Goal: Task Accomplishment & Management: Manage account settings

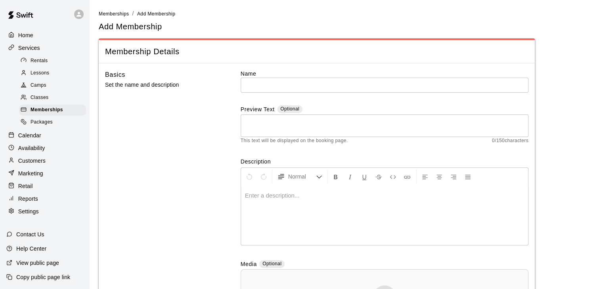
click at [162, 135] on div "Basics Set the name and description" at bounding box center [160, 216] width 110 height 292
click at [245, 70] on label "Name" at bounding box center [384, 74] width 288 height 8
click at [221, 78] on div "Basics Set the name and description Name ​ Preview Text Optional * ​ This text …" at bounding box center [316, 216] width 423 height 292
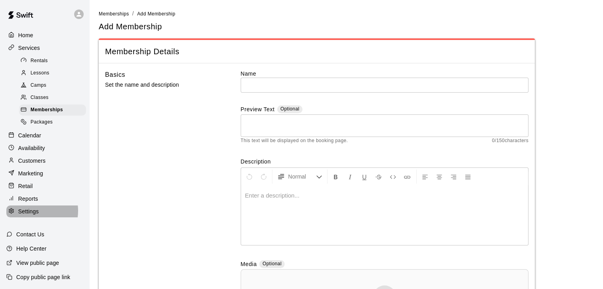
click at [32, 216] on p "Settings" at bounding box center [28, 212] width 21 height 8
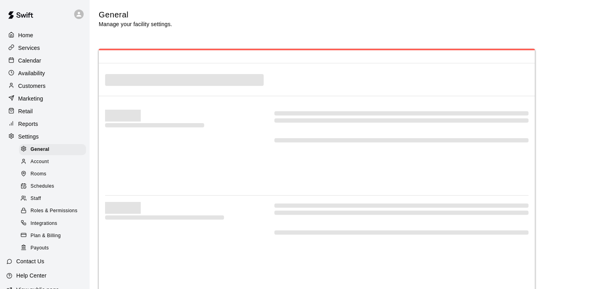
select select "**"
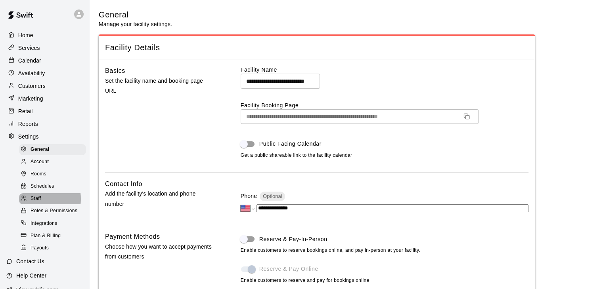
click at [38, 203] on span "Staff" at bounding box center [36, 199] width 10 height 8
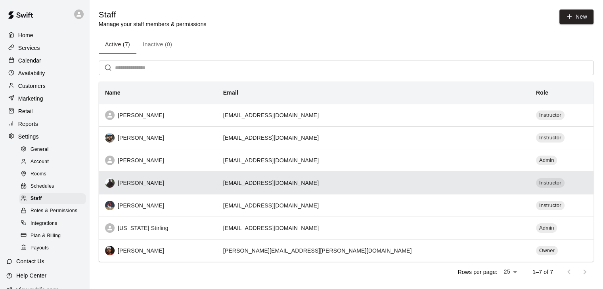
click at [175, 184] on div "[PERSON_NAME]" at bounding box center [157, 183] width 105 height 10
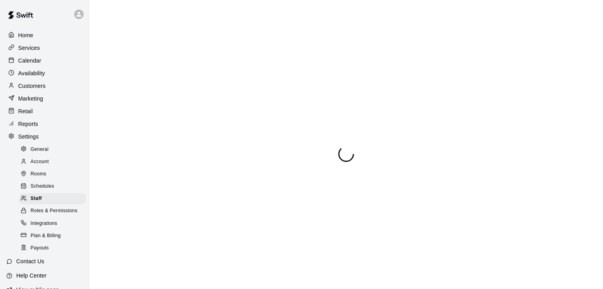
select select "**"
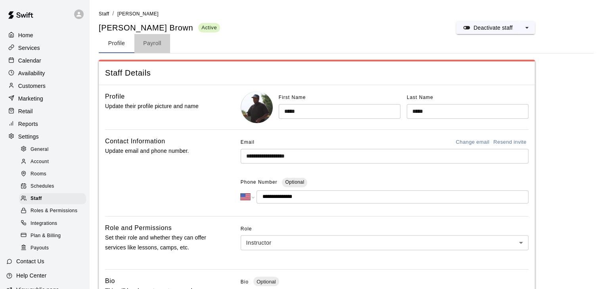
click at [146, 46] on button "Payroll" at bounding box center [152, 43] width 36 height 19
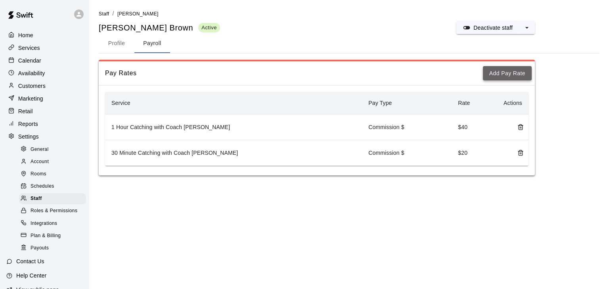
click at [504, 74] on button "Add Pay Rate" at bounding box center [507, 73] width 49 height 15
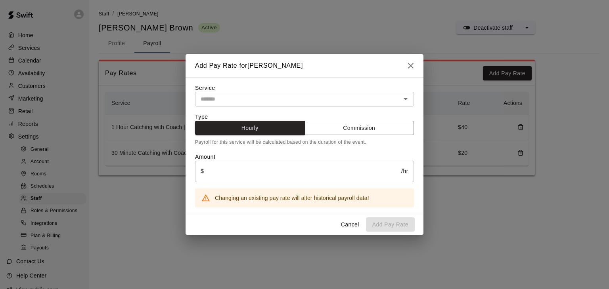
click at [372, 137] on div "Type Hourly Commission Payroll for this service will be calculated based on the…" at bounding box center [304, 160] width 219 height 95
click at [371, 135] on button "Commission" at bounding box center [359, 128] width 110 height 15
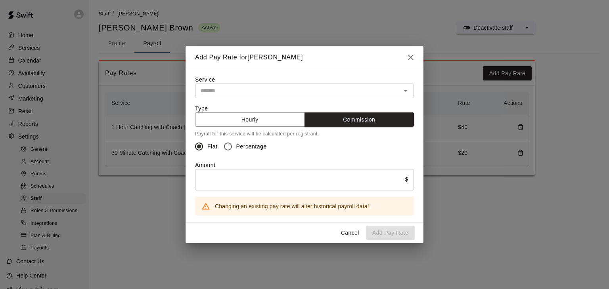
click at [252, 144] on span "Percentage" at bounding box center [251, 147] width 31 height 8
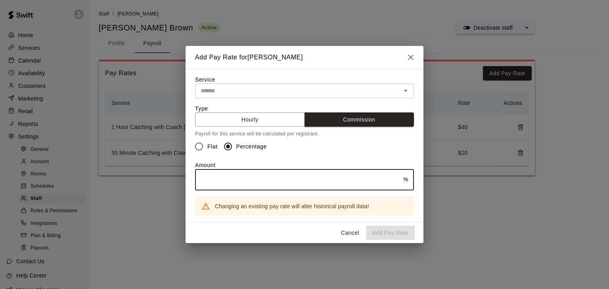
click at [278, 187] on input "text" at bounding box center [299, 179] width 208 height 21
click at [410, 87] on div "​" at bounding box center [304, 91] width 219 height 15
type input "**"
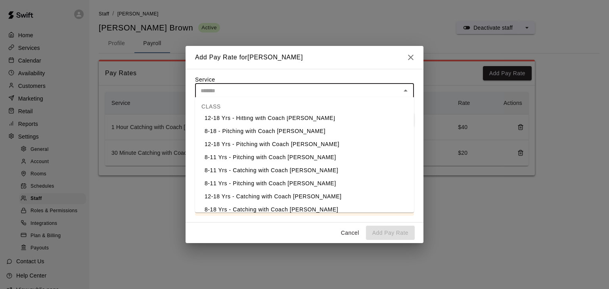
scroll to position [184, 0]
click at [318, 171] on li "8-11 Yrs - Catching with Coach [PERSON_NAME]" at bounding box center [304, 170] width 219 height 13
type input "**********"
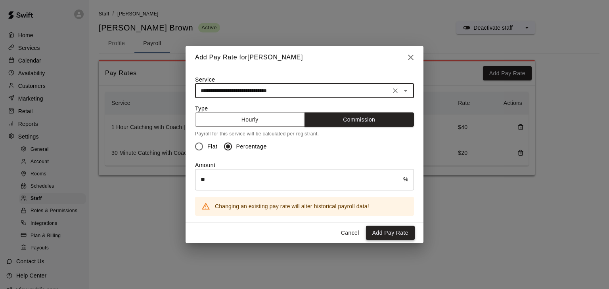
click at [372, 234] on button "Add Pay Rate" at bounding box center [390, 233] width 49 height 15
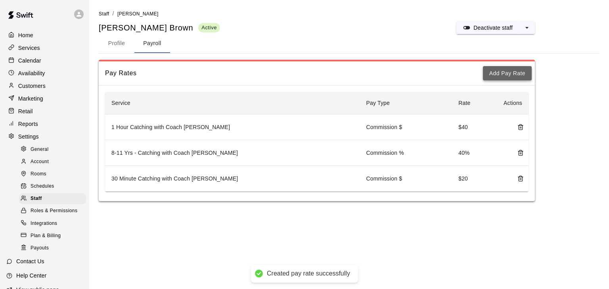
click at [508, 73] on button "Add Pay Rate" at bounding box center [507, 73] width 49 height 15
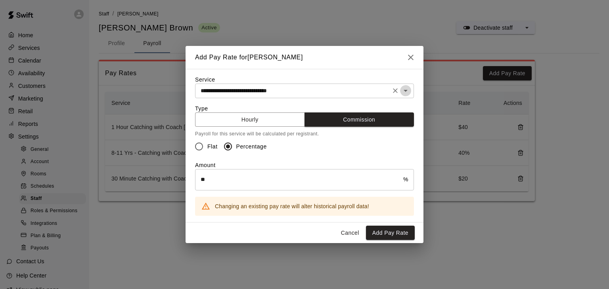
click at [405, 87] on icon "Open" at bounding box center [406, 91] width 10 height 10
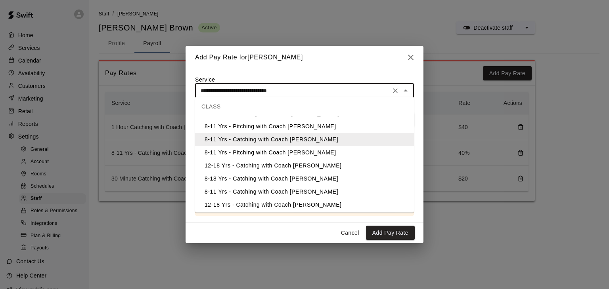
scroll to position [218, 0]
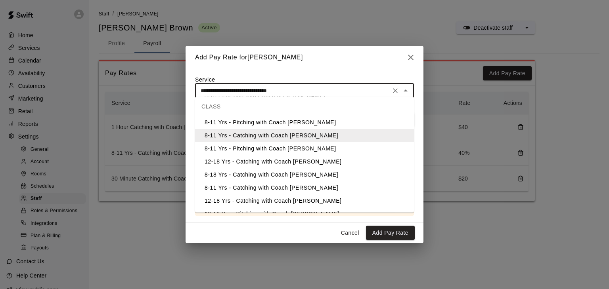
click at [344, 159] on li "12-18 Yrs - Catching with Coach [PERSON_NAME]" at bounding box center [304, 161] width 219 height 13
type input "**********"
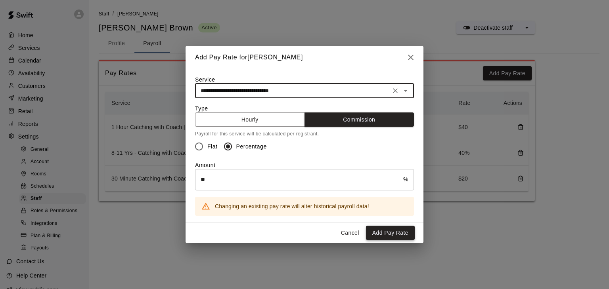
click at [389, 235] on button "Add Pay Rate" at bounding box center [390, 233] width 49 height 15
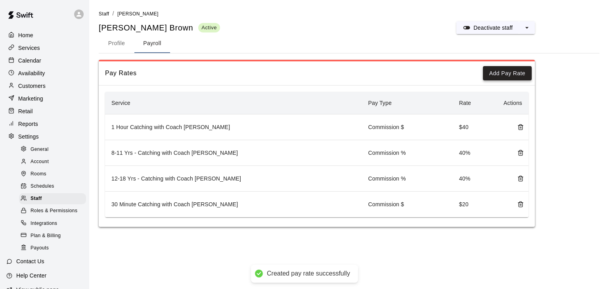
click at [511, 74] on button "Add Pay Rate" at bounding box center [507, 73] width 49 height 15
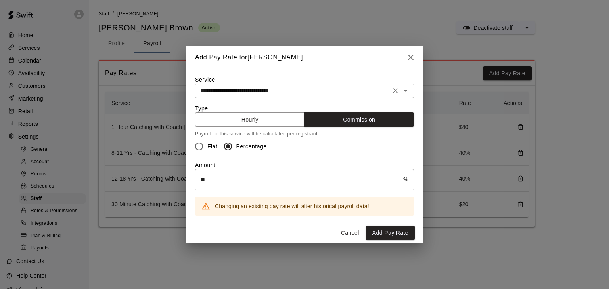
click at [405, 92] on icon "Open" at bounding box center [406, 91] width 10 height 10
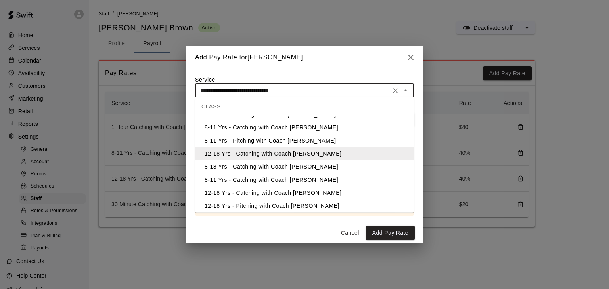
scroll to position [229, 0]
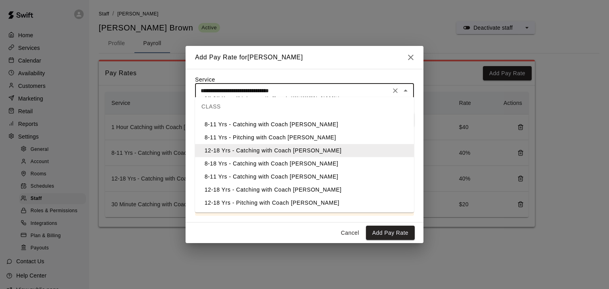
click at [354, 166] on li "8-18 Yrs - Catching with Coach [PERSON_NAME]" at bounding box center [304, 163] width 219 height 13
type input "**********"
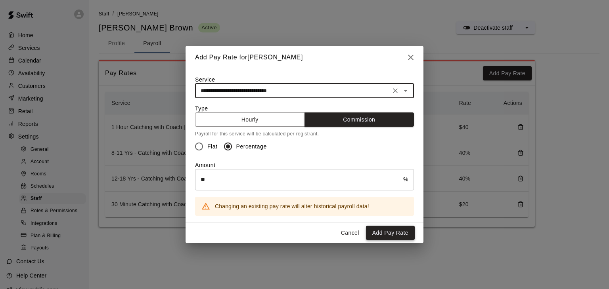
click at [404, 237] on button "Add Pay Rate" at bounding box center [390, 233] width 49 height 15
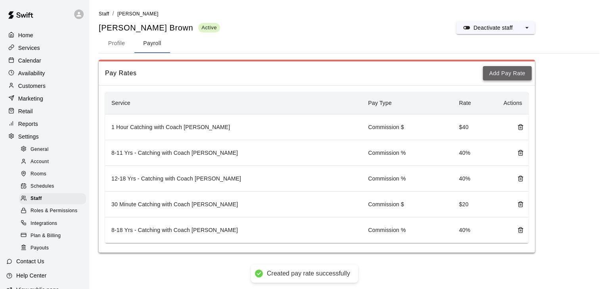
click at [515, 76] on button "Add Pay Rate" at bounding box center [507, 73] width 49 height 15
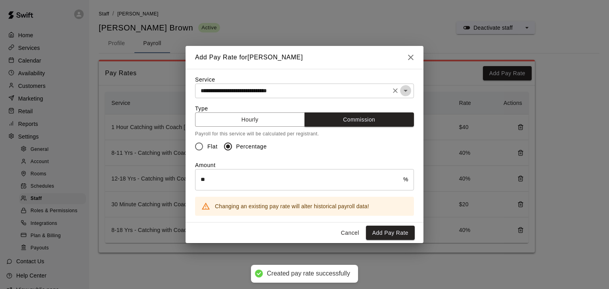
click at [405, 91] on icon "Open" at bounding box center [406, 91] width 10 height 10
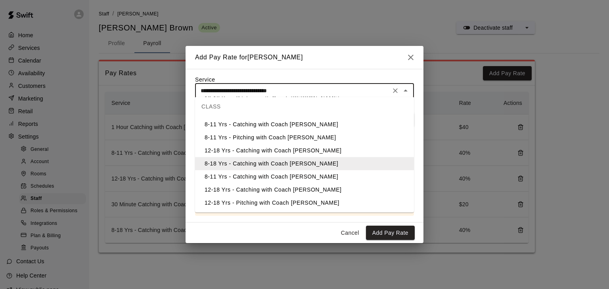
click at [344, 178] on li "8-11 Yrs - Catching with Coach [PERSON_NAME]" at bounding box center [304, 176] width 219 height 13
type input "**********"
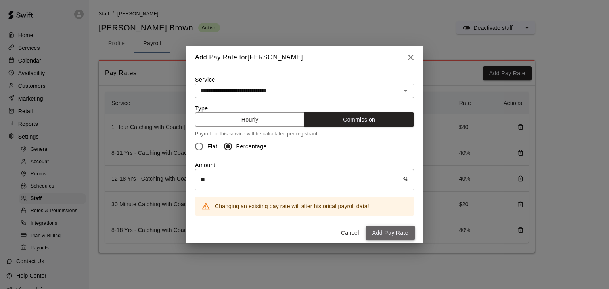
click at [384, 232] on button "Add Pay Rate" at bounding box center [390, 233] width 49 height 15
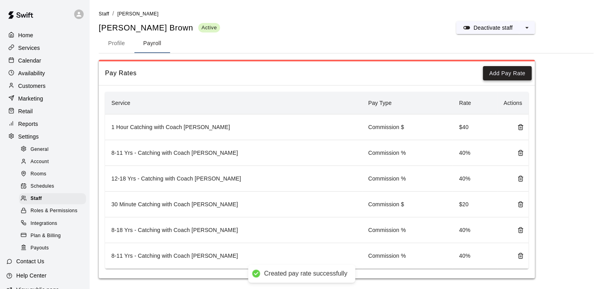
click at [515, 70] on button "Add Pay Rate" at bounding box center [507, 73] width 49 height 15
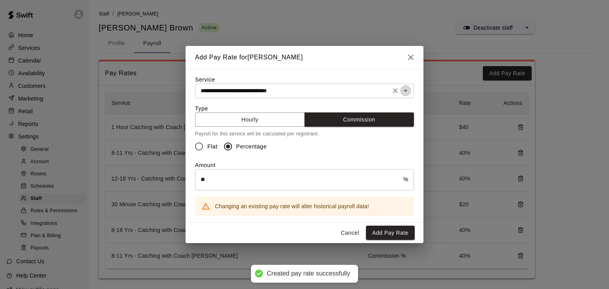
click at [405, 94] on icon "Open" at bounding box center [406, 91] width 10 height 10
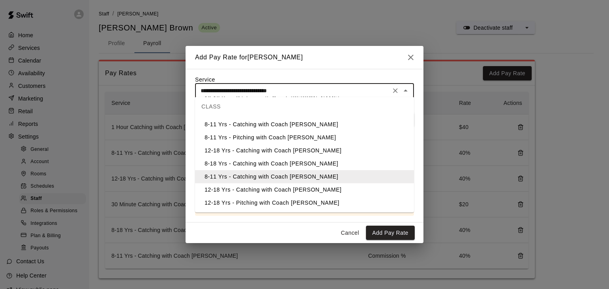
click at [342, 191] on li "12-18 Yrs - Catching with Coach [PERSON_NAME]" at bounding box center [304, 189] width 219 height 13
type input "**********"
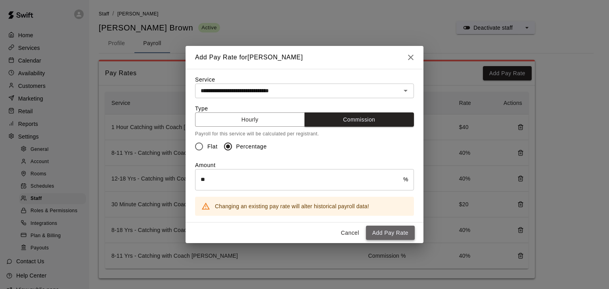
click at [385, 235] on button "Add Pay Rate" at bounding box center [390, 233] width 49 height 15
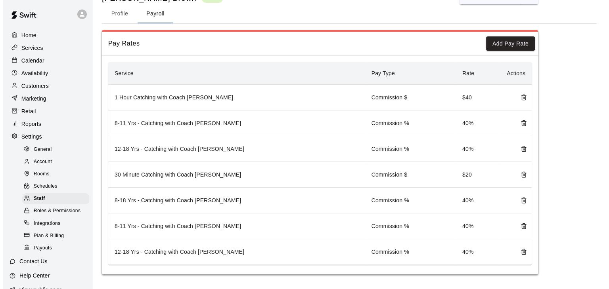
scroll to position [0, 0]
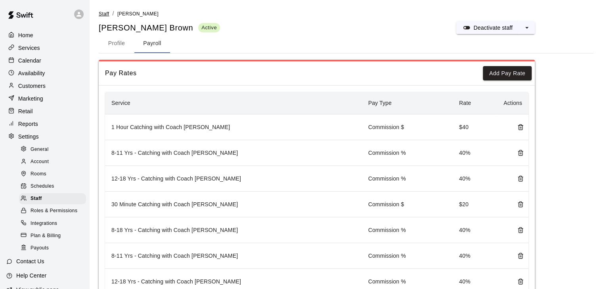
click at [106, 11] on span "Staff" at bounding box center [104, 14] width 10 height 6
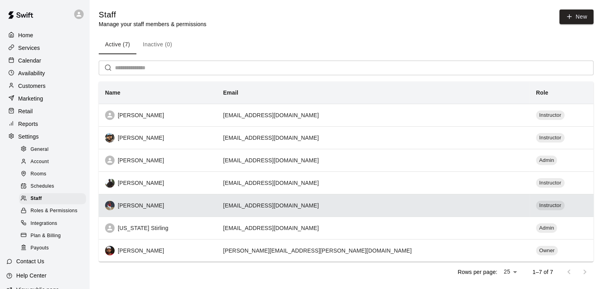
click at [155, 205] on div "[PERSON_NAME]" at bounding box center [157, 206] width 105 height 10
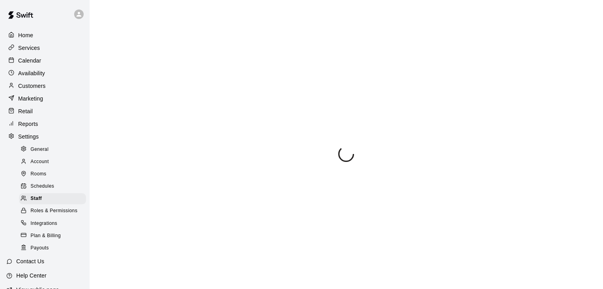
select select "**"
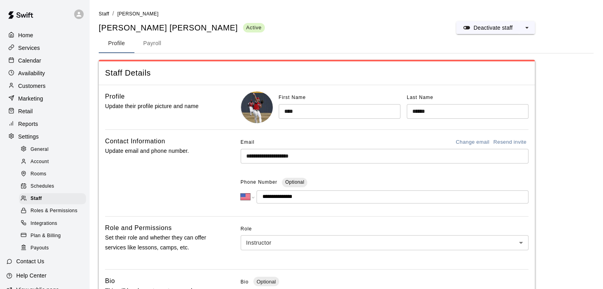
click at [152, 45] on button "Payroll" at bounding box center [152, 43] width 36 height 19
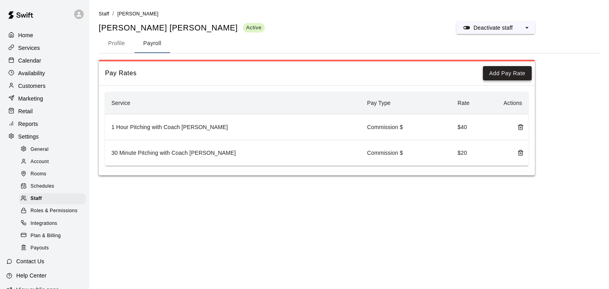
click at [491, 68] on button "Add Pay Rate" at bounding box center [507, 73] width 49 height 15
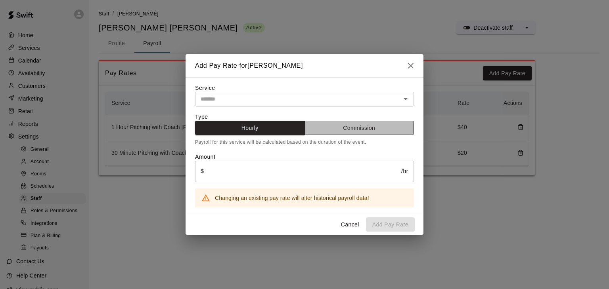
click at [359, 124] on button "Commission" at bounding box center [359, 128] width 110 height 15
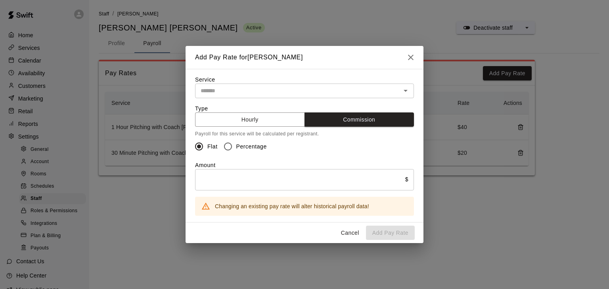
click at [246, 146] on span "Percentage" at bounding box center [251, 147] width 31 height 8
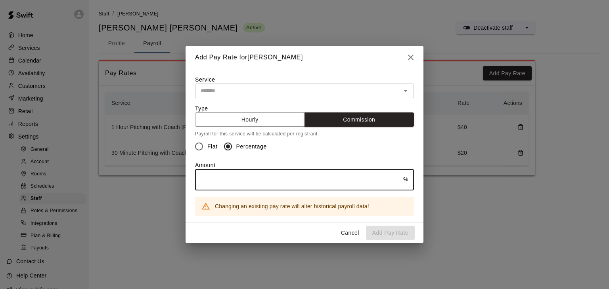
click at [265, 181] on input "text" at bounding box center [299, 179] width 208 height 21
click at [406, 90] on icon "Open" at bounding box center [405, 91] width 4 height 2
type input "**"
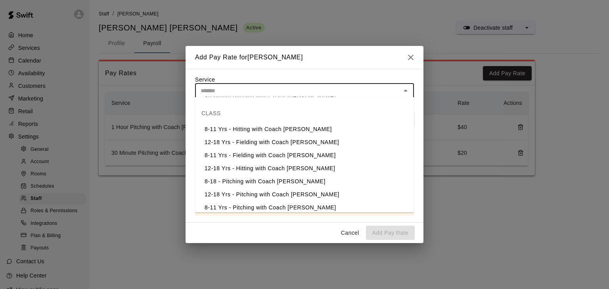
scroll to position [133, 0]
click at [301, 179] on li "8-18 - Pitching with Coach [PERSON_NAME]" at bounding box center [304, 181] width 219 height 13
type input "**********"
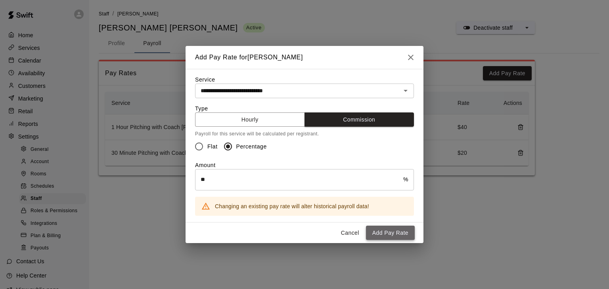
click at [384, 235] on button "Add Pay Rate" at bounding box center [390, 233] width 49 height 15
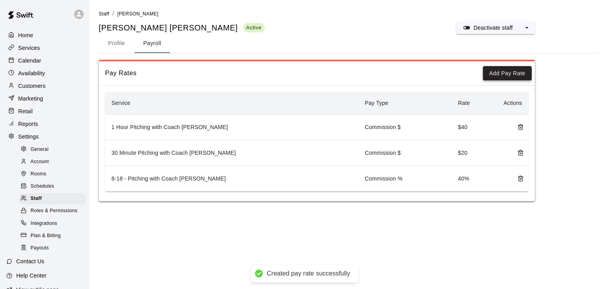
click at [507, 74] on button "Add Pay Rate" at bounding box center [507, 73] width 49 height 15
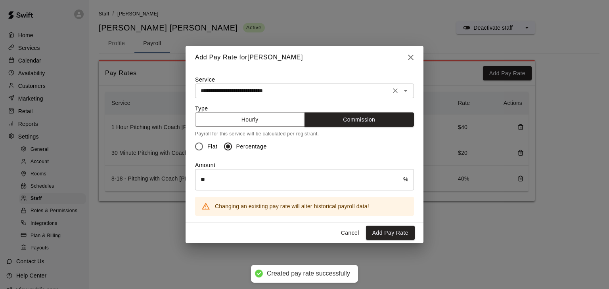
click at [410, 88] on div "**********" at bounding box center [304, 91] width 219 height 15
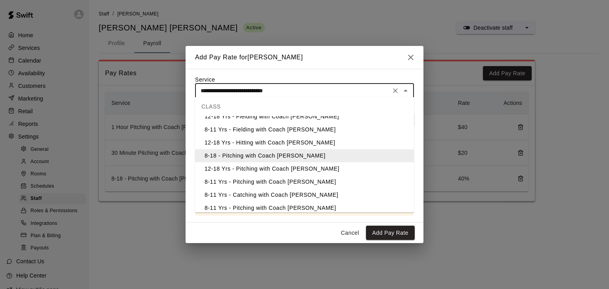
scroll to position [158, 0]
click at [353, 169] on li "12-18 Yrs - Pitching with Coach [PERSON_NAME]" at bounding box center [304, 169] width 219 height 13
type input "**********"
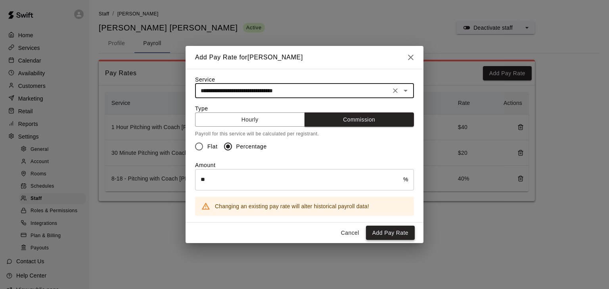
click at [381, 240] on button "Add Pay Rate" at bounding box center [390, 233] width 49 height 15
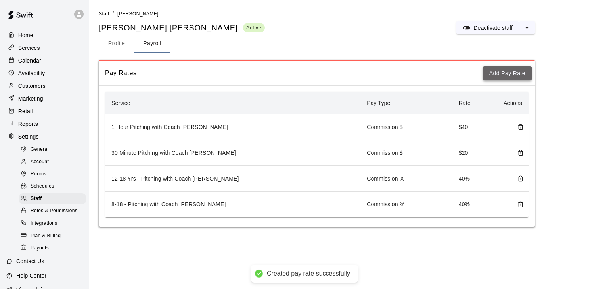
click at [503, 74] on button "Add Pay Rate" at bounding box center [507, 73] width 49 height 15
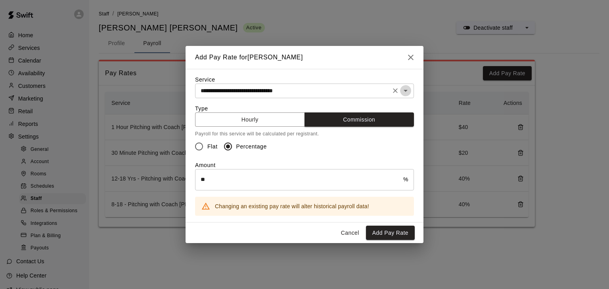
click at [405, 90] on icon "Open" at bounding box center [405, 91] width 4 height 2
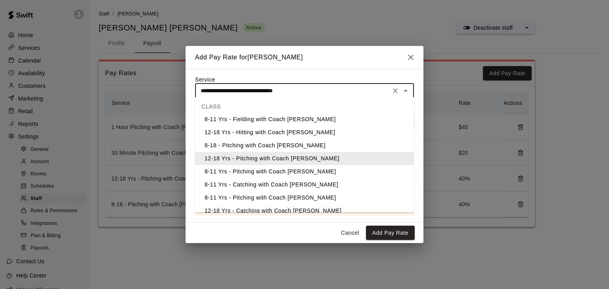
scroll to position [183, 0]
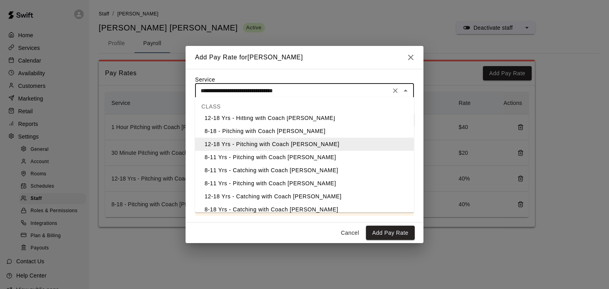
click at [332, 156] on li "8-11 Yrs - Pitching with Coach [PERSON_NAME]" at bounding box center [304, 157] width 219 height 13
type input "**********"
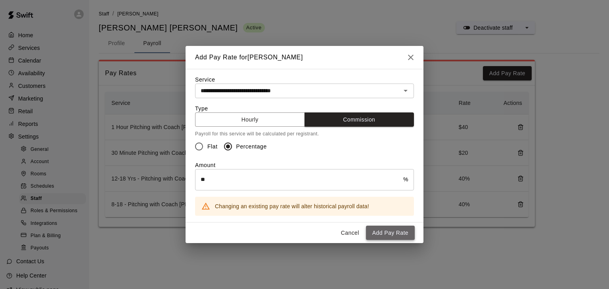
click at [387, 236] on button "Add Pay Rate" at bounding box center [390, 233] width 49 height 15
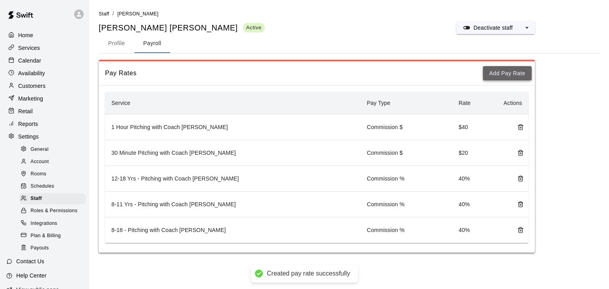
click at [512, 73] on button "Add Pay Rate" at bounding box center [507, 73] width 49 height 15
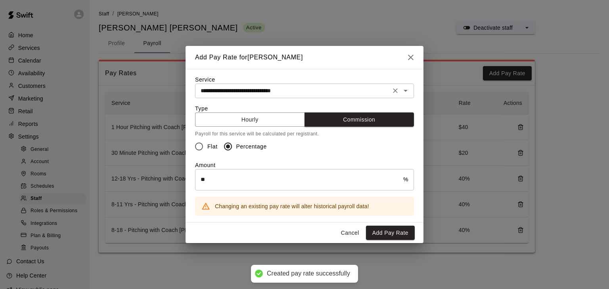
click at [403, 89] on icon "Open" at bounding box center [406, 91] width 10 height 10
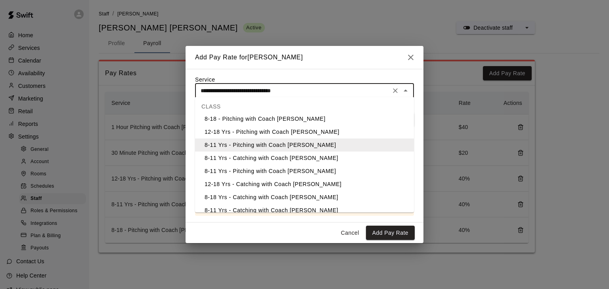
scroll to position [197, 0]
click at [325, 170] on li "8-11 Yrs - Pitching with Coach [PERSON_NAME]" at bounding box center [304, 170] width 219 height 13
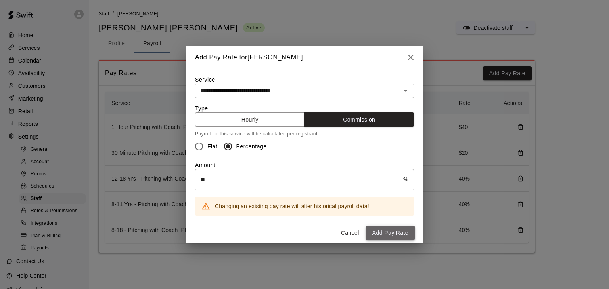
click at [383, 228] on button "Add Pay Rate" at bounding box center [390, 233] width 49 height 15
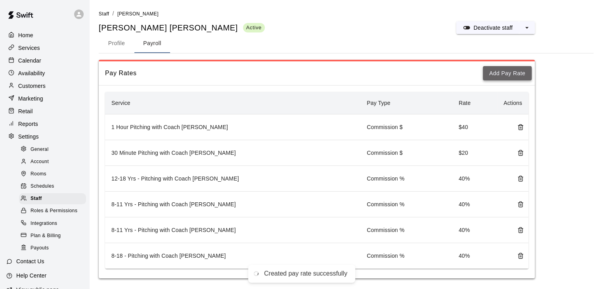
click at [517, 80] on button "Add Pay Rate" at bounding box center [507, 73] width 49 height 15
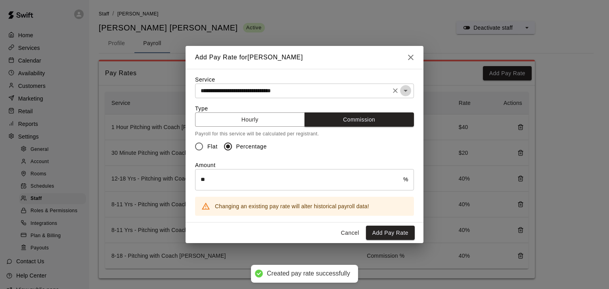
click at [403, 90] on icon "Open" at bounding box center [406, 91] width 10 height 10
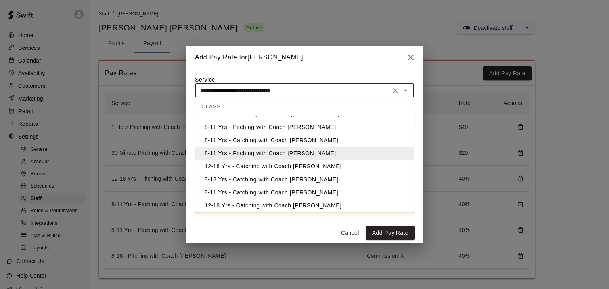
scroll to position [229, 0]
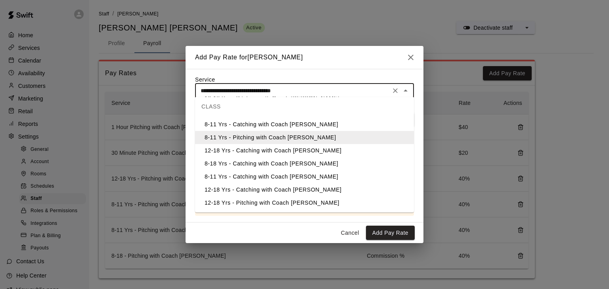
click at [300, 199] on li "12-18 Yrs - Pitching with Coach [PERSON_NAME]" at bounding box center [304, 203] width 219 height 13
type input "**********"
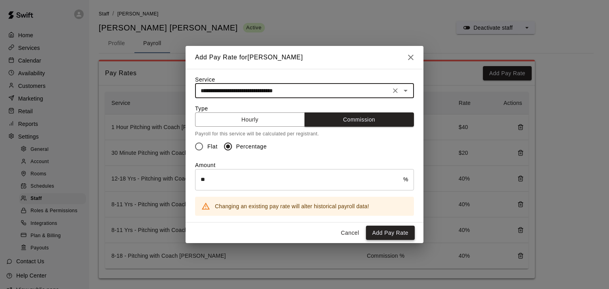
click at [379, 233] on button "Add Pay Rate" at bounding box center [390, 233] width 49 height 15
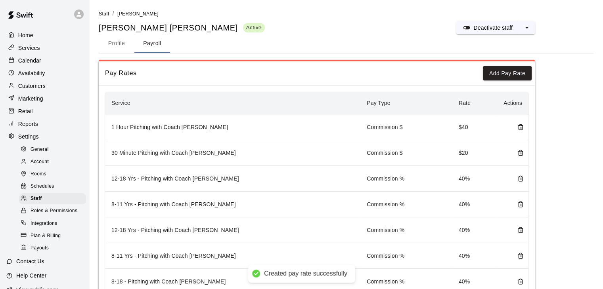
click at [106, 13] on span "Staff" at bounding box center [104, 14] width 10 height 6
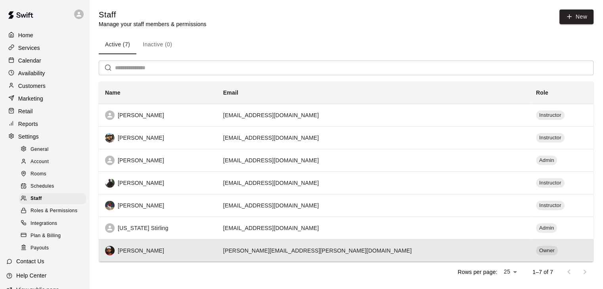
click at [194, 254] on div "[PERSON_NAME]" at bounding box center [157, 251] width 105 height 10
select select "**"
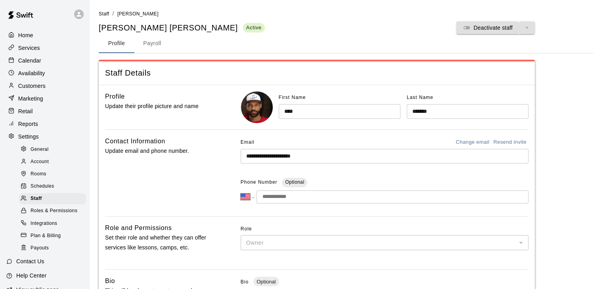
click at [155, 42] on button "Payroll" at bounding box center [152, 43] width 36 height 19
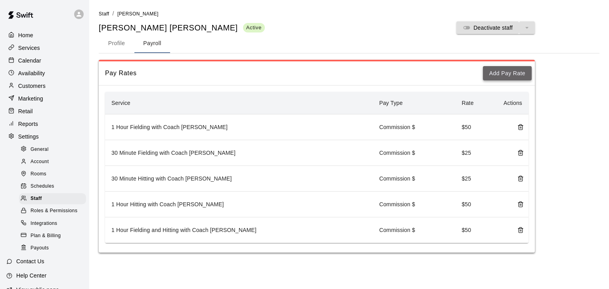
click at [512, 73] on button "Add Pay Rate" at bounding box center [507, 73] width 49 height 15
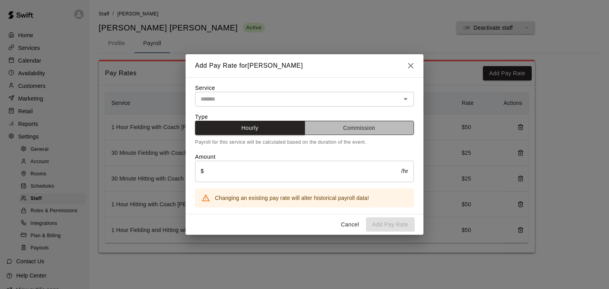
click at [341, 123] on button "Commission" at bounding box center [359, 128] width 110 height 15
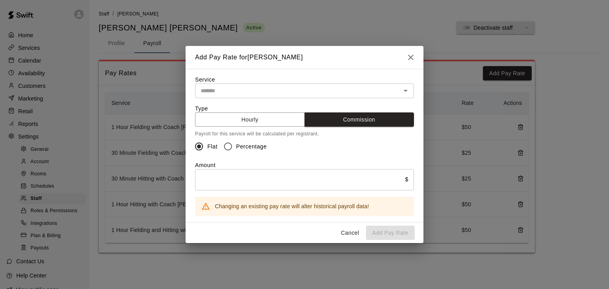
click at [243, 148] on span "Percentage" at bounding box center [251, 147] width 31 height 8
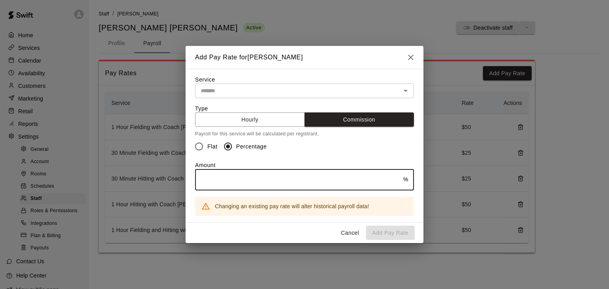
click at [251, 183] on input "text" at bounding box center [299, 179] width 208 height 21
click at [404, 88] on icon "Open" at bounding box center [406, 91] width 10 height 10
type input "**"
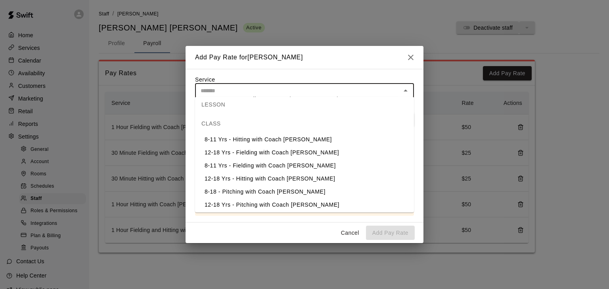
scroll to position [123, 0]
click at [314, 143] on li "8-11 Yrs - Hitting with Coach [PERSON_NAME]" at bounding box center [304, 139] width 219 height 13
type input "**********"
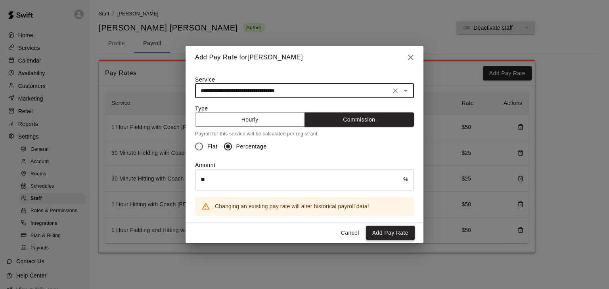
click at [382, 235] on button "Add Pay Rate" at bounding box center [390, 233] width 49 height 15
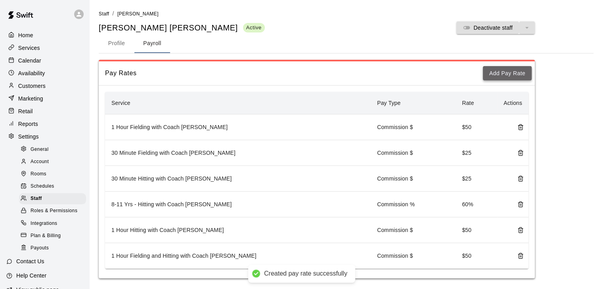
click at [493, 70] on button "Add Pay Rate" at bounding box center [507, 73] width 49 height 15
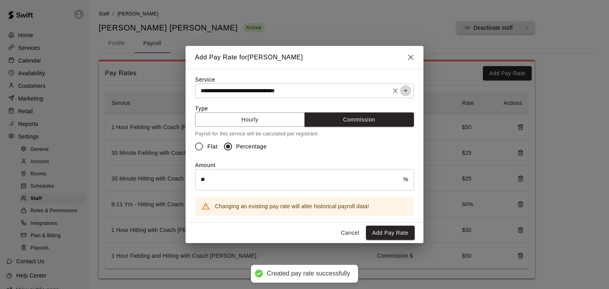
click at [407, 86] on icon "Open" at bounding box center [406, 91] width 10 height 10
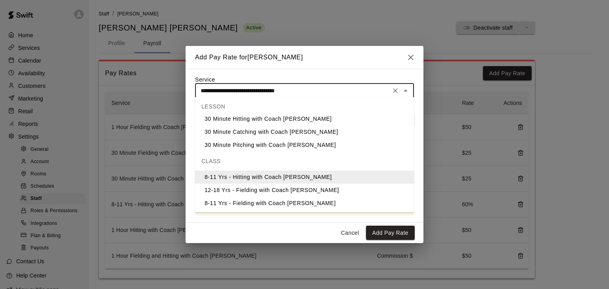
scroll to position [85, 0]
click at [338, 191] on li "12-18 Yrs - Fielding with Coach [PERSON_NAME]" at bounding box center [304, 190] width 219 height 13
type input "**********"
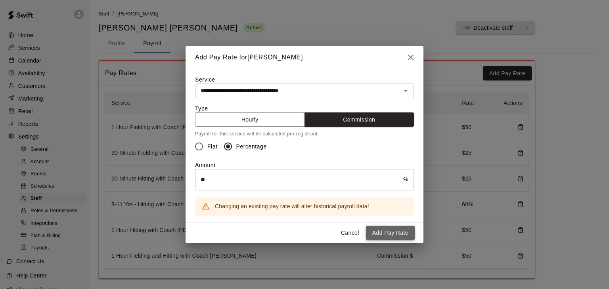
click at [380, 240] on button "Add Pay Rate" at bounding box center [390, 233] width 49 height 15
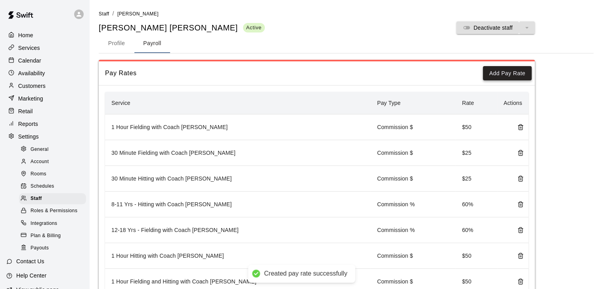
click at [507, 71] on button "Add Pay Rate" at bounding box center [507, 73] width 49 height 15
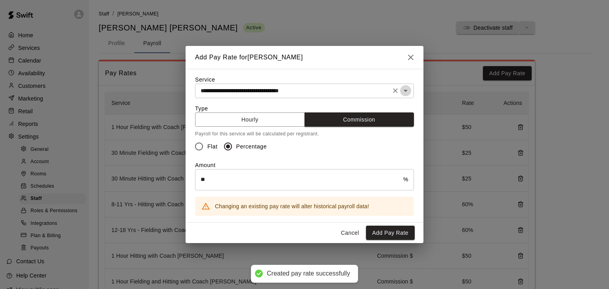
click at [408, 86] on icon "Open" at bounding box center [406, 91] width 10 height 10
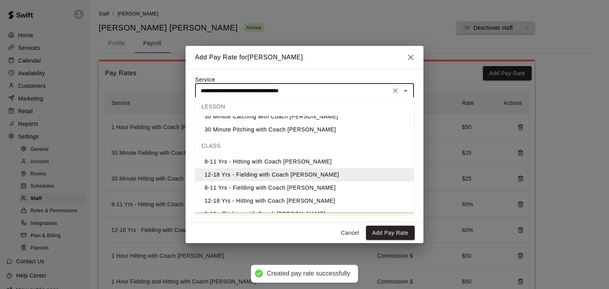
scroll to position [101, 0]
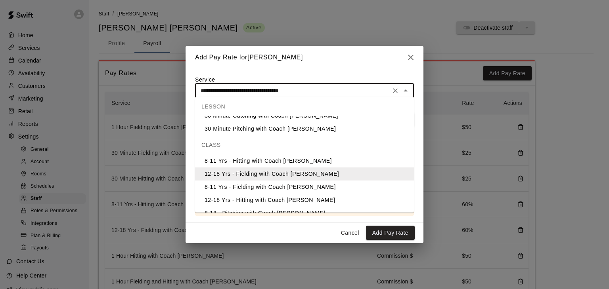
click at [355, 189] on li "8-11 Yrs - Fielding with Coach [PERSON_NAME]" at bounding box center [304, 187] width 219 height 13
type input "**********"
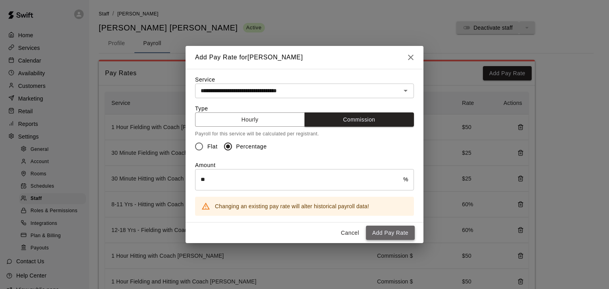
click at [378, 238] on button "Add Pay Rate" at bounding box center [390, 233] width 49 height 15
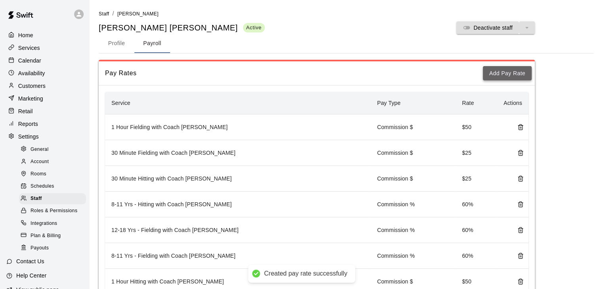
click at [498, 74] on button "Add Pay Rate" at bounding box center [507, 73] width 49 height 15
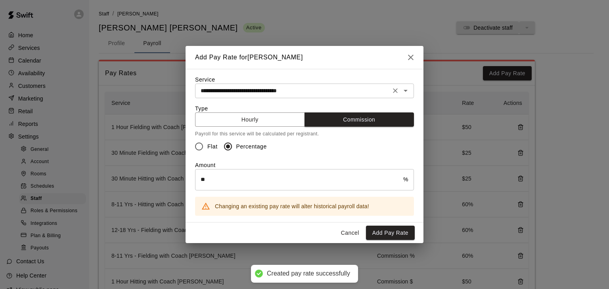
click at [408, 90] on icon "Open" at bounding box center [406, 91] width 10 height 10
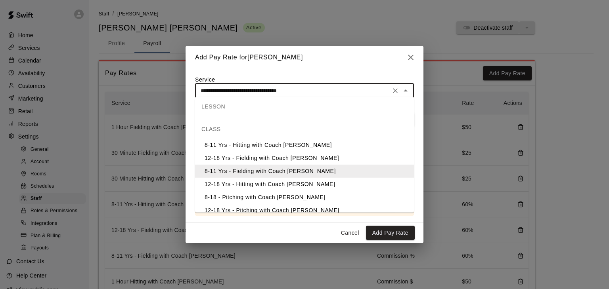
scroll to position [115, 0]
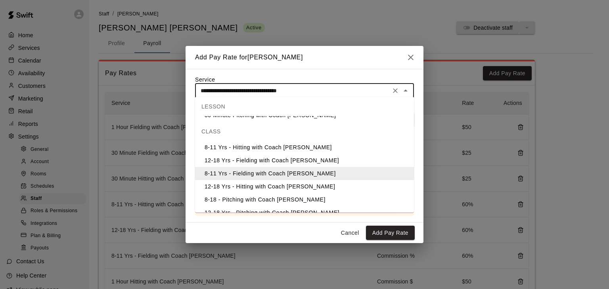
click at [344, 184] on li "12-18 Yrs - Hitting with Coach [PERSON_NAME]" at bounding box center [304, 186] width 219 height 13
type input "**********"
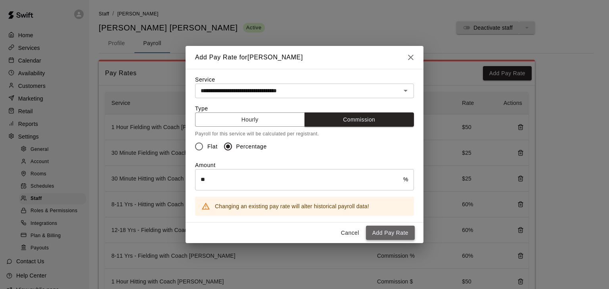
click at [397, 237] on button "Add Pay Rate" at bounding box center [390, 233] width 49 height 15
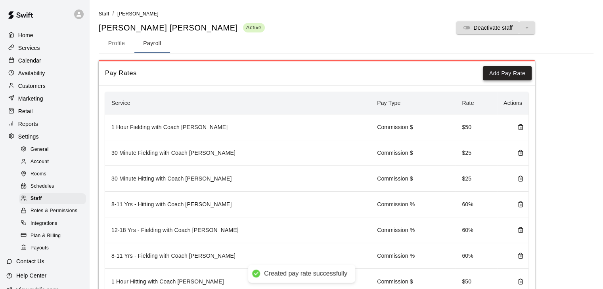
click at [500, 74] on button "Add Pay Rate" at bounding box center [507, 73] width 49 height 15
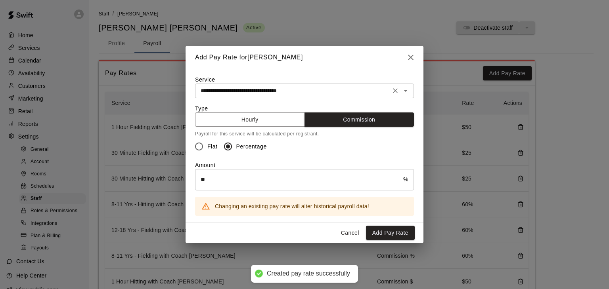
click at [407, 88] on icon "Open" at bounding box center [406, 91] width 10 height 10
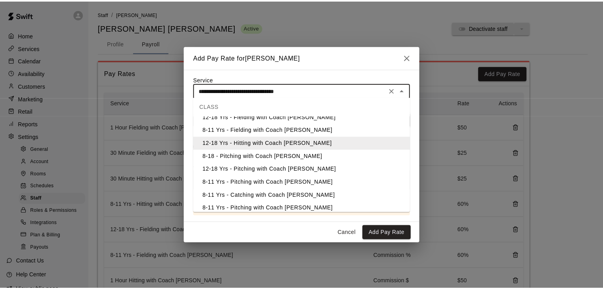
scroll to position [155, 0]
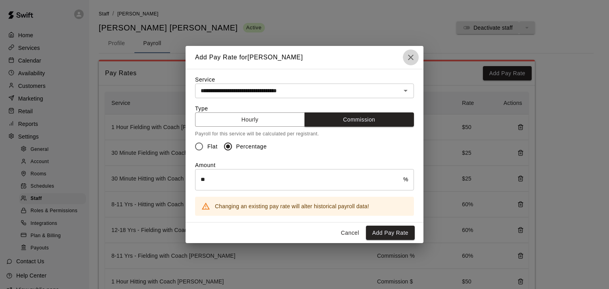
click at [408, 59] on button "button" at bounding box center [411, 58] width 16 height 16
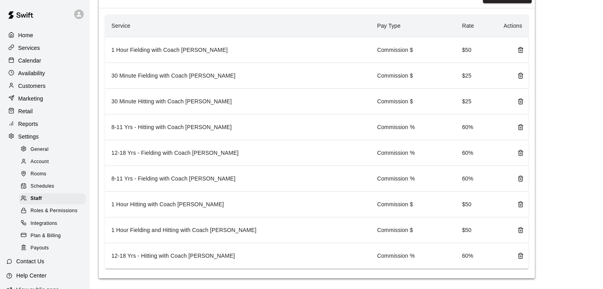
scroll to position [82, 0]
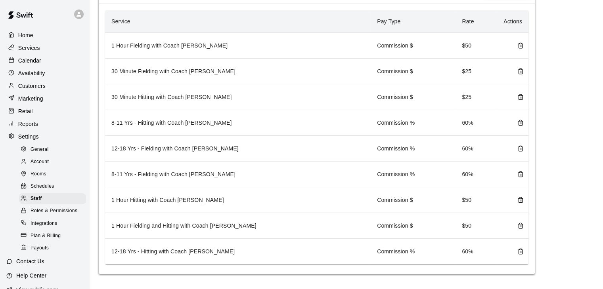
click at [48, 179] on div "Rooms" at bounding box center [52, 174] width 67 height 11
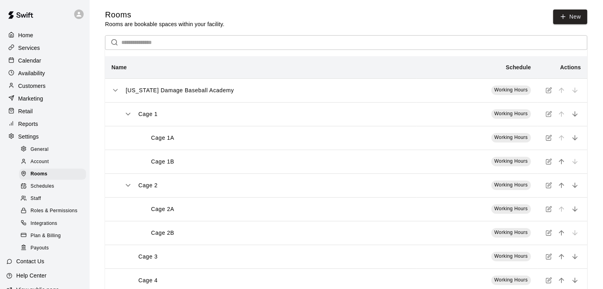
scroll to position [44, 0]
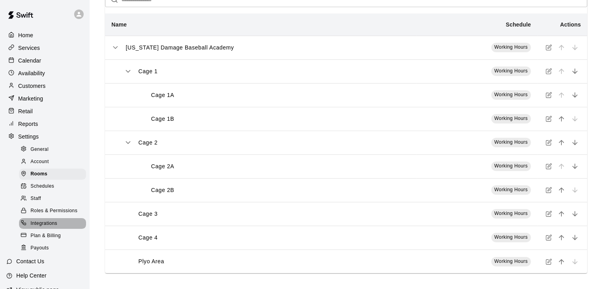
click at [56, 228] on span "Integrations" at bounding box center [44, 224] width 27 height 8
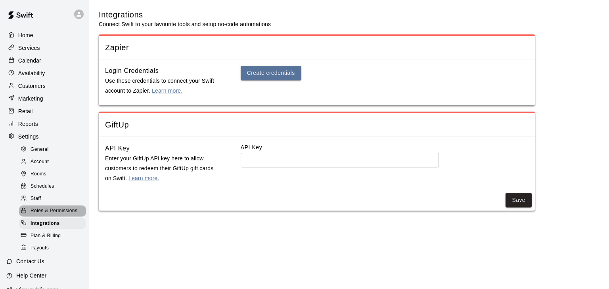
click at [53, 215] on span "Roles & Permissions" at bounding box center [54, 211] width 47 height 8
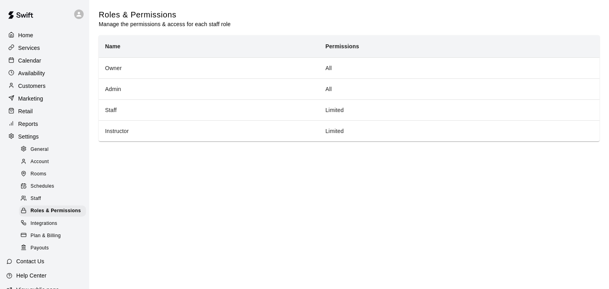
click at [43, 204] on div "Staff" at bounding box center [52, 198] width 67 height 11
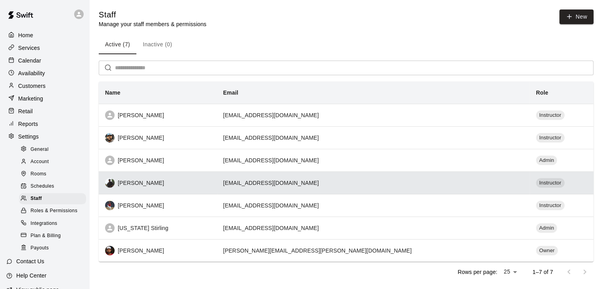
click at [128, 185] on div "[PERSON_NAME]" at bounding box center [157, 183] width 105 height 10
select select "**"
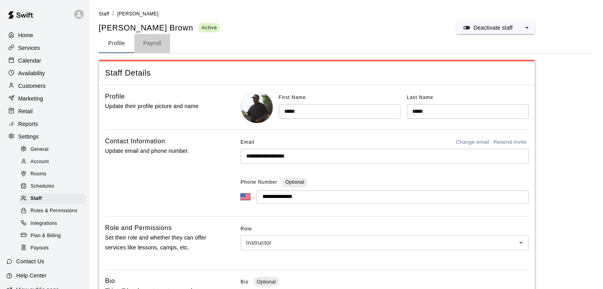
click at [157, 42] on button "Payroll" at bounding box center [152, 43] width 36 height 19
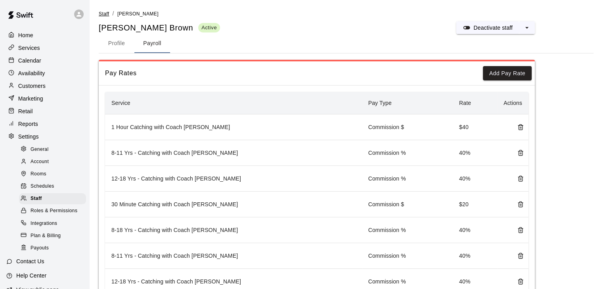
click at [101, 13] on span "Staff" at bounding box center [104, 14] width 10 height 6
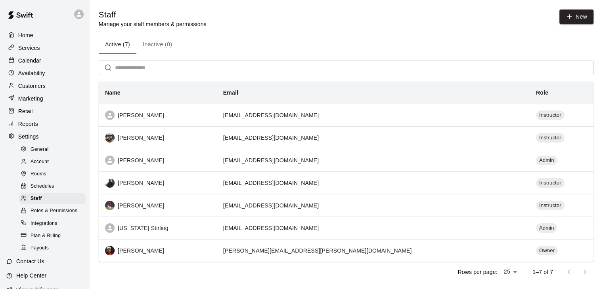
click at [24, 77] on p "Availability" at bounding box center [31, 73] width 27 height 8
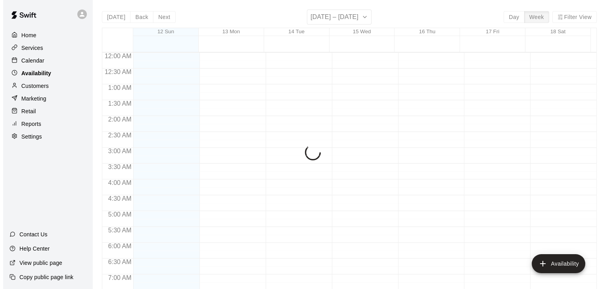
scroll to position [515, 0]
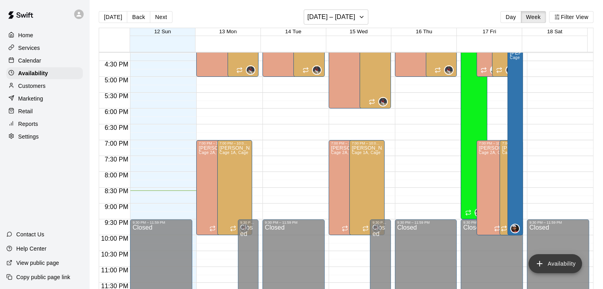
click at [560, 257] on button "Availability" at bounding box center [554, 263] width 53 height 19
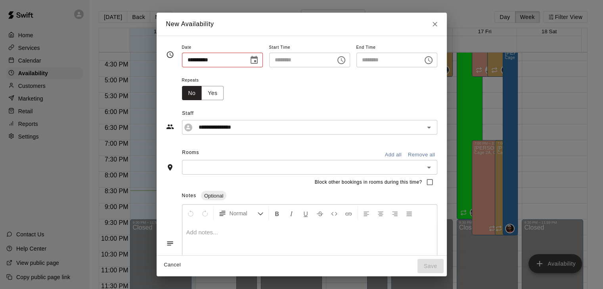
type input "**********"
type input "********"
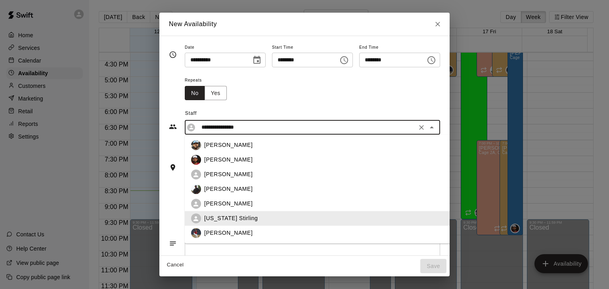
click at [305, 122] on input "**********" at bounding box center [306, 127] width 216 height 10
click at [214, 173] on p "[PERSON_NAME]" at bounding box center [228, 175] width 48 height 8
type input "**********"
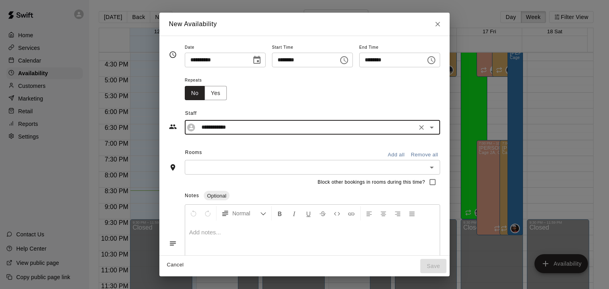
click at [252, 59] on icon "Choose date, selected date is Oct 12, 2025" at bounding box center [257, 60] width 10 height 10
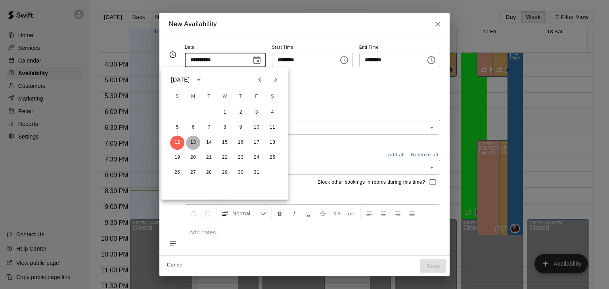
click at [191, 141] on button "13" at bounding box center [193, 143] width 14 height 14
type input "**********"
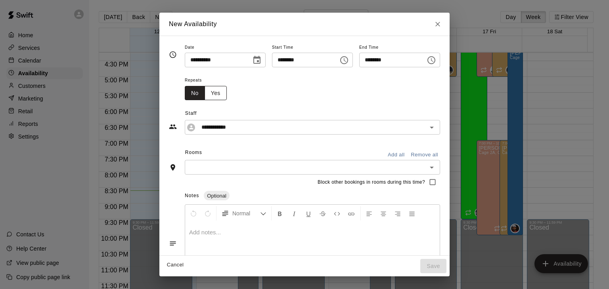
click at [204, 94] on button "Yes" at bounding box center [215, 93] width 22 height 15
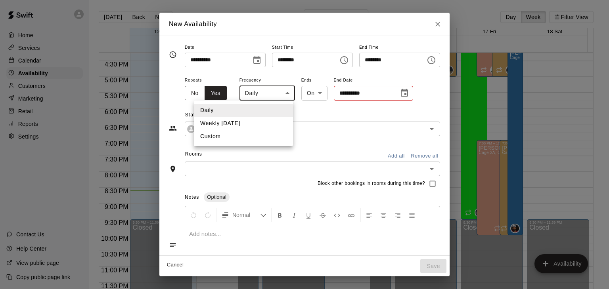
click at [260, 92] on body "Home Services Calendar Availability Customers Marketing Retail Reports Settings…" at bounding box center [304, 151] width 609 height 302
click at [244, 124] on li "Weekly [DATE]" at bounding box center [243, 123] width 99 height 13
type input "******"
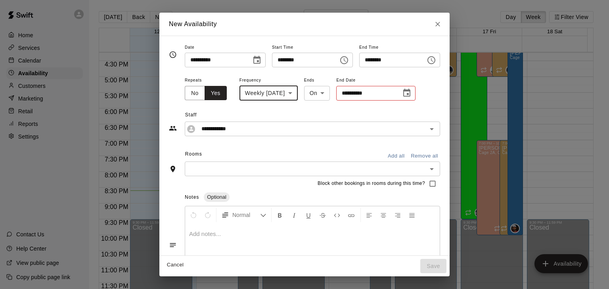
click at [402, 94] on icon "Choose date" at bounding box center [407, 93] width 10 height 10
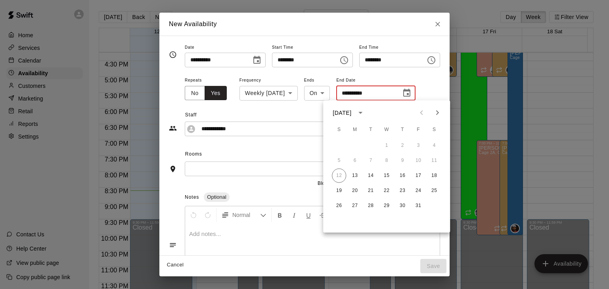
click at [434, 118] on button "Next month" at bounding box center [437, 113] width 16 height 16
click at [352, 208] on button "29" at bounding box center [354, 206] width 14 height 14
type input "**********"
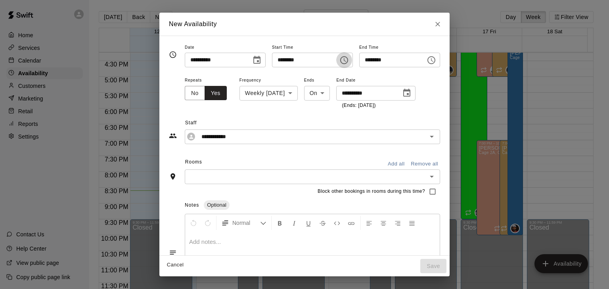
click at [346, 59] on icon "Choose time, selected time is 8:00 PM" at bounding box center [344, 60] width 10 height 10
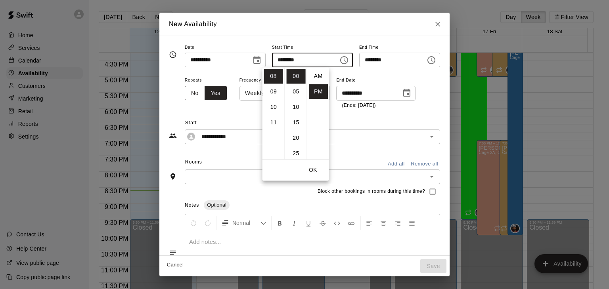
scroll to position [14, 0]
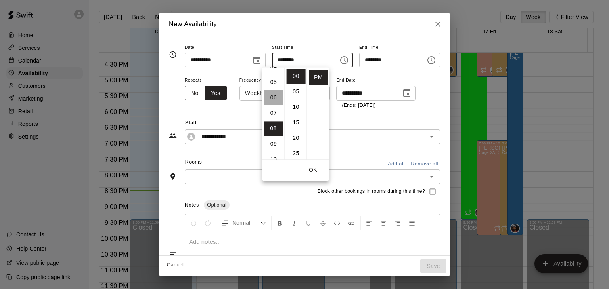
click at [272, 93] on li "06" at bounding box center [273, 97] width 19 height 15
click at [290, 136] on li "30" at bounding box center [295, 139] width 19 height 15
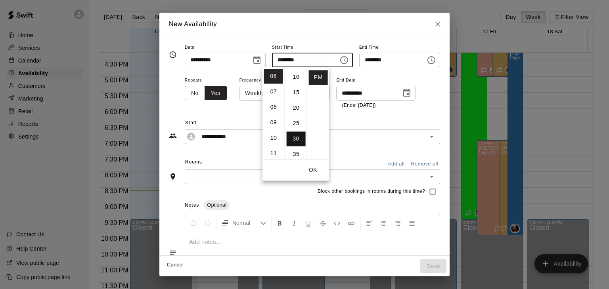
type input "********"
click at [308, 169] on button "OK" at bounding box center [312, 170] width 25 height 15
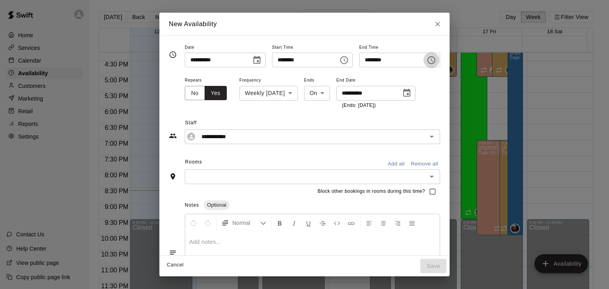
click at [436, 57] on icon "Choose time, selected time is 8:30 PM" at bounding box center [431, 60] width 10 height 10
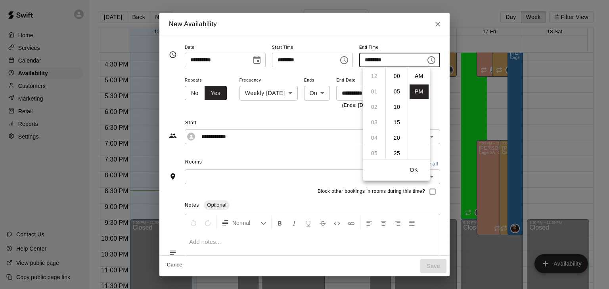
scroll to position [14, 0]
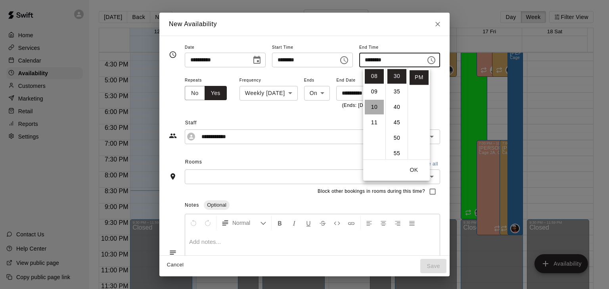
click at [376, 105] on li "10" at bounding box center [374, 107] width 19 height 15
click at [396, 73] on li "00" at bounding box center [396, 76] width 19 height 15
type input "********"
click at [439, 89] on div "**********" at bounding box center [312, 92] width 255 height 34
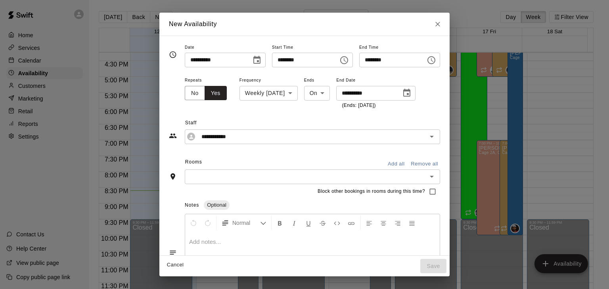
click at [322, 174] on input "text" at bounding box center [305, 177] width 237 height 10
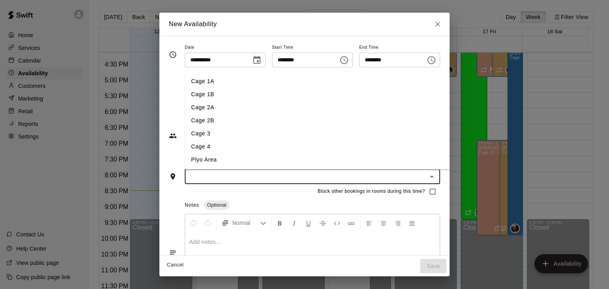
click at [322, 174] on input "text" at bounding box center [305, 177] width 237 height 10
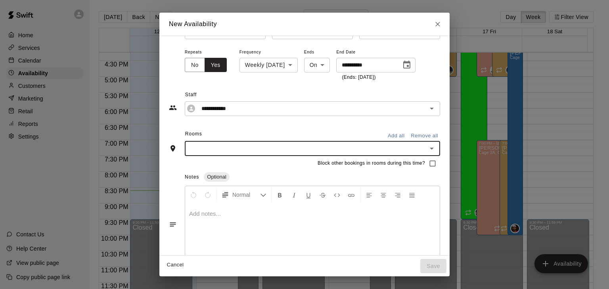
scroll to position [45, 0]
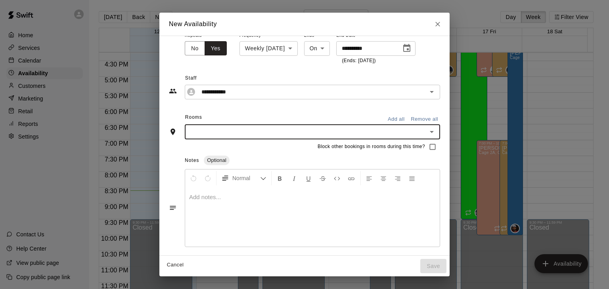
click at [420, 125] on div "​" at bounding box center [312, 132] width 255 height 15
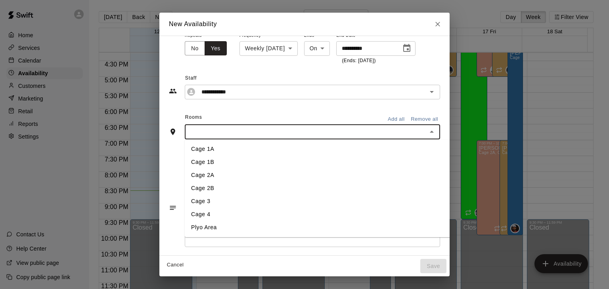
click at [209, 151] on li "Cage 1A" at bounding box center [333, 149] width 296 height 13
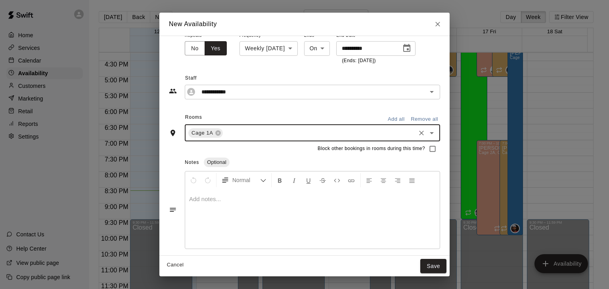
click at [242, 137] on input "text" at bounding box center [319, 133] width 190 height 10
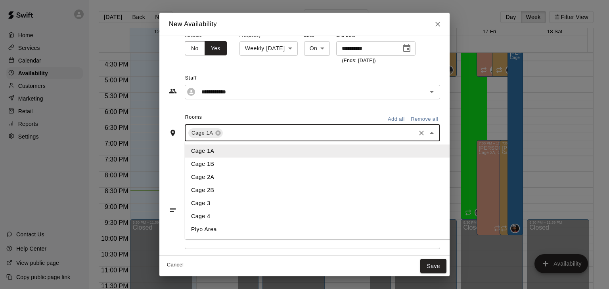
click at [229, 161] on li "Cage 1B" at bounding box center [333, 164] width 296 height 13
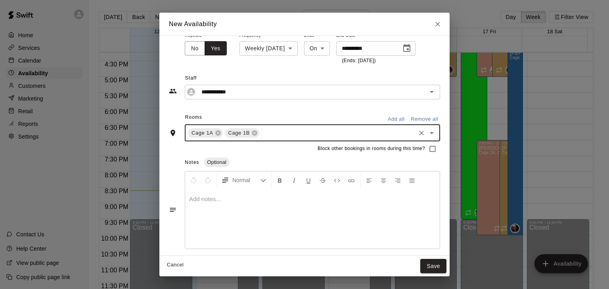
click at [337, 158] on div "Notes Optional" at bounding box center [312, 163] width 255 height 13
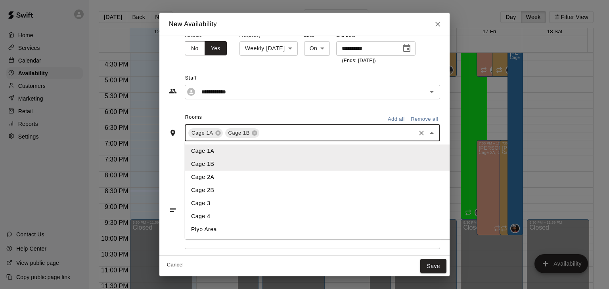
click at [320, 135] on input "text" at bounding box center [337, 133] width 154 height 10
click at [298, 115] on div "Rooms Add all Remove all" at bounding box center [304, 117] width 271 height 13
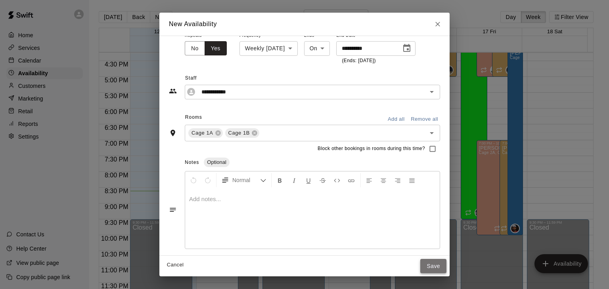
click at [446, 263] on button "Save" at bounding box center [433, 266] width 26 height 15
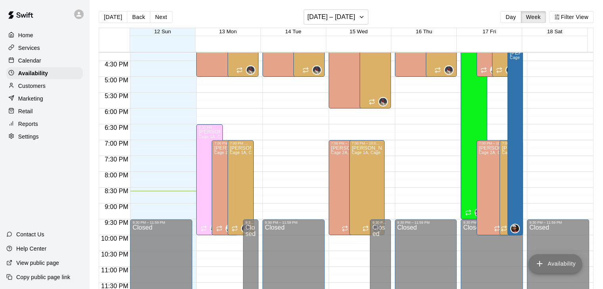
click at [549, 265] on button "Availability" at bounding box center [554, 263] width 53 height 19
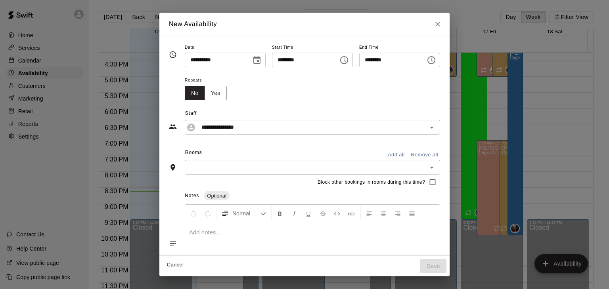
click at [252, 60] on icon "Choose date, selected date is Oct 12, 2025" at bounding box center [257, 60] width 10 height 10
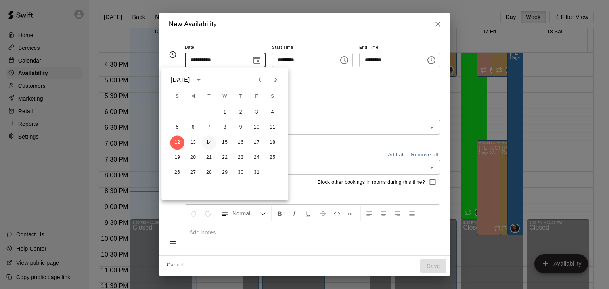
click at [209, 139] on button "14" at bounding box center [209, 143] width 14 height 14
type input "**********"
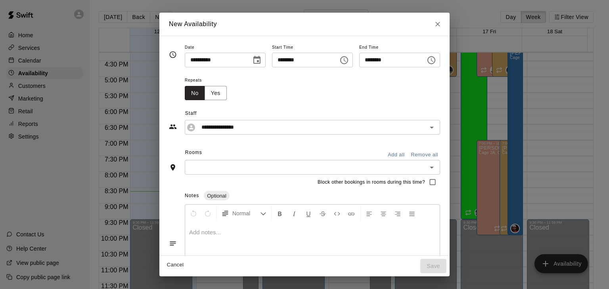
click at [347, 57] on icon "Choose time, selected time is 8:00 PM" at bounding box center [344, 60] width 10 height 10
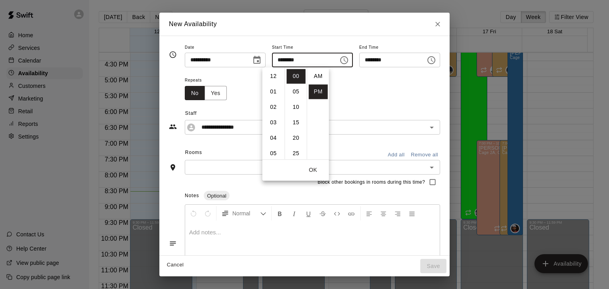
scroll to position [14, 0]
click at [271, 94] on li "06" at bounding box center [273, 95] width 19 height 15
click at [295, 153] on li "30" at bounding box center [295, 150] width 19 height 15
type input "********"
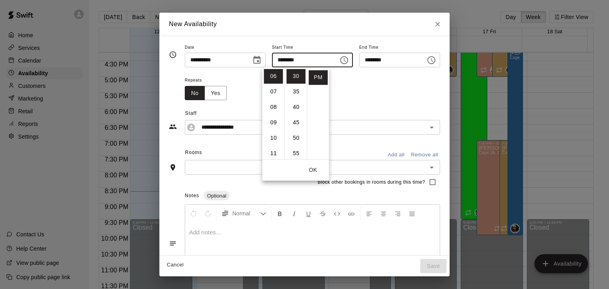
click at [435, 56] on icon "Choose time, selected time is 8:30 PM" at bounding box center [431, 60] width 8 height 8
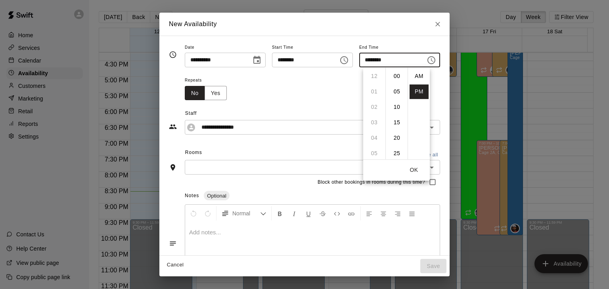
scroll to position [14, 0]
click at [370, 109] on li "10" at bounding box center [374, 107] width 19 height 15
click at [393, 78] on li "00" at bounding box center [396, 76] width 19 height 15
type input "********"
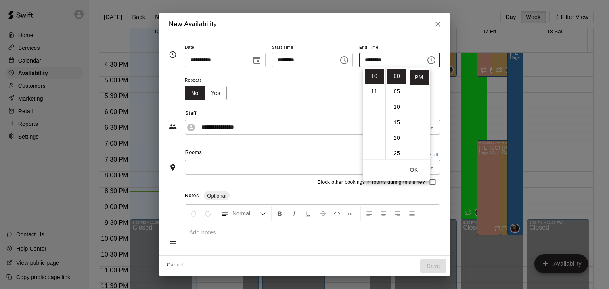
click at [248, 82] on div "Repeats No Yes" at bounding box center [312, 87] width 255 height 25
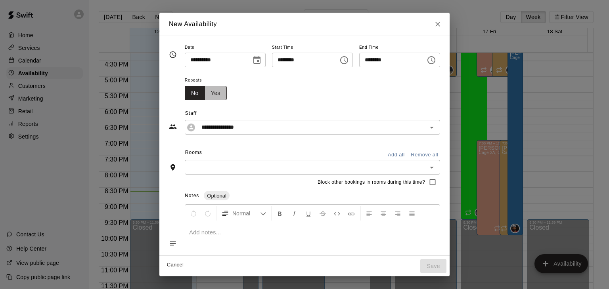
click at [204, 94] on button "Yes" at bounding box center [215, 93] width 22 height 15
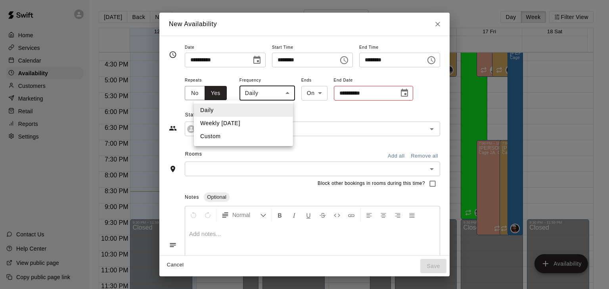
click at [258, 93] on body "Home Services Calendar Availability Customers Marketing Retail Reports Settings…" at bounding box center [304, 151] width 609 height 302
click at [257, 121] on li "Weekly [DATE]" at bounding box center [243, 123] width 99 height 13
type input "******"
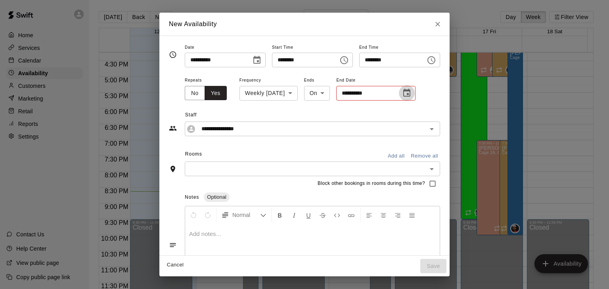
click at [399, 87] on button "Choose date" at bounding box center [407, 93] width 16 height 16
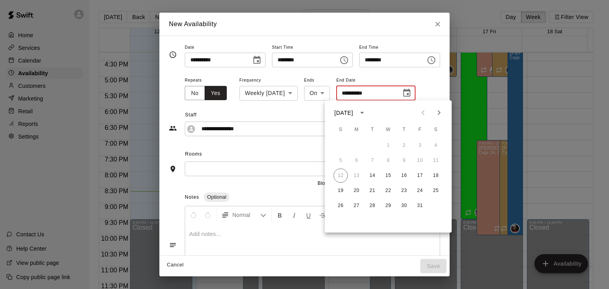
click at [435, 112] on icon "Next month" at bounding box center [439, 113] width 10 height 10
click at [375, 207] on button "30" at bounding box center [372, 206] width 14 height 14
type input "**********"
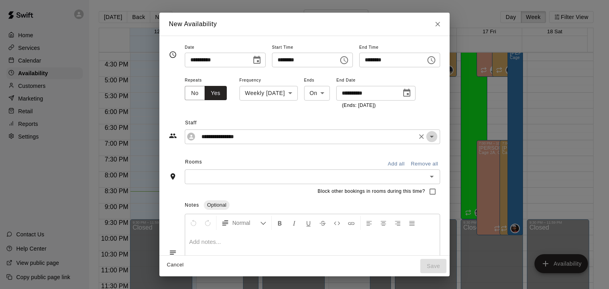
click at [433, 136] on icon "Open" at bounding box center [431, 137] width 4 height 2
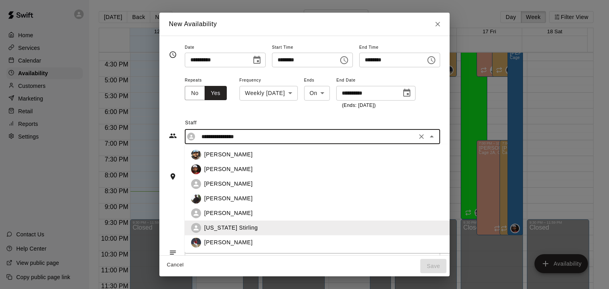
click at [223, 182] on div "[PERSON_NAME]" at bounding box center [339, 184] width 270 height 8
type input "**********"
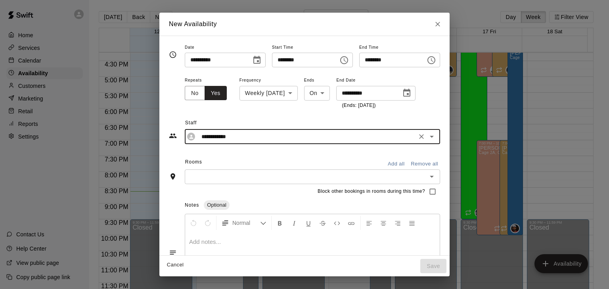
click at [278, 172] on input "text" at bounding box center [305, 177] width 237 height 10
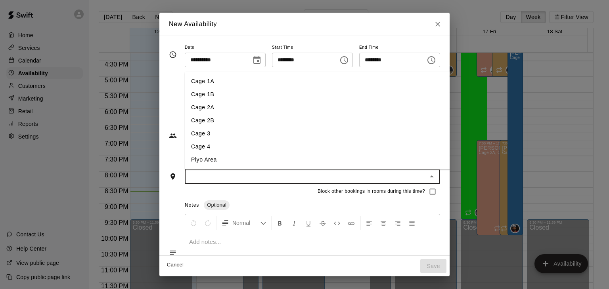
click at [207, 82] on li "Cage 1A" at bounding box center [333, 81] width 296 height 13
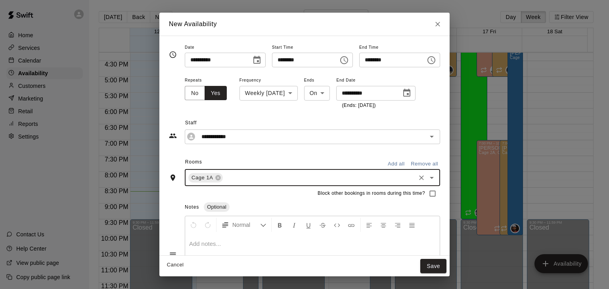
click at [224, 179] on input "text" at bounding box center [319, 178] width 190 height 10
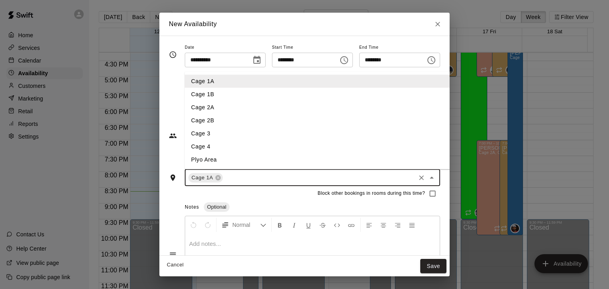
click at [209, 92] on li "Cage 1B" at bounding box center [333, 94] width 296 height 13
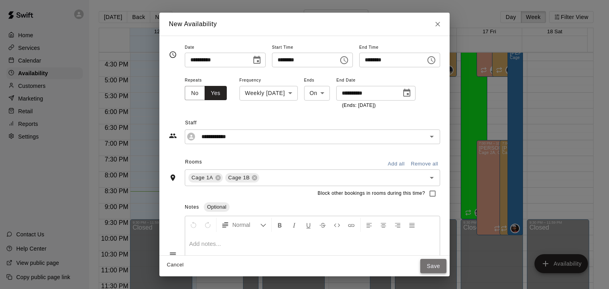
click at [446, 268] on button "Save" at bounding box center [433, 266] width 26 height 15
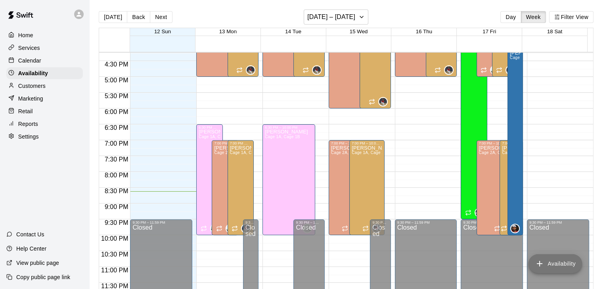
click at [553, 263] on button "Availability" at bounding box center [554, 263] width 53 height 19
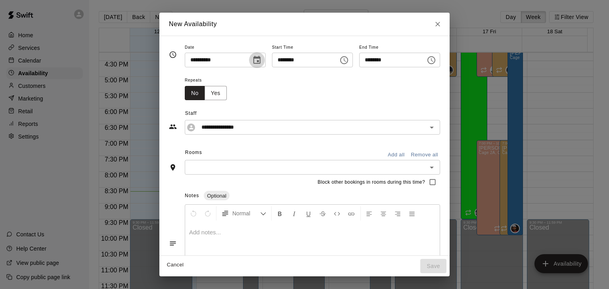
click at [253, 61] on icon "Choose date, selected date is Oct 12, 2025" at bounding box center [256, 60] width 7 height 8
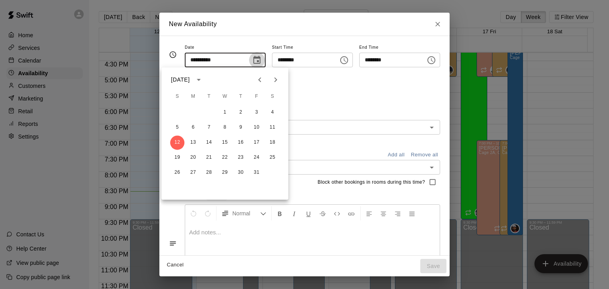
click at [253, 61] on icon "Choose date, selected date is Oct 12, 2025" at bounding box center [256, 60] width 7 height 8
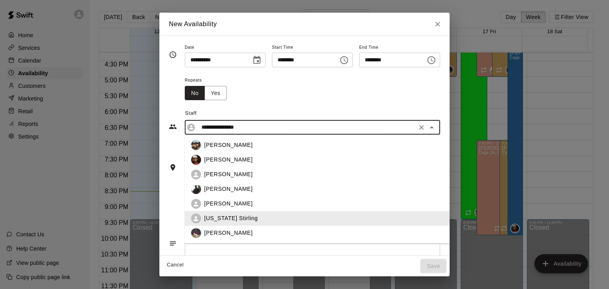
click at [212, 128] on input "**********" at bounding box center [306, 127] width 216 height 10
click at [214, 171] on p "[PERSON_NAME]" at bounding box center [228, 175] width 48 height 8
type input "**********"
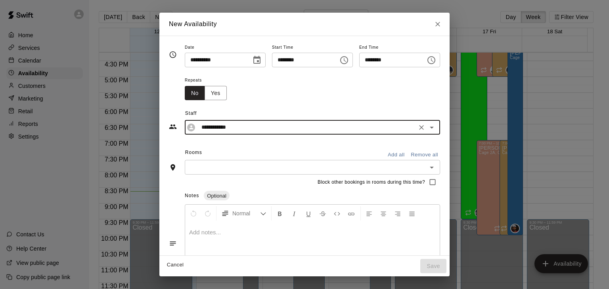
click at [253, 59] on icon "Choose date, selected date is Oct 12, 2025" at bounding box center [256, 60] width 7 height 8
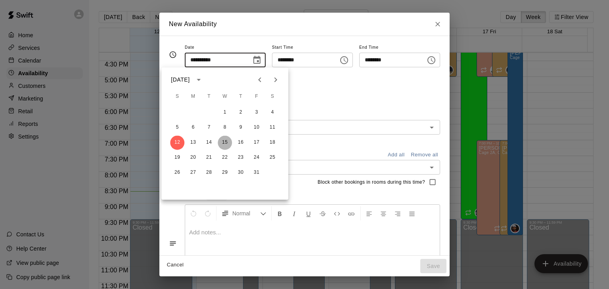
click at [224, 141] on button "15" at bounding box center [225, 143] width 14 height 14
type input "**********"
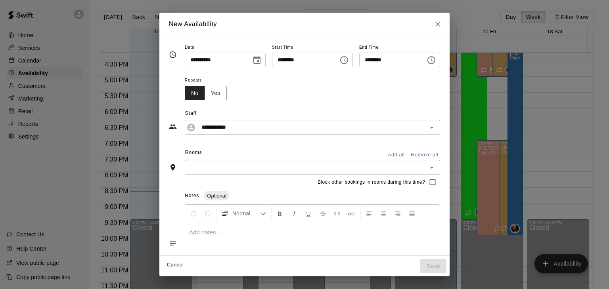
click at [344, 61] on icon "Choose time, selected time is 8:00 PM" at bounding box center [344, 60] width 10 height 10
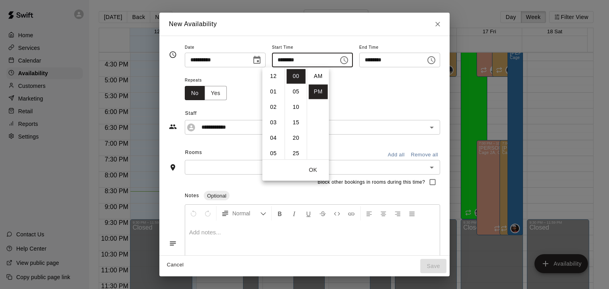
scroll to position [14, 0]
click at [275, 90] on li "06" at bounding box center [273, 87] width 19 height 15
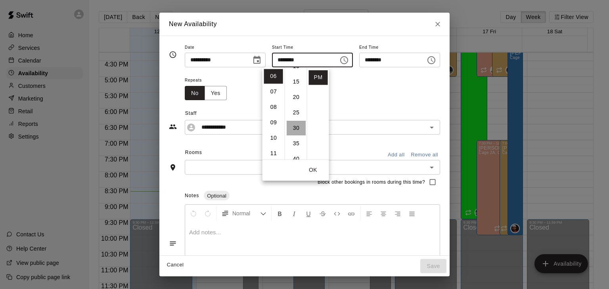
click at [297, 130] on li "30" at bounding box center [295, 128] width 19 height 15
type input "********"
click at [435, 57] on icon "Choose time, selected time is 8:30 PM" at bounding box center [431, 60] width 8 height 8
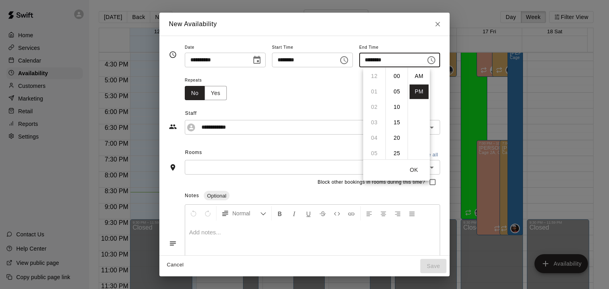
scroll to position [14, 0]
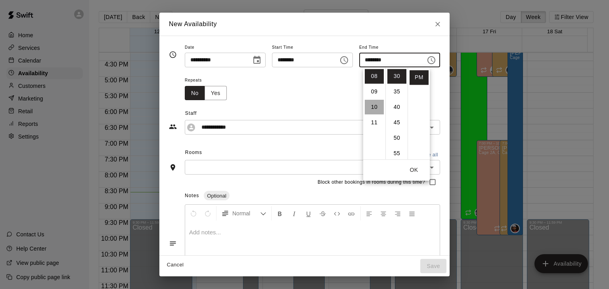
click at [372, 104] on li "10" at bounding box center [374, 107] width 19 height 15
click at [395, 78] on li "00" at bounding box center [396, 76] width 19 height 15
type input "********"
click at [313, 95] on div "Repeats No Yes" at bounding box center [312, 87] width 255 height 25
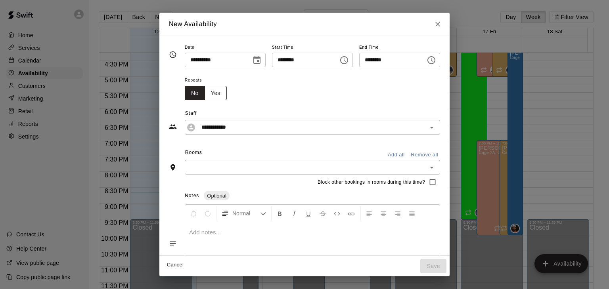
click at [204, 94] on button "Yes" at bounding box center [215, 93] width 22 height 15
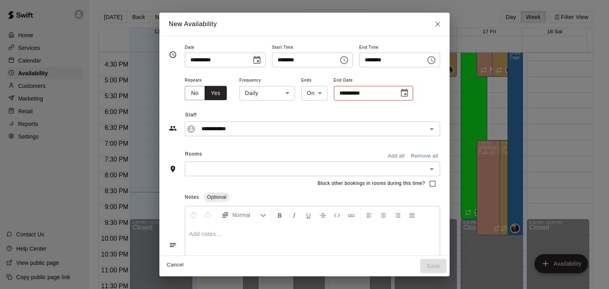
click at [261, 94] on body "Home Services Calendar Availability Customers Marketing Retail Reports Settings…" at bounding box center [304, 151] width 609 height 302
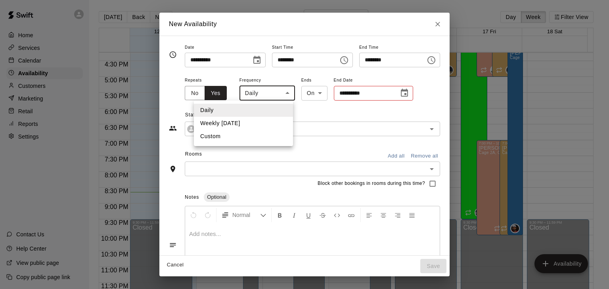
click at [259, 121] on li "Weekly [DATE]" at bounding box center [243, 123] width 99 height 13
type input "******"
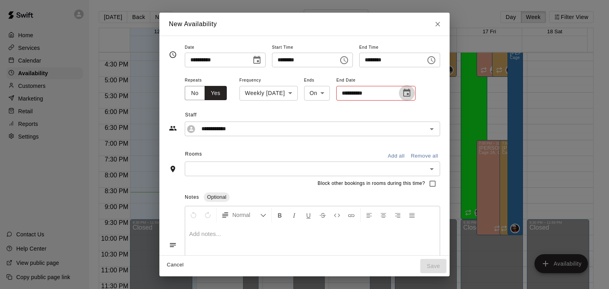
click at [403, 94] on icon "Choose date" at bounding box center [407, 93] width 10 height 10
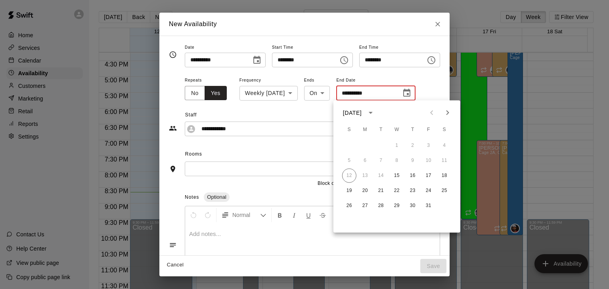
click at [443, 108] on icon "Next month" at bounding box center [448, 113] width 10 height 10
click at [392, 205] on button "31" at bounding box center [396, 206] width 14 height 14
type input "**********"
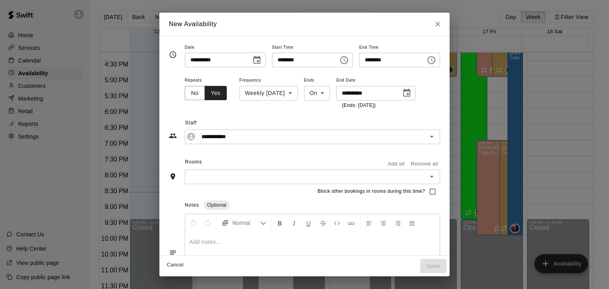
click at [268, 179] on input "text" at bounding box center [305, 177] width 237 height 10
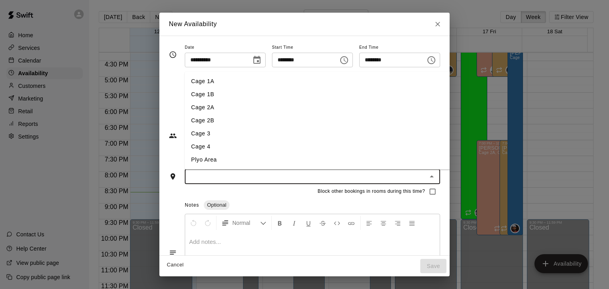
click at [262, 84] on li "Cage 1A" at bounding box center [333, 81] width 296 height 13
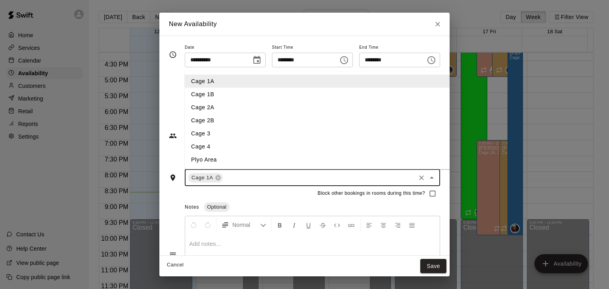
click at [284, 182] on input "text" at bounding box center [319, 178] width 190 height 10
click at [277, 95] on li "Cage 1B" at bounding box center [333, 94] width 296 height 13
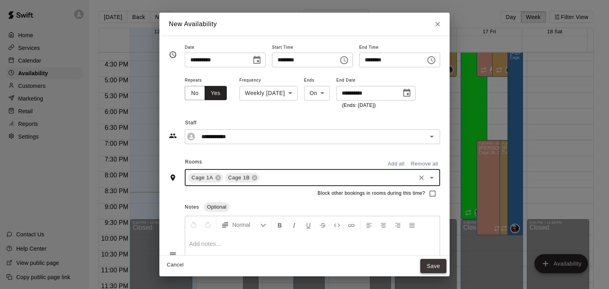
click at [446, 265] on button "Save" at bounding box center [433, 266] width 26 height 15
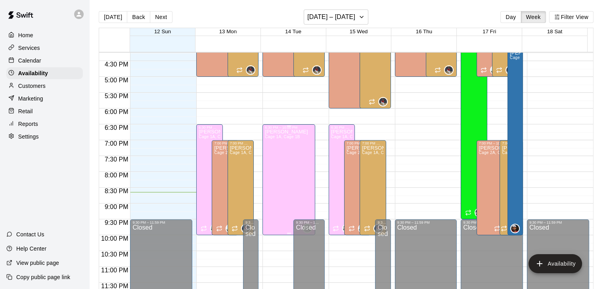
click at [299, 181] on div "[PERSON_NAME] 1A, Cage 1B JA" at bounding box center [289, 274] width 48 height 289
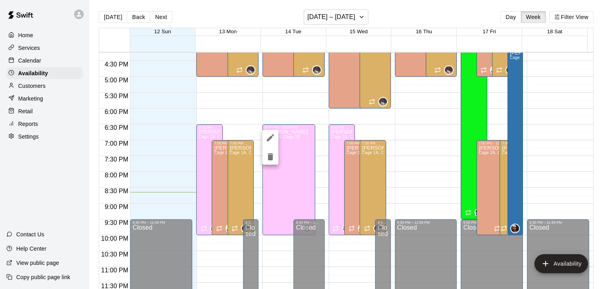
click at [268, 139] on icon "edit" at bounding box center [270, 137] width 7 height 7
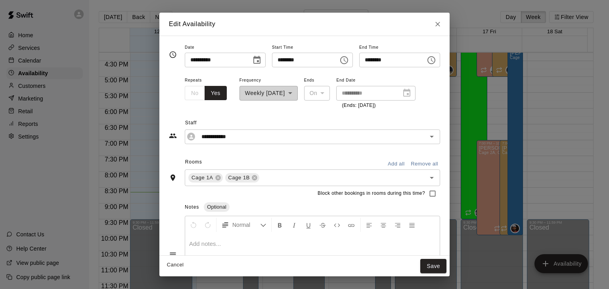
click at [504, 128] on div "**********" at bounding box center [304, 144] width 609 height 289
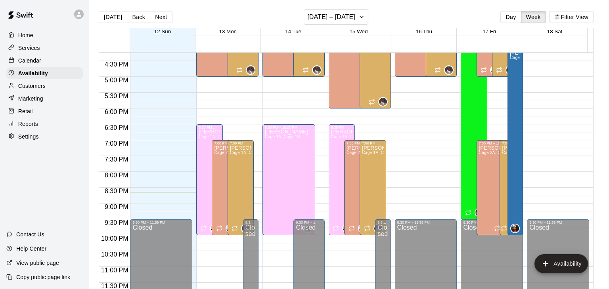
type input "**********"
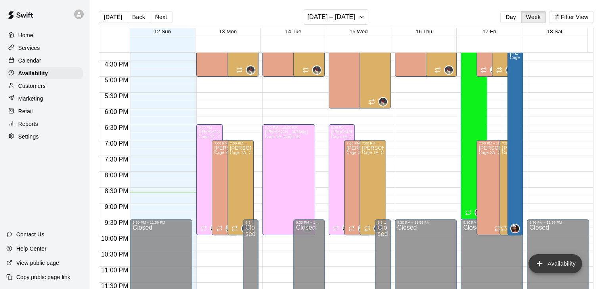
click at [560, 260] on button "Availability" at bounding box center [554, 263] width 53 height 19
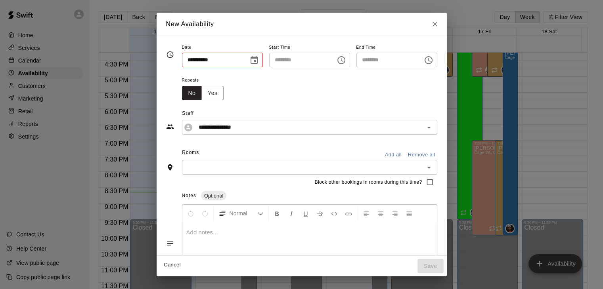
type input "**********"
type input "********"
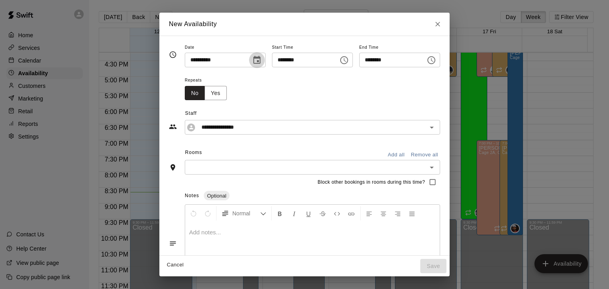
click at [253, 63] on icon "Choose date, selected date is Oct 12, 2025" at bounding box center [256, 60] width 7 height 8
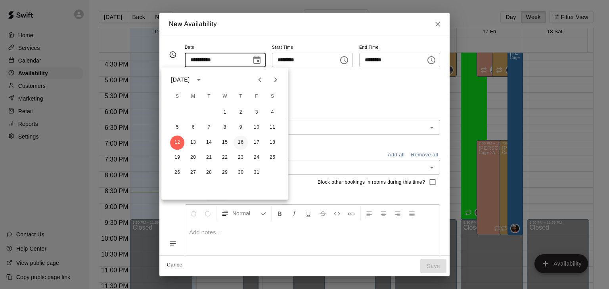
click at [241, 143] on button "16" at bounding box center [240, 143] width 14 height 14
type input "**********"
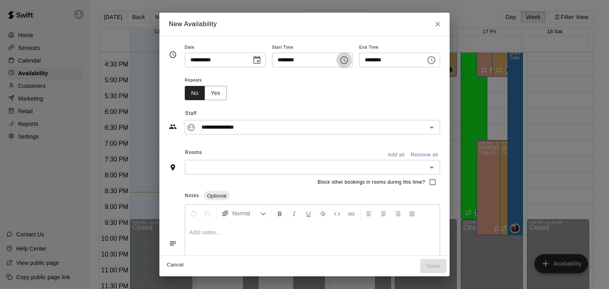
click at [345, 63] on icon "Choose time, selected time is 8:00 PM" at bounding box center [344, 60] width 10 height 10
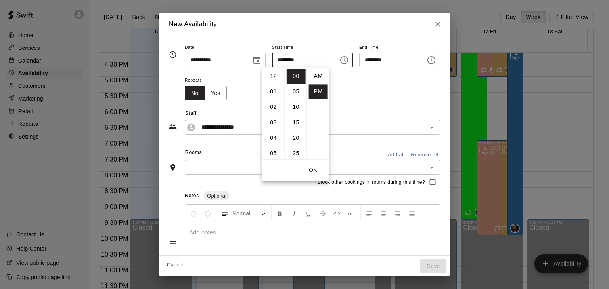
scroll to position [14, 0]
click at [271, 104] on li "10" at bounding box center [273, 107] width 19 height 15
type input "********"
click at [273, 95] on li "06" at bounding box center [273, 100] width 19 height 15
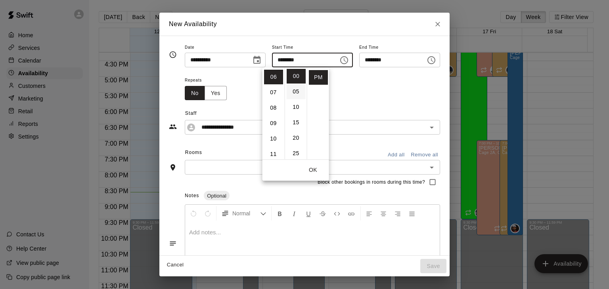
scroll to position [93, 0]
click at [294, 126] on li "30" at bounding box center [295, 126] width 19 height 15
type input "********"
click at [439, 65] on button "Choose time, selected time is 10:30 PM" at bounding box center [431, 60] width 16 height 16
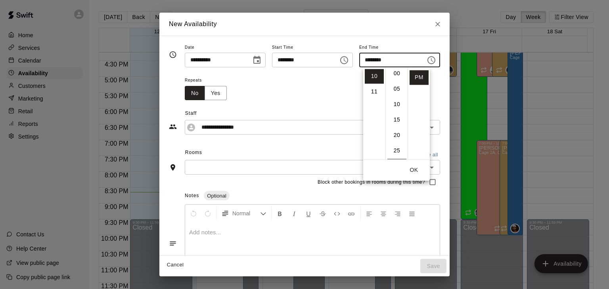
scroll to position [0, 0]
click at [397, 80] on li "00" at bounding box center [396, 76] width 19 height 15
type input "********"
click at [300, 89] on div "Repeats No Yes" at bounding box center [312, 87] width 255 height 25
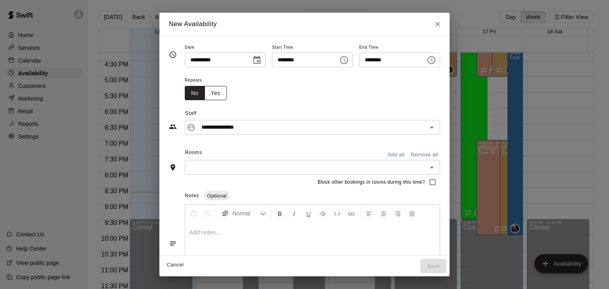
click at [204, 87] on button "Yes" at bounding box center [215, 93] width 22 height 15
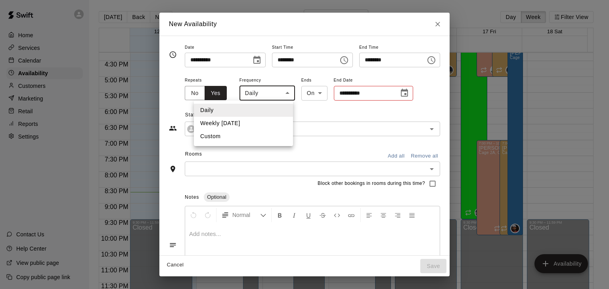
click at [245, 94] on body "Home Services Calendar Availability Customers Marketing Retail Reports Settings…" at bounding box center [304, 151] width 609 height 302
click at [251, 123] on li "Weekly [DATE]" at bounding box center [243, 123] width 99 height 13
type input "******"
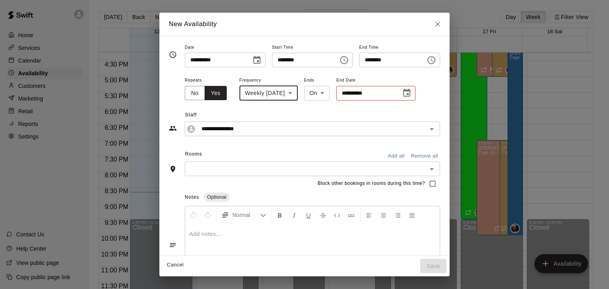
click at [402, 94] on icon "Choose date" at bounding box center [407, 93] width 10 height 10
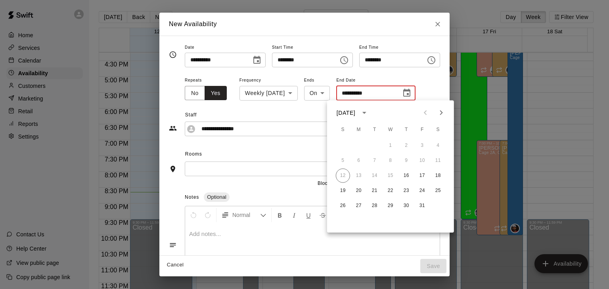
click at [445, 110] on icon "Next month" at bounding box center [441, 113] width 10 height 10
click at [445, 111] on icon "Next month" at bounding box center [441, 113] width 10 height 10
click at [409, 142] on button "1" at bounding box center [406, 146] width 14 height 14
type input "**********"
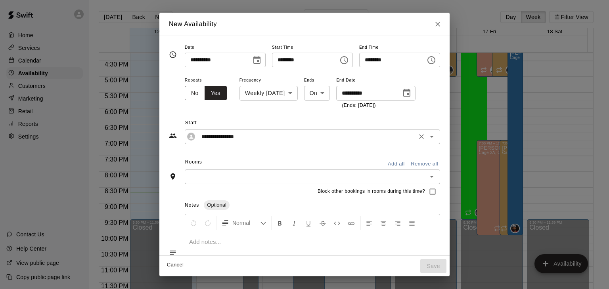
click at [245, 137] on input "**********" at bounding box center [306, 137] width 216 height 10
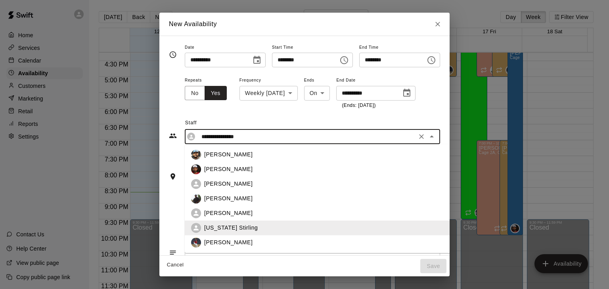
click at [240, 181] on div "[PERSON_NAME]" at bounding box center [339, 184] width 270 height 8
type input "**********"
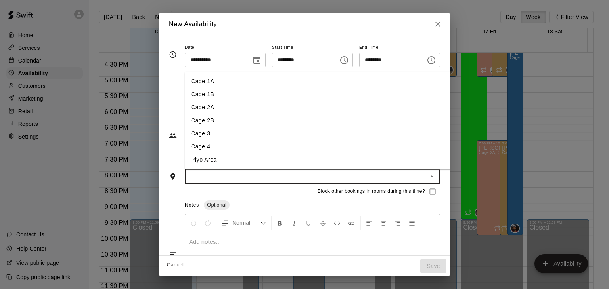
click at [240, 181] on input "text" at bounding box center [305, 177] width 237 height 10
click at [196, 81] on li "Cage 1A" at bounding box center [333, 81] width 296 height 13
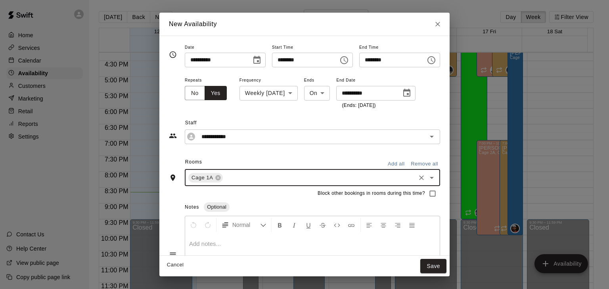
click at [224, 177] on input "text" at bounding box center [319, 178] width 190 height 10
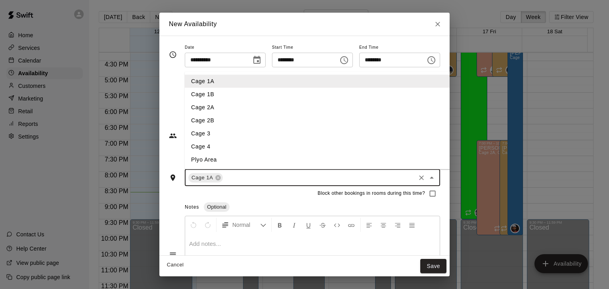
click at [200, 89] on li "Cage 1B" at bounding box center [333, 94] width 296 height 13
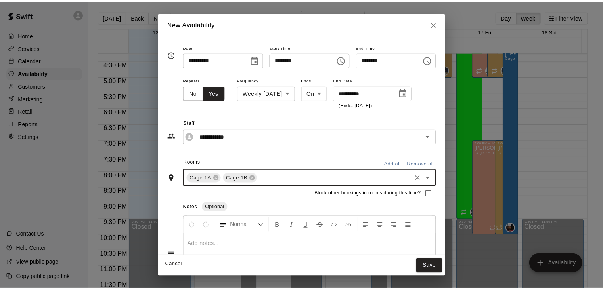
scroll to position [47, 0]
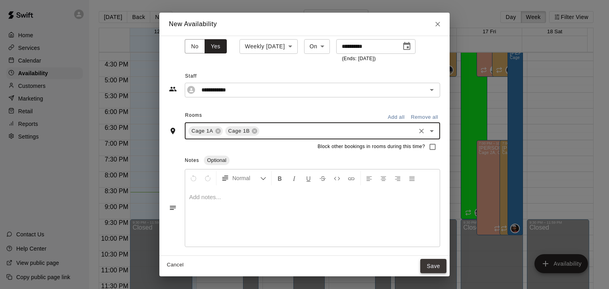
click at [446, 261] on button "Save" at bounding box center [433, 266] width 26 height 15
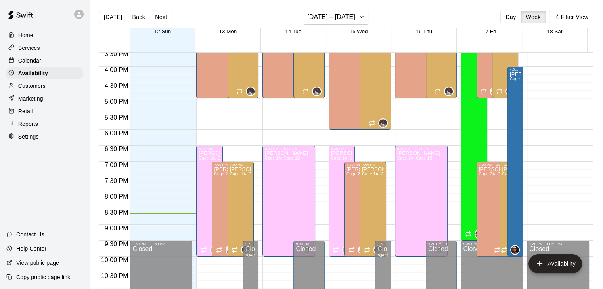
scroll to position [493, 0]
click at [43, 59] on div "Calendar" at bounding box center [44, 61] width 76 height 12
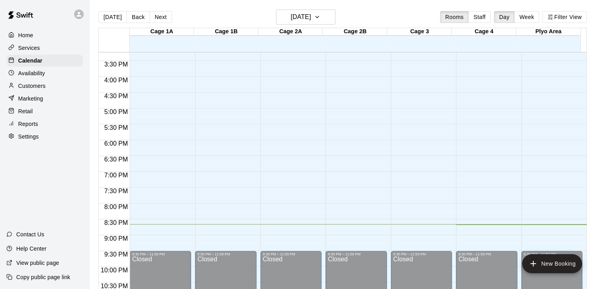
scroll to position [354, 0]
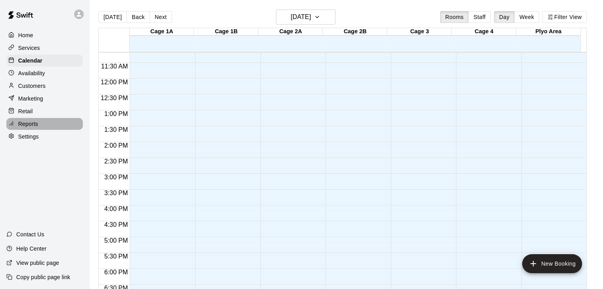
click at [31, 128] on p "Reports" at bounding box center [28, 124] width 20 height 8
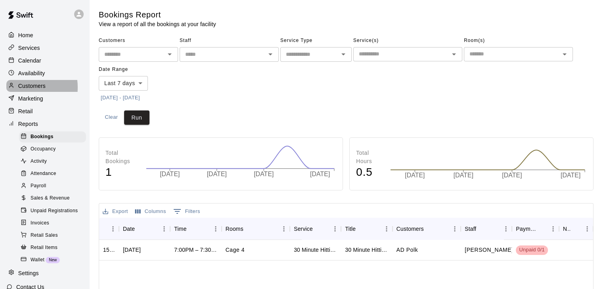
click at [20, 90] on p "Customers" at bounding box center [31, 86] width 27 height 8
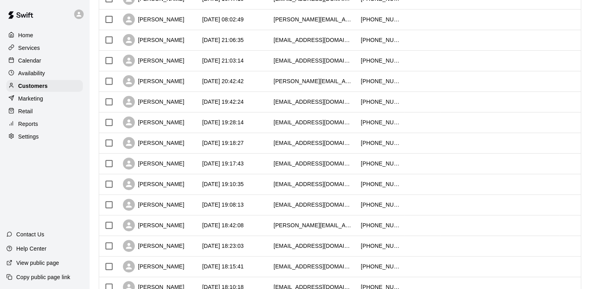
scroll to position [395, 0]
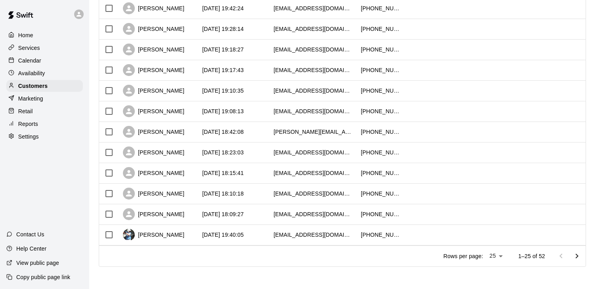
click at [495, 275] on li "100" at bounding box center [495, 273] width 23 height 13
type input "***"
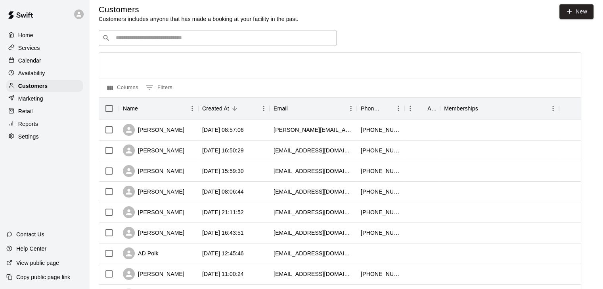
scroll to position [0, 0]
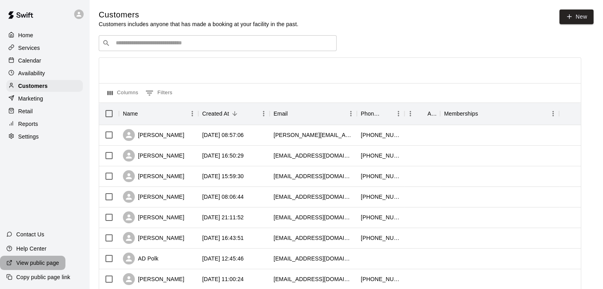
click at [39, 259] on p "View public page" at bounding box center [37, 263] width 43 height 8
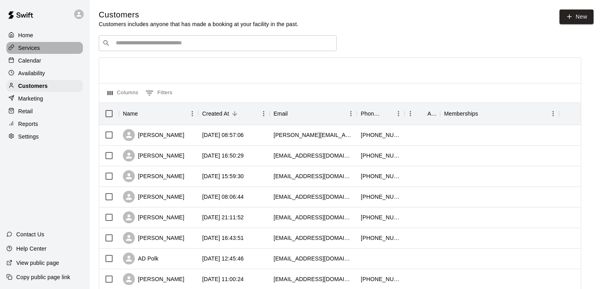
click at [43, 50] on div "Services" at bounding box center [44, 48] width 76 height 12
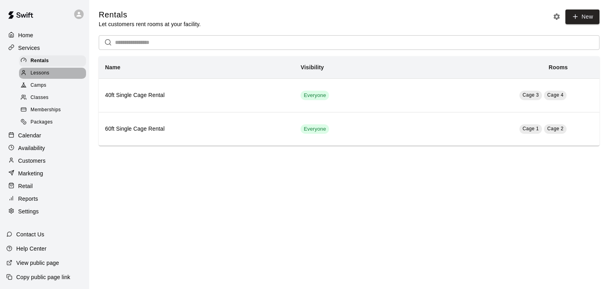
click at [52, 77] on div "Lessons" at bounding box center [52, 73] width 67 height 11
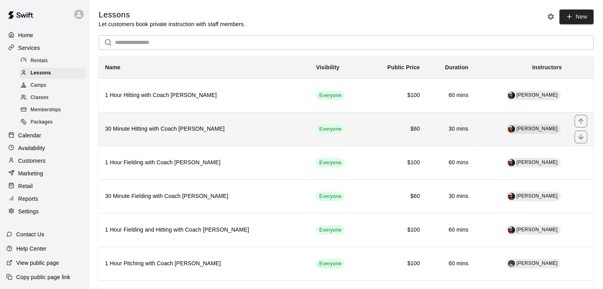
scroll to position [113, 0]
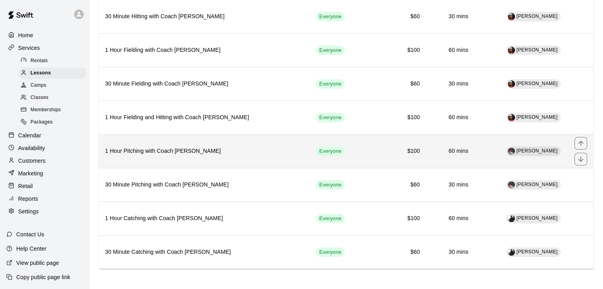
click at [203, 150] on h6 "1 Hour Pitching with Coach [PERSON_NAME]" at bounding box center [204, 151] width 198 height 9
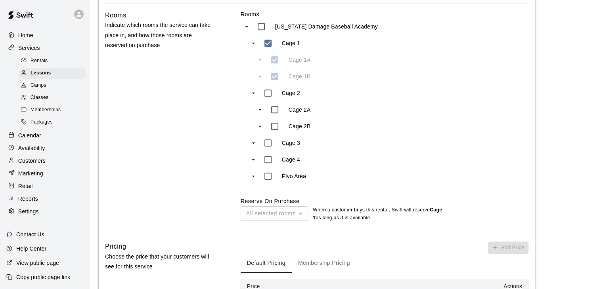
scroll to position [443, 0]
click at [35, 152] on p "Availability" at bounding box center [31, 148] width 27 height 8
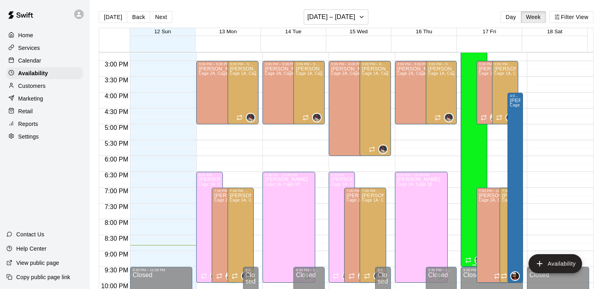
scroll to position [468, 0]
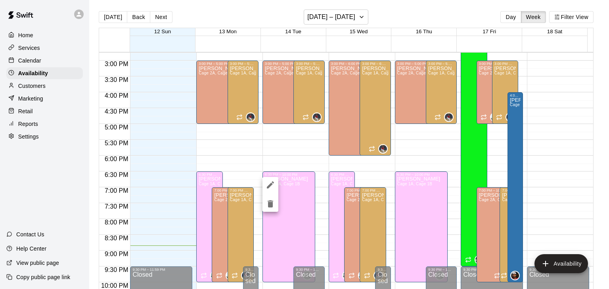
click at [267, 187] on icon "edit" at bounding box center [270, 184] width 7 height 7
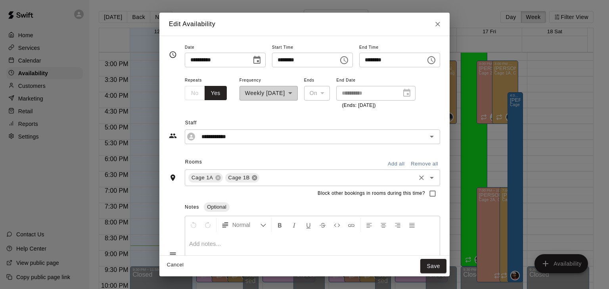
click at [251, 178] on icon at bounding box center [254, 178] width 6 height 6
click at [215, 175] on icon at bounding box center [218, 178] width 6 height 6
click at [201, 177] on input "text" at bounding box center [305, 177] width 237 height 10
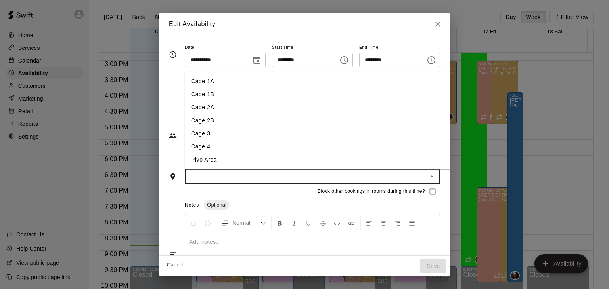
click at [191, 130] on li "Cage 3" at bounding box center [333, 133] width 296 height 13
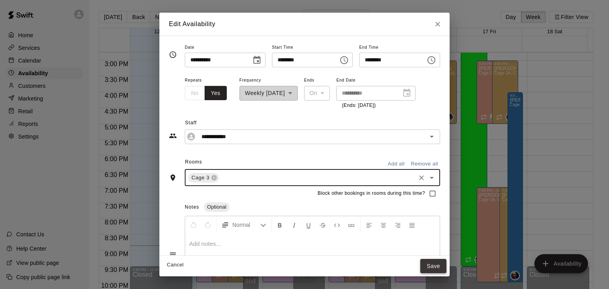
click at [446, 268] on button "Save" at bounding box center [433, 266] width 26 height 15
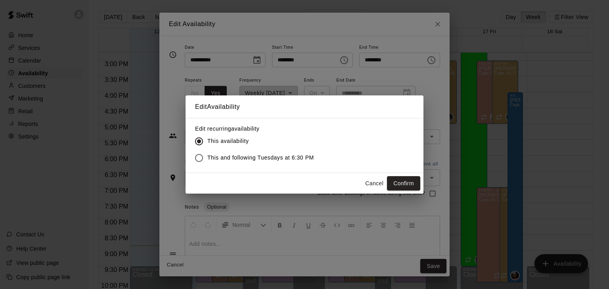
click at [285, 156] on span "This and following Tuesdays at 6:30 PM" at bounding box center [260, 158] width 107 height 8
click at [403, 183] on button "Confirm" at bounding box center [403, 183] width 33 height 15
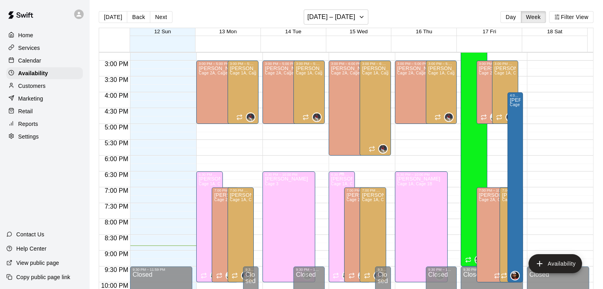
click at [332, 186] on span "Cage 1A, Cage 1B" at bounding box center [348, 184] width 35 height 4
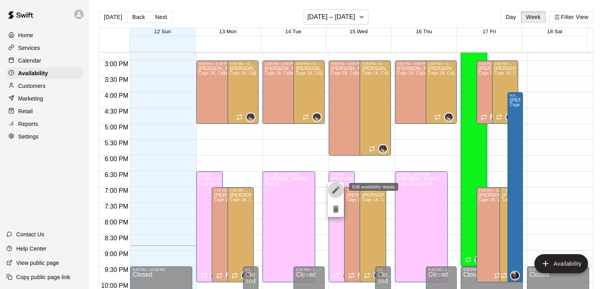
click at [332, 184] on button "edit" at bounding box center [336, 190] width 16 height 16
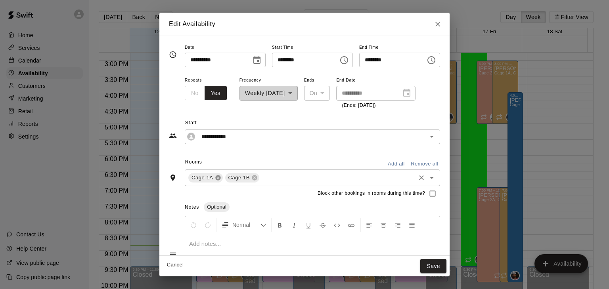
click at [215, 178] on icon at bounding box center [217, 177] width 5 height 5
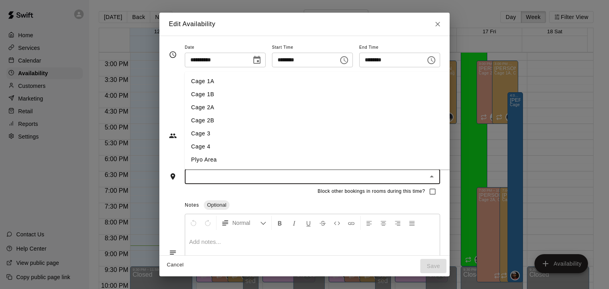
click at [193, 178] on input "text" at bounding box center [305, 177] width 237 height 10
click at [222, 137] on li "Cage 3" at bounding box center [333, 133] width 296 height 13
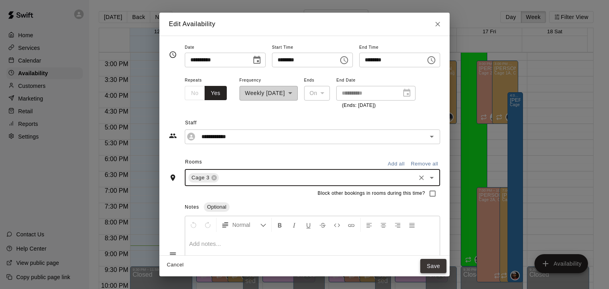
click at [446, 265] on button "Save" at bounding box center [433, 266] width 26 height 15
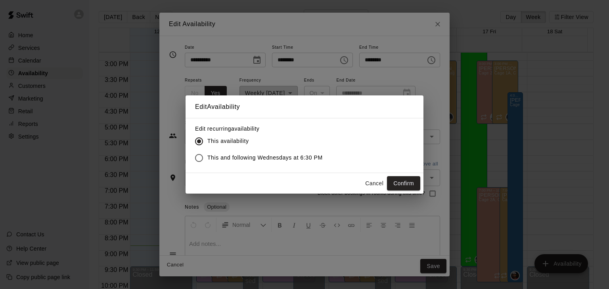
click at [309, 154] on span "This and following Wednesdays at 6:30 PM" at bounding box center [264, 158] width 115 height 8
click at [395, 183] on button "Confirm" at bounding box center [403, 183] width 33 height 15
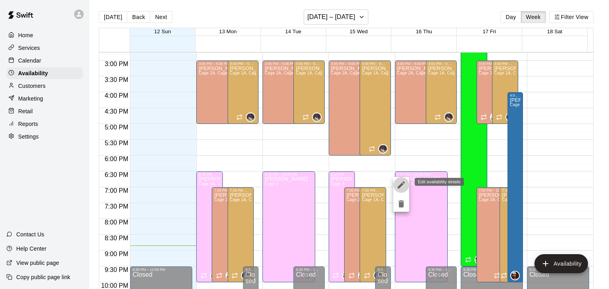
click at [402, 187] on icon "edit" at bounding box center [401, 185] width 10 height 10
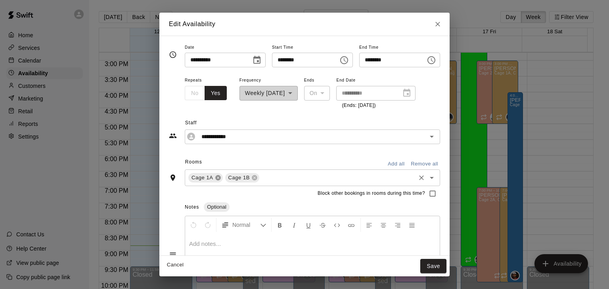
click at [215, 177] on icon at bounding box center [217, 177] width 5 height 5
click at [195, 177] on input "text" at bounding box center [305, 177] width 237 height 10
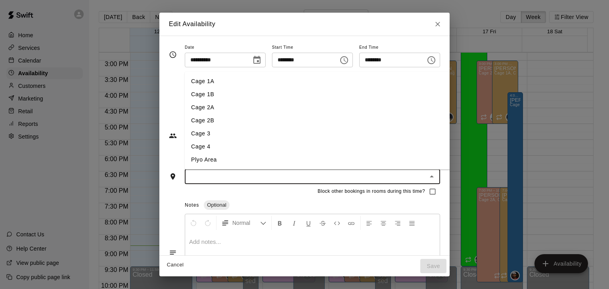
click at [205, 135] on li "Cage 3" at bounding box center [333, 133] width 296 height 13
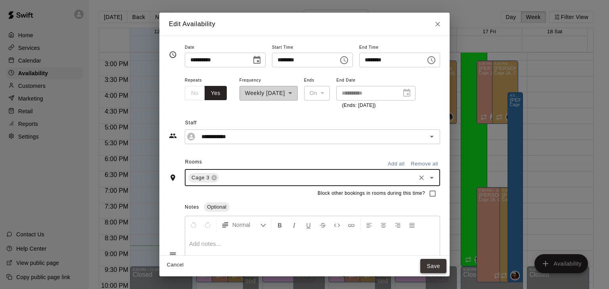
click at [446, 262] on button "Save" at bounding box center [433, 266] width 26 height 15
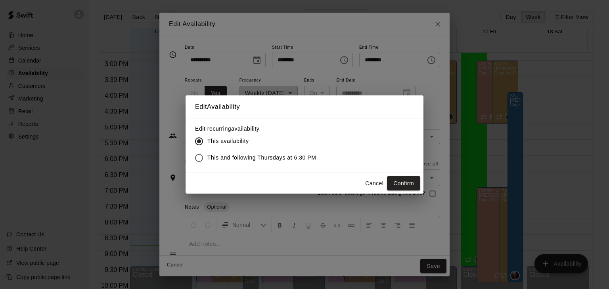
click at [290, 153] on label "This and following Thursdays at 6:30 PM" at bounding box center [254, 158] width 126 height 17
click at [392, 185] on button "Confirm" at bounding box center [403, 183] width 33 height 15
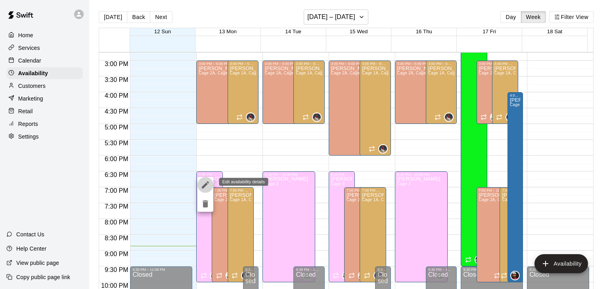
click at [203, 185] on icon "edit" at bounding box center [205, 185] width 10 height 10
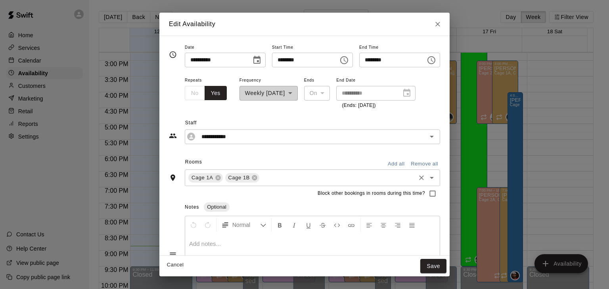
click at [260, 179] on input "text" at bounding box center [337, 178] width 154 height 10
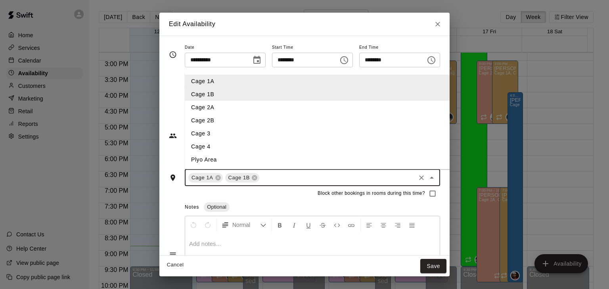
click at [206, 108] on li "Cage 2A" at bounding box center [333, 107] width 296 height 13
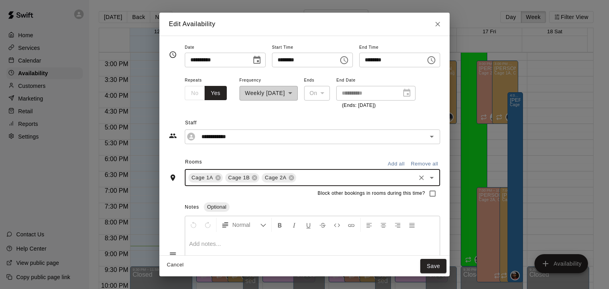
click at [297, 180] on input "text" at bounding box center [355, 178] width 117 height 10
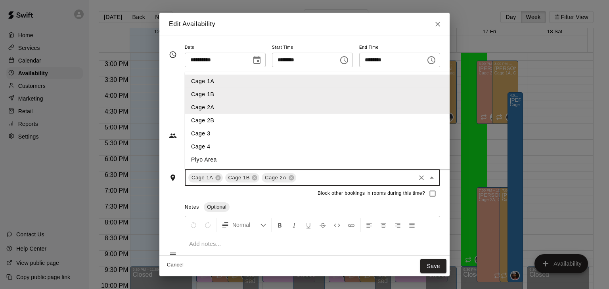
click at [224, 118] on li "Cage 2B" at bounding box center [333, 120] width 296 height 13
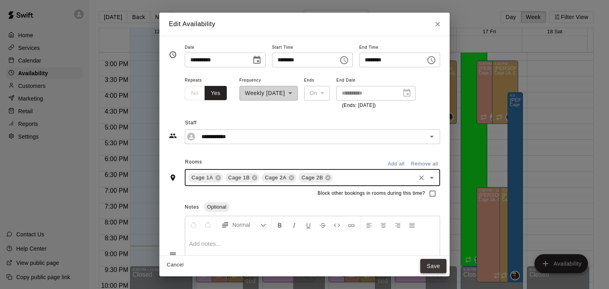
click at [446, 263] on button "Save" at bounding box center [433, 266] width 26 height 15
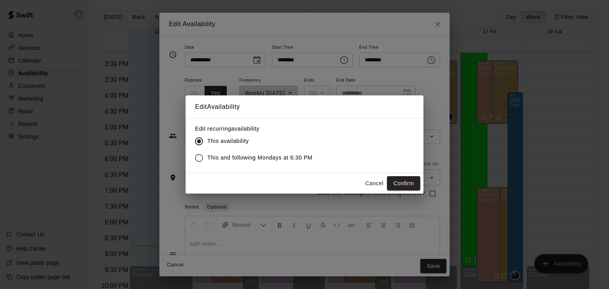
click at [295, 162] on label "This and following Mondays at 6:30 PM" at bounding box center [252, 158] width 122 height 17
click at [395, 181] on button "Confirm" at bounding box center [403, 183] width 33 height 15
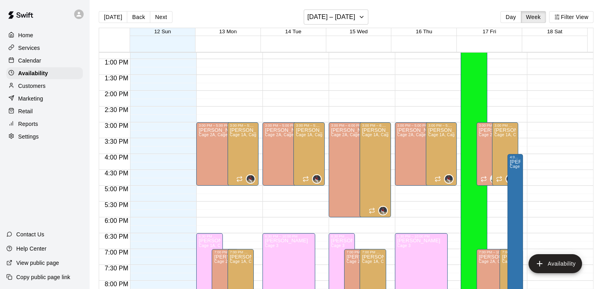
scroll to position [401, 0]
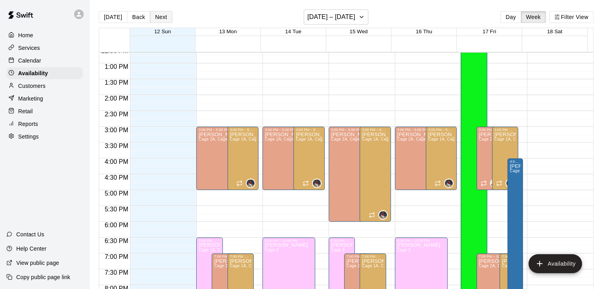
click at [155, 19] on button "Next" at bounding box center [161, 17] width 22 height 12
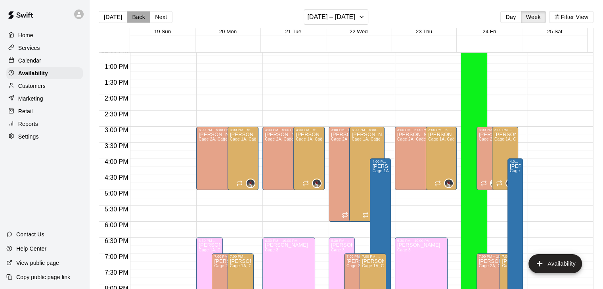
click at [131, 18] on button "Back" at bounding box center [138, 17] width 23 height 12
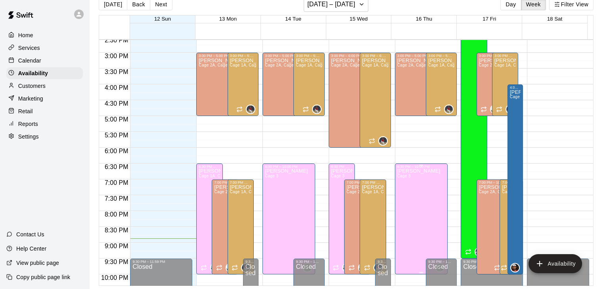
scroll to position [462, 0]
click at [27, 46] on p "Services" at bounding box center [29, 48] width 22 height 8
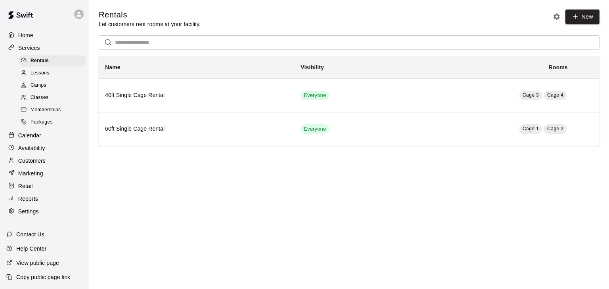
click at [49, 154] on div "Availability" at bounding box center [44, 148] width 76 height 12
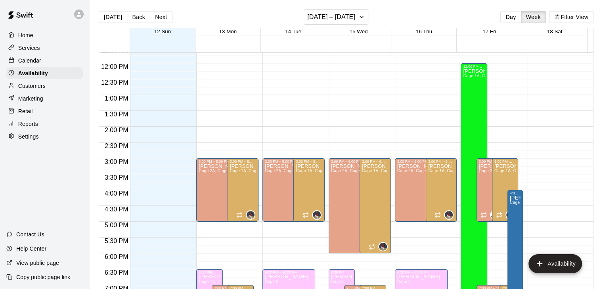
scroll to position [480, 0]
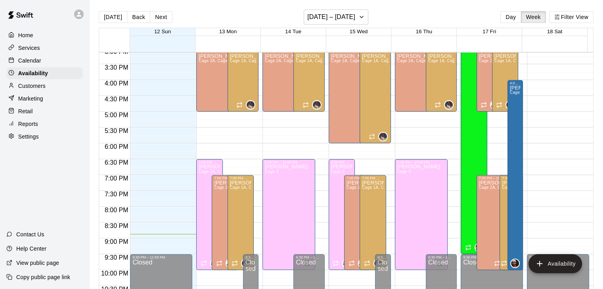
click at [35, 63] on p "Calendar" at bounding box center [29, 61] width 23 height 8
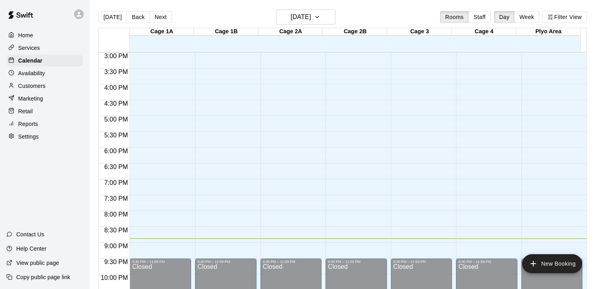
scroll to position [477, 0]
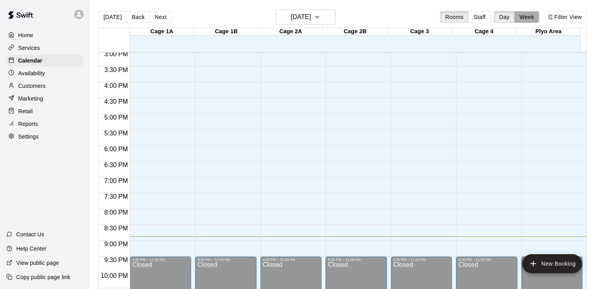
click at [526, 13] on button "Week" at bounding box center [526, 17] width 25 height 12
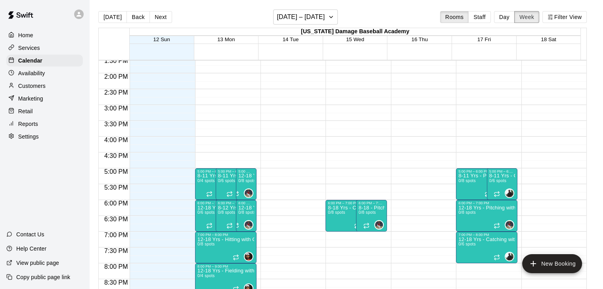
scroll to position [523, 0]
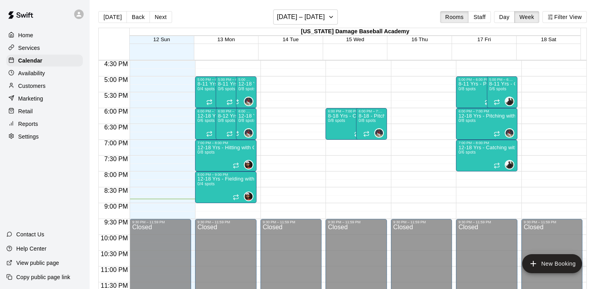
click at [38, 83] on div "Customers" at bounding box center [44, 86] width 76 height 12
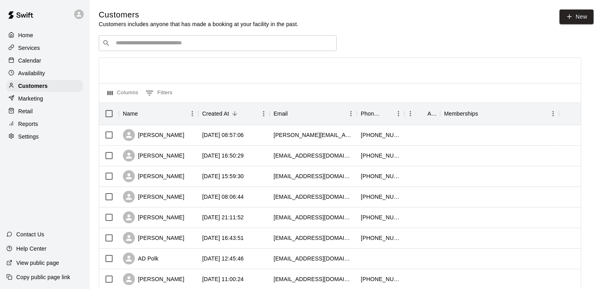
click at [29, 128] on p "Reports" at bounding box center [28, 124] width 20 height 8
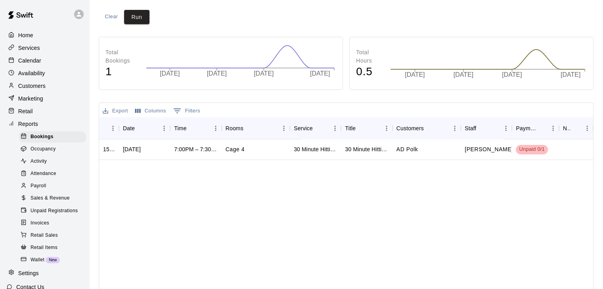
scroll to position [102, 0]
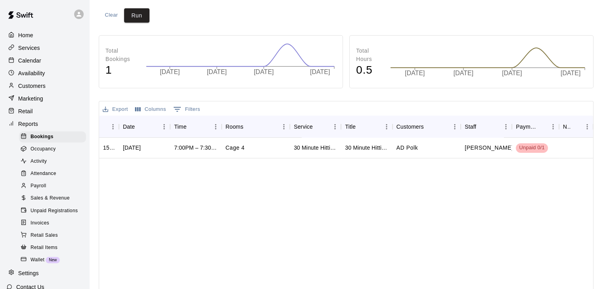
click at [45, 87] on p "Customers" at bounding box center [31, 86] width 27 height 8
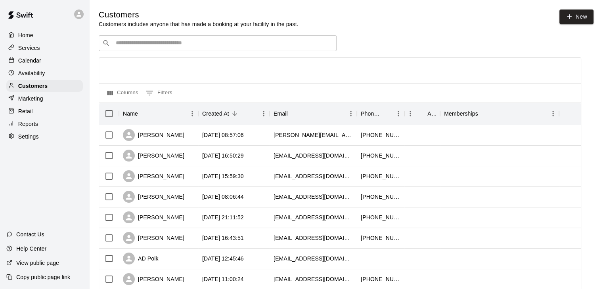
click at [41, 73] on p "Availability" at bounding box center [31, 73] width 27 height 8
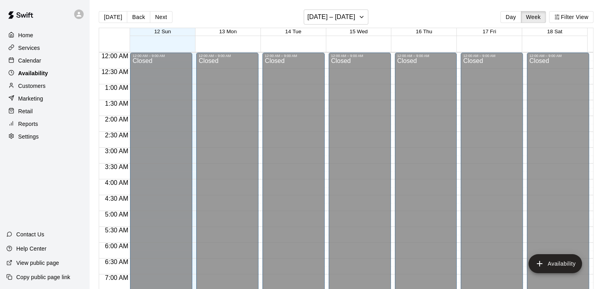
scroll to position [515, 0]
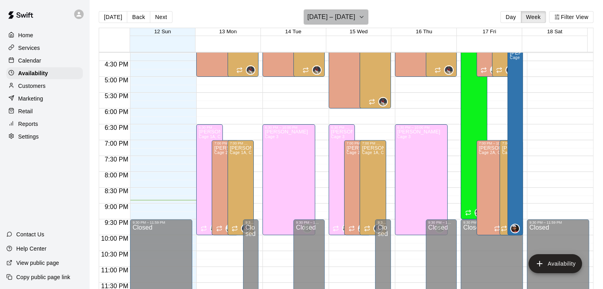
click at [335, 18] on h6 "[DATE] – [DATE]" at bounding box center [331, 16] width 48 height 11
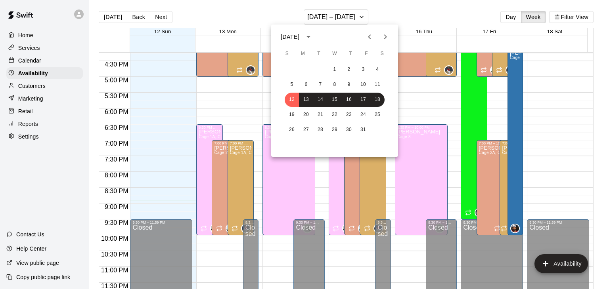
click at [34, 63] on div at bounding box center [304, 144] width 609 height 289
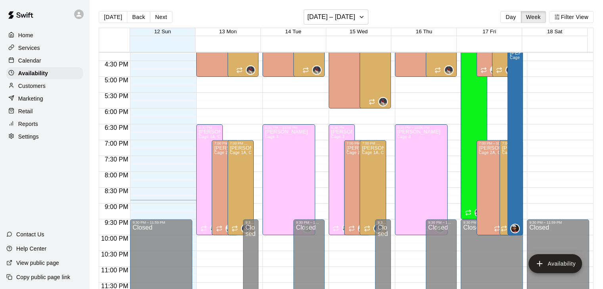
click at [36, 63] on p "Calendar" at bounding box center [29, 61] width 23 height 8
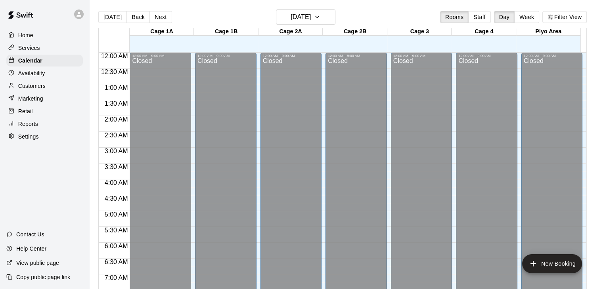
scroll to position [491, 0]
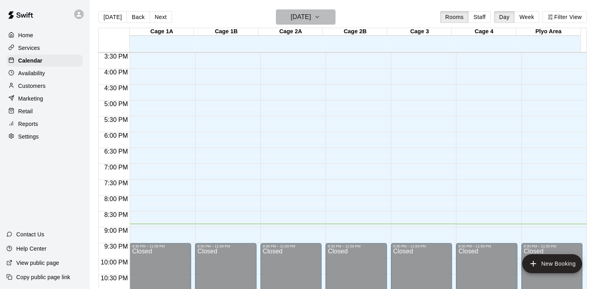
click at [311, 15] on h6 "[DATE]" at bounding box center [300, 16] width 20 height 11
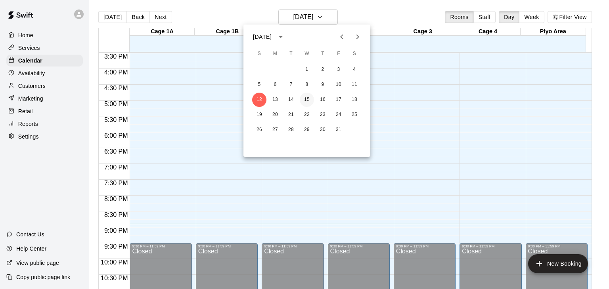
click at [307, 97] on button "15" at bounding box center [307, 100] width 14 height 14
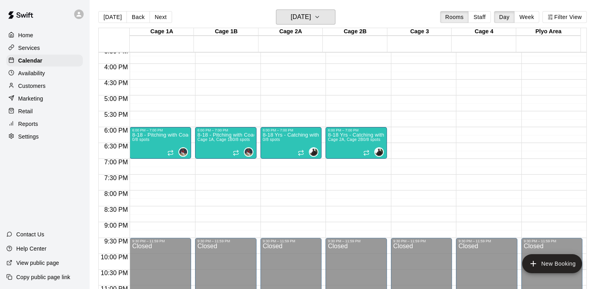
scroll to position [496, 0]
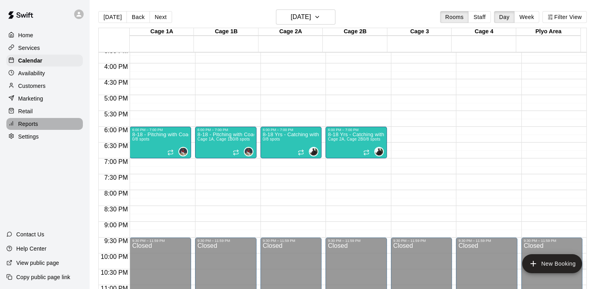
click at [46, 130] on div "Reports" at bounding box center [44, 124] width 76 height 12
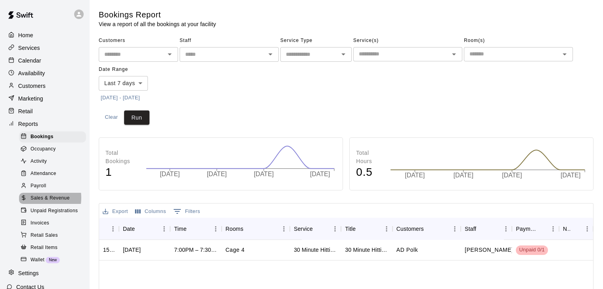
click at [35, 202] on span "Sales & Revenue" at bounding box center [50, 199] width 39 height 8
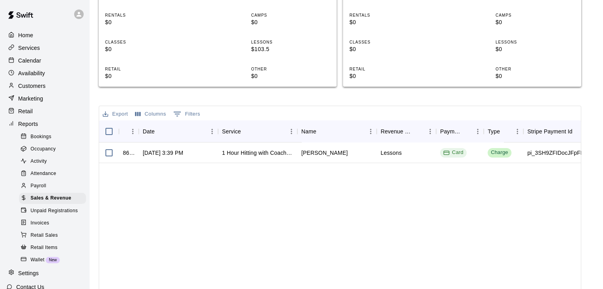
scroll to position [207, 0]
click at [186, 157] on div "[DATE] 3:39 PM" at bounding box center [178, 152] width 79 height 21
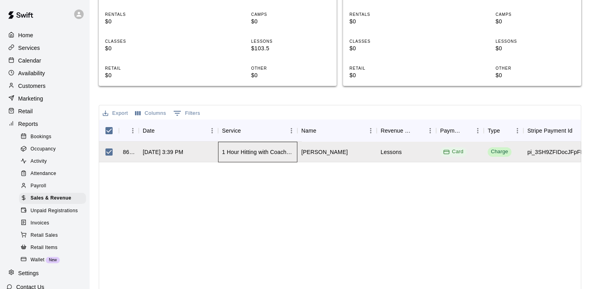
click at [256, 154] on div "1 Hour Hitting with Coach [PERSON_NAME]" at bounding box center [257, 152] width 71 height 8
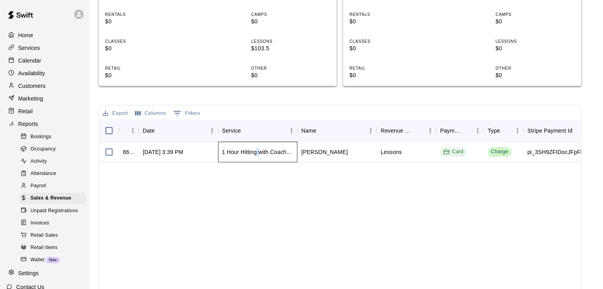
click at [256, 154] on div "1 Hour Hitting with Coach [PERSON_NAME]" at bounding box center [257, 152] width 71 height 8
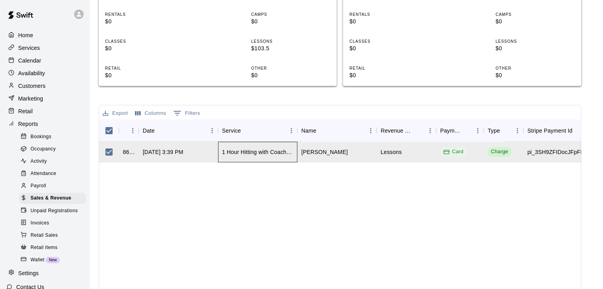
click at [251, 160] on div "1 Hour Hitting with Coach [PERSON_NAME]" at bounding box center [257, 152] width 79 height 21
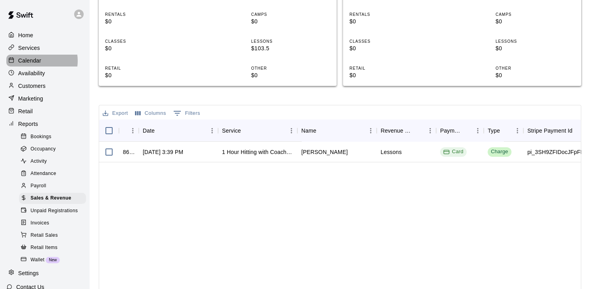
click at [36, 62] on p "Calendar" at bounding box center [29, 61] width 23 height 8
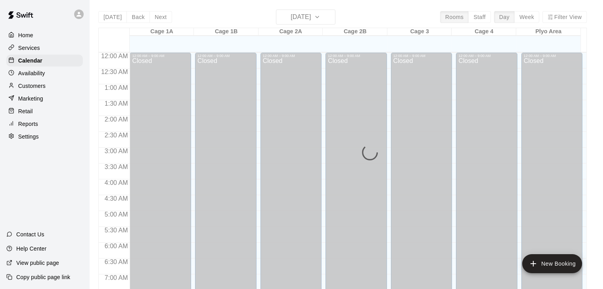
scroll to position [491, 0]
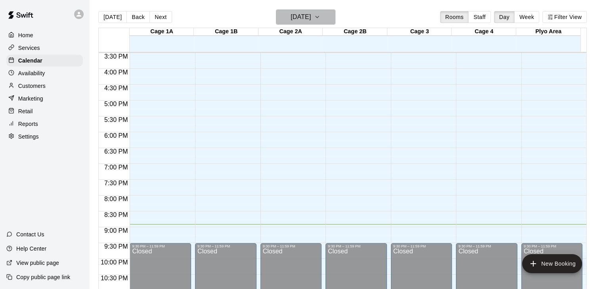
click at [311, 21] on h6 "[DATE]" at bounding box center [300, 16] width 20 height 11
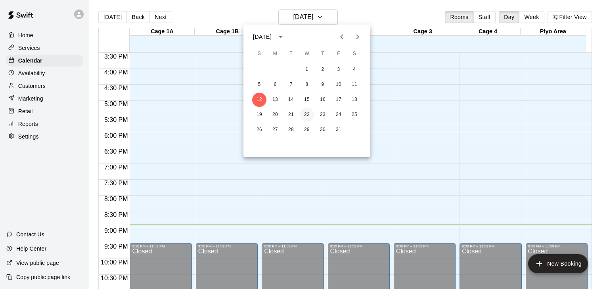
click at [304, 114] on button "22" at bounding box center [307, 115] width 14 height 14
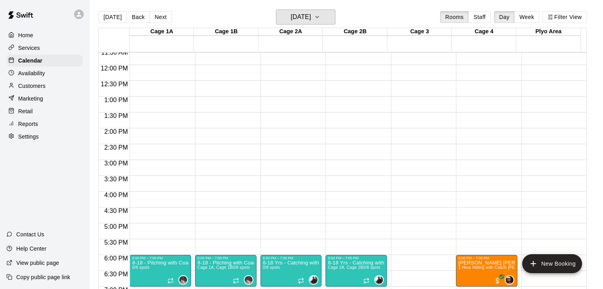
scroll to position [468, 0]
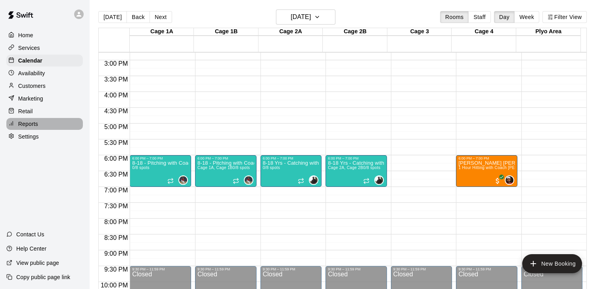
click at [36, 128] on p "Reports" at bounding box center [28, 124] width 20 height 8
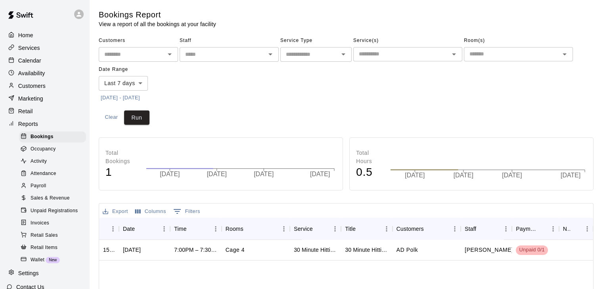
click at [59, 204] on div "Sales & Revenue" at bounding box center [52, 198] width 67 height 11
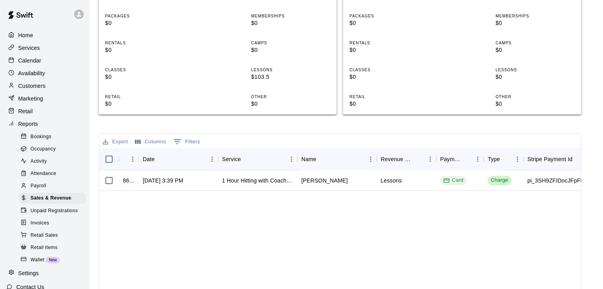
scroll to position [185, 0]
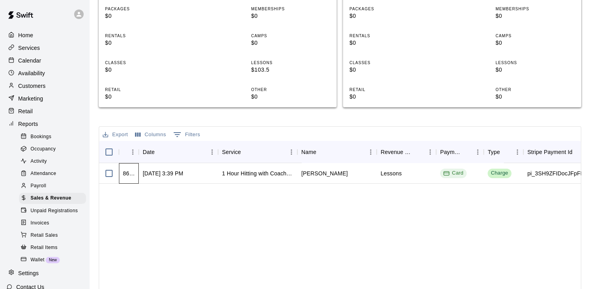
click at [130, 172] on div "868313" at bounding box center [129, 174] width 12 height 8
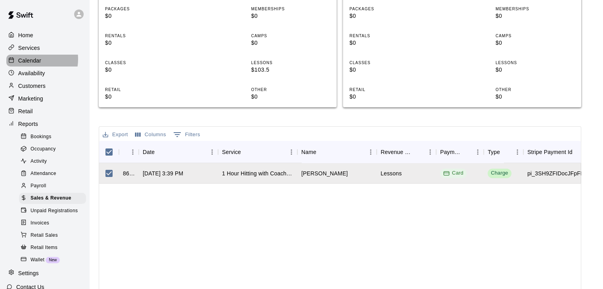
click at [31, 61] on p "Calendar" at bounding box center [29, 61] width 23 height 8
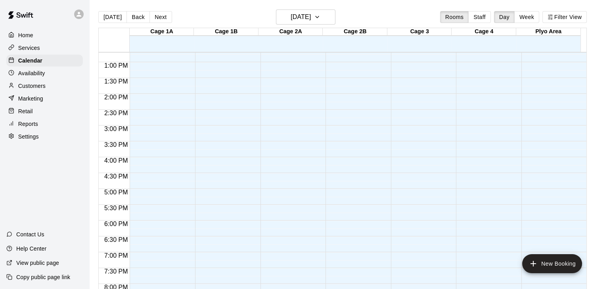
scroll to position [405, 0]
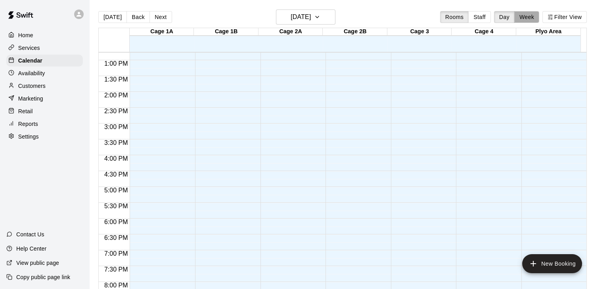
click at [521, 19] on button "Week" at bounding box center [526, 17] width 25 height 12
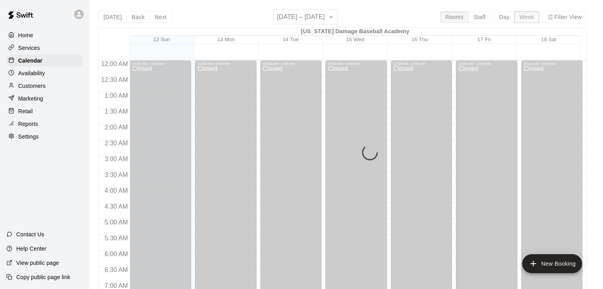
scroll to position [523, 0]
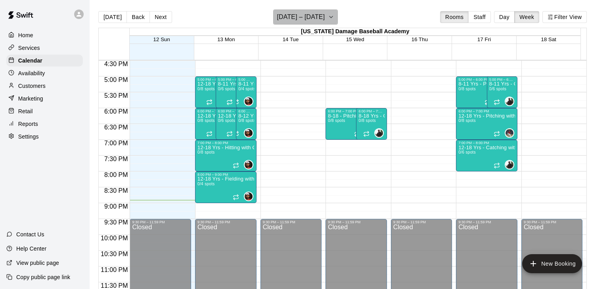
click at [313, 15] on h6 "[DATE] – [DATE]" at bounding box center [301, 16] width 48 height 11
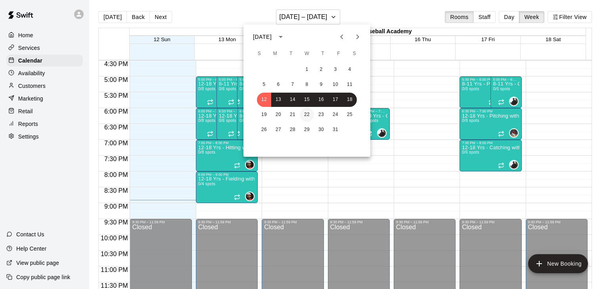
click at [308, 113] on button "22" at bounding box center [307, 115] width 14 height 14
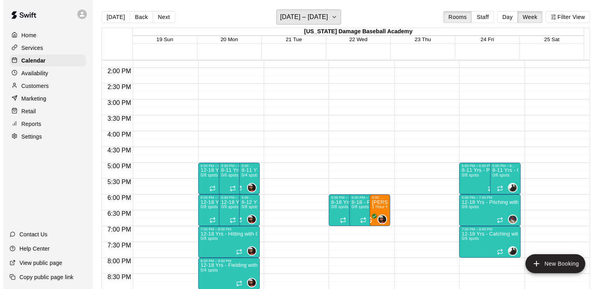
scroll to position [436, 0]
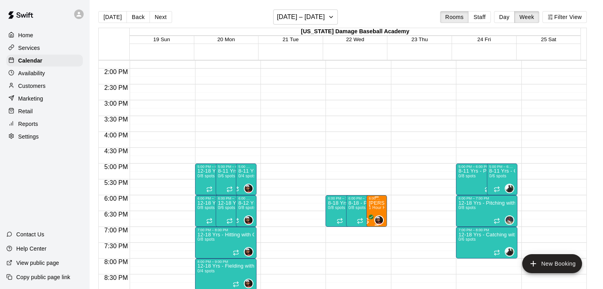
click at [376, 199] on div "6:00 PM – 7:00 PM" at bounding box center [376, 199] width 16 height 4
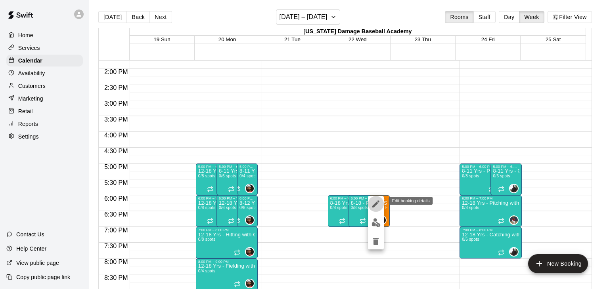
click at [376, 199] on icon "edit" at bounding box center [376, 204] width 10 height 10
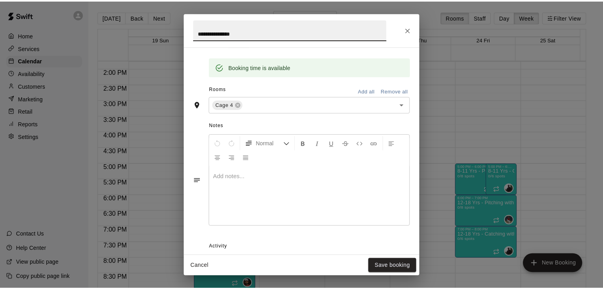
scroll to position [0, 0]
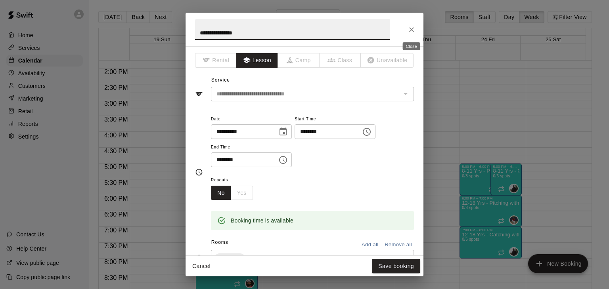
click at [412, 27] on icon "Close" at bounding box center [411, 29] width 5 height 5
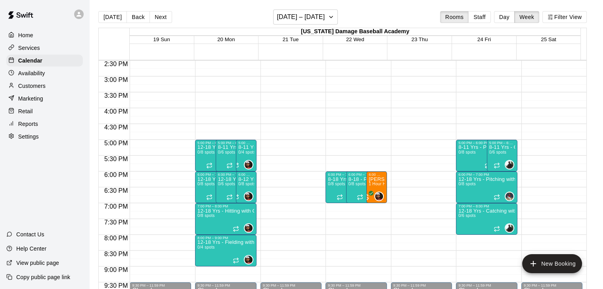
scroll to position [523, 0]
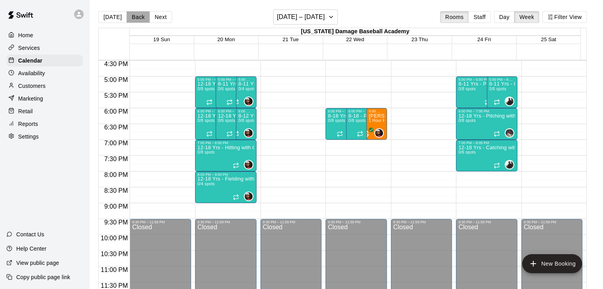
click at [136, 18] on button "Back" at bounding box center [137, 17] width 23 height 12
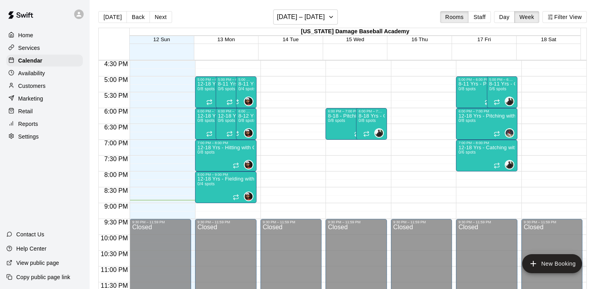
click at [44, 70] on div "Availability" at bounding box center [44, 73] width 76 height 12
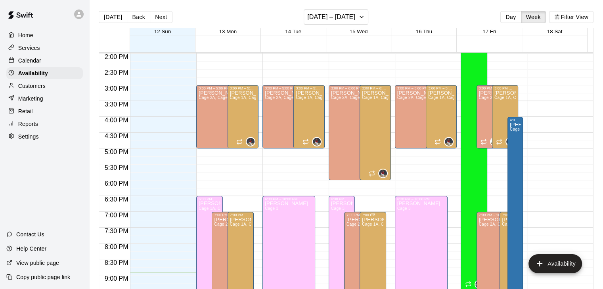
scroll to position [443, 0]
click at [151, 18] on button "Next" at bounding box center [161, 17] width 22 height 12
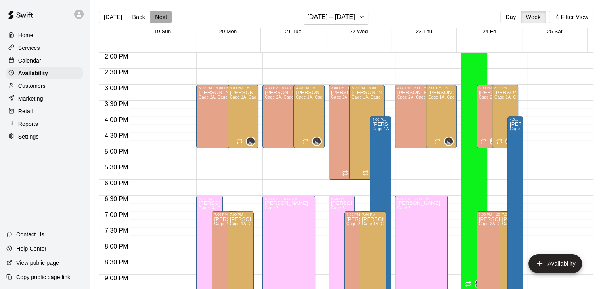
click at [151, 18] on button "Next" at bounding box center [161, 17] width 22 height 12
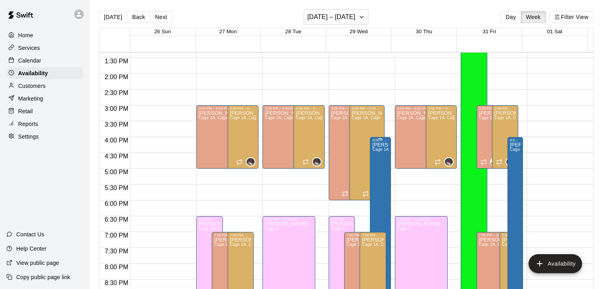
scroll to position [488, 0]
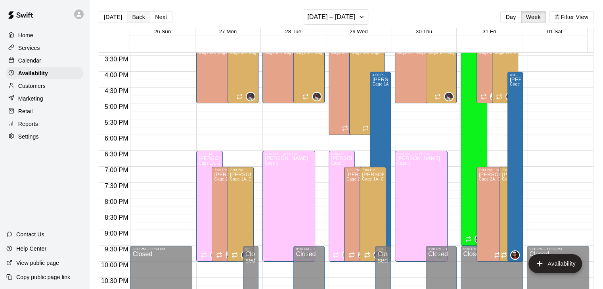
click at [131, 17] on button "Back" at bounding box center [138, 17] width 23 height 12
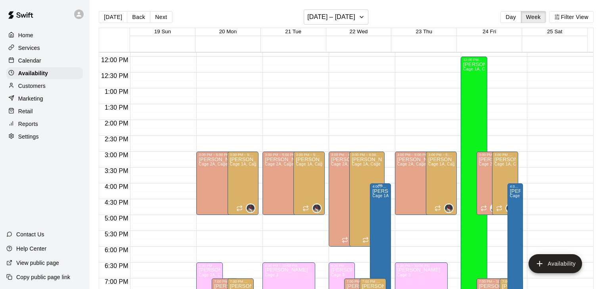
scroll to position [368, 0]
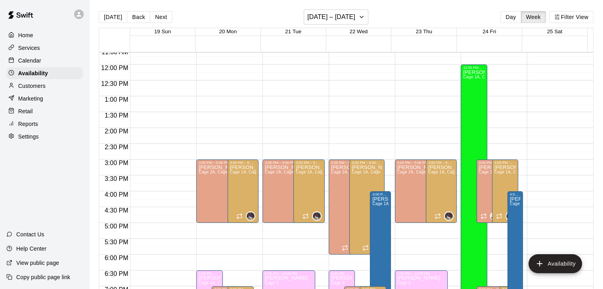
click at [31, 59] on p "Calendar" at bounding box center [29, 61] width 23 height 8
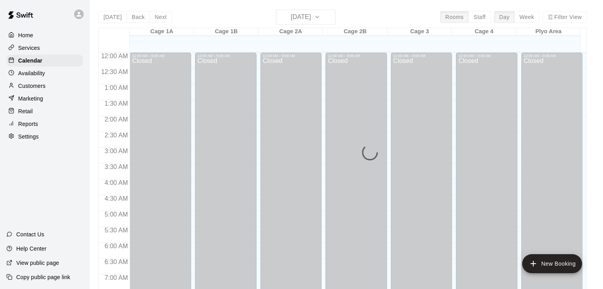
scroll to position [491, 0]
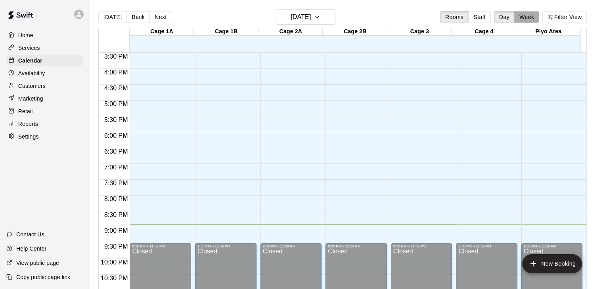
click at [531, 19] on button "Week" at bounding box center [526, 17] width 25 height 12
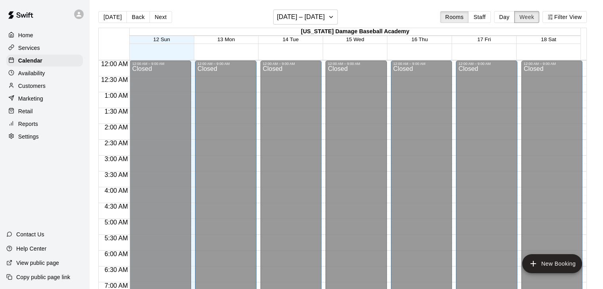
scroll to position [523, 0]
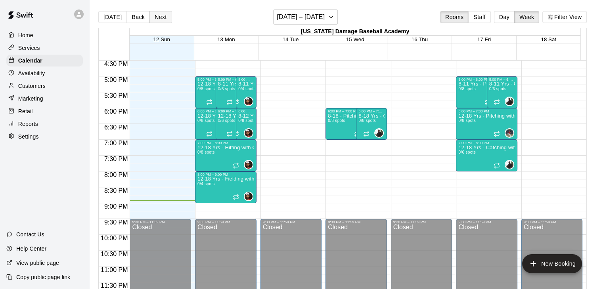
click at [155, 15] on button "Next" at bounding box center [160, 17] width 22 height 12
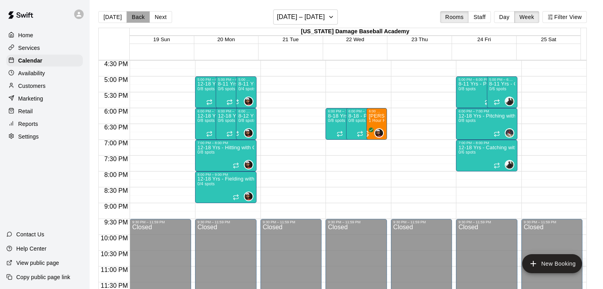
click at [135, 13] on button "Back" at bounding box center [137, 17] width 23 height 12
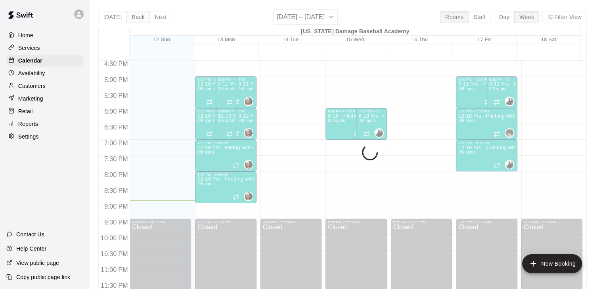
click at [135, 13] on button "Back" at bounding box center [137, 17] width 23 height 12
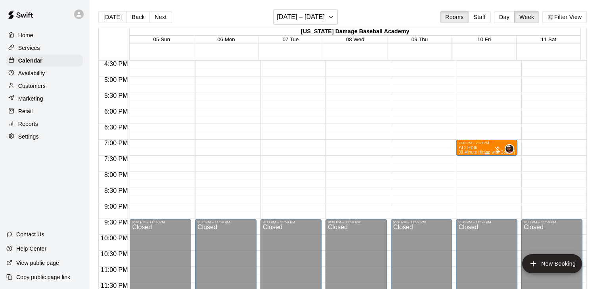
click at [485, 146] on div "AD Polk 30 Minute Hitting with Coach [PERSON_NAME]" at bounding box center [486, 289] width 57 height 289
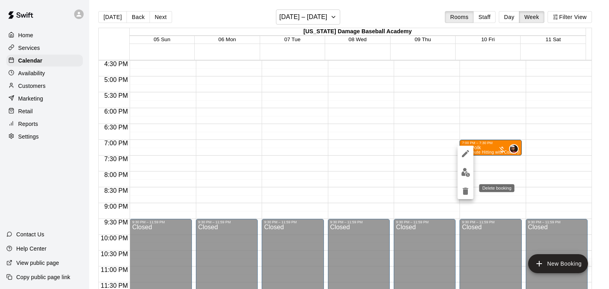
click at [468, 193] on icon "delete" at bounding box center [465, 191] width 6 height 7
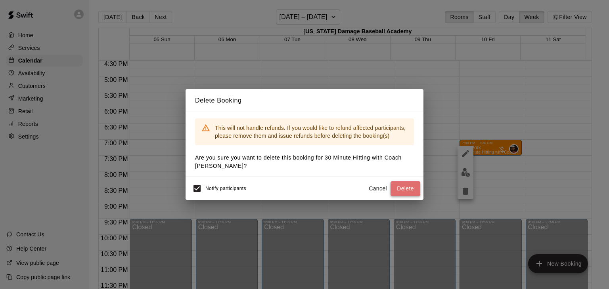
click at [393, 183] on button "Delete" at bounding box center [405, 188] width 30 height 15
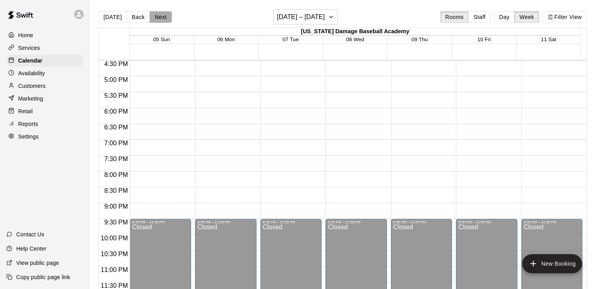
click at [158, 11] on button "Next" at bounding box center [160, 17] width 22 height 12
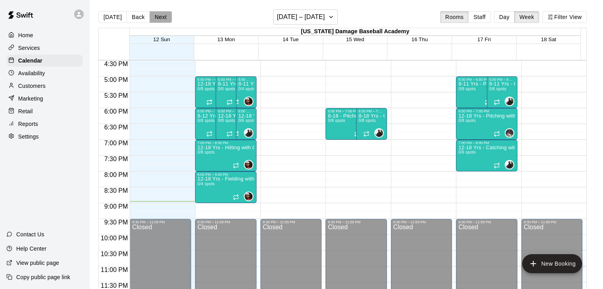
click at [158, 11] on button "Next" at bounding box center [160, 17] width 22 height 12
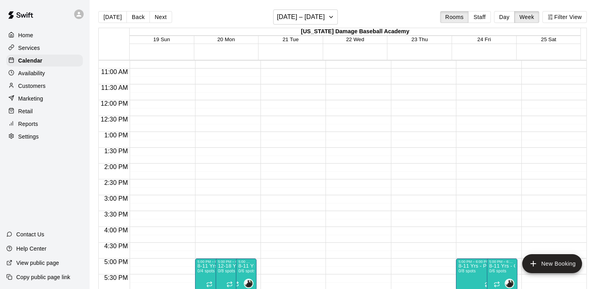
scroll to position [339, 0]
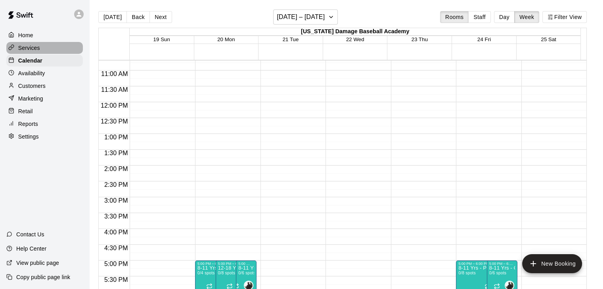
click at [42, 50] on div "Services" at bounding box center [44, 48] width 76 height 12
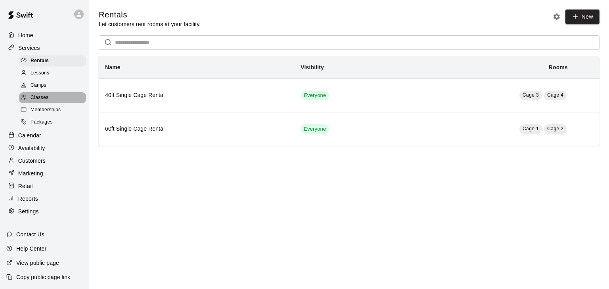
click at [55, 101] on div "Classes" at bounding box center [52, 97] width 67 height 11
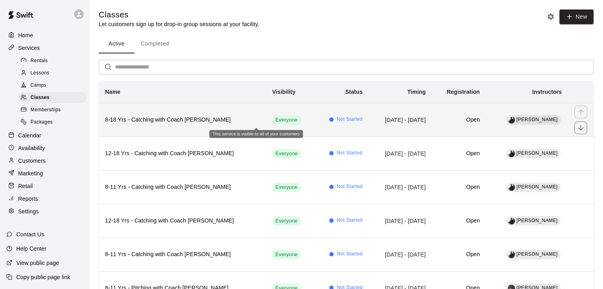
scroll to position [302, 0]
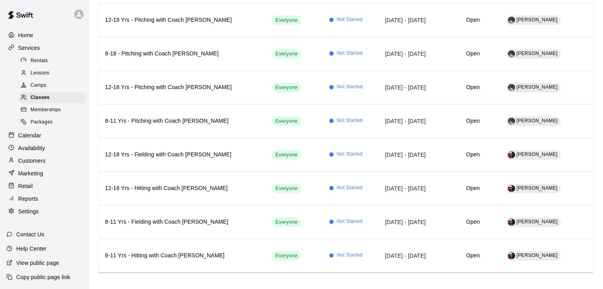
click at [37, 149] on div "Availability" at bounding box center [44, 148] width 76 height 12
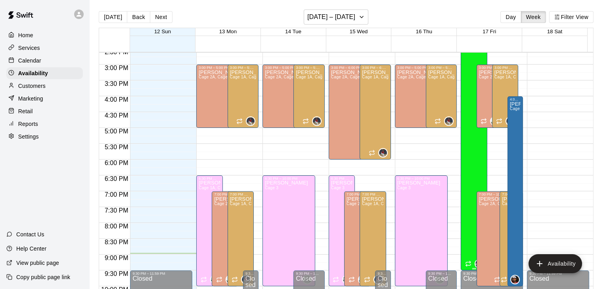
scroll to position [483, 0]
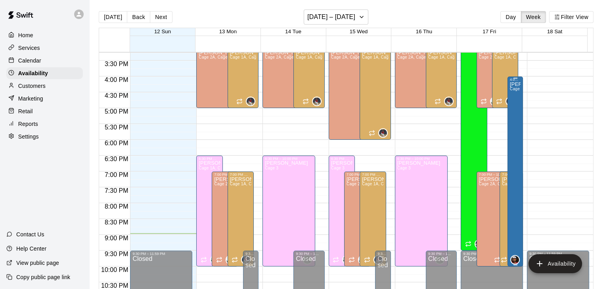
click at [510, 136] on div "[PERSON_NAME] 3, Cage 4" at bounding box center [515, 226] width 11 height 289
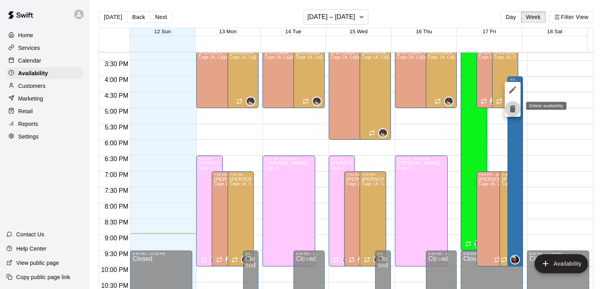
click at [513, 109] on icon "delete" at bounding box center [513, 108] width 6 height 7
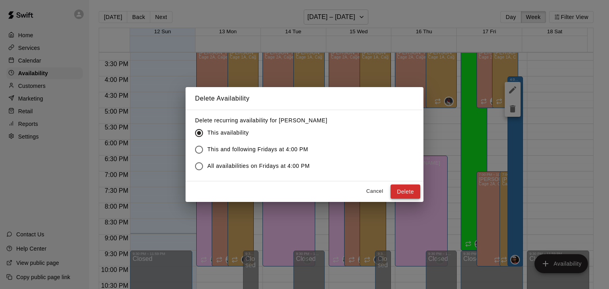
click at [405, 193] on button "Delete" at bounding box center [405, 192] width 30 height 15
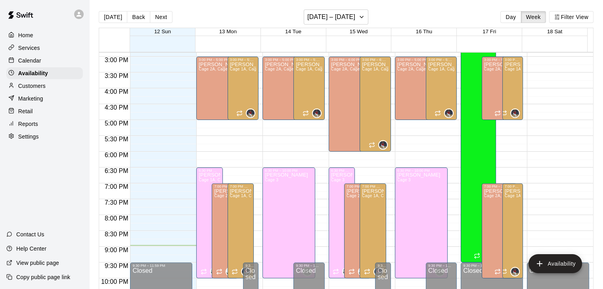
scroll to position [471, 0]
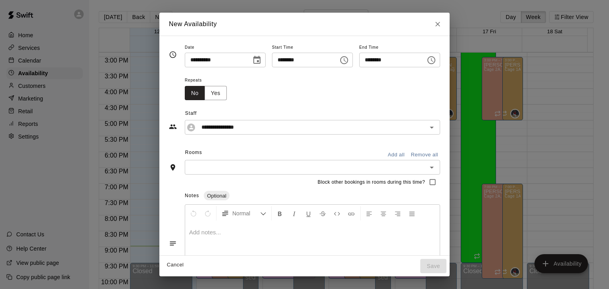
click at [441, 23] on icon "Close" at bounding box center [437, 24] width 8 height 8
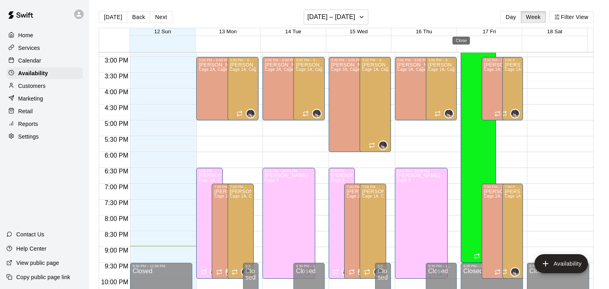
type input "**********"
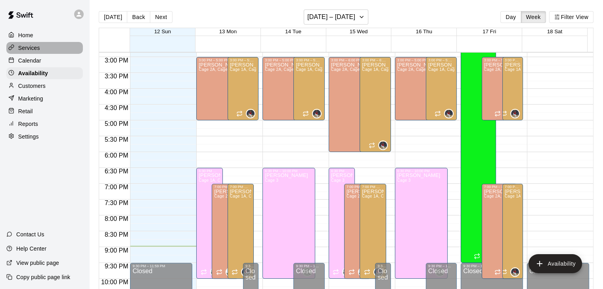
click at [54, 52] on div "Services" at bounding box center [44, 48] width 76 height 12
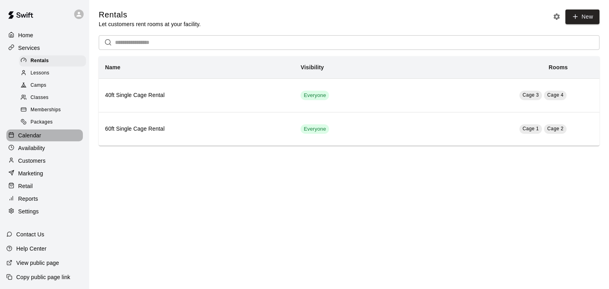
click at [49, 141] on div "Calendar" at bounding box center [44, 136] width 76 height 12
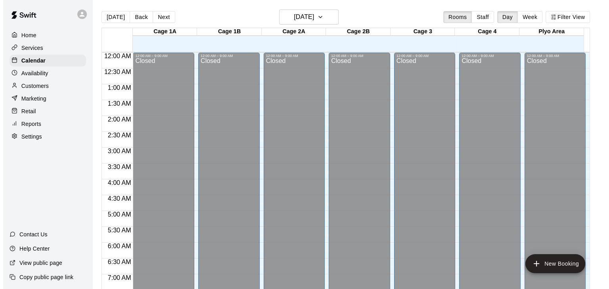
scroll to position [491, 0]
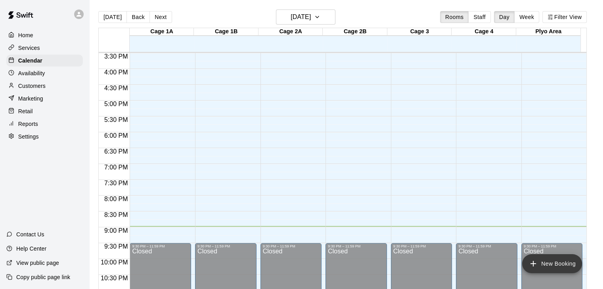
click at [534, 265] on icon "add" at bounding box center [533, 264] width 10 height 10
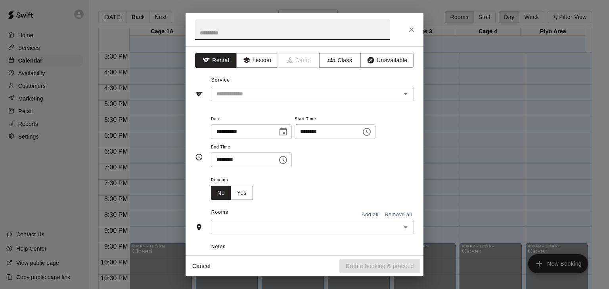
click at [292, 124] on div "**********" at bounding box center [251, 131] width 81 height 15
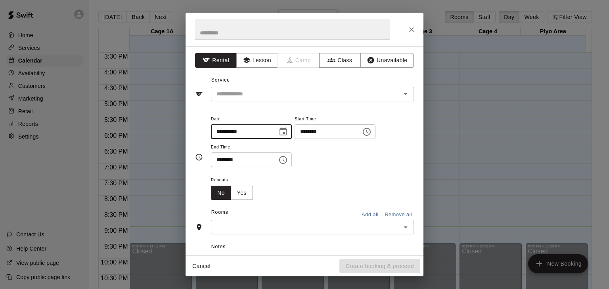
click at [286, 130] on icon "Choose date, selected date is Oct 12, 2025" at bounding box center [282, 132] width 7 height 8
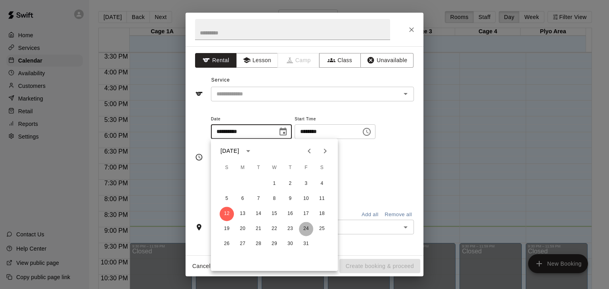
click at [302, 229] on button "24" at bounding box center [306, 229] width 14 height 14
type input "**********"
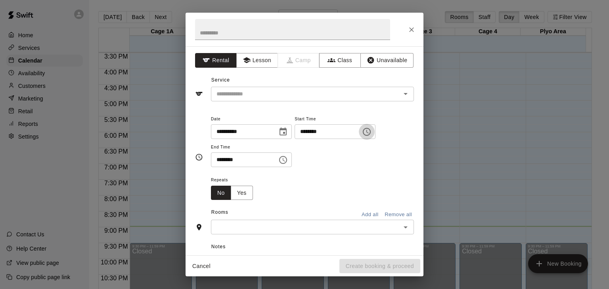
click at [371, 131] on icon "Choose time, selected time is 8:00 PM" at bounding box center [367, 132] width 10 height 10
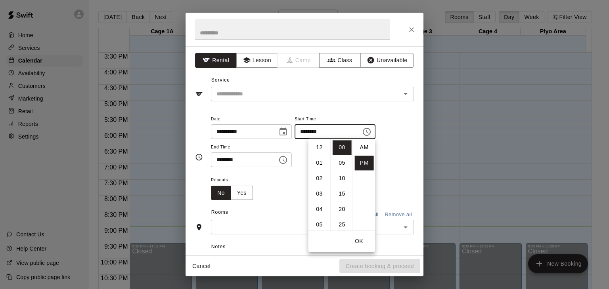
scroll to position [14, 0]
click at [319, 170] on li "04" at bounding box center [319, 169] width 19 height 15
type input "********"
click at [275, 185] on div "Repeats No Yes" at bounding box center [312, 187] width 203 height 25
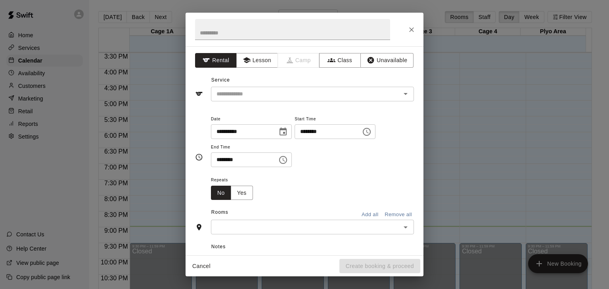
click at [288, 160] on icon "Choose time, selected time is 8:30 PM" at bounding box center [283, 160] width 10 height 10
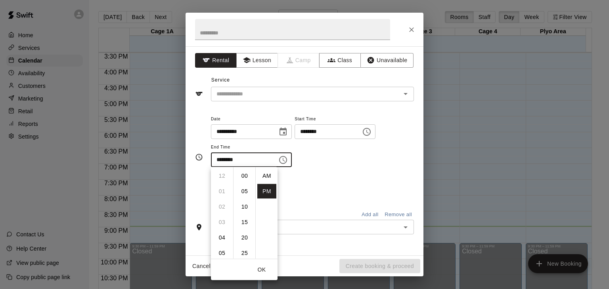
scroll to position [14, 0]
click at [223, 187] on li "05" at bounding box center [221, 184] width 19 height 15
click at [242, 175] on li "00" at bounding box center [244, 176] width 19 height 15
type input "********"
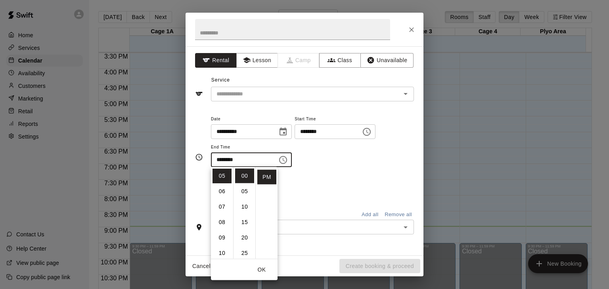
click at [316, 168] on div "**********" at bounding box center [312, 144] width 203 height 61
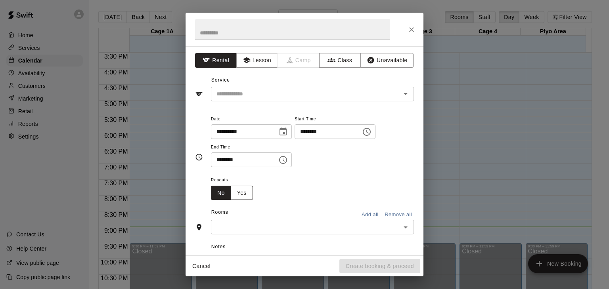
click at [236, 190] on button "Yes" at bounding box center [242, 193] width 22 height 15
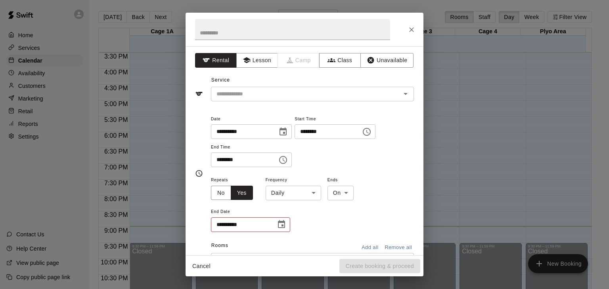
click at [296, 188] on body "Home Services Calendar Availability Customers Marketing Retail Reports Settings…" at bounding box center [304, 151] width 609 height 302
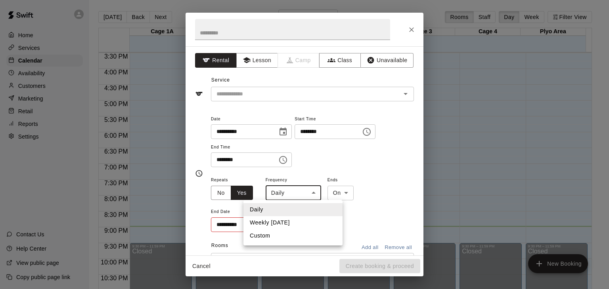
click at [287, 221] on li "Weekly [DATE]" at bounding box center [292, 222] width 99 height 13
type input "******"
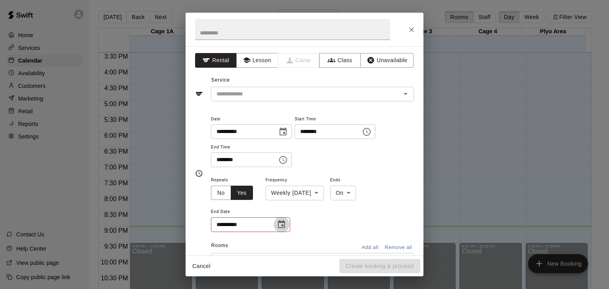
click at [286, 221] on button "Choose date" at bounding box center [281, 225] width 16 height 16
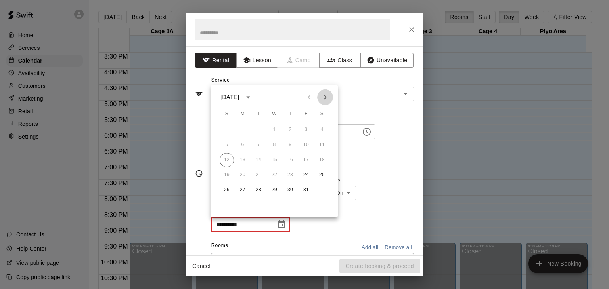
click at [326, 98] on icon "Next month" at bounding box center [325, 97] width 10 height 10
click at [326, 90] on button "Next month" at bounding box center [325, 97] width 16 height 16
click at [306, 127] on button "2" at bounding box center [306, 130] width 14 height 14
type input "**********"
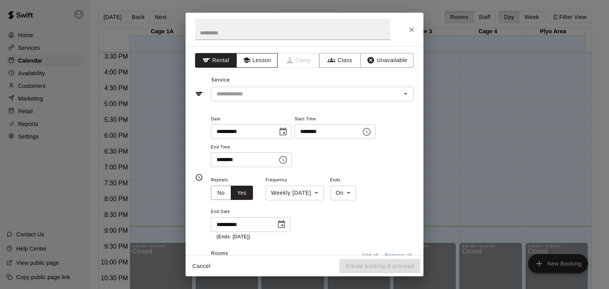
click at [260, 60] on button "Lesson" at bounding box center [257, 60] width 42 height 15
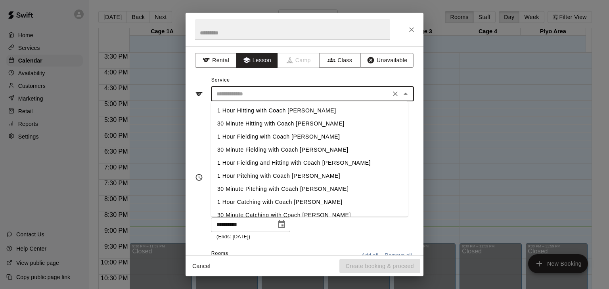
click at [272, 92] on input "text" at bounding box center [300, 94] width 175 height 10
click at [289, 163] on li "1 Hour Fielding and Hitting with Coach [PERSON_NAME]" at bounding box center [309, 163] width 197 height 13
type input "**********"
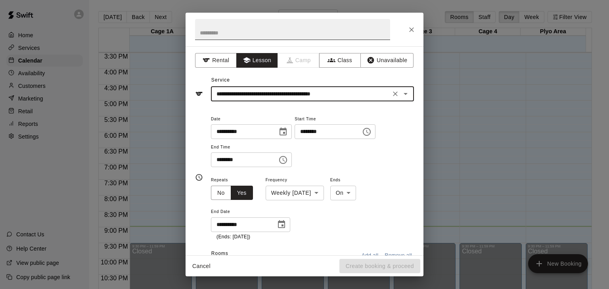
click at [232, 31] on input "text" at bounding box center [292, 29] width 195 height 21
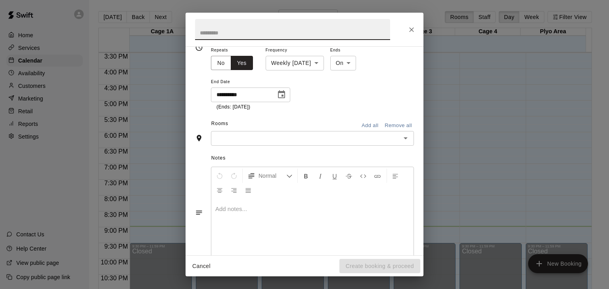
scroll to position [148, 0]
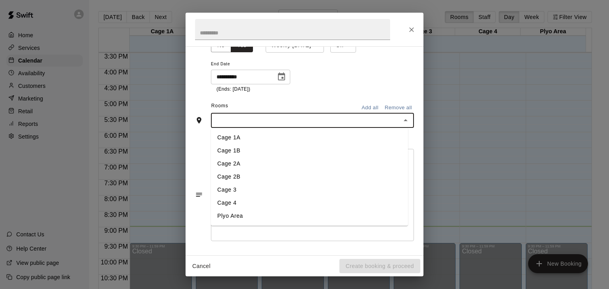
click at [222, 116] on input "text" at bounding box center [305, 121] width 185 height 10
click at [244, 187] on li "Cage 3" at bounding box center [309, 189] width 197 height 13
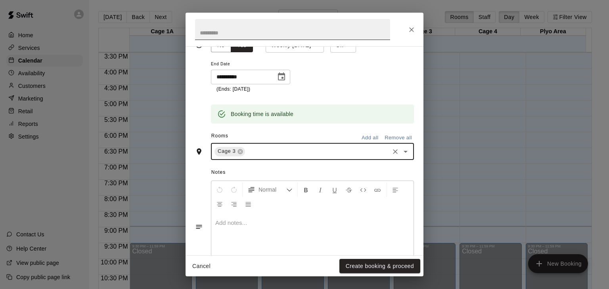
click at [246, 32] on input "text" at bounding box center [292, 29] width 195 height 21
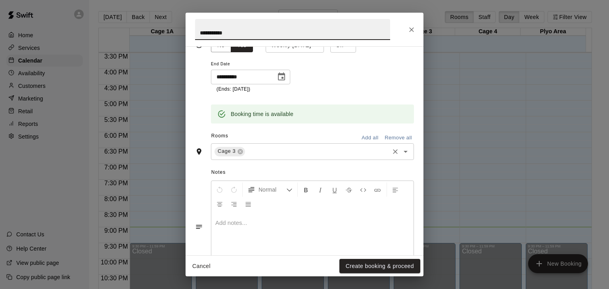
type input "**********"
click at [273, 150] on input "text" at bounding box center [317, 152] width 142 height 10
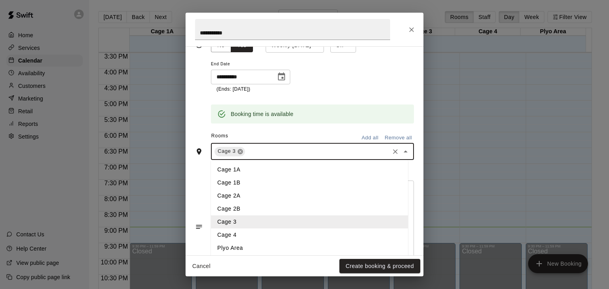
click at [239, 153] on icon at bounding box center [240, 151] width 5 height 5
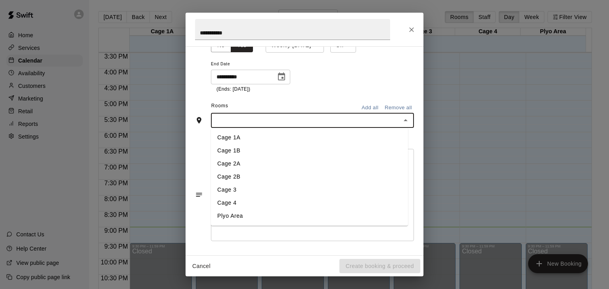
scroll to position [133, 0]
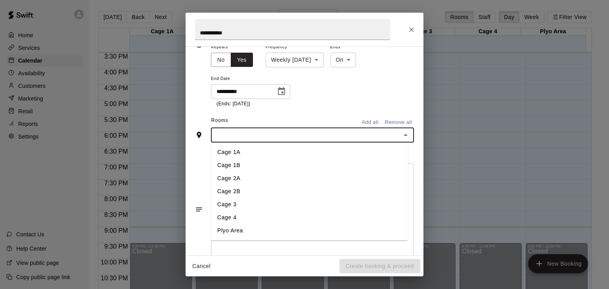
click at [252, 214] on li "Cage 4" at bounding box center [309, 217] width 197 height 13
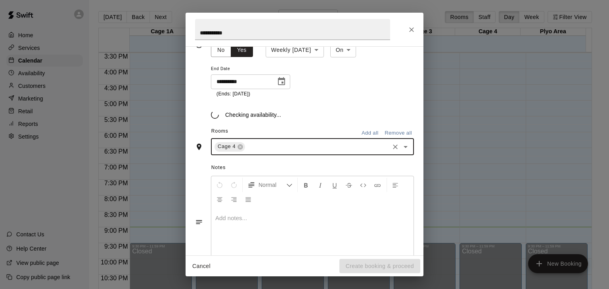
scroll to position [148, 0]
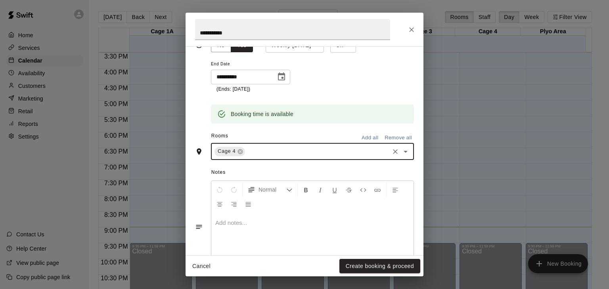
click at [309, 118] on div "Booking time is available" at bounding box center [312, 114] width 203 height 19
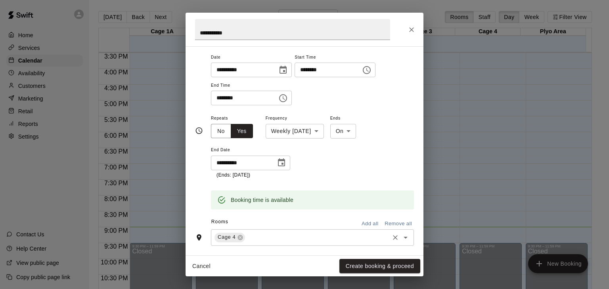
scroll to position [180, 0]
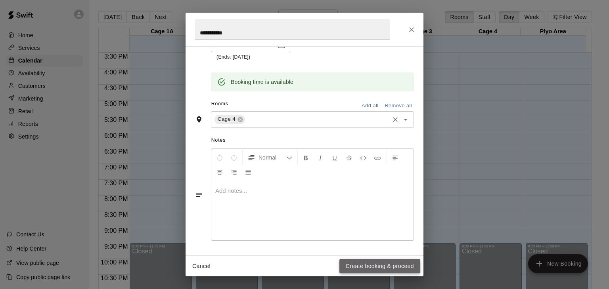
click at [364, 268] on button "Create booking & proceed" at bounding box center [379, 266] width 81 height 15
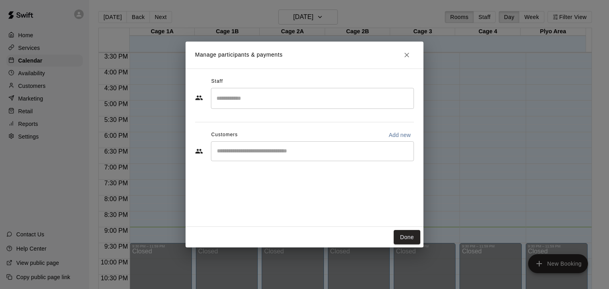
click at [258, 95] on input "Search staff" at bounding box center [312, 99] width 196 height 14
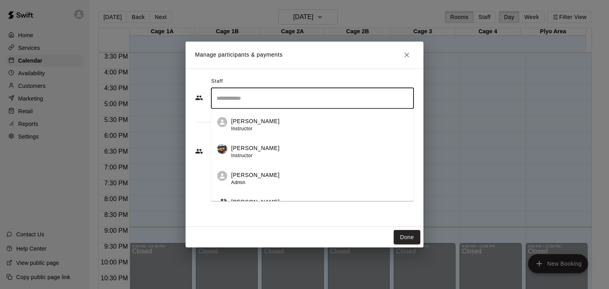
scroll to position [96, 0]
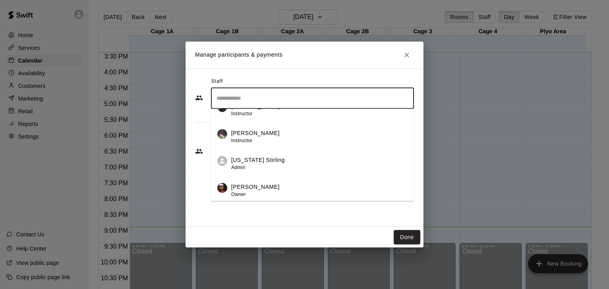
click at [253, 187] on p "[PERSON_NAME]" at bounding box center [255, 187] width 48 height 8
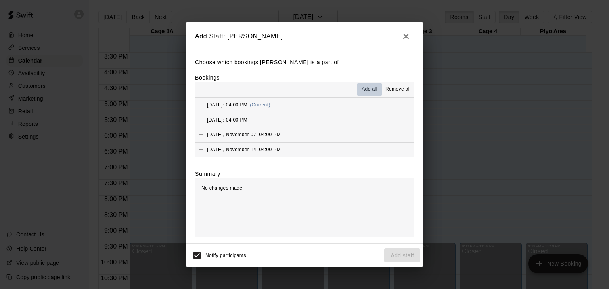
click at [368, 89] on span "Add all" at bounding box center [369, 90] width 16 height 8
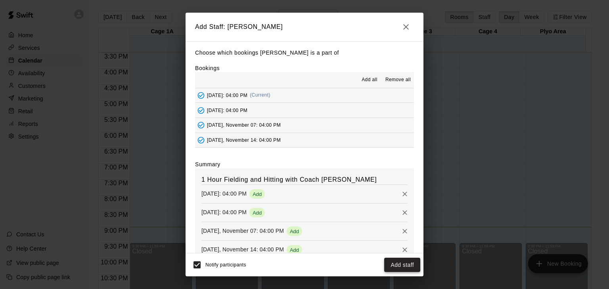
click at [403, 263] on button "Add staff" at bounding box center [402, 265] width 36 height 15
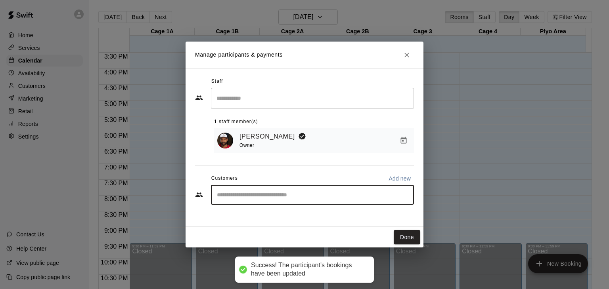
click at [296, 197] on input "Start typing to search customers..." at bounding box center [312, 195] width 196 height 8
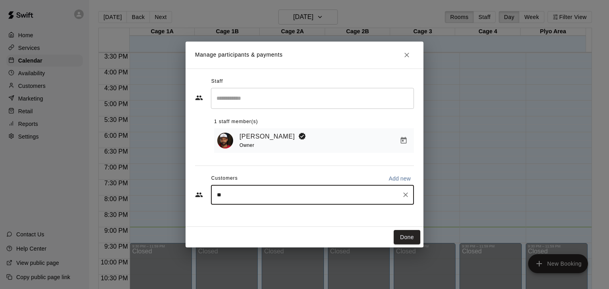
type input "*"
type input "******"
click at [404, 194] on icon "Clear" at bounding box center [405, 195] width 8 height 8
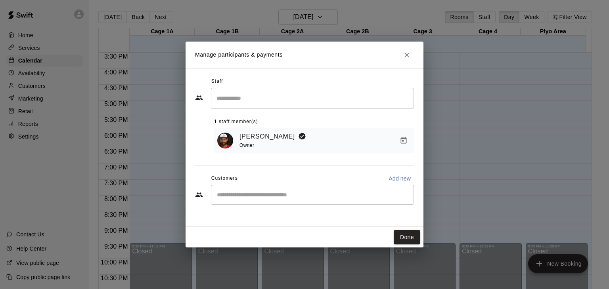
click at [327, 176] on div "Customers Add new" at bounding box center [304, 178] width 219 height 13
click at [394, 175] on button "Add new" at bounding box center [399, 178] width 29 height 13
select select "**"
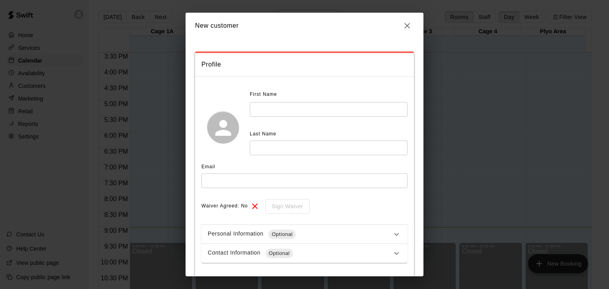
click at [268, 107] on input "text" at bounding box center [329, 109] width 158 height 15
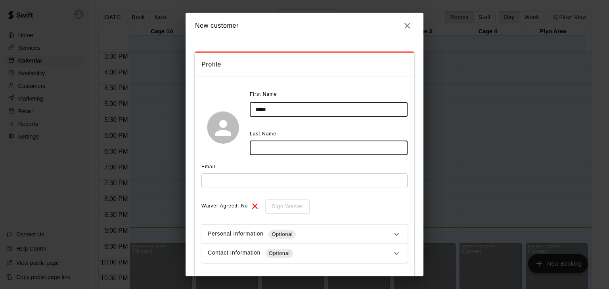
type input "*****"
click at [258, 143] on input "text" at bounding box center [329, 148] width 158 height 15
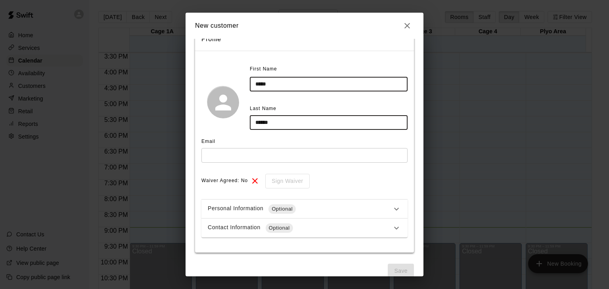
scroll to position [38, 0]
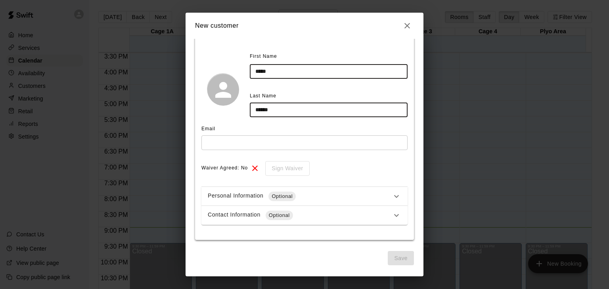
type input "******"
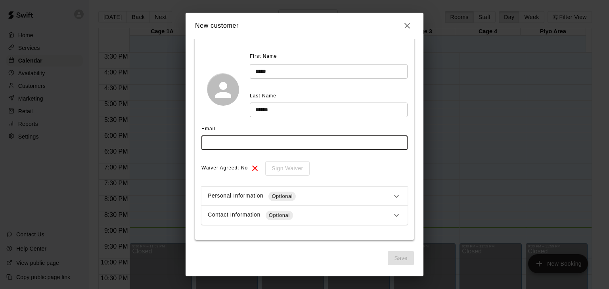
click at [241, 140] on input "text" at bounding box center [304, 143] width 206 height 15
type input "**********"
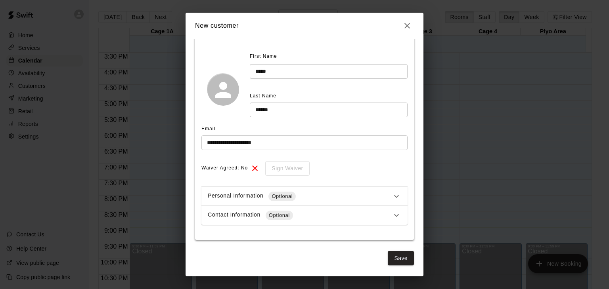
click at [344, 162] on div "Waiver Agreed: No Sign Waiver" at bounding box center [304, 168] width 206 height 15
click at [387, 262] on button "Save" at bounding box center [400, 258] width 26 height 15
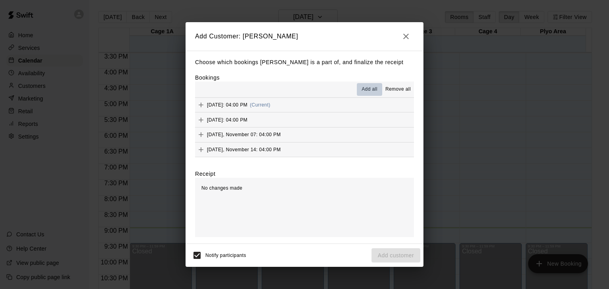
click at [365, 90] on span "Add all" at bounding box center [369, 90] width 16 height 8
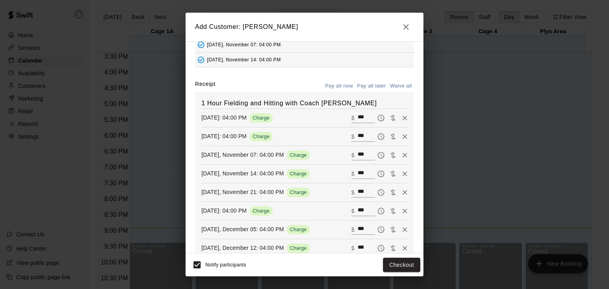
scroll to position [77, 0]
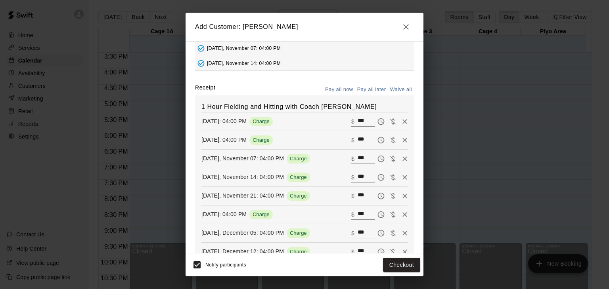
click at [374, 89] on button "Pay all later" at bounding box center [371, 90] width 33 height 12
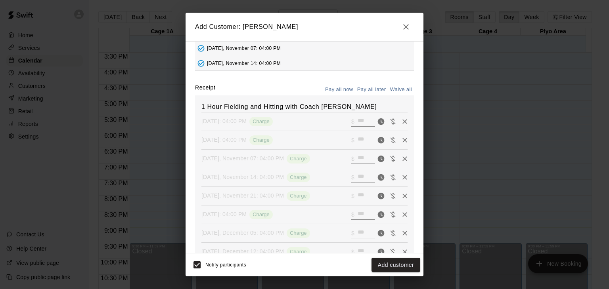
scroll to position [177, 0]
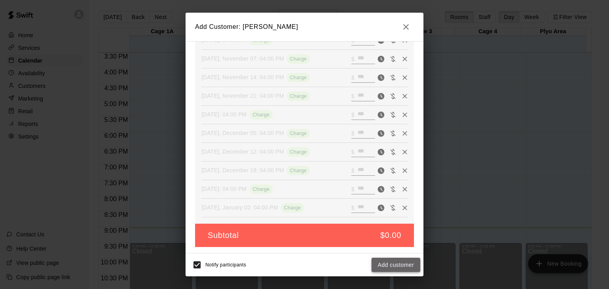
click at [401, 262] on button "Add customer" at bounding box center [395, 265] width 49 height 15
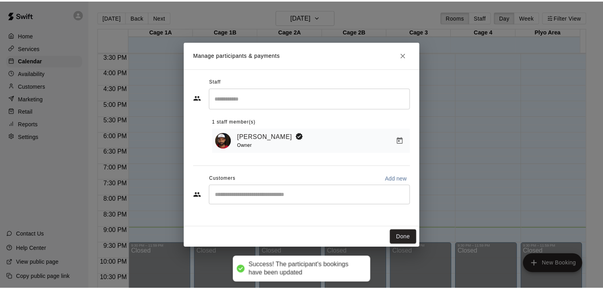
scroll to position [149, 0]
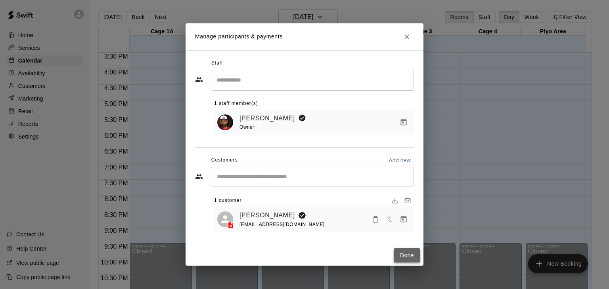
click at [399, 253] on button "Done" at bounding box center [406, 255] width 27 height 15
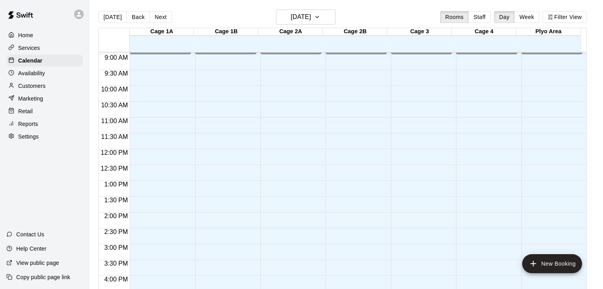
scroll to position [515, 0]
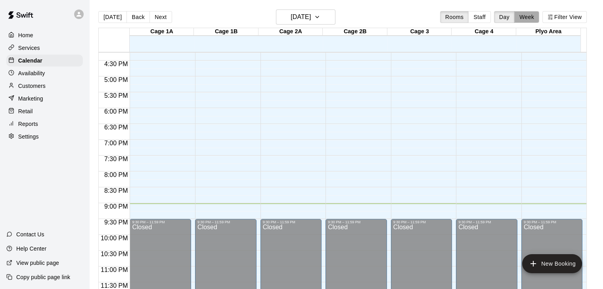
click at [536, 12] on button "Week" at bounding box center [526, 17] width 25 height 12
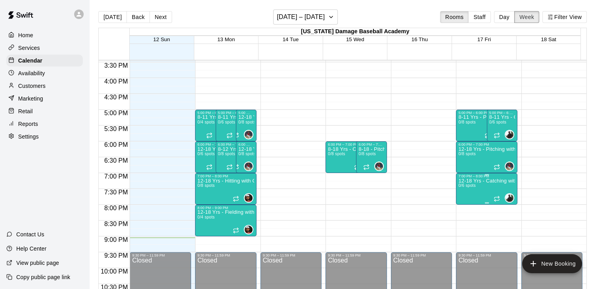
scroll to position [490, 0]
click at [169, 16] on div "[DATE] Back Next [DATE] – [DATE] Rooms Staff Day Week Filter View" at bounding box center [342, 19] width 488 height 18
click at [162, 17] on button "Next" at bounding box center [160, 17] width 22 height 12
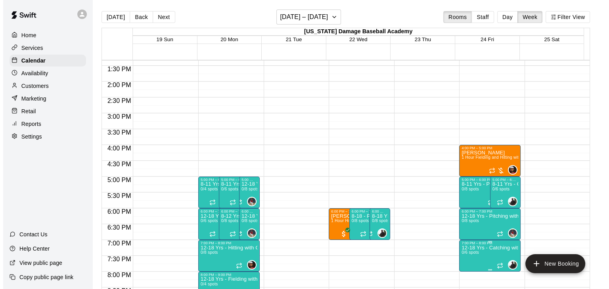
scroll to position [422, 0]
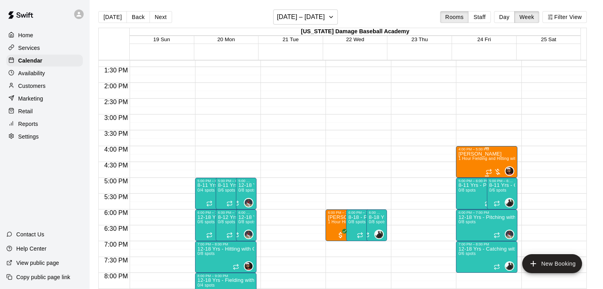
click at [492, 157] on span "1 Hour Fielding and Hitting with Coach [PERSON_NAME]" at bounding box center [512, 159] width 108 height 4
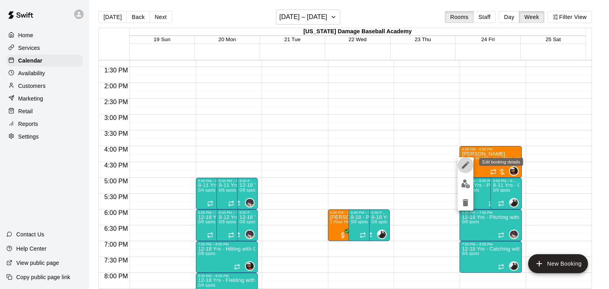
click at [462, 167] on icon "edit" at bounding box center [465, 165] width 7 height 7
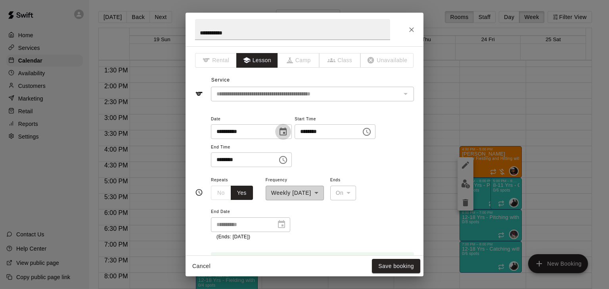
click at [288, 134] on icon "Choose date, selected date is Oct 24, 2025" at bounding box center [283, 132] width 10 height 10
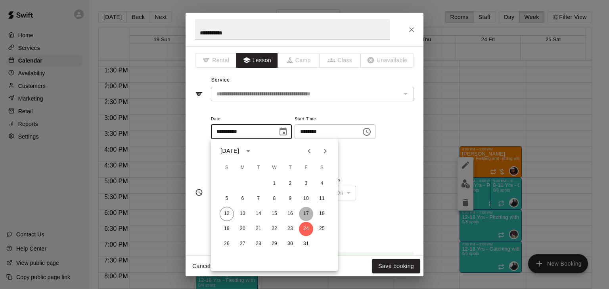
click at [307, 210] on button "17" at bounding box center [306, 214] width 14 height 14
type input "**********"
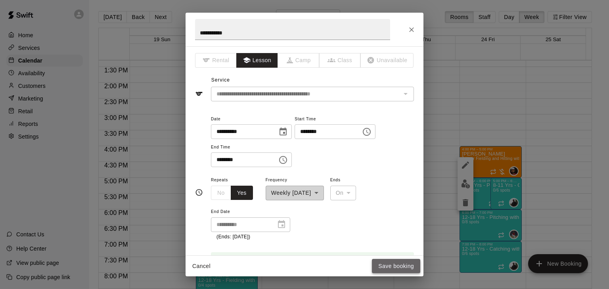
click at [392, 267] on button "Save booking" at bounding box center [396, 266] width 48 height 15
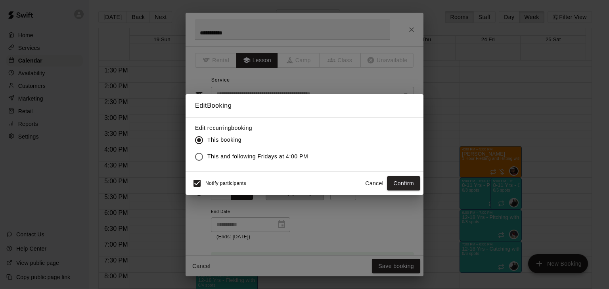
click at [289, 156] on span "This and following Fridays at 4:00 PM" at bounding box center [257, 157] width 101 height 8
click at [410, 182] on button "Confirm" at bounding box center [403, 183] width 33 height 15
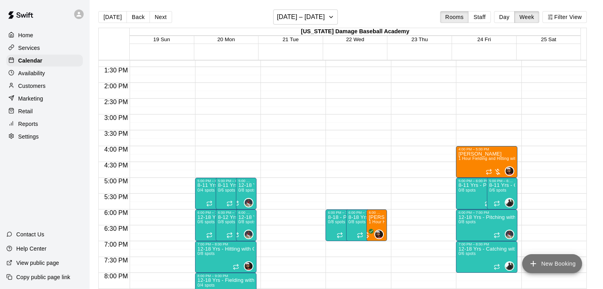
click at [553, 259] on button "New Booking" at bounding box center [552, 263] width 60 height 19
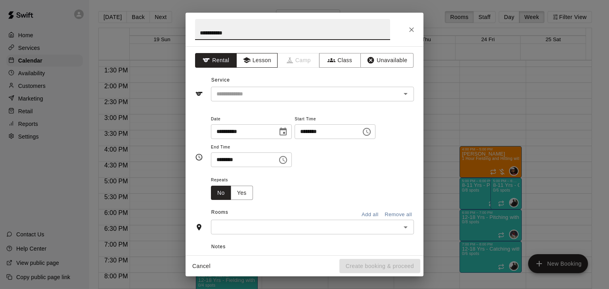
type input "**********"
click at [266, 53] on button "Lesson" at bounding box center [257, 60] width 42 height 15
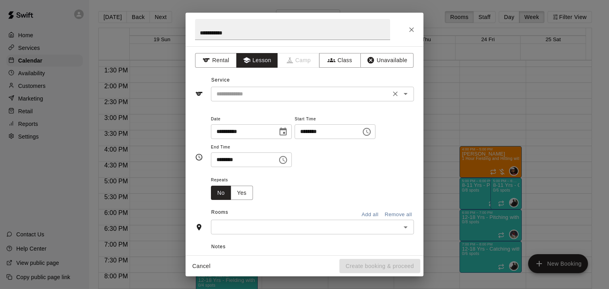
click at [403, 94] on icon "Open" at bounding box center [405, 94] width 4 height 2
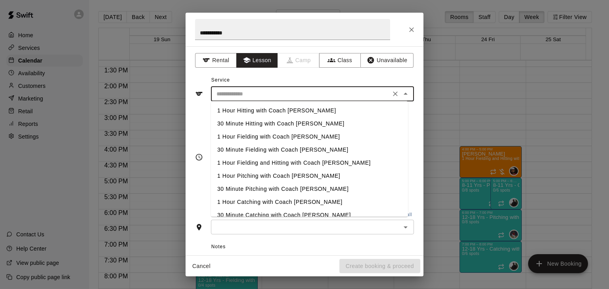
click at [313, 112] on li "1 Hour Hitting with Coach [PERSON_NAME]" at bounding box center [309, 110] width 197 height 13
type input "**********"
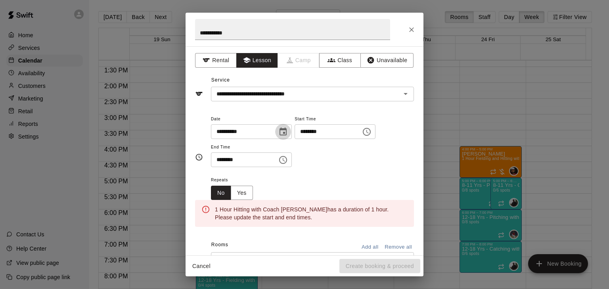
click at [288, 133] on icon "Choose date, selected date is Oct 19, 2025" at bounding box center [283, 132] width 10 height 10
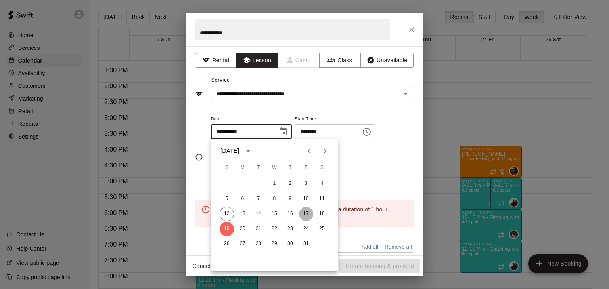
click at [303, 214] on button "17" at bounding box center [306, 214] width 14 height 14
type input "**********"
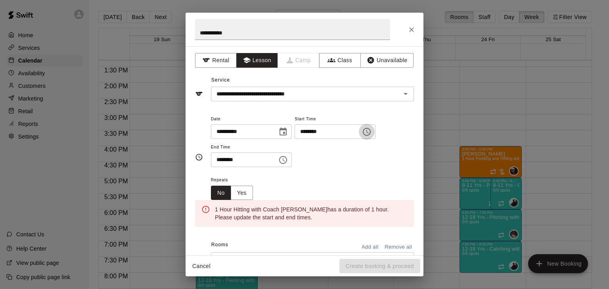
click at [371, 130] on icon "Choose time, selected time is 8:00 PM" at bounding box center [367, 132] width 10 height 10
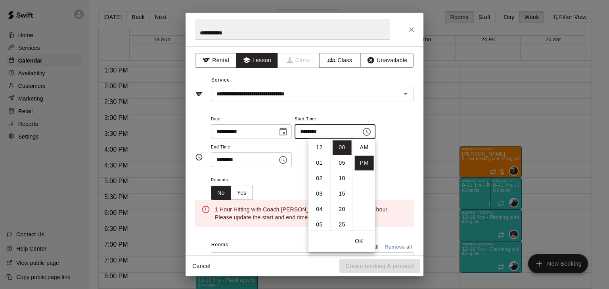
scroll to position [14, 0]
click at [318, 165] on li "05" at bounding box center [319, 163] width 19 height 15
type input "********"
click at [396, 178] on div "Repeats No Yes" at bounding box center [312, 187] width 203 height 25
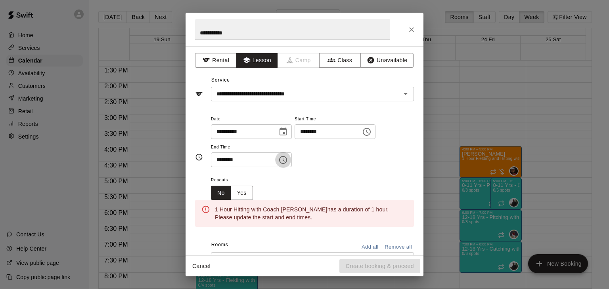
click at [291, 165] on button "Choose time, selected time is 8:30 PM" at bounding box center [283, 160] width 16 height 16
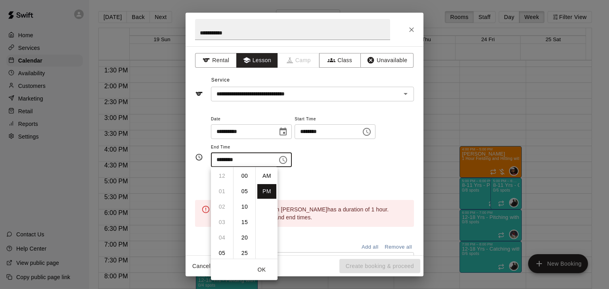
scroll to position [14, 0]
click at [220, 197] on li "06" at bounding box center [221, 196] width 19 height 15
click at [242, 178] on li "00" at bounding box center [244, 176] width 19 height 15
type input "********"
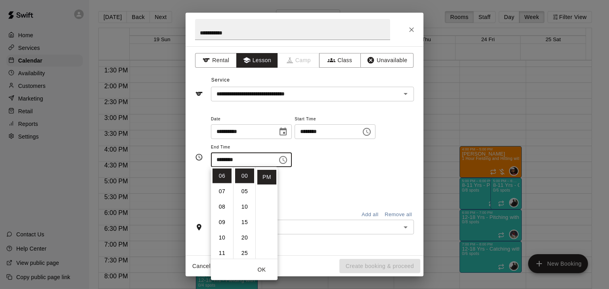
click at [319, 179] on div "Repeats No Yes" at bounding box center [312, 187] width 203 height 25
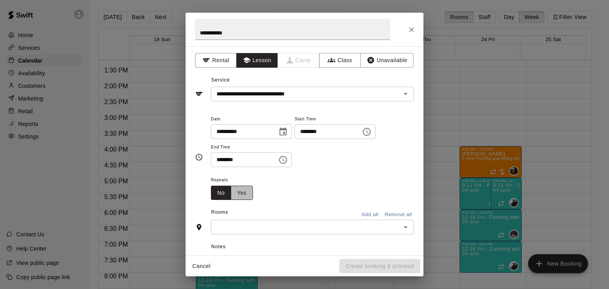
click at [240, 195] on button "Yes" at bounding box center [242, 193] width 22 height 15
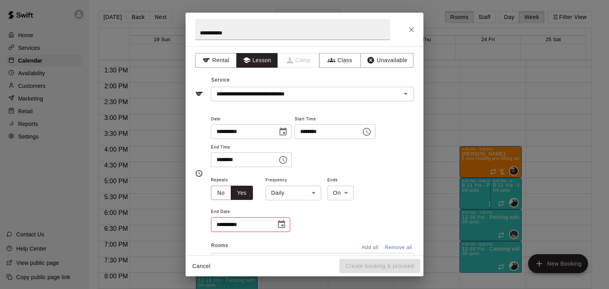
click at [284, 188] on body "Home Services Calendar Availability Customers Marketing Retail Reports Settings…" at bounding box center [304, 151] width 609 height 302
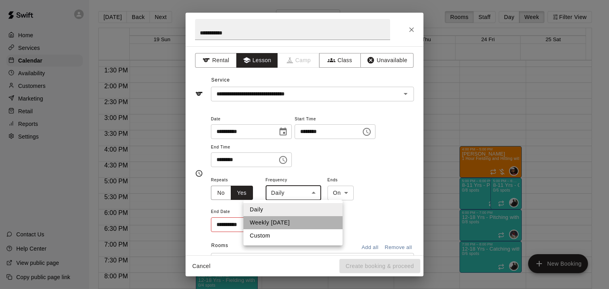
click at [283, 222] on li "Weekly [DATE]" at bounding box center [292, 222] width 99 height 13
type input "******"
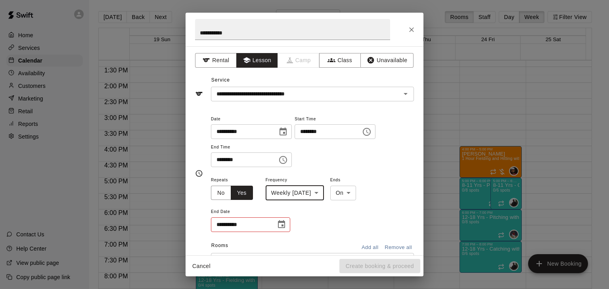
click at [285, 222] on icon "Choose date" at bounding box center [282, 225] width 10 height 10
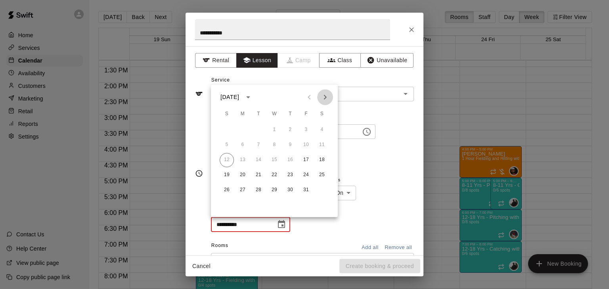
click at [324, 92] on icon "Next month" at bounding box center [325, 97] width 10 height 10
click at [307, 129] on button "2" at bounding box center [306, 130] width 14 height 14
type input "**********"
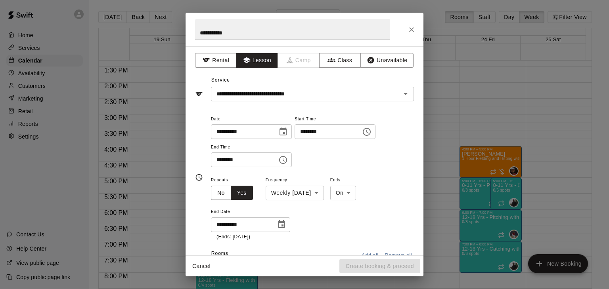
click at [353, 167] on div "**********" at bounding box center [312, 140] width 203 height 53
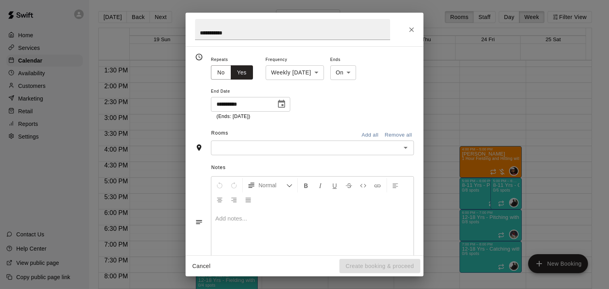
scroll to position [122, 0]
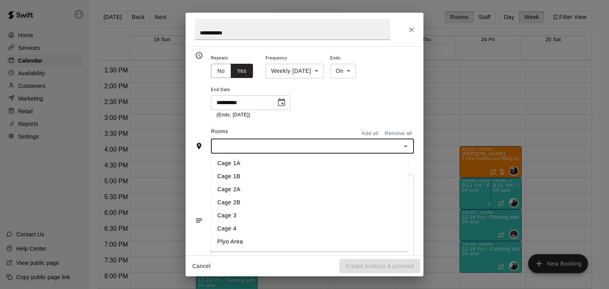
click at [378, 142] on input "text" at bounding box center [305, 146] width 185 height 10
click at [256, 232] on li "Cage 4" at bounding box center [309, 228] width 197 height 13
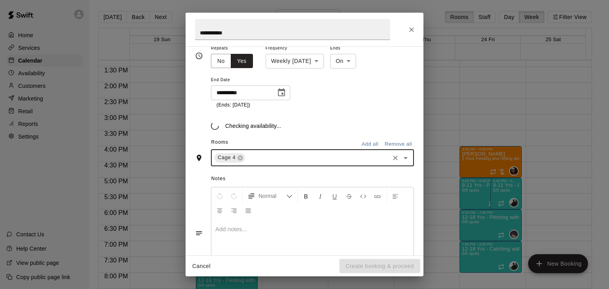
scroll to position [137, 0]
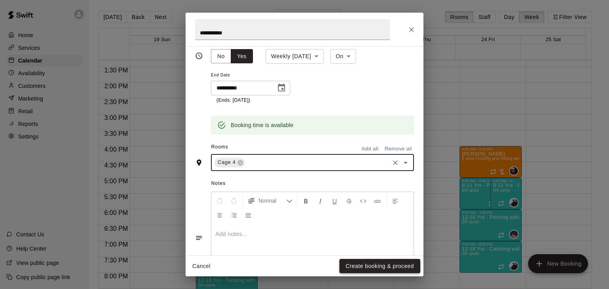
click at [363, 268] on button "Create booking & proceed" at bounding box center [379, 266] width 81 height 15
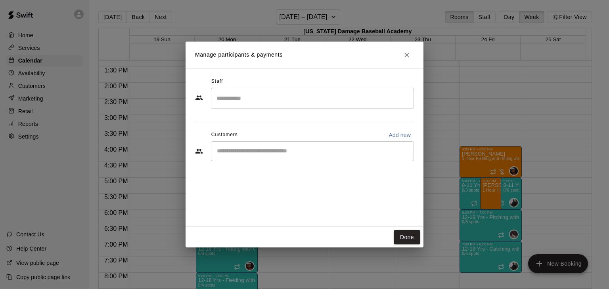
click at [271, 107] on div "​" at bounding box center [312, 98] width 203 height 21
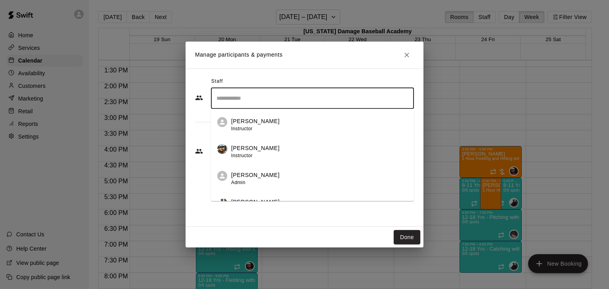
scroll to position [96, 0]
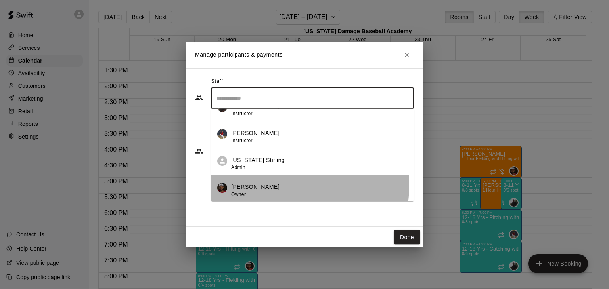
click at [242, 184] on p "[PERSON_NAME]" at bounding box center [255, 187] width 48 height 8
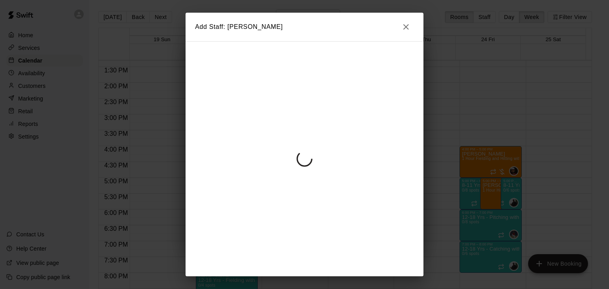
click at [241, 147] on div at bounding box center [304, 158] width 238 height 235
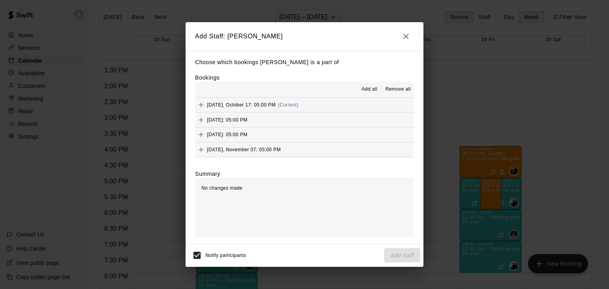
click at [363, 89] on span "Add all" at bounding box center [369, 90] width 16 height 8
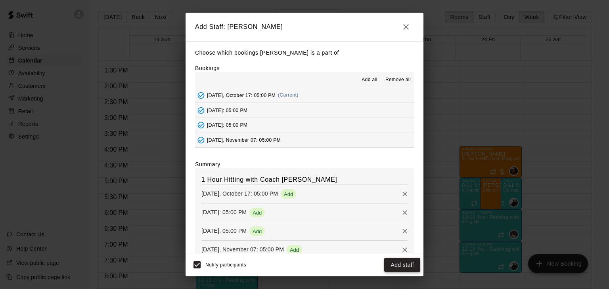
click at [390, 260] on button "Add staff" at bounding box center [402, 265] width 36 height 15
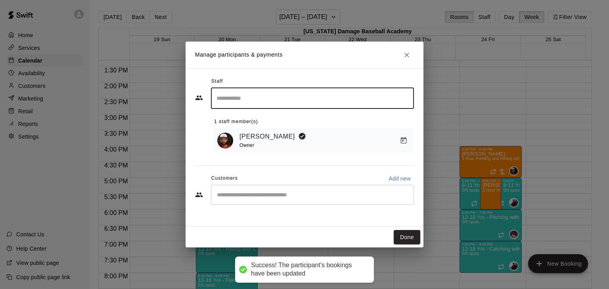
click at [294, 201] on div "​" at bounding box center [312, 195] width 203 height 20
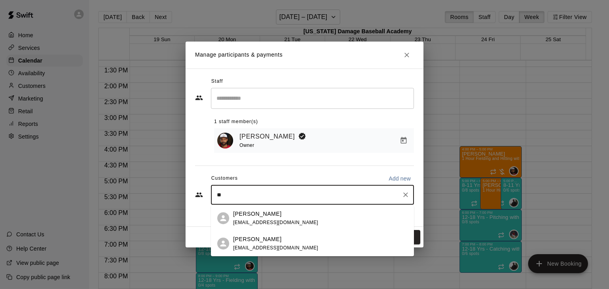
type input "*"
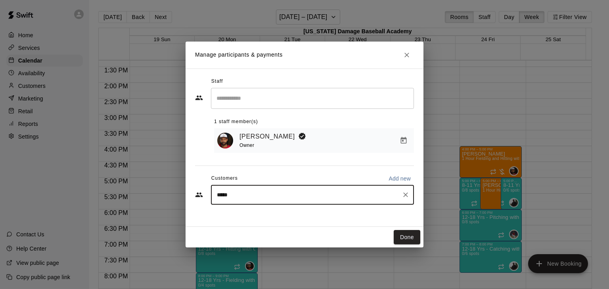
type input "*****"
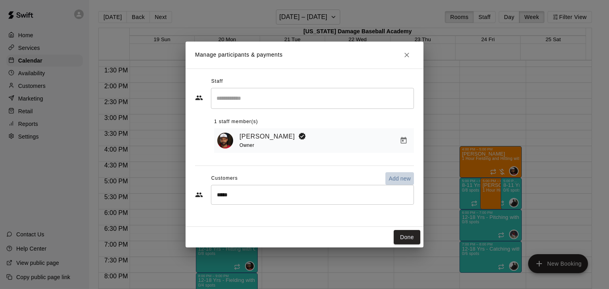
click at [392, 184] on button "Add new" at bounding box center [399, 178] width 29 height 13
select select "**"
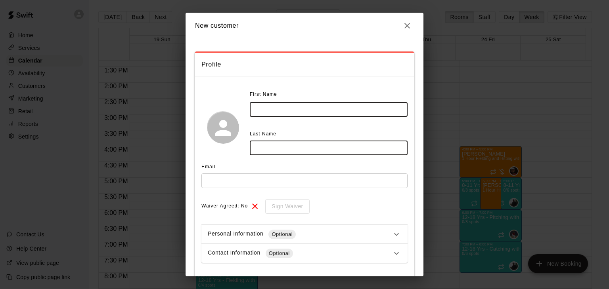
click at [268, 105] on input "text" at bounding box center [329, 109] width 158 height 15
type input "*****"
click at [262, 148] on input "text" at bounding box center [329, 148] width 158 height 15
type input "*******"
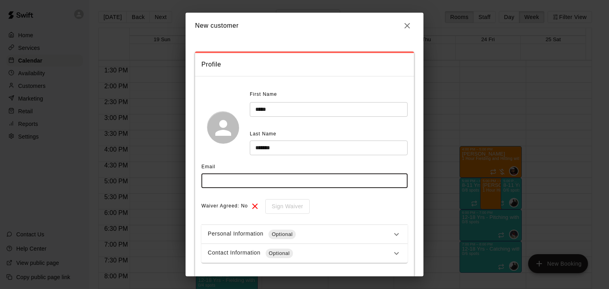
click at [249, 186] on input "text" at bounding box center [304, 181] width 206 height 15
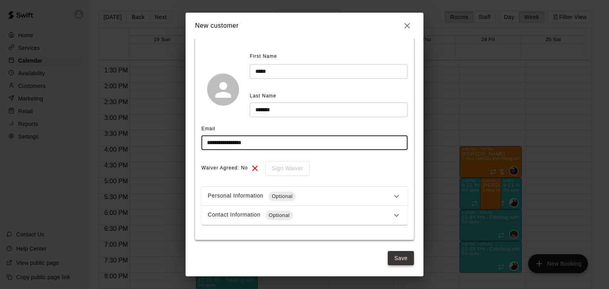
type input "**********"
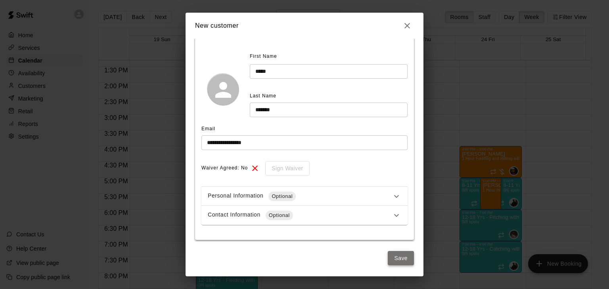
click at [393, 260] on button "Save" at bounding box center [400, 258] width 26 height 15
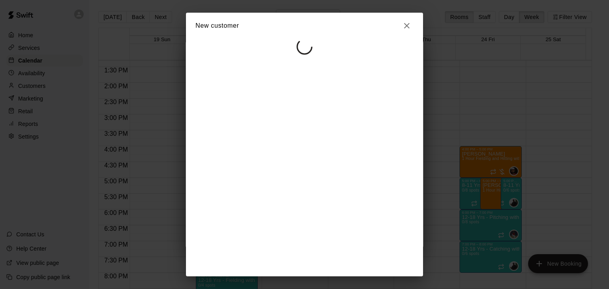
select select "**"
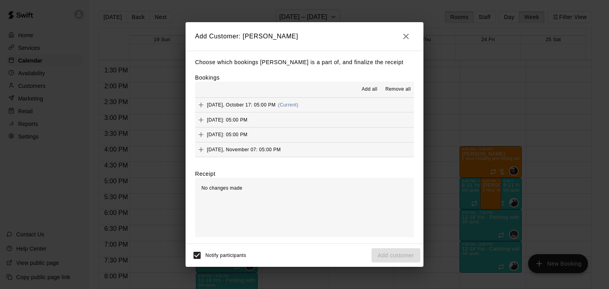
click at [370, 90] on span "Add all" at bounding box center [369, 90] width 16 height 8
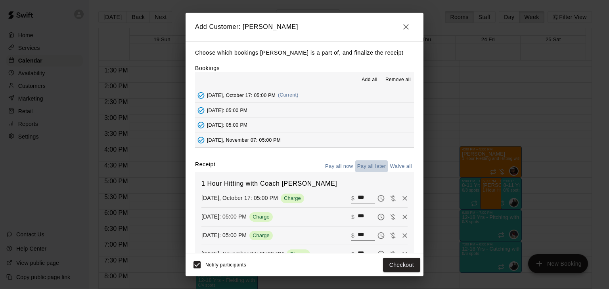
click at [371, 166] on button "Pay all later" at bounding box center [371, 166] width 33 height 12
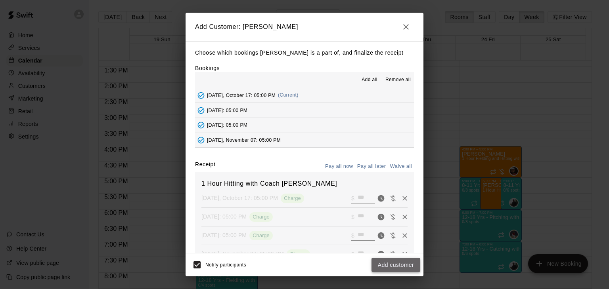
click at [390, 262] on button "Add customer" at bounding box center [395, 265] width 49 height 15
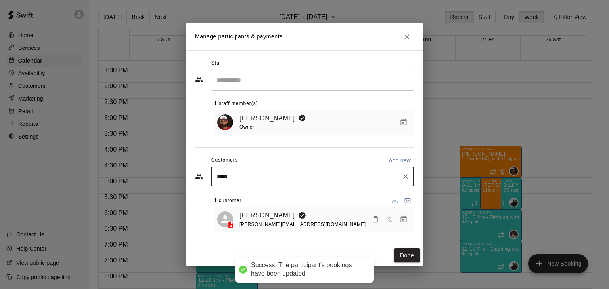
click at [271, 177] on input "*****" at bounding box center [306, 177] width 184 height 8
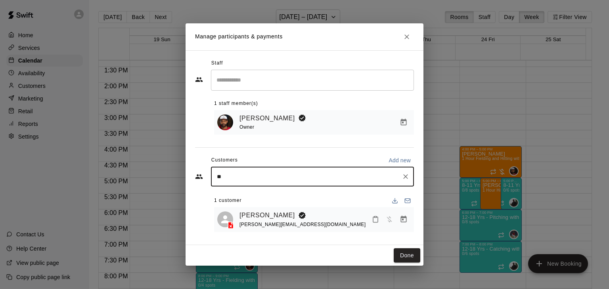
type input "*"
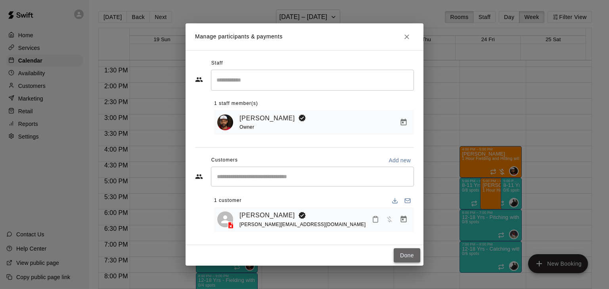
click at [408, 258] on button "Done" at bounding box center [406, 255] width 27 height 15
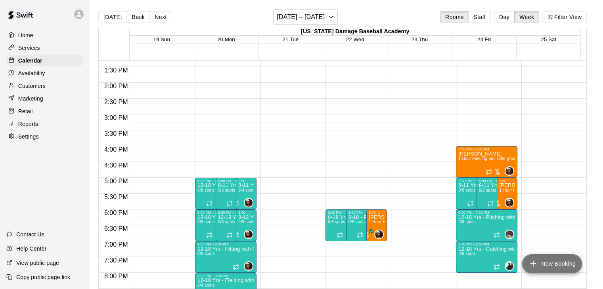
click at [536, 263] on icon "add" at bounding box center [533, 264] width 10 height 10
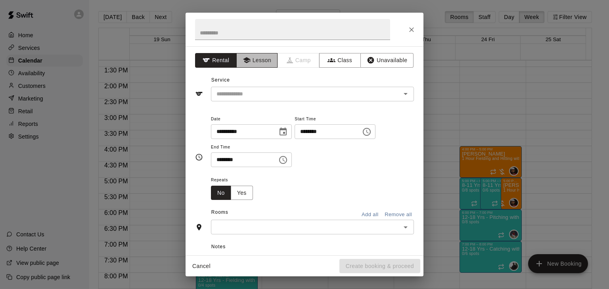
click at [252, 59] on button "Lesson" at bounding box center [257, 60] width 42 height 15
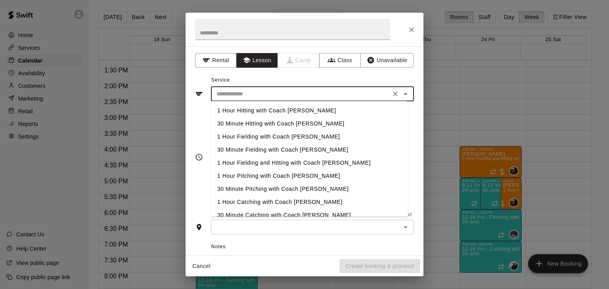
click at [272, 94] on input "text" at bounding box center [300, 94] width 175 height 10
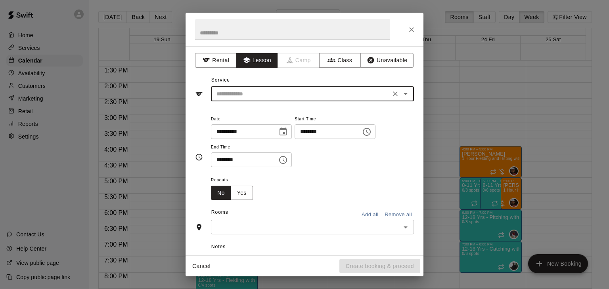
click at [277, 95] on input "text" at bounding box center [300, 94] width 175 height 10
click at [286, 132] on icon "Choose date, selected date is Oct 19, 2025" at bounding box center [282, 132] width 7 height 8
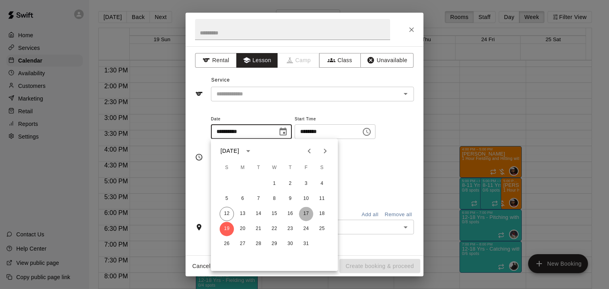
click at [307, 216] on button "17" at bounding box center [306, 214] width 14 height 14
type input "**********"
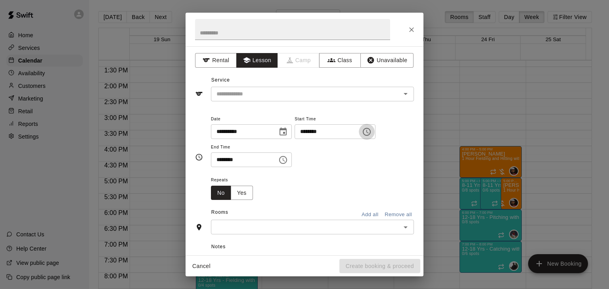
click at [371, 134] on icon "Choose time, selected time is 8:00 PM" at bounding box center [367, 132] width 10 height 10
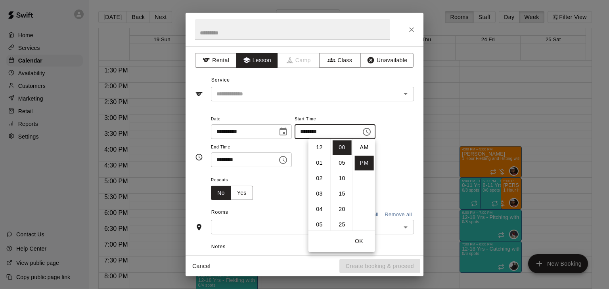
scroll to position [14, 0]
click at [321, 161] on li "06" at bounding box center [319, 161] width 19 height 15
type input "********"
click at [385, 158] on div "**********" at bounding box center [312, 140] width 203 height 53
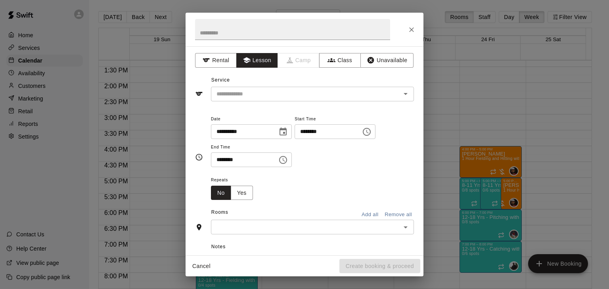
click at [288, 162] on icon "Choose time, selected time is 8:30 PM" at bounding box center [283, 160] width 10 height 10
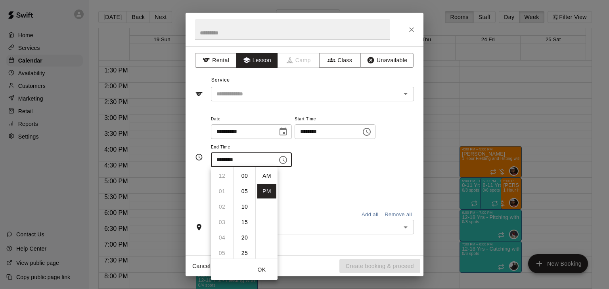
scroll to position [14, 0]
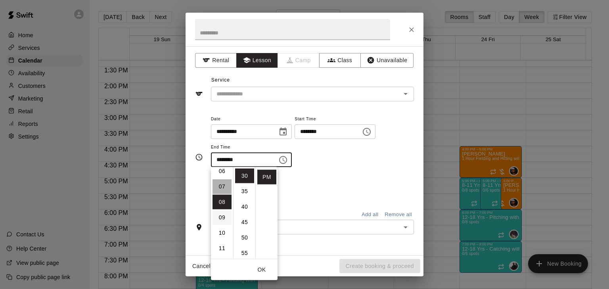
click at [222, 186] on li "07" at bounding box center [221, 186] width 19 height 15
click at [244, 177] on li "00" at bounding box center [244, 176] width 19 height 15
type input "********"
click at [338, 172] on div "**********" at bounding box center [312, 144] width 203 height 61
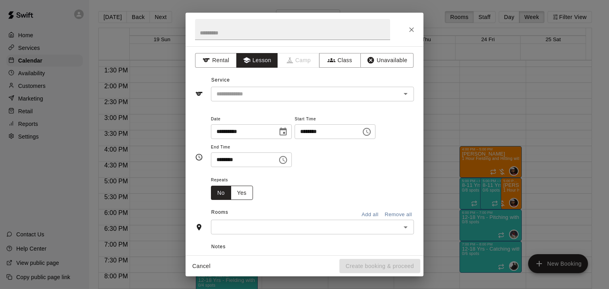
click at [236, 191] on button "Yes" at bounding box center [242, 193] width 22 height 15
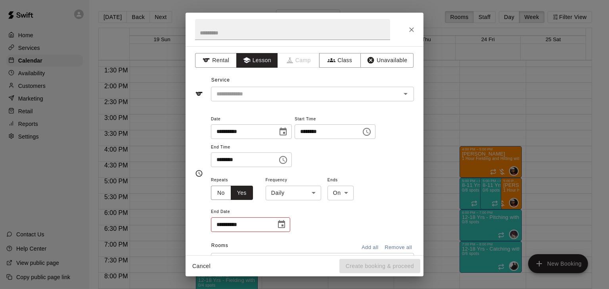
click at [293, 191] on body "Home Services Calendar Availability Customers Marketing Retail Reports Settings…" at bounding box center [304, 151] width 609 height 302
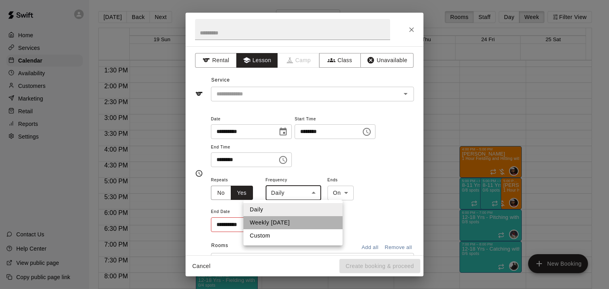
click at [290, 220] on li "Weekly [DATE]" at bounding box center [292, 222] width 99 height 13
type input "******"
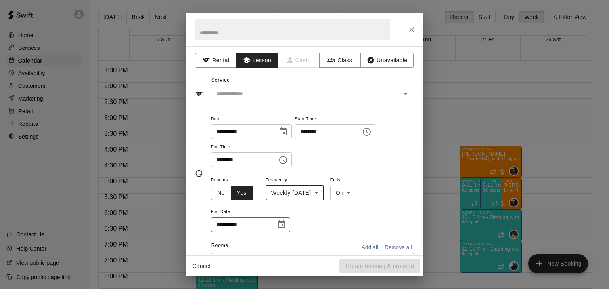
click at [281, 225] on icon "Choose date" at bounding box center [281, 224] width 7 height 8
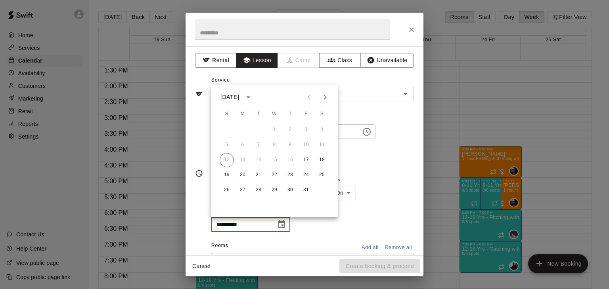
click at [326, 97] on icon "Next month" at bounding box center [325, 97] width 3 height 5
click at [328, 98] on icon "Next month" at bounding box center [325, 97] width 10 height 10
click at [303, 131] on button "2" at bounding box center [306, 130] width 14 height 14
type input "**********"
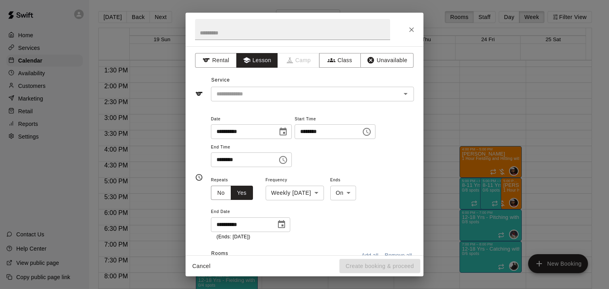
click at [354, 165] on div "**********" at bounding box center [312, 140] width 203 height 53
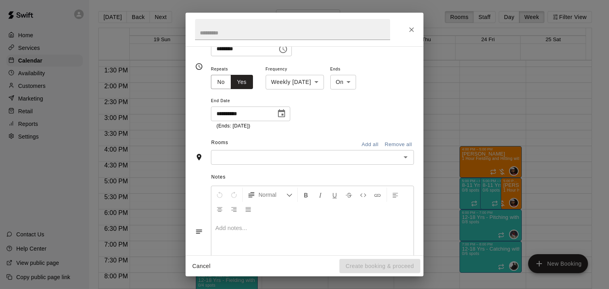
scroll to position [112, 0]
click at [294, 156] on input "text" at bounding box center [305, 157] width 185 height 10
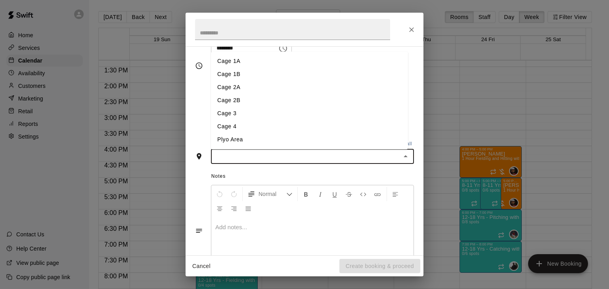
click at [244, 128] on li "Cage 4" at bounding box center [309, 126] width 197 height 13
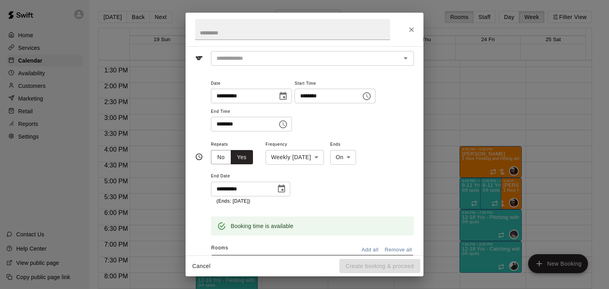
scroll to position [0, 0]
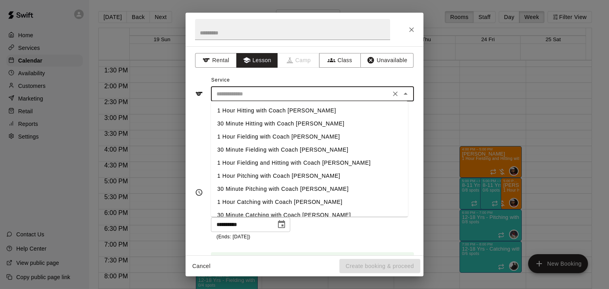
click at [250, 95] on input "text" at bounding box center [300, 94] width 175 height 10
click at [238, 35] on input "text" at bounding box center [292, 29] width 195 height 21
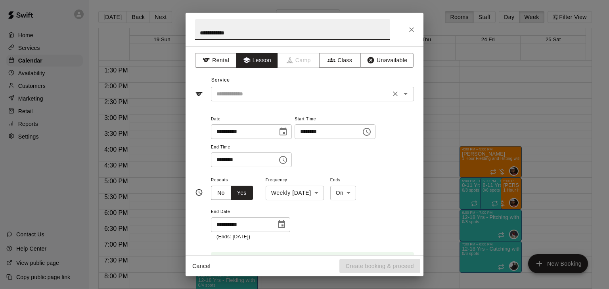
type input "**********"
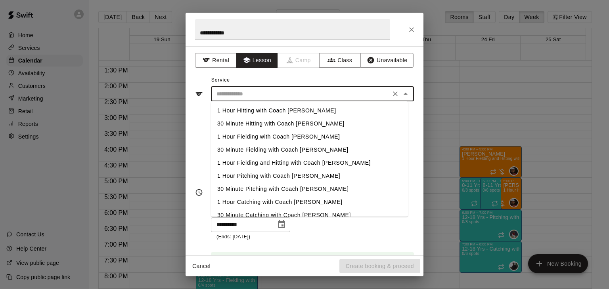
click at [235, 92] on input "text" at bounding box center [300, 94] width 175 height 10
click at [255, 164] on li "1 Hour Fielding and Hitting with Coach [PERSON_NAME]" at bounding box center [309, 163] width 197 height 13
type input "**********"
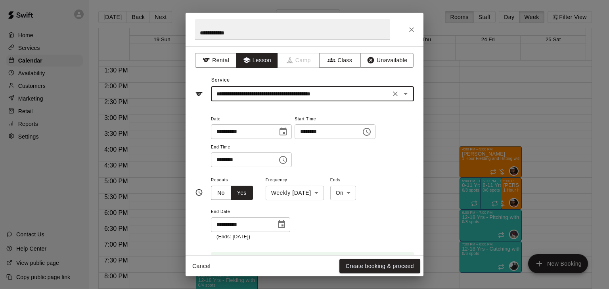
click at [371, 173] on div "**********" at bounding box center [312, 144] width 203 height 61
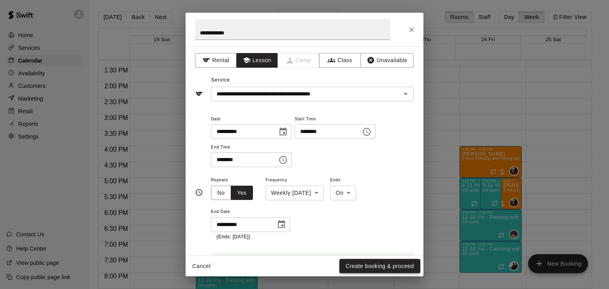
click at [380, 267] on button "Create booking & proceed" at bounding box center [379, 266] width 81 height 15
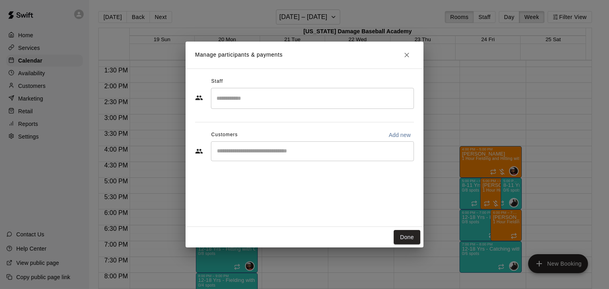
click at [260, 103] on input "Search staff" at bounding box center [312, 99] width 196 height 14
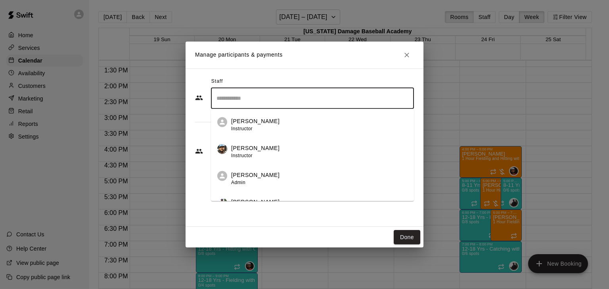
scroll to position [96, 0]
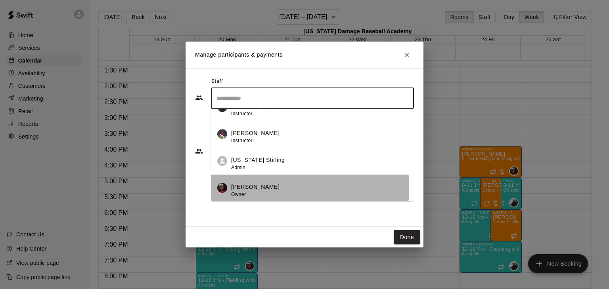
click at [267, 188] on div "[PERSON_NAME] Owner" at bounding box center [319, 190] width 176 height 15
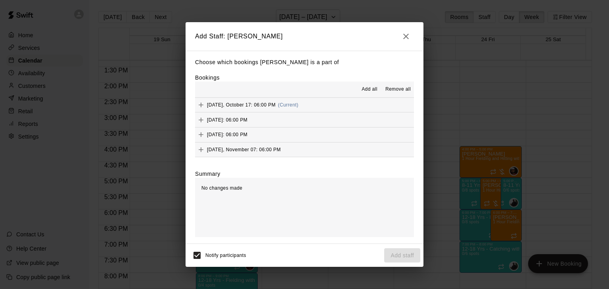
click at [365, 92] on span "Add all" at bounding box center [369, 90] width 16 height 8
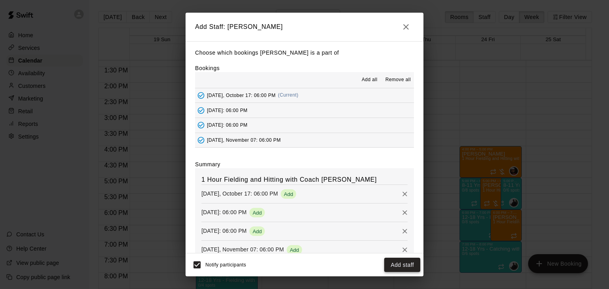
click at [390, 268] on button "Add staff" at bounding box center [402, 265] width 36 height 15
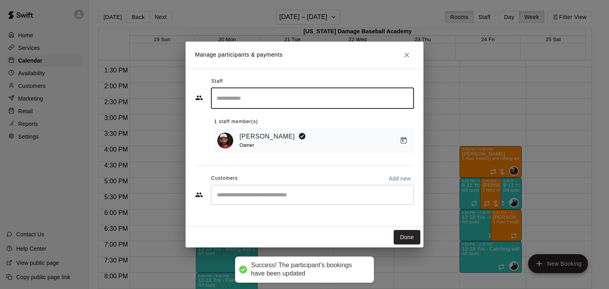
click at [265, 194] on input "Start typing to search customers..." at bounding box center [312, 195] width 196 height 8
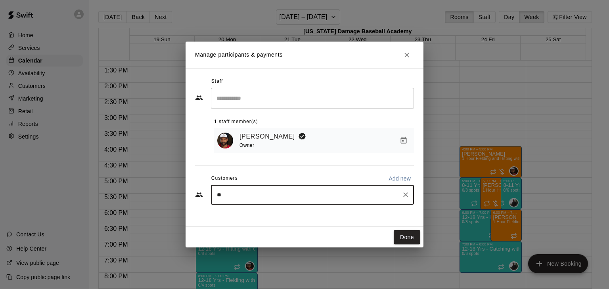
type input "*"
click at [404, 174] on button "Add new" at bounding box center [399, 178] width 29 height 13
select select "**"
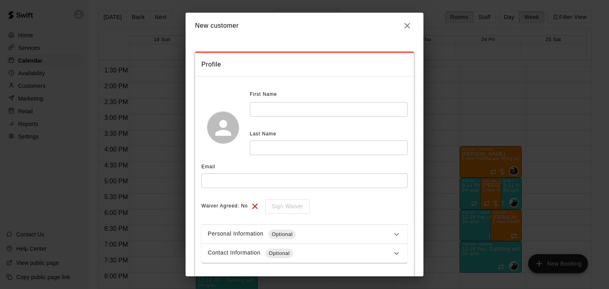
click at [299, 106] on input "text" at bounding box center [329, 109] width 158 height 15
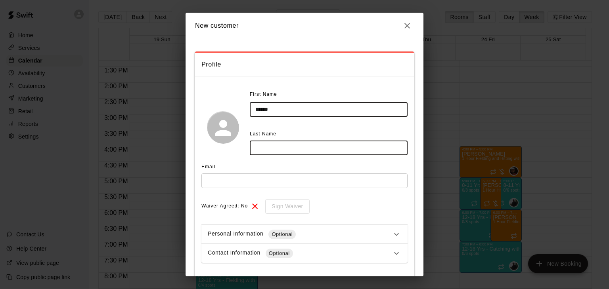
type input "******"
click at [272, 146] on input "text" at bounding box center [329, 148] width 158 height 15
type input "******"
click at [242, 183] on input "text" at bounding box center [304, 181] width 206 height 15
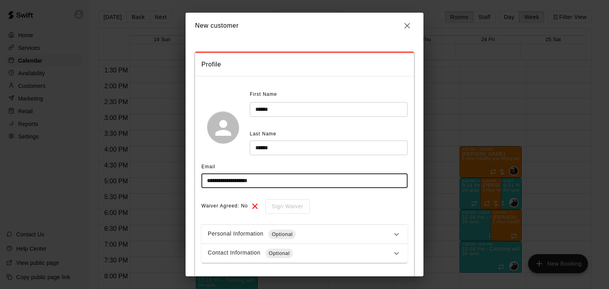
scroll to position [38, 0]
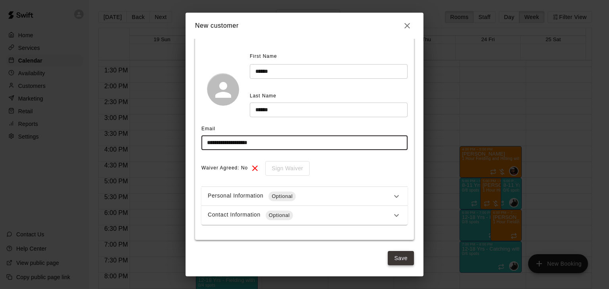
type input "**********"
click at [390, 257] on button "Save" at bounding box center [400, 258] width 26 height 15
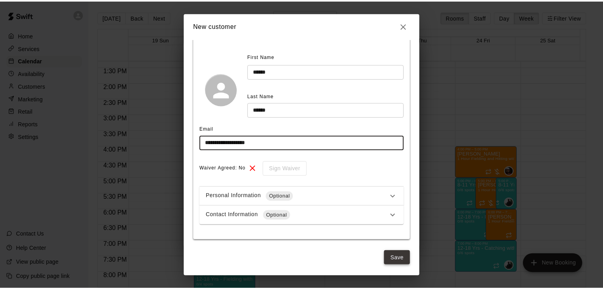
scroll to position [0, 0]
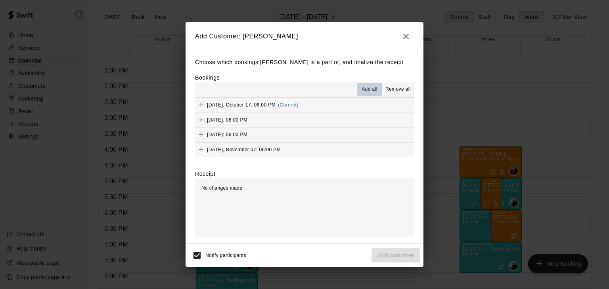
click at [369, 90] on span "Add all" at bounding box center [369, 90] width 16 height 8
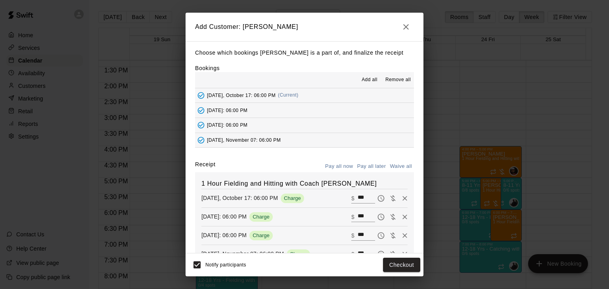
click at [372, 164] on button "Pay all later" at bounding box center [371, 166] width 33 height 12
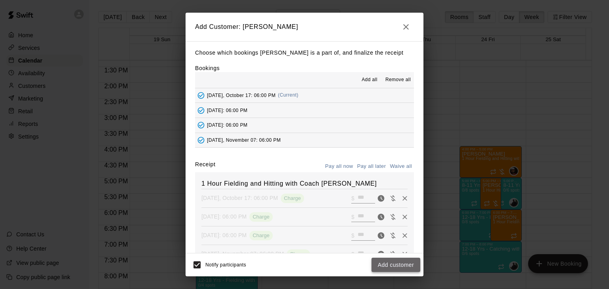
click at [386, 267] on button "Add customer" at bounding box center [395, 265] width 49 height 15
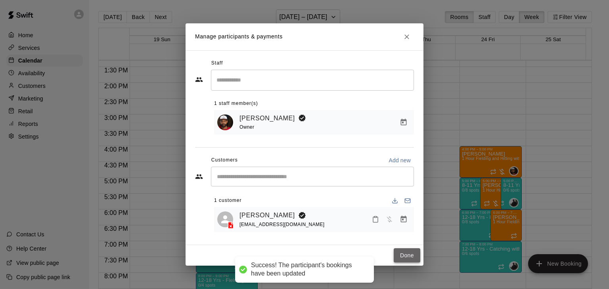
click at [405, 255] on button "Done" at bounding box center [406, 255] width 27 height 15
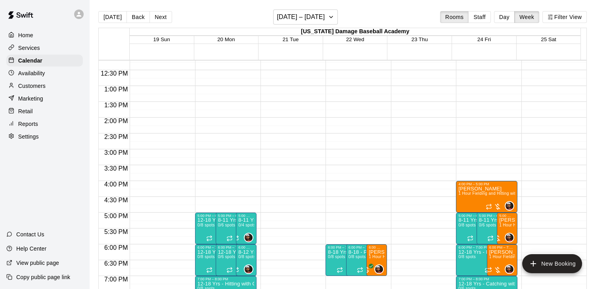
scroll to position [387, 0]
click at [128, 15] on button "Back" at bounding box center [137, 17] width 23 height 12
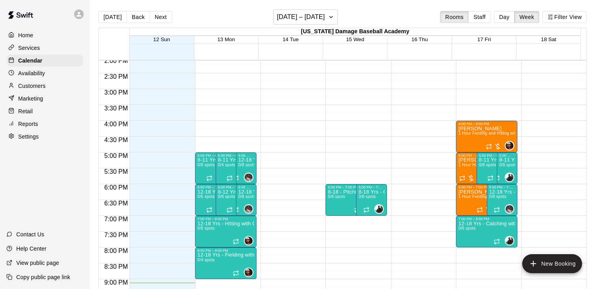
scroll to position [447, 0]
click at [33, 275] on p "Copy public page link" at bounding box center [43, 277] width 54 height 8
click at [40, 52] on div "Services" at bounding box center [44, 48] width 76 height 12
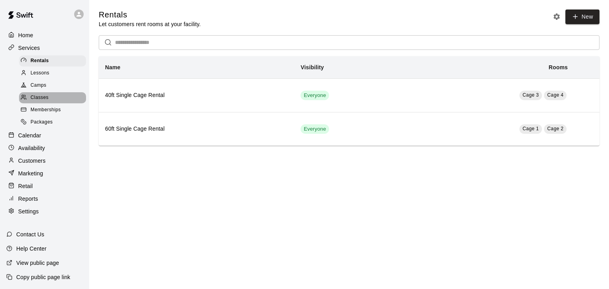
click at [53, 101] on div "Classes" at bounding box center [52, 97] width 67 height 11
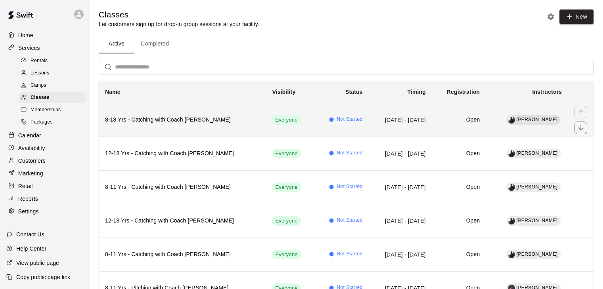
click at [336, 117] on span "Not Started" at bounding box center [349, 120] width 26 height 8
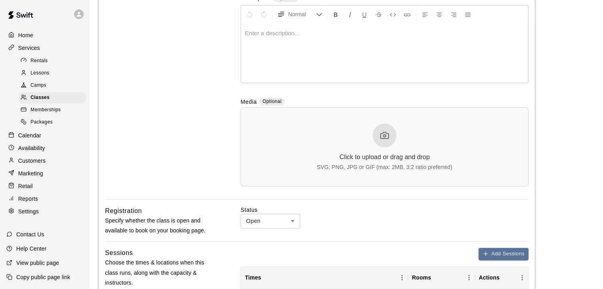
scroll to position [166, 0]
click at [382, 131] on icon at bounding box center [385, 135] width 10 height 10
click at [370, 130] on div "Click to upload or drag and drop SVG, PNG, JPG or GIF (max: 2MB, 3:2 ratio pref…" at bounding box center [385, 146] width 136 height 47
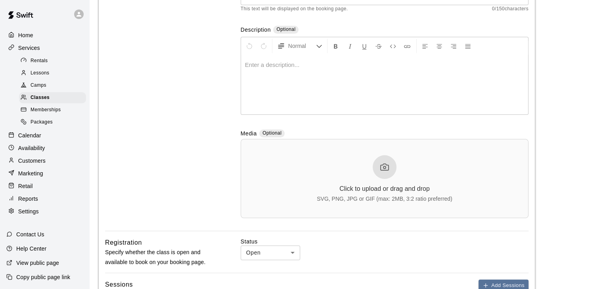
scroll to position [133, 0]
click at [374, 160] on div at bounding box center [384, 168] width 24 height 24
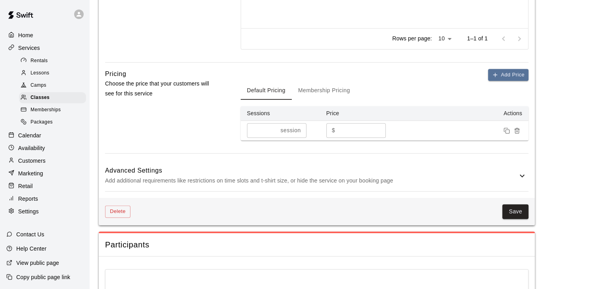
scroll to position [573, 0]
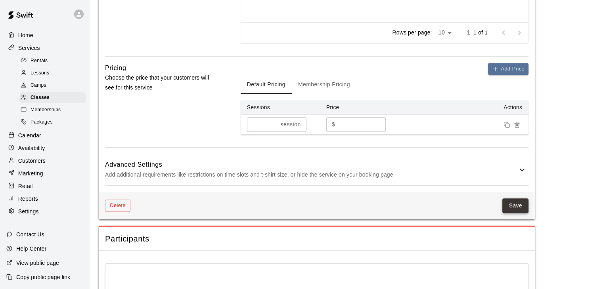
click at [515, 208] on button "Save" at bounding box center [515, 206] width 26 height 15
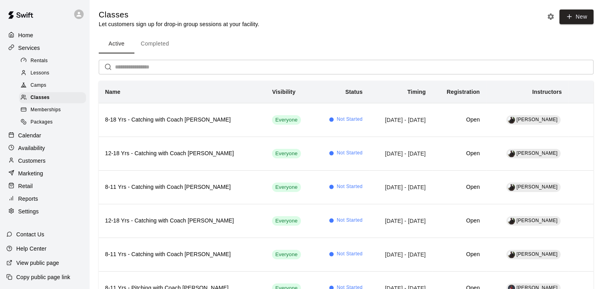
click at [50, 262] on p "View public page" at bounding box center [37, 263] width 43 height 8
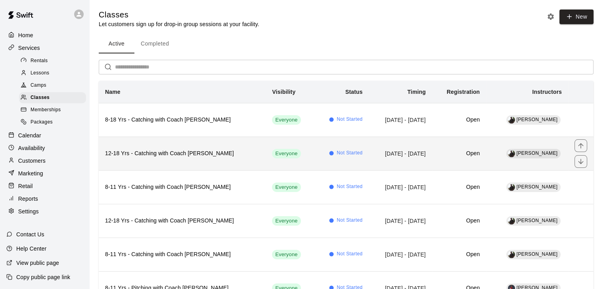
click at [160, 157] on h6 "12-18 Yrs - Catching with Coach [PERSON_NAME]" at bounding box center [182, 153] width 154 height 9
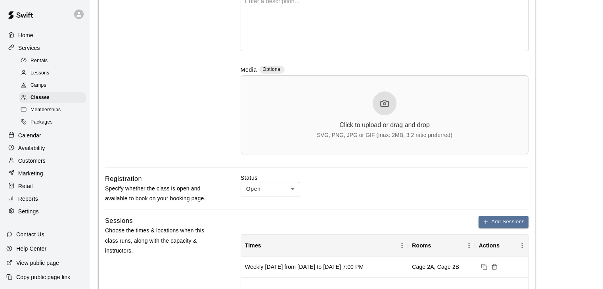
scroll to position [198, 0]
click at [373, 115] on div "Click to upload or drag and drop SVG, PNG, JPG or GIF (max: 2MB, 3:2 ratio pref…" at bounding box center [385, 114] width 136 height 47
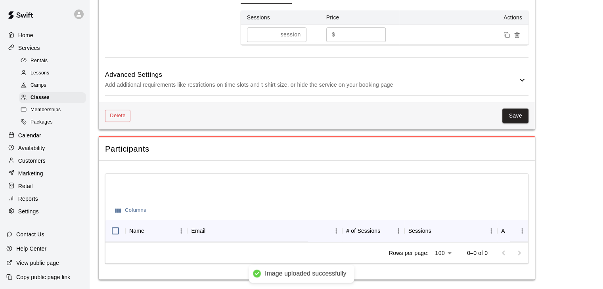
scroll to position [669, 0]
click at [508, 113] on button "Save" at bounding box center [515, 116] width 26 height 15
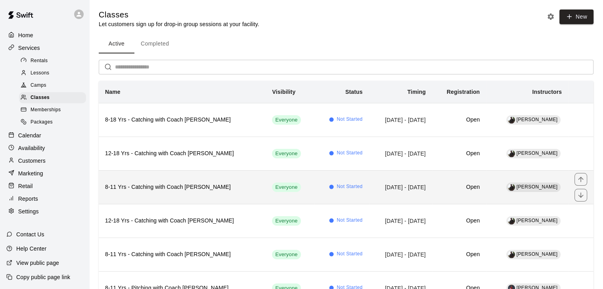
click at [172, 180] on th "8-11 Yrs - Catching with Coach [PERSON_NAME]" at bounding box center [182, 187] width 167 height 34
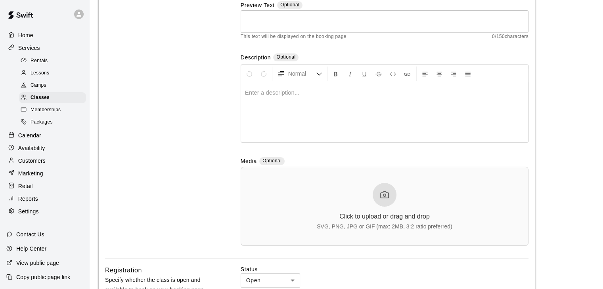
scroll to position [109, 0]
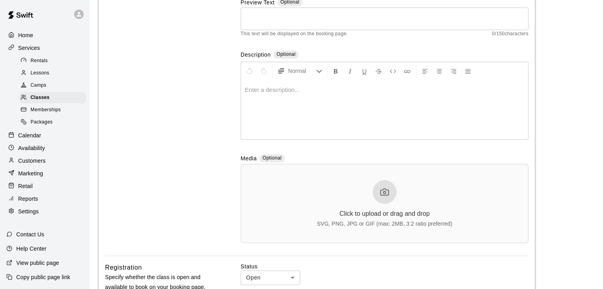
click at [381, 207] on div "Click to upload or drag and drop SVG, PNG, JPG or GIF (max: 2MB, 3:2 ratio pref…" at bounding box center [385, 203] width 136 height 47
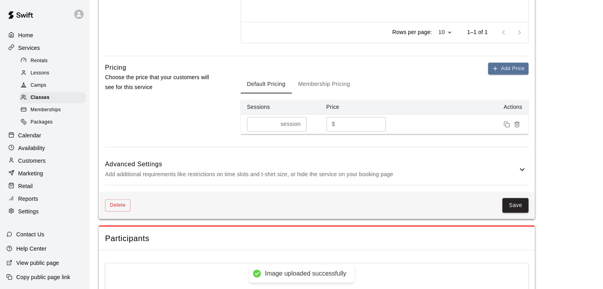
scroll to position [584, 0]
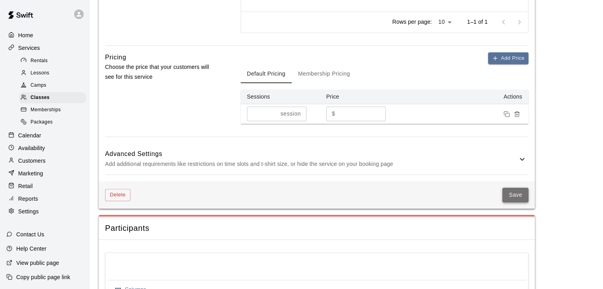
click at [512, 199] on button "Save" at bounding box center [515, 195] width 26 height 15
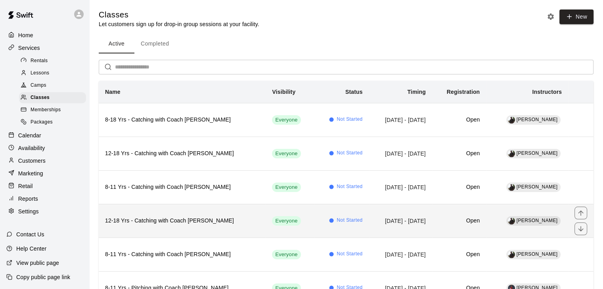
click at [274, 214] on td "Everyone" at bounding box center [289, 221] width 49 height 34
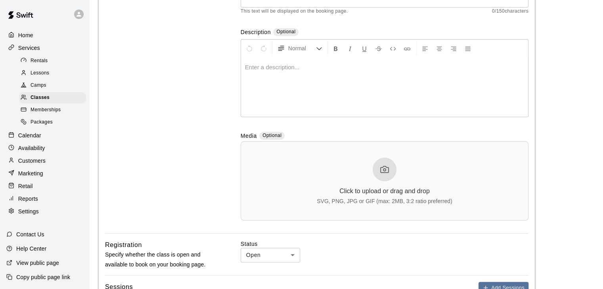
scroll to position [133, 0]
click at [375, 167] on div at bounding box center [384, 169] width 24 height 24
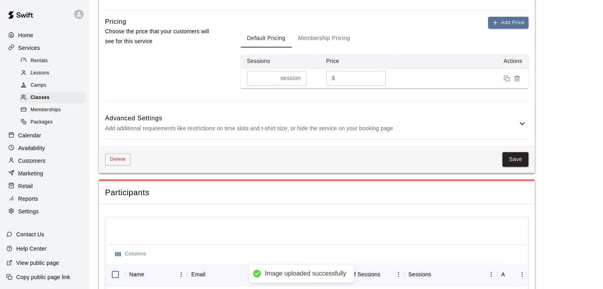
scroll to position [652, 0]
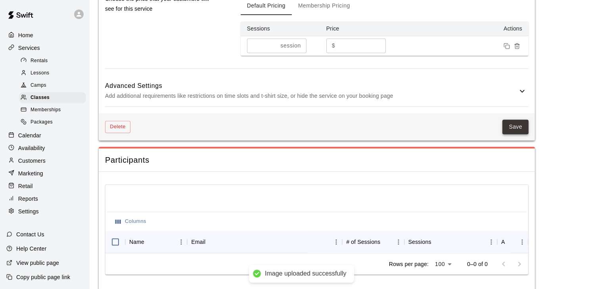
click at [506, 125] on button "Save" at bounding box center [515, 127] width 26 height 15
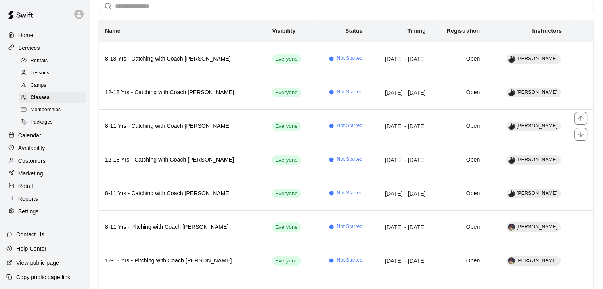
scroll to position [62, 0]
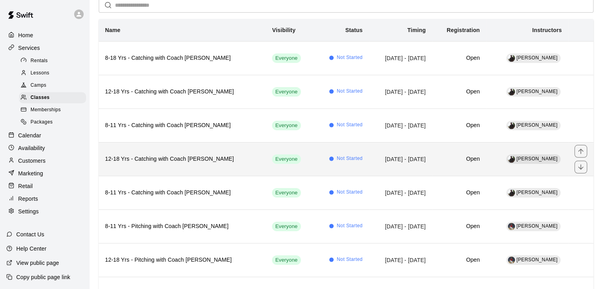
click at [209, 165] on th "12-18 Yrs - Catching with Coach [PERSON_NAME]" at bounding box center [182, 159] width 167 height 34
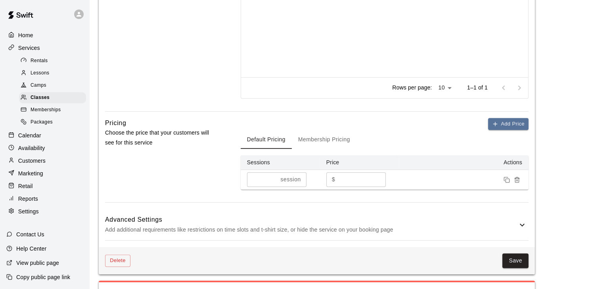
scroll to position [518, 0]
click at [501, 256] on div "Save" at bounding box center [329, 261] width 398 height 15
click at [506, 257] on button "Save" at bounding box center [515, 261] width 26 height 15
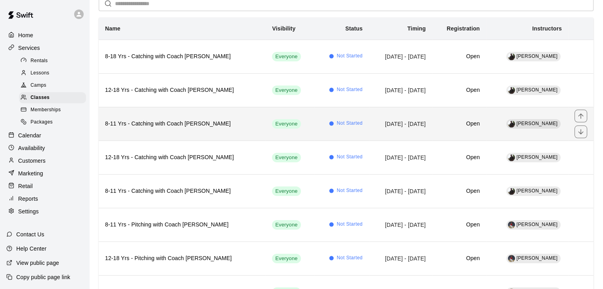
scroll to position [63, 0]
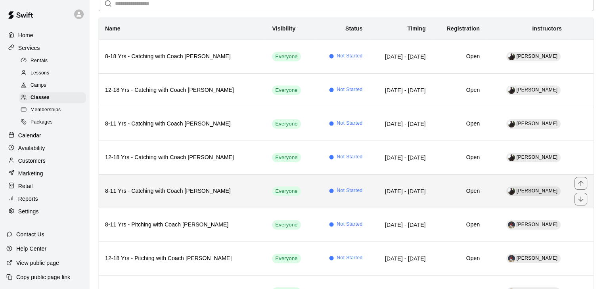
click at [369, 191] on td "[DATE] - [DATE]" at bounding box center [400, 191] width 63 height 34
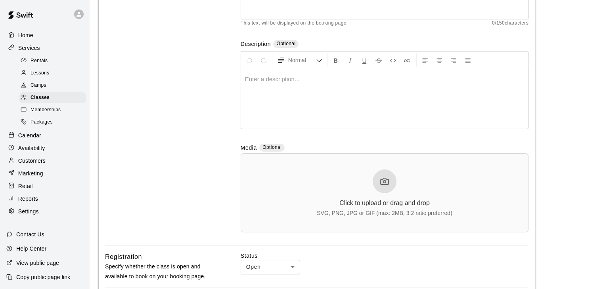
scroll to position [120, 0]
click at [377, 192] on div "Click to upload or drag and drop SVG, PNG, JPG or GIF (max: 2MB, 3:2 ratio pref…" at bounding box center [385, 192] width 136 height 47
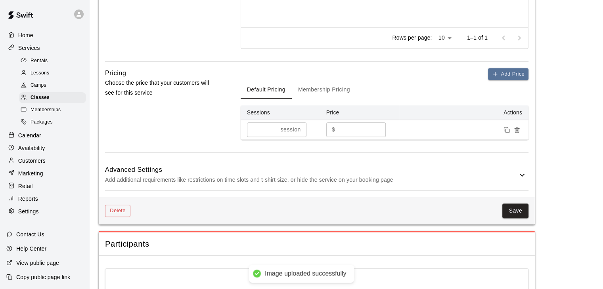
scroll to position [569, 0]
click at [515, 213] on button "Save" at bounding box center [515, 210] width 26 height 15
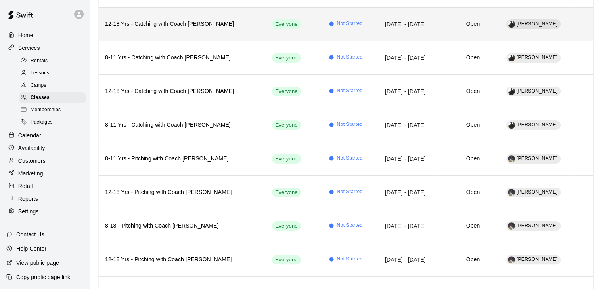
scroll to position [124, 0]
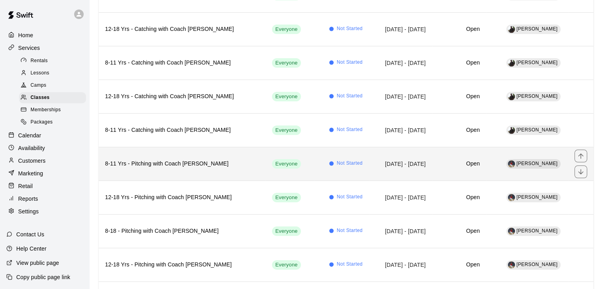
click at [167, 171] on th "8-11 Yrs - Pitching with Coach [PERSON_NAME]" at bounding box center [182, 164] width 167 height 34
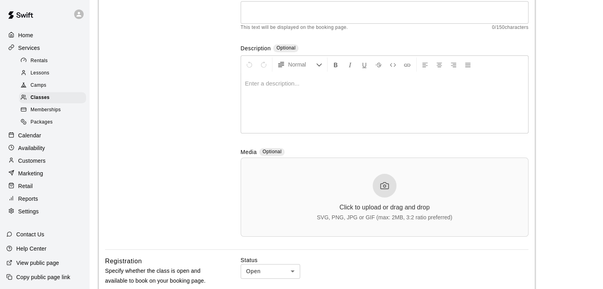
scroll to position [116, 0]
click at [387, 196] on div at bounding box center [384, 186] width 24 height 24
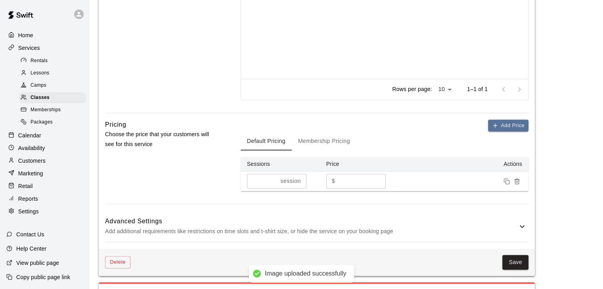
scroll to position [519, 0]
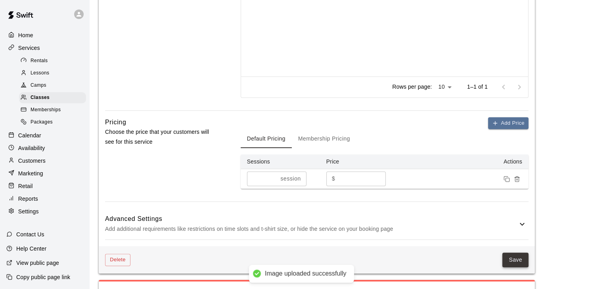
click at [512, 262] on button "Save" at bounding box center [515, 260] width 26 height 15
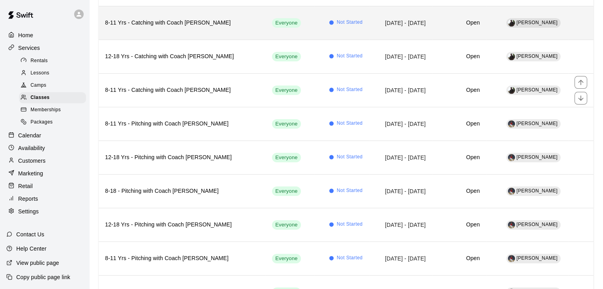
scroll to position [165, 0]
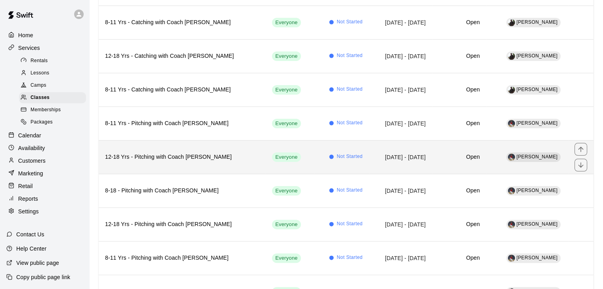
click at [195, 156] on h6 "12-18 Yrs - Pitching with Coach [PERSON_NAME]" at bounding box center [182, 157] width 154 height 9
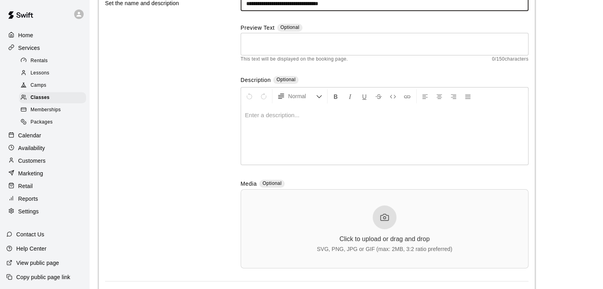
scroll to position [91, 0]
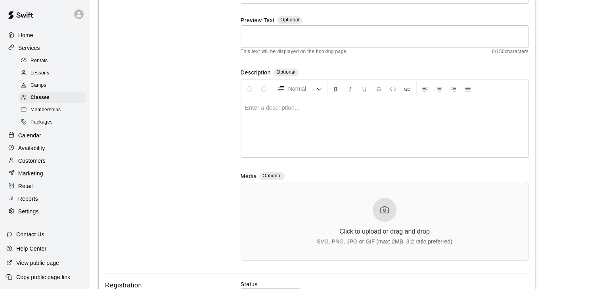
click at [369, 212] on div "Click to upload or drag and drop SVG, PNG, JPG or GIF (max: 2MB, 3:2 ratio pref…" at bounding box center [385, 221] width 136 height 47
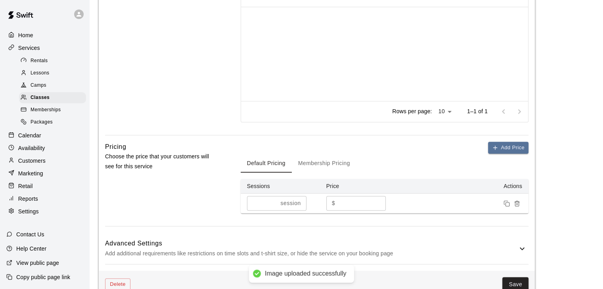
scroll to position [495, 0]
click at [515, 279] on button "Save" at bounding box center [515, 284] width 26 height 15
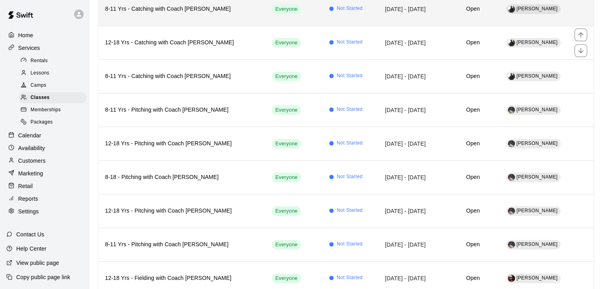
scroll to position [179, 0]
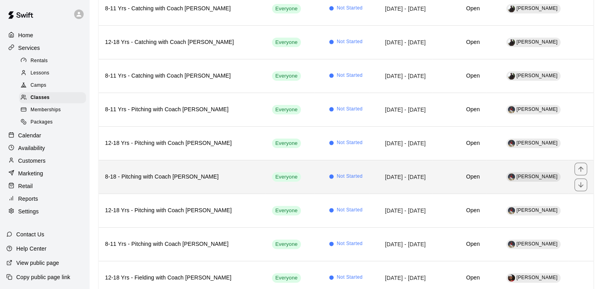
click at [176, 168] on th "8-18 - Pitching with Coach [PERSON_NAME]" at bounding box center [182, 177] width 167 height 34
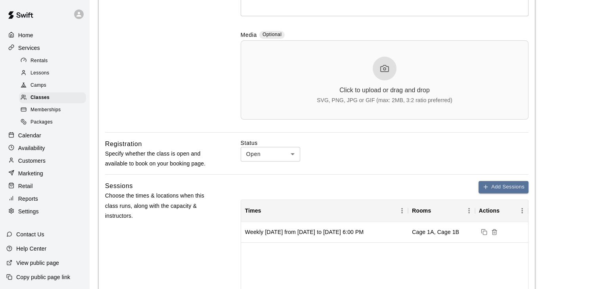
scroll to position [233, 0]
click at [374, 83] on div "Click to upload or drag and drop SVG, PNG, JPG or GIF (max: 2MB, 3:2 ratio pref…" at bounding box center [385, 79] width 136 height 47
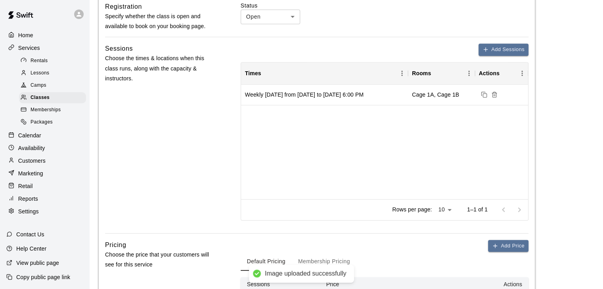
scroll to position [498, 0]
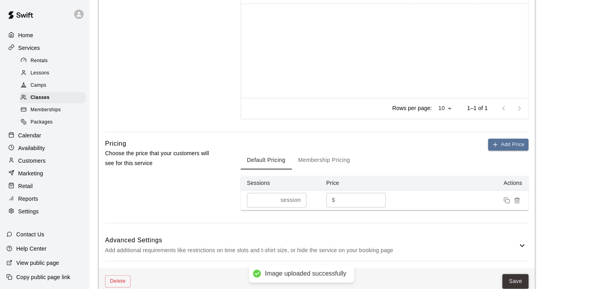
click at [507, 278] on button "Save" at bounding box center [515, 281] width 26 height 15
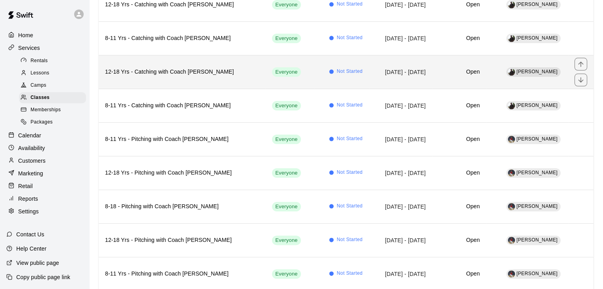
scroll to position [150, 0]
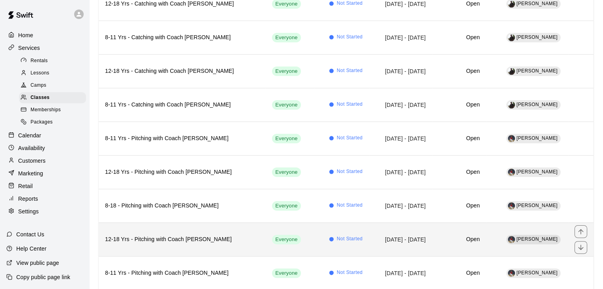
click at [197, 230] on th "12-18 Yrs - Pitching with Coach [PERSON_NAME]" at bounding box center [182, 240] width 167 height 34
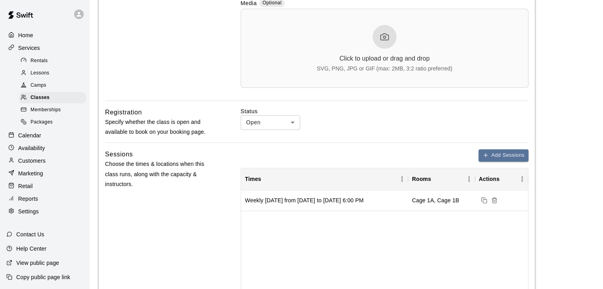
scroll to position [265, 0]
click at [382, 34] on icon at bounding box center [385, 37] width 10 height 10
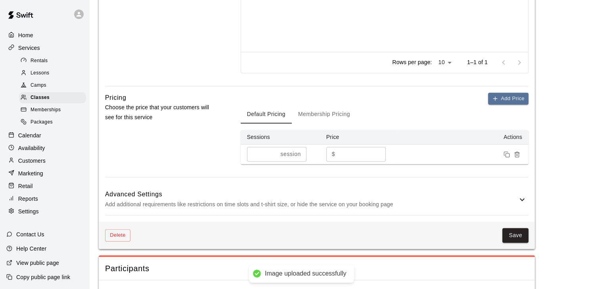
scroll to position [545, 0]
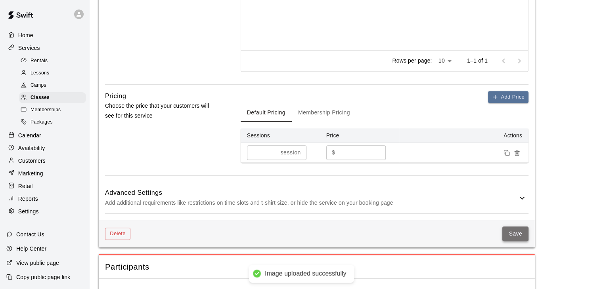
click at [511, 235] on button "Save" at bounding box center [515, 234] width 26 height 15
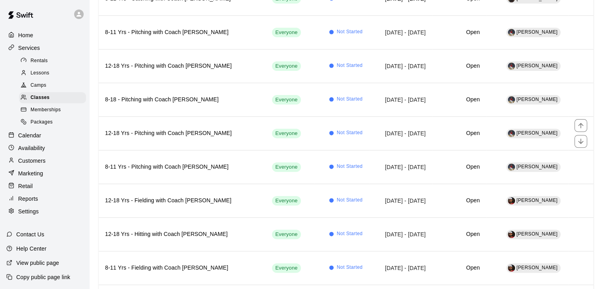
scroll to position [257, 0]
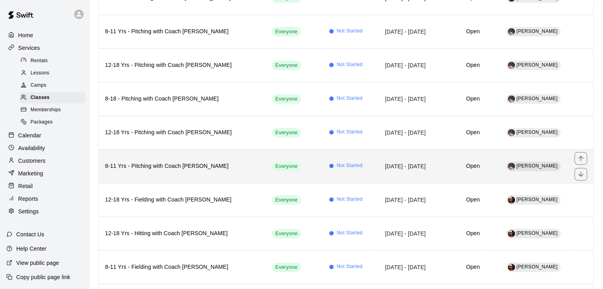
click at [196, 155] on th "8-11 Yrs - Pitching with Coach [PERSON_NAME]" at bounding box center [182, 166] width 167 height 34
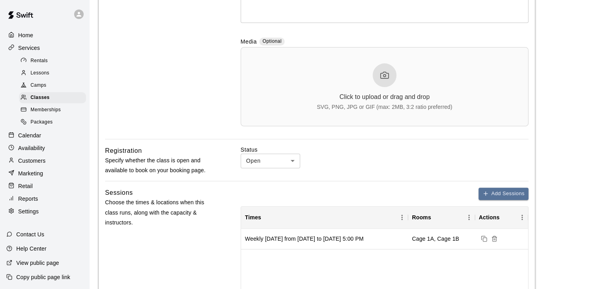
scroll to position [226, 0]
click at [384, 100] on div "Click to upload or drag and drop" at bounding box center [384, 96] width 90 height 7
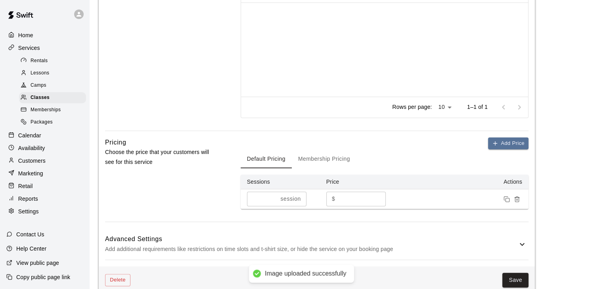
scroll to position [500, 0]
click at [515, 272] on button "Save" at bounding box center [515, 279] width 26 height 15
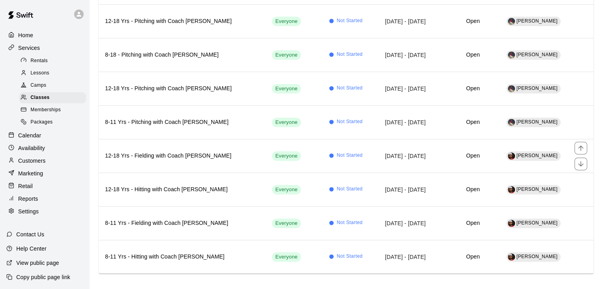
scroll to position [302, 0]
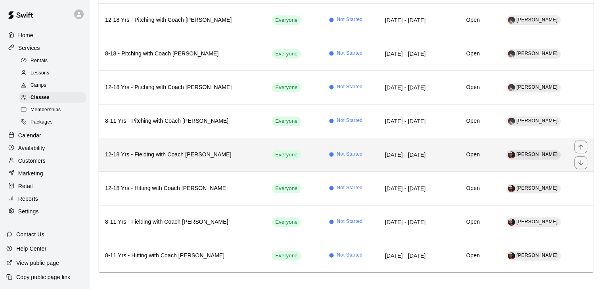
click at [204, 155] on h6 "12-18 Yrs - Fielding with Coach [PERSON_NAME]" at bounding box center [182, 155] width 154 height 9
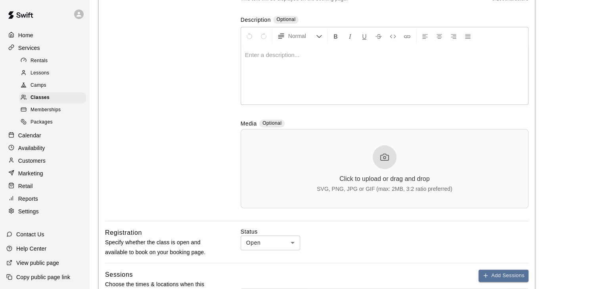
scroll to position [150, 0]
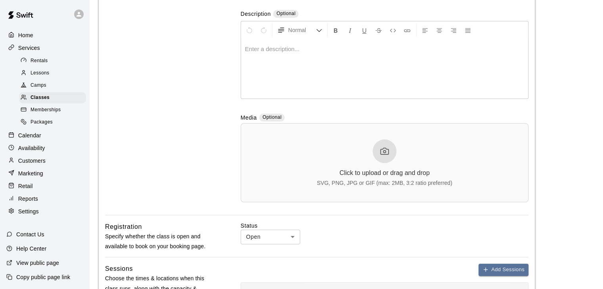
click at [383, 154] on icon at bounding box center [385, 152] width 10 height 10
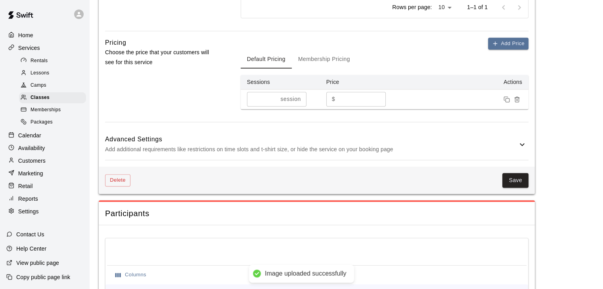
scroll to position [601, 0]
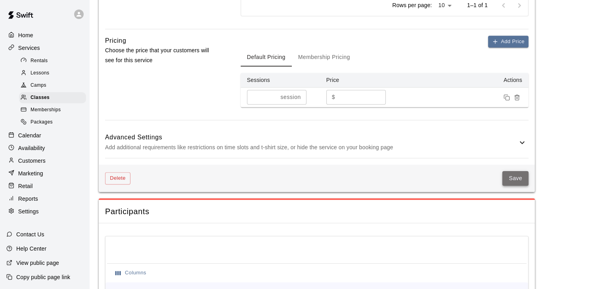
click at [510, 183] on button "Save" at bounding box center [515, 178] width 26 height 15
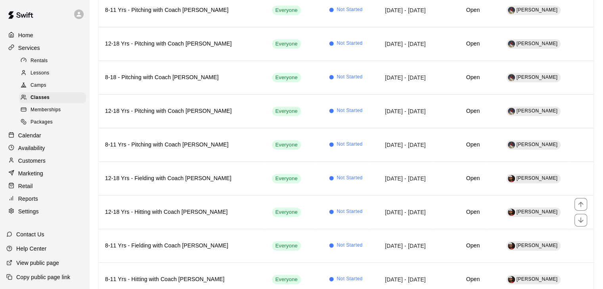
scroll to position [277, 0]
click at [205, 215] on th "12-18 Yrs - Hitting with Coach [PERSON_NAME]" at bounding box center [182, 213] width 167 height 34
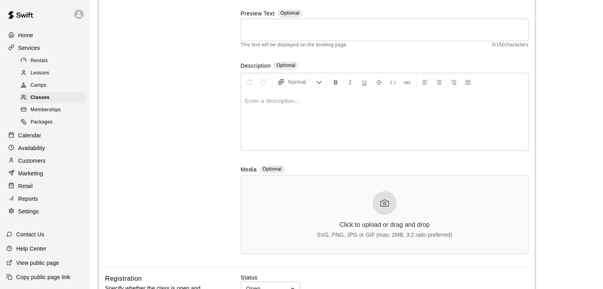
scroll to position [101, 0]
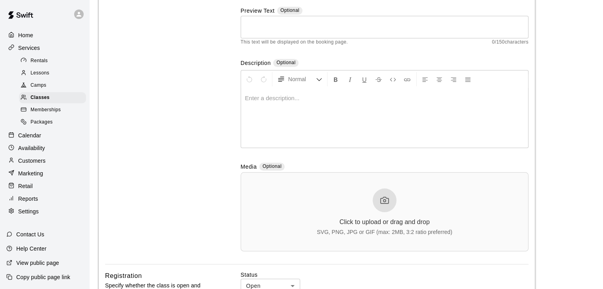
click at [394, 212] on div "Click to upload or drag and drop SVG, PNG, JPG or GIF (max: 2MB, 3:2 ratio pref…" at bounding box center [385, 212] width 136 height 47
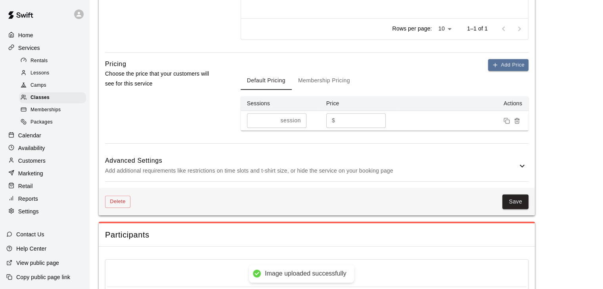
scroll to position [578, 0]
click at [503, 200] on button "Save" at bounding box center [515, 201] width 26 height 15
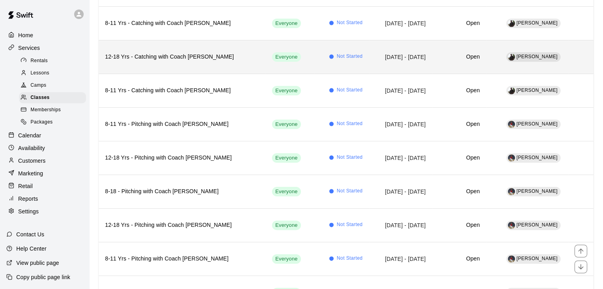
scroll to position [302, 0]
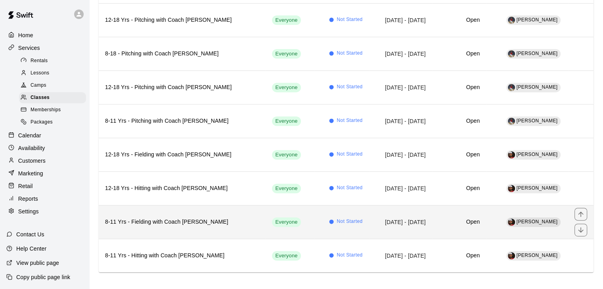
click at [198, 218] on h6 "8-11 Yrs - Fielding with Coach [PERSON_NAME]" at bounding box center [182, 222] width 154 height 9
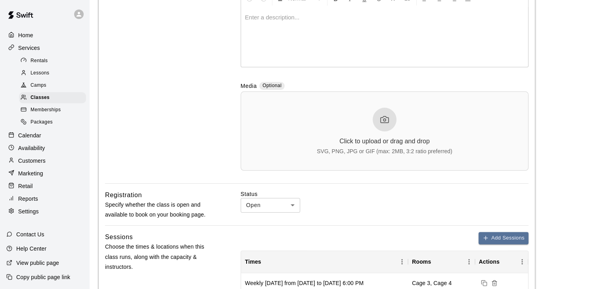
scroll to position [182, 0]
click at [366, 128] on div "Click to upload or drag and drop SVG, PNG, JPG or GIF (max: 2MB, 3:2 ratio pref…" at bounding box center [385, 130] width 136 height 47
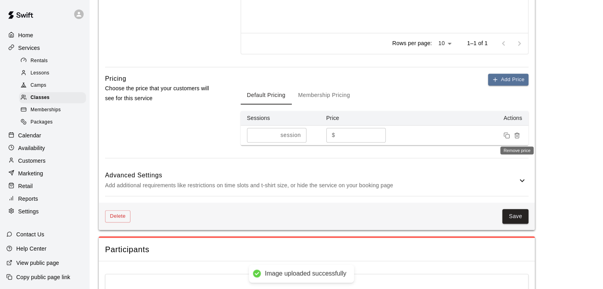
scroll to position [565, 0]
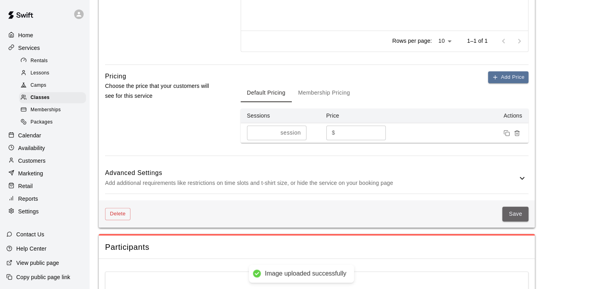
click at [519, 213] on button "Save" at bounding box center [515, 214] width 26 height 15
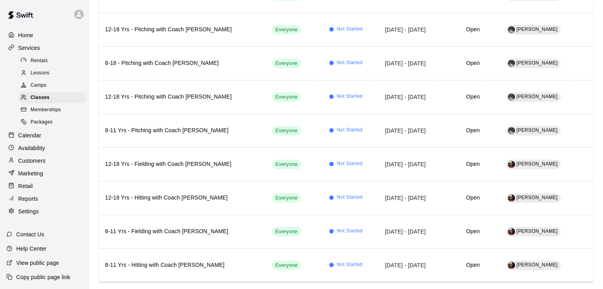
scroll to position [302, 0]
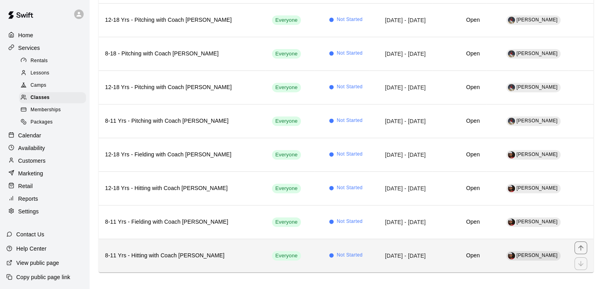
click at [168, 244] on th "8-11 Yrs - Hitting with Coach [PERSON_NAME]" at bounding box center [182, 256] width 167 height 34
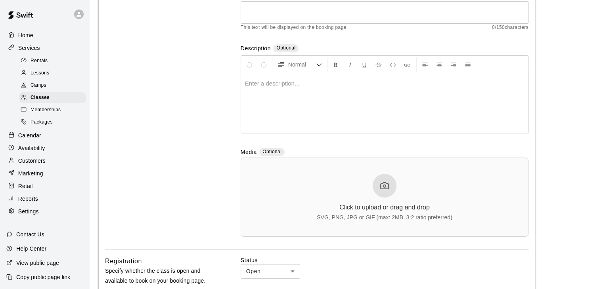
scroll to position [119, 0]
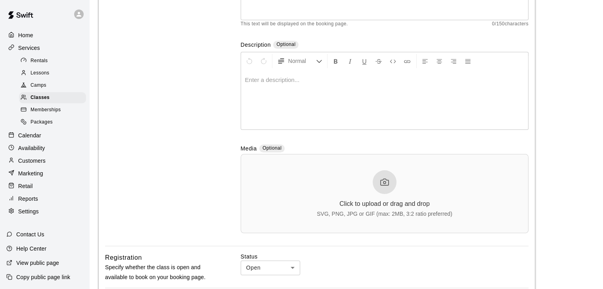
click at [392, 185] on div at bounding box center [384, 182] width 24 height 24
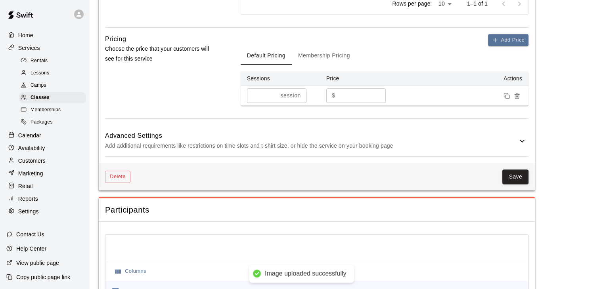
scroll to position [615, 0]
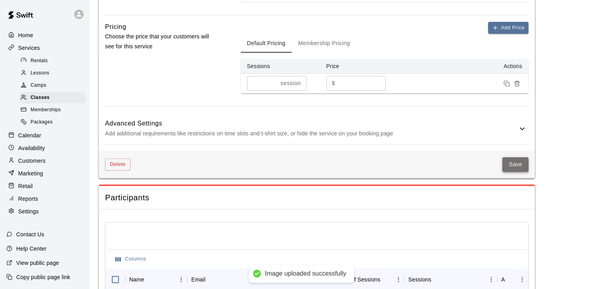
click at [509, 166] on button "Save" at bounding box center [515, 164] width 26 height 15
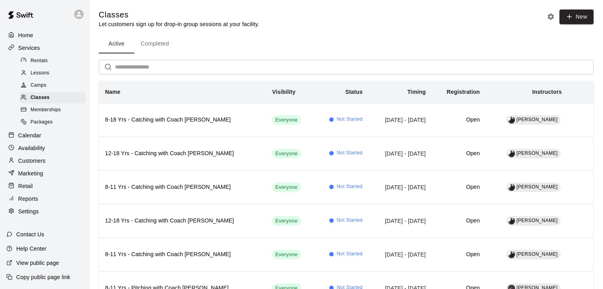
click at [44, 74] on span "Lessons" at bounding box center [40, 73] width 19 height 8
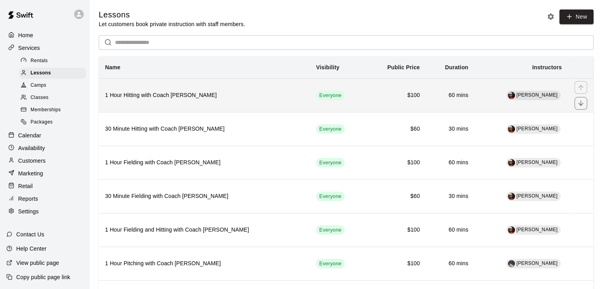
click at [201, 100] on h6 "1 Hour Hitting with Coach [PERSON_NAME]" at bounding box center [204, 95] width 198 height 9
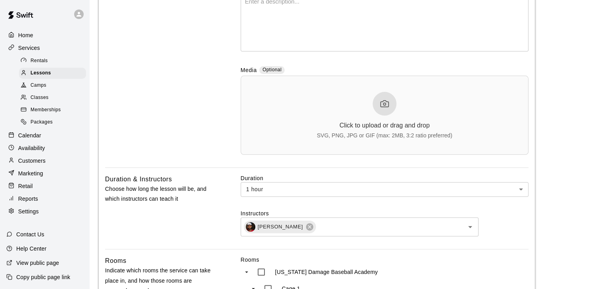
scroll to position [200, 0]
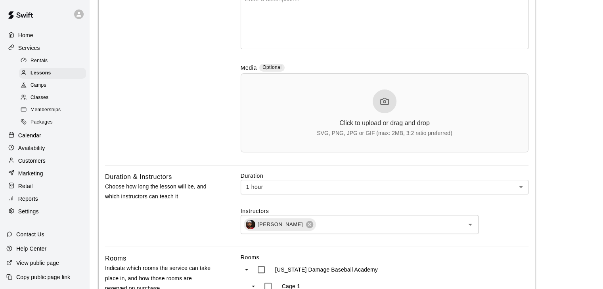
click at [376, 98] on div at bounding box center [384, 102] width 24 height 24
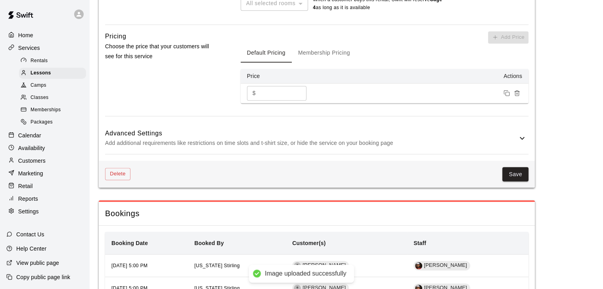
scroll to position [680, 0]
click at [515, 170] on button "Save" at bounding box center [515, 174] width 26 height 15
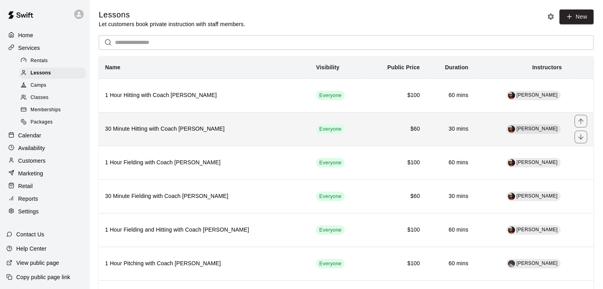
click at [178, 134] on th "30 Minute Hitting with Coach [PERSON_NAME]" at bounding box center [204, 129] width 211 height 34
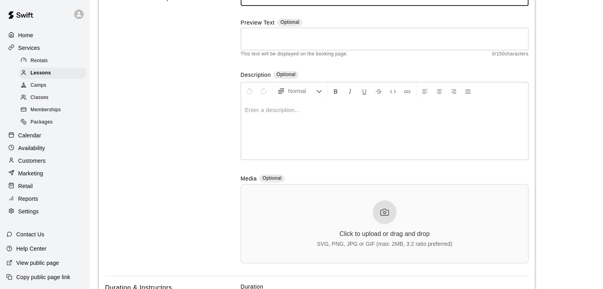
scroll to position [103, 0]
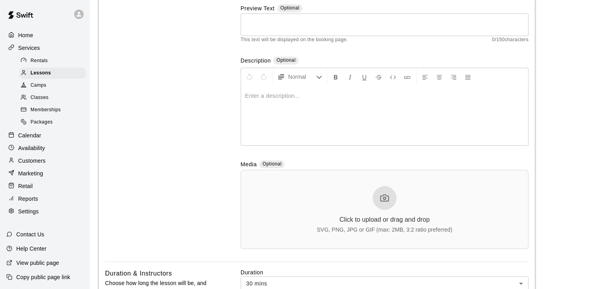
click at [377, 199] on div at bounding box center [384, 198] width 24 height 24
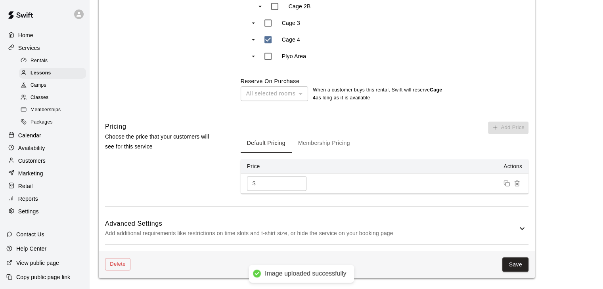
scroll to position [590, 0]
click at [510, 263] on button "Save" at bounding box center [515, 264] width 26 height 15
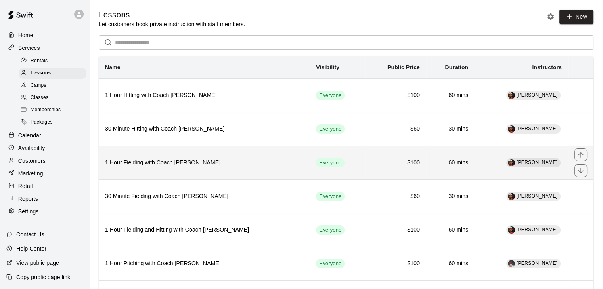
click at [187, 170] on th "1 Hour Fielding with Coach [PERSON_NAME]" at bounding box center [204, 163] width 211 height 34
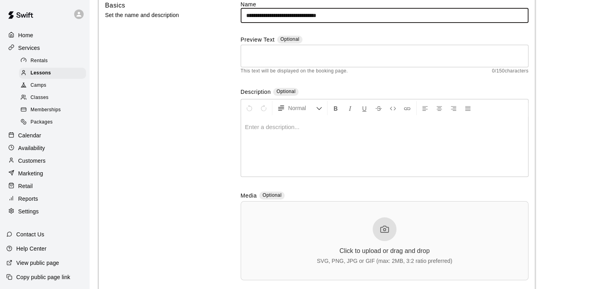
scroll to position [80, 0]
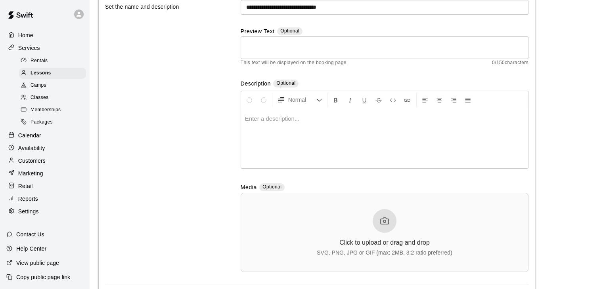
click at [386, 231] on div at bounding box center [384, 221] width 24 height 24
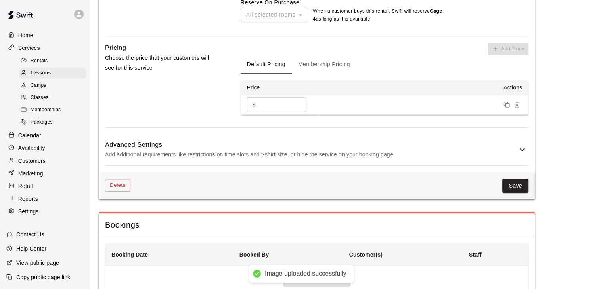
scroll to position [680, 0]
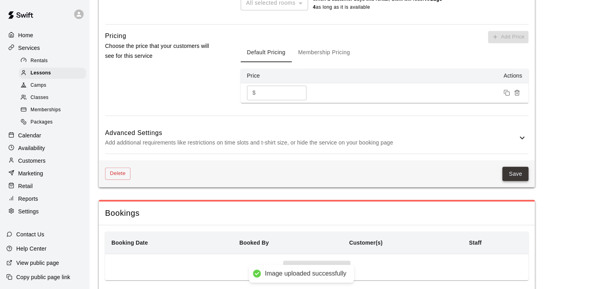
click at [509, 175] on button "Save" at bounding box center [515, 174] width 26 height 15
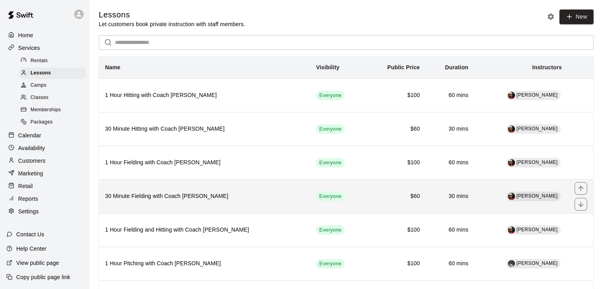
click at [206, 194] on h6 "30 Minute Fielding with Coach [PERSON_NAME]" at bounding box center [204, 196] width 198 height 9
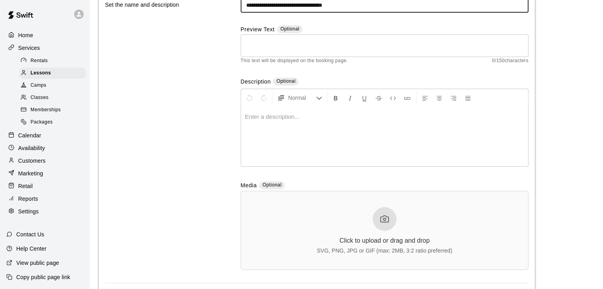
scroll to position [82, 0]
click at [369, 239] on div "Click to upload or drag and drop" at bounding box center [384, 240] width 90 height 7
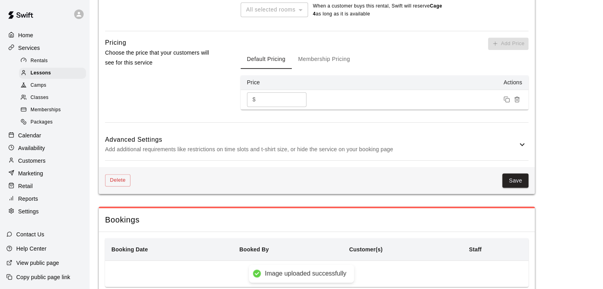
scroll to position [674, 0]
click at [519, 179] on button "Save" at bounding box center [515, 180] width 26 height 15
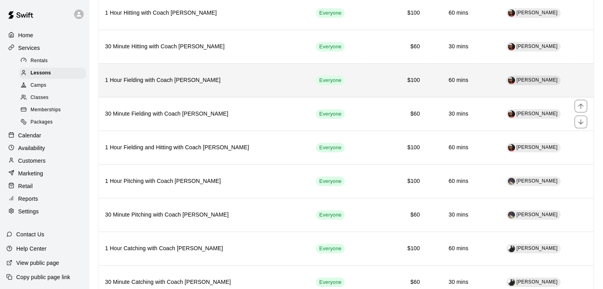
scroll to position [86, 0]
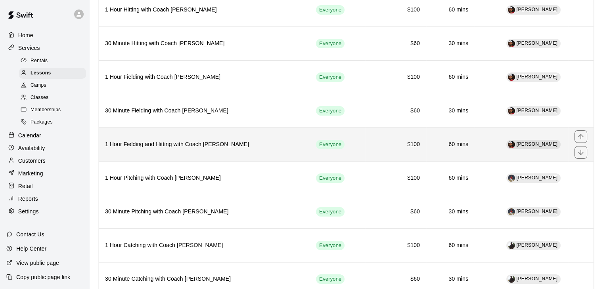
click at [220, 148] on h6 "1 Hour Fielding and Hitting with Coach [PERSON_NAME]" at bounding box center [204, 144] width 198 height 9
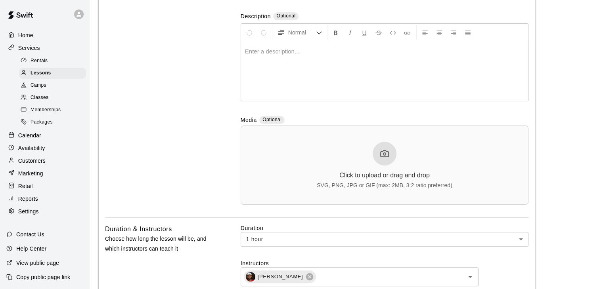
scroll to position [154, 0]
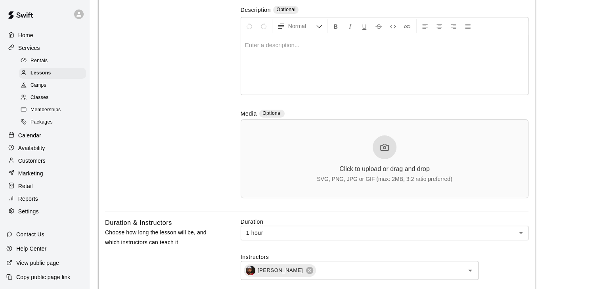
click at [386, 151] on icon at bounding box center [385, 148] width 10 height 10
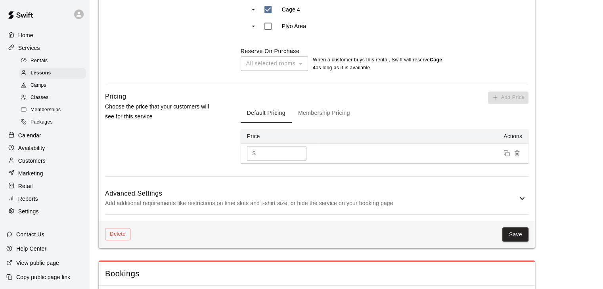
scroll to position [618, 0]
click at [515, 238] on button "Save" at bounding box center [515, 235] width 26 height 15
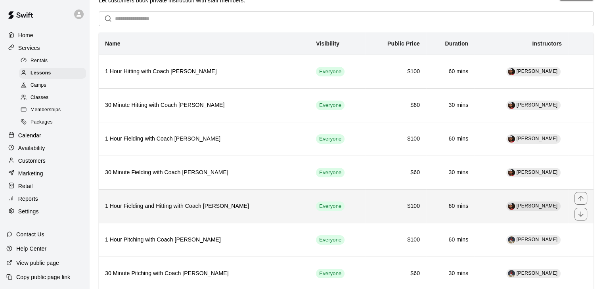
scroll to position [25, 0]
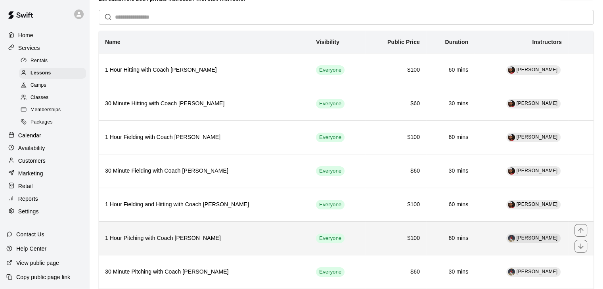
click at [263, 231] on th "1 Hour Pitching with Coach [PERSON_NAME]" at bounding box center [204, 238] width 211 height 34
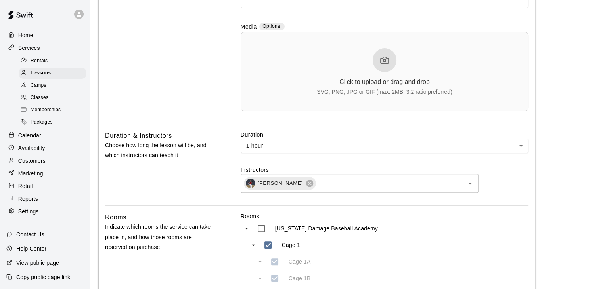
scroll to position [242, 0]
click at [384, 48] on div at bounding box center [384, 60] width 24 height 24
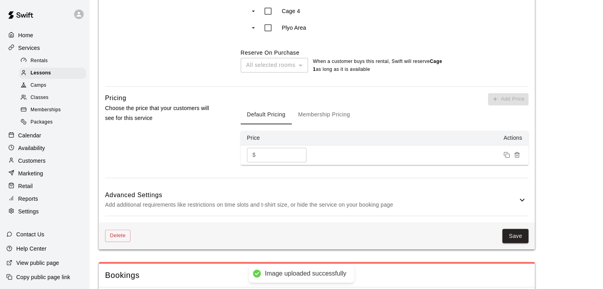
scroll to position [620, 0]
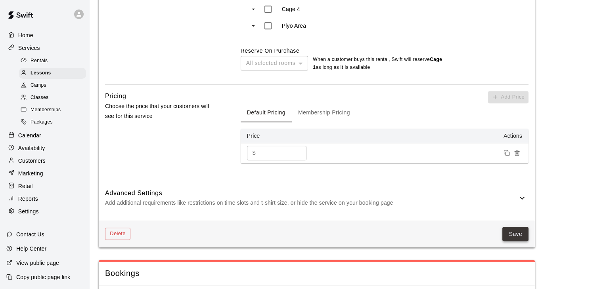
click at [512, 233] on button "Save" at bounding box center [515, 234] width 26 height 15
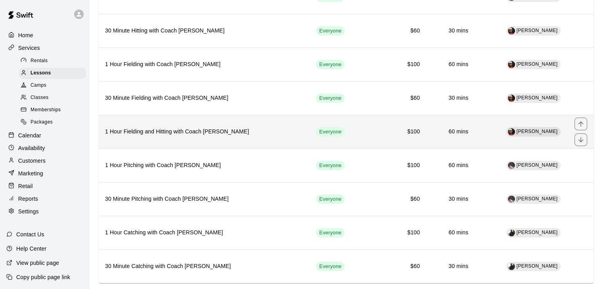
scroll to position [113, 0]
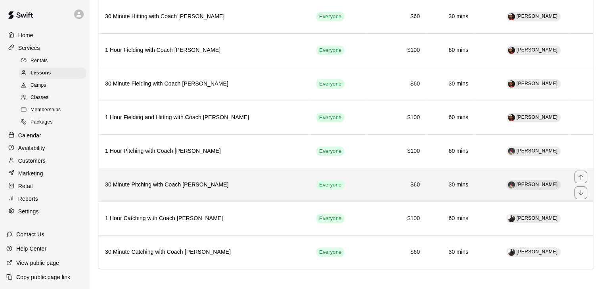
click at [248, 182] on h6 "30 Minute Pitching with Coach [PERSON_NAME]" at bounding box center [204, 185] width 198 height 9
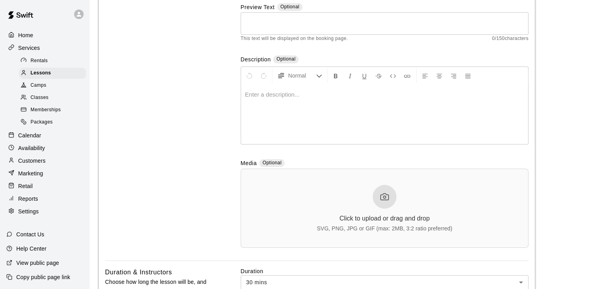
scroll to position [106, 0]
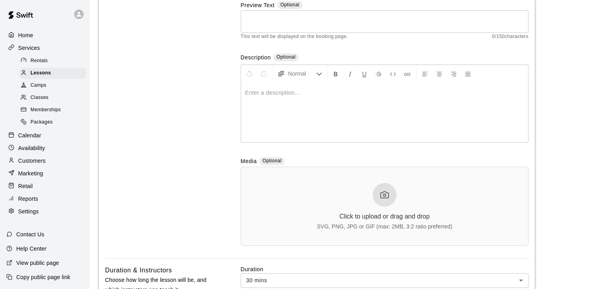
click at [381, 200] on div at bounding box center [384, 195] width 24 height 24
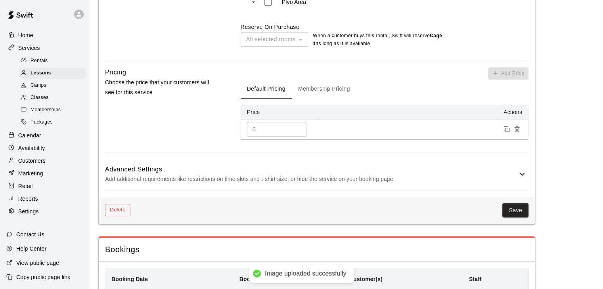
scroll to position [643, 0]
click at [521, 209] on button "Save" at bounding box center [515, 210] width 26 height 15
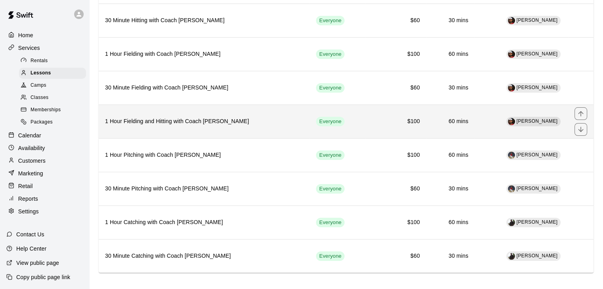
scroll to position [113, 0]
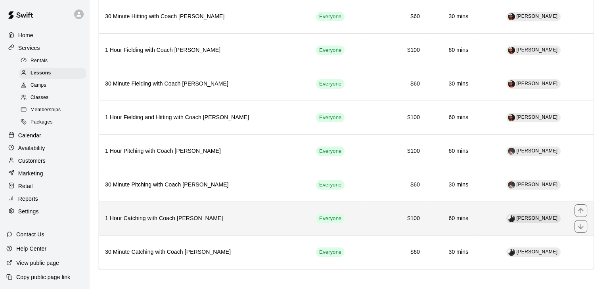
click at [206, 216] on h6 "1 Hour Catching with Coach [PERSON_NAME]" at bounding box center [204, 218] width 198 height 9
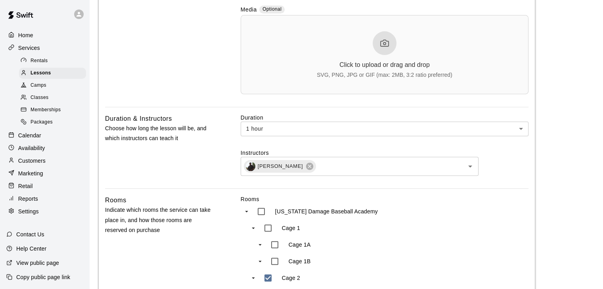
scroll to position [267, 0]
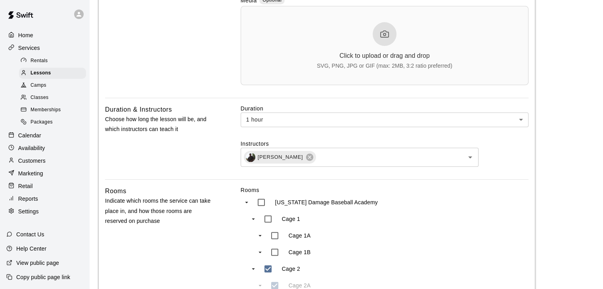
click at [371, 61] on div "Click to upload or drag and drop SVG, PNG, JPG or GIF (max: 2MB, 3:2 ratio pref…" at bounding box center [385, 45] width 136 height 47
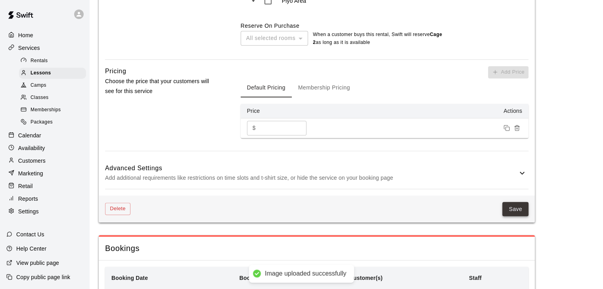
scroll to position [643, 0]
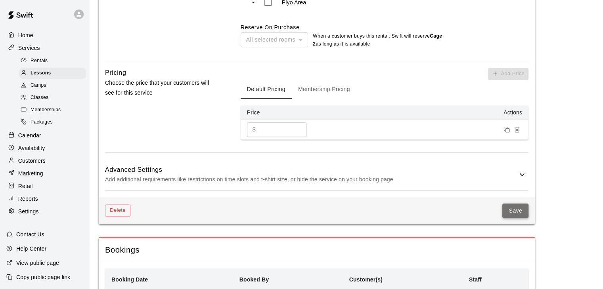
click at [515, 213] on button "Save" at bounding box center [515, 211] width 26 height 15
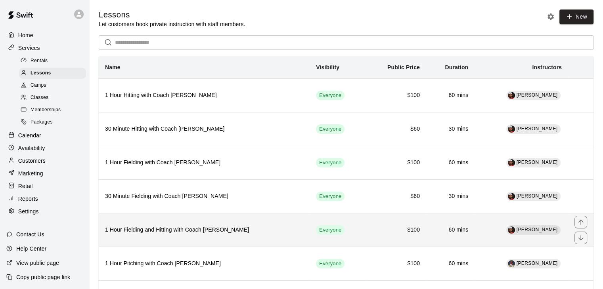
scroll to position [113, 0]
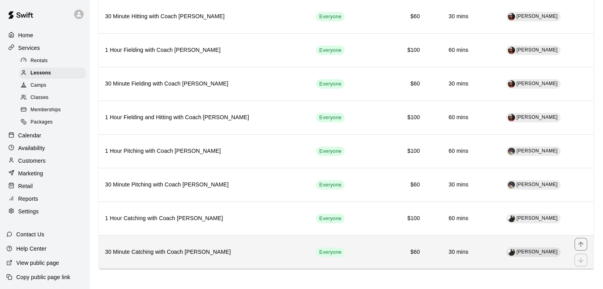
click at [215, 250] on h6 "30 Minute Catching with Coach [PERSON_NAME]" at bounding box center [204, 252] width 198 height 9
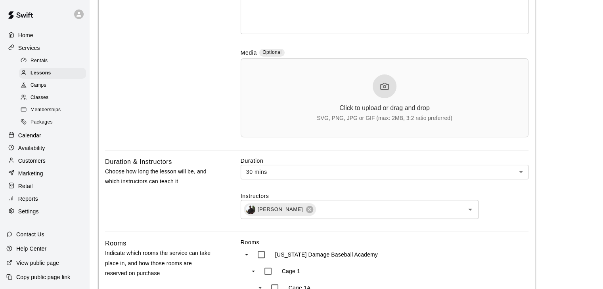
scroll to position [214, 0]
click at [378, 119] on div "SVG, PNG, JPG or GIF (max: 2MB, 3:2 ratio preferred)" at bounding box center [385, 119] width 136 height 6
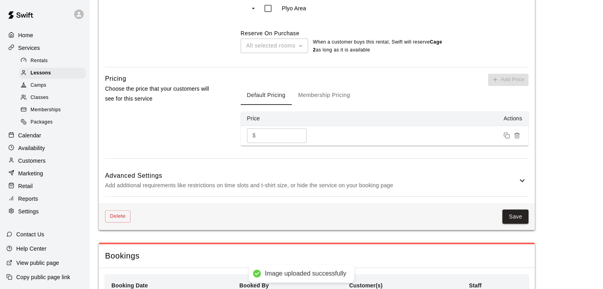
scroll to position [638, 0]
click at [527, 221] on button "Save" at bounding box center [515, 216] width 26 height 15
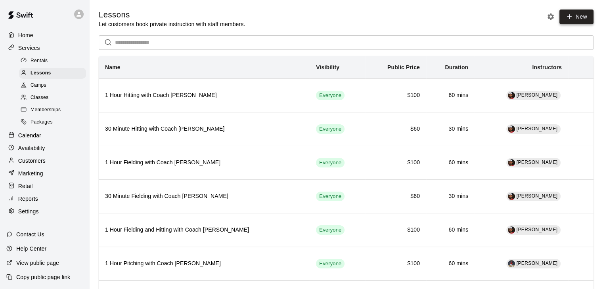
click at [580, 14] on link "New" at bounding box center [576, 17] width 34 height 15
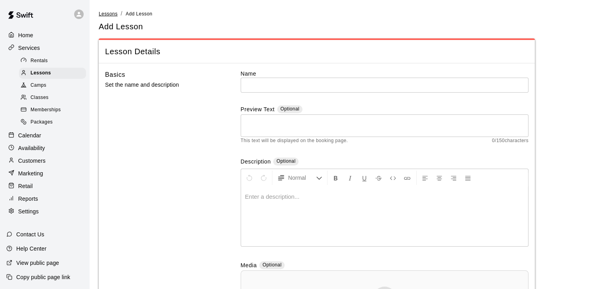
click at [108, 13] on span "Lessons" at bounding box center [108, 14] width 19 height 6
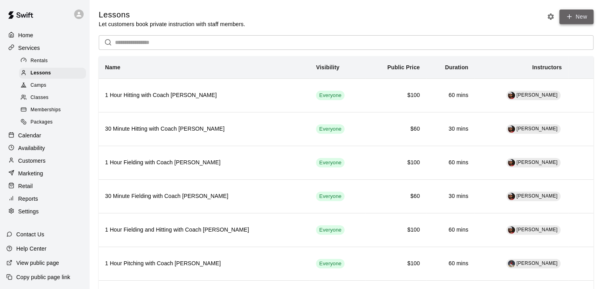
click at [585, 17] on link "New" at bounding box center [576, 17] width 34 height 15
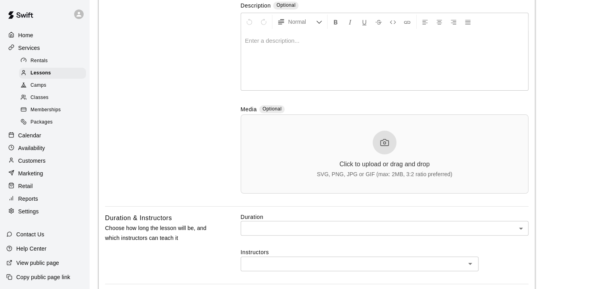
scroll to position [161, 0]
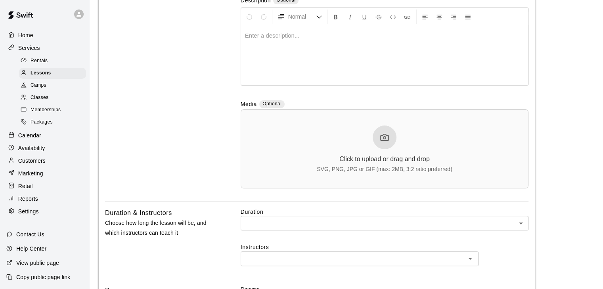
type input "**********"
click at [374, 126] on div "Click to upload or drag and drop SVG, PNG, JPG or GIF (max: 2MB, 3:2 ratio pref…" at bounding box center [385, 149] width 136 height 47
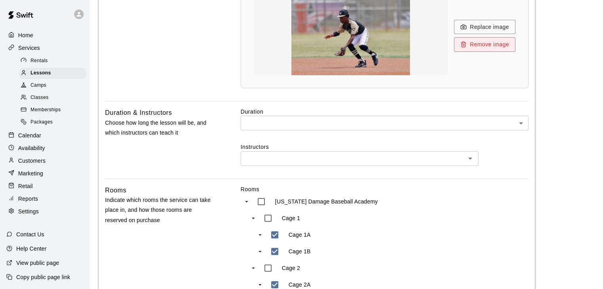
scroll to position [287, 0]
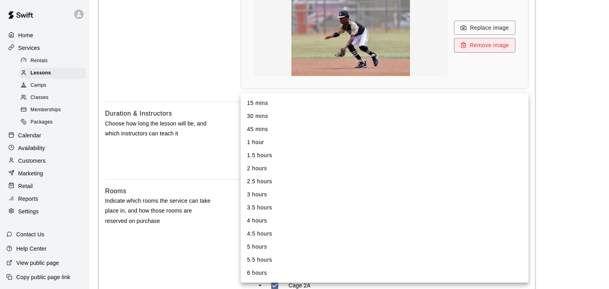
click at [294, 127] on body "**********" at bounding box center [304, 142] width 609 height 859
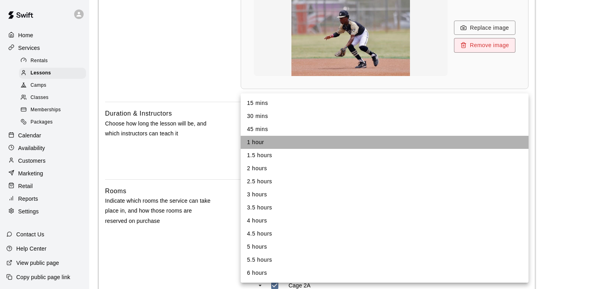
click at [266, 137] on li "1 hour" at bounding box center [384, 142] width 288 height 13
type input "**"
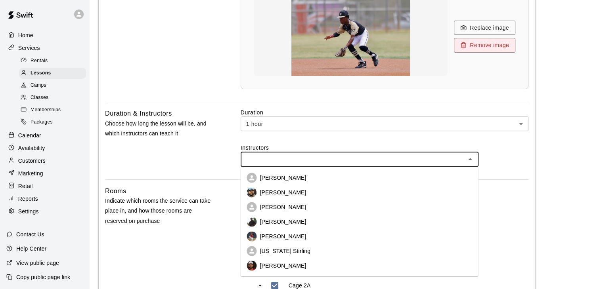
click at [276, 156] on input "text" at bounding box center [353, 160] width 220 height 10
click at [284, 179] on p "[PERSON_NAME]" at bounding box center [283, 178] width 46 height 8
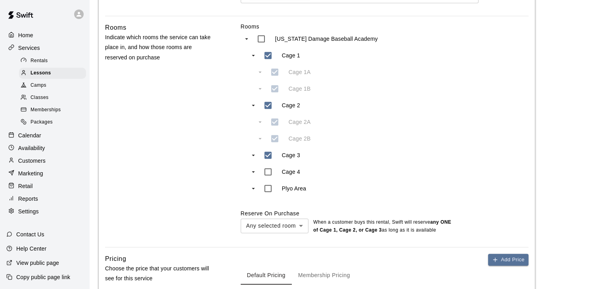
scroll to position [492, 0]
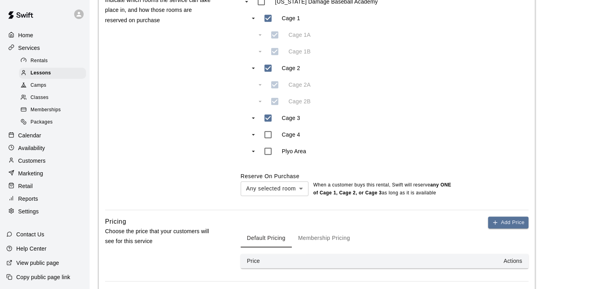
click at [286, 182] on div "Any selected room *** ​ When a customer buys this rental , Swift will reserve a…" at bounding box center [384, 188] width 288 height 17
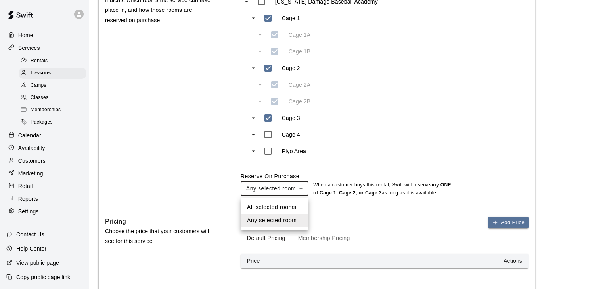
click at [287, 190] on div at bounding box center [304, 144] width 609 height 289
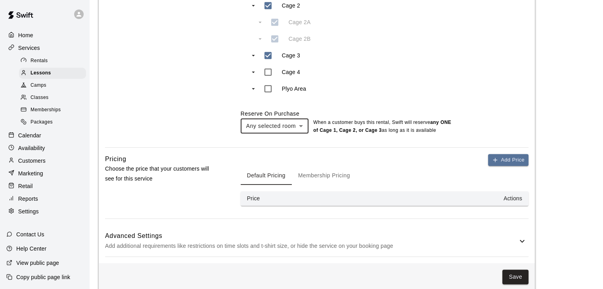
scroll to position [567, 0]
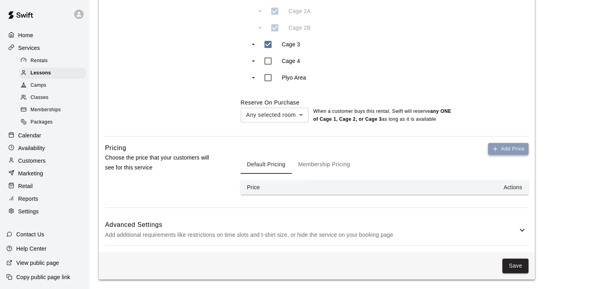
click at [519, 146] on button "Add Price" at bounding box center [508, 149] width 40 height 12
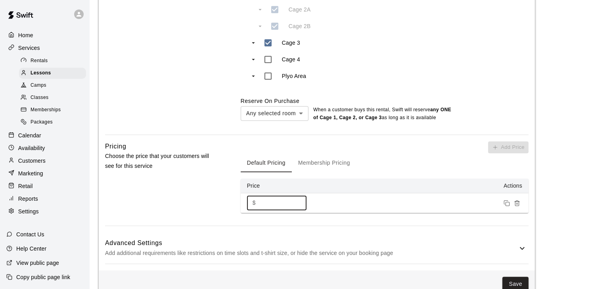
click at [287, 205] on input "*" at bounding box center [283, 203] width 48 height 15
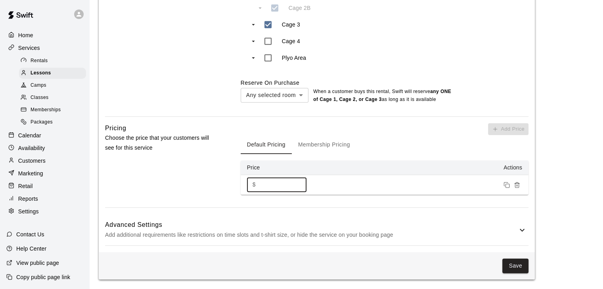
type input "**"
click at [284, 225] on h6 "Advanced Settings" at bounding box center [311, 225] width 412 height 10
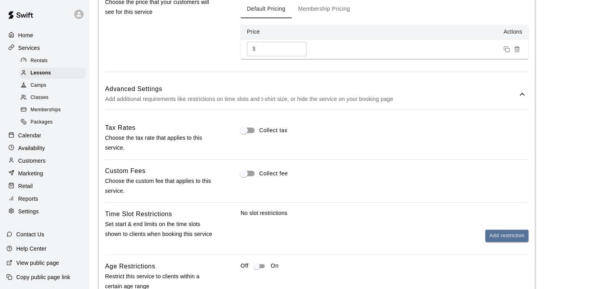
scroll to position [737, 0]
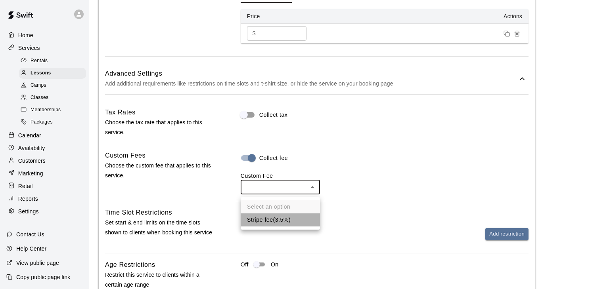
click at [265, 216] on li "Stripe fee ( 3.5% )" at bounding box center [279, 220] width 79 height 13
type input "***"
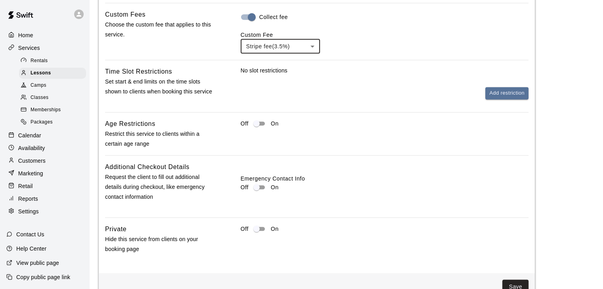
scroll to position [878, 0]
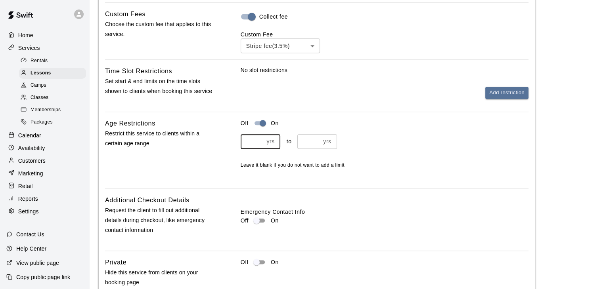
click at [251, 141] on input "number" at bounding box center [251, 141] width 23 height 15
type input "*"
click at [299, 143] on input "number" at bounding box center [308, 141] width 23 height 15
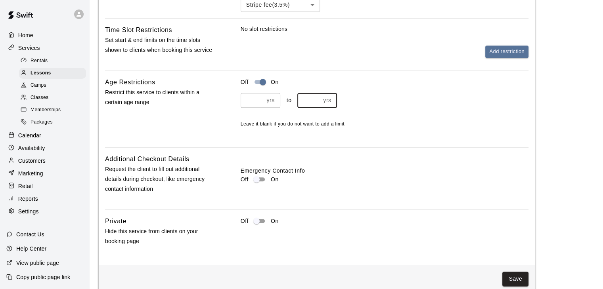
scroll to position [935, 0]
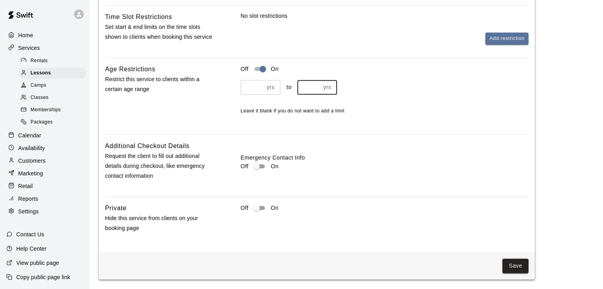
type input "**"
click at [509, 261] on button "Save" at bounding box center [515, 266] width 26 height 15
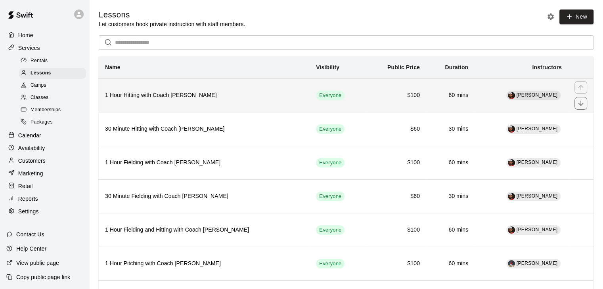
click at [239, 99] on h6 "1 Hour Hitting with Coach [PERSON_NAME]" at bounding box center [204, 95] width 198 height 9
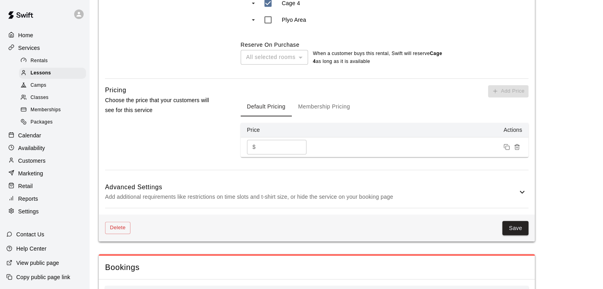
scroll to position [626, 0]
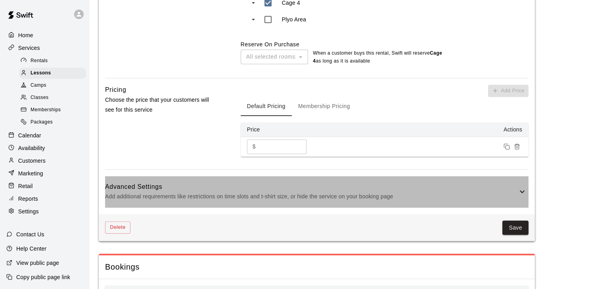
click at [239, 198] on p "Add additional requirements like restrictions on time slots and t-shirt size, o…" at bounding box center [311, 197] width 412 height 10
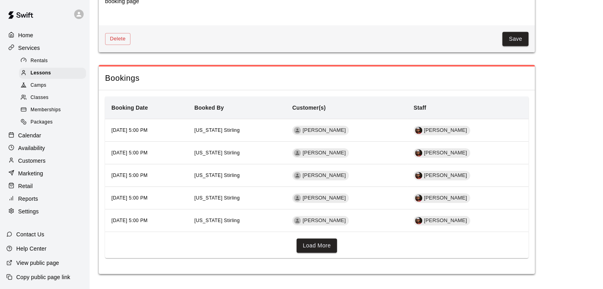
scroll to position [1187, 0]
click at [315, 239] on button "Load More" at bounding box center [316, 245] width 41 height 15
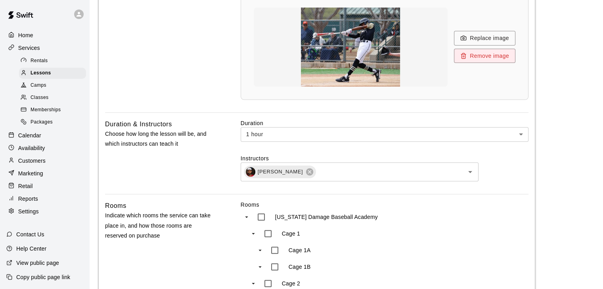
scroll to position [0, 0]
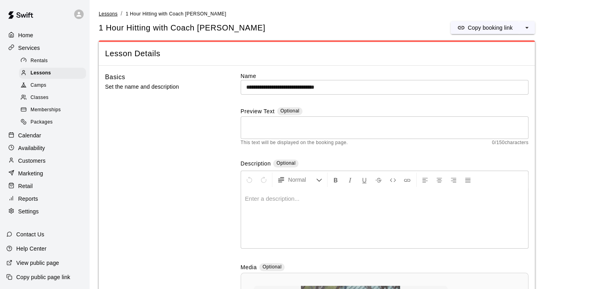
click at [99, 13] on span "Lessons" at bounding box center [108, 14] width 19 height 6
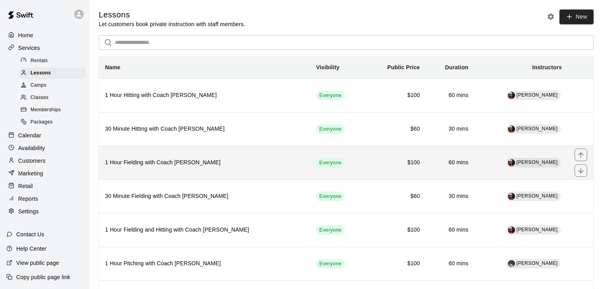
scroll to position [146, 0]
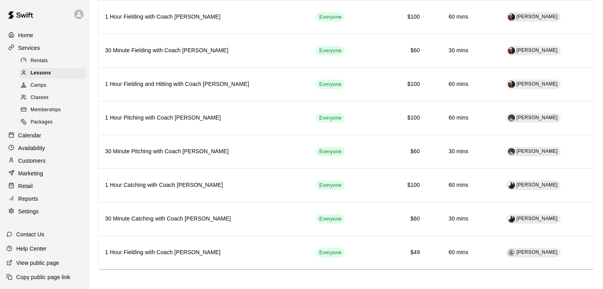
click at [171, 273] on main "Lessons Let customers book private instruction with staff members. New ​ Name V…" at bounding box center [345, 72] width 513 height 437
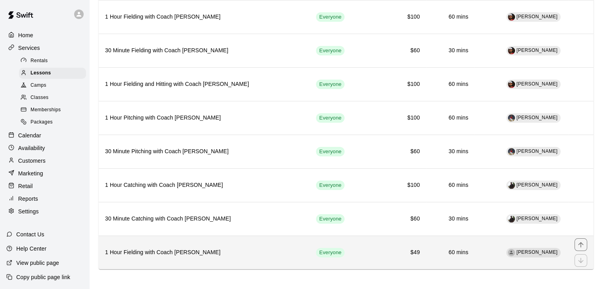
click at [174, 254] on h6 "1 Hour Fielding with Coach [PERSON_NAME]" at bounding box center [204, 252] width 198 height 9
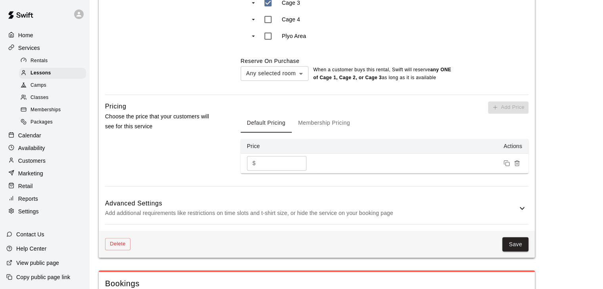
scroll to position [609, 0]
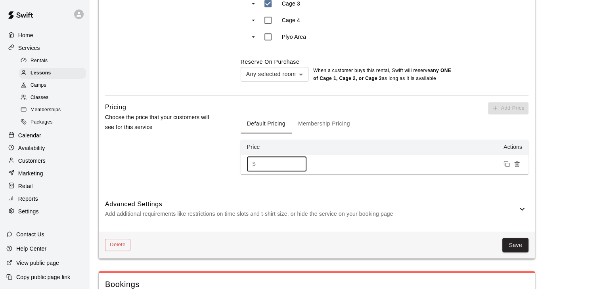
click at [276, 165] on input "**" at bounding box center [283, 164] width 48 height 15
type input "*"
type input "***"
click at [507, 244] on button "Save" at bounding box center [515, 245] width 26 height 15
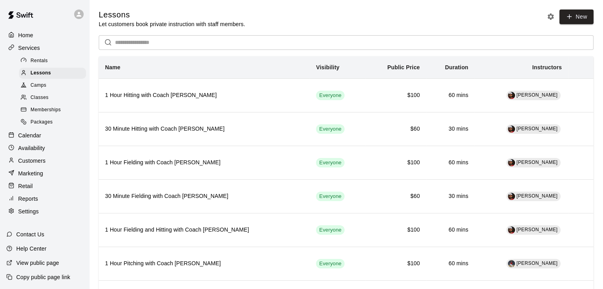
click at [580, 8] on main "Lessons Let customers book private instruction with staff members. New ​ Name V…" at bounding box center [345, 218] width 513 height 437
click at [579, 10] on link "New" at bounding box center [576, 17] width 34 height 15
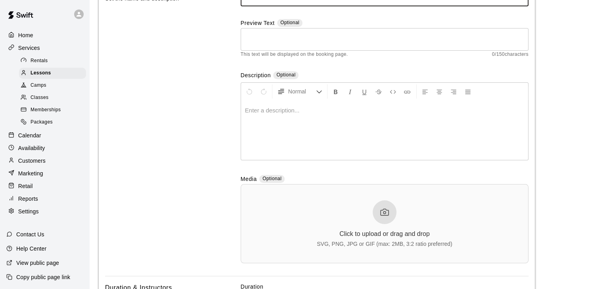
scroll to position [124, 0]
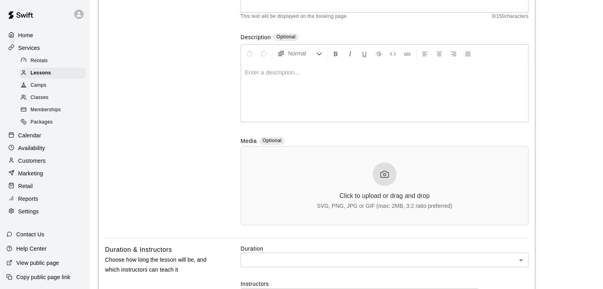
type input "**********"
click at [397, 170] on div "Click to upload or drag and drop SVG, PNG, JPG or GIF (max: 2MB, 3:2 ratio pref…" at bounding box center [385, 185] width 136 height 47
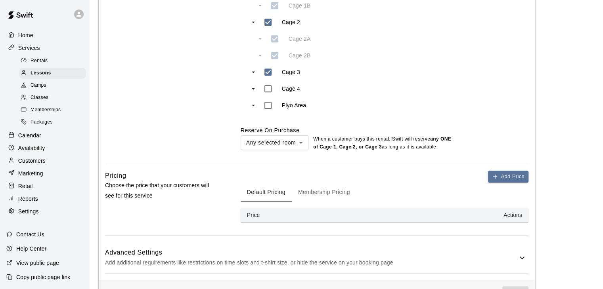
scroll to position [563, 0]
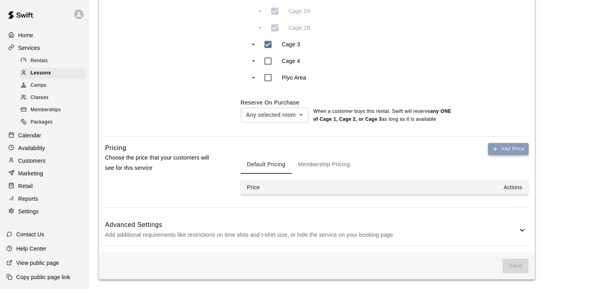
click at [526, 145] on button "Add Price" at bounding box center [508, 149] width 40 height 12
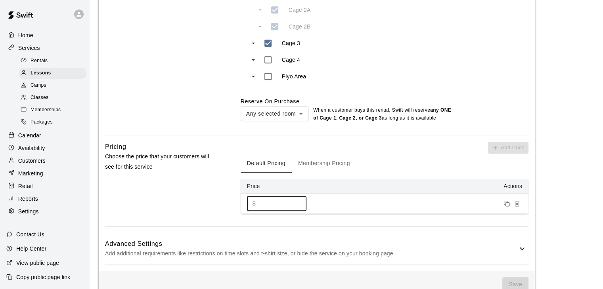
click at [292, 200] on input "*" at bounding box center [283, 203] width 48 height 15
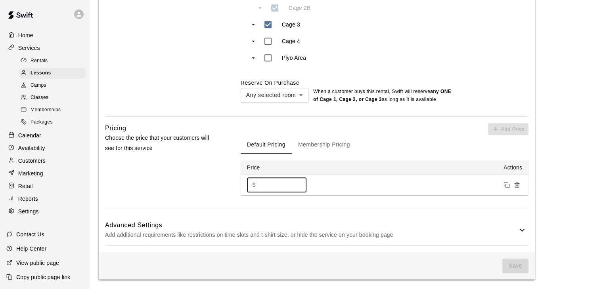
type input "**"
click at [273, 225] on h6 "Advanced Settings" at bounding box center [311, 225] width 412 height 10
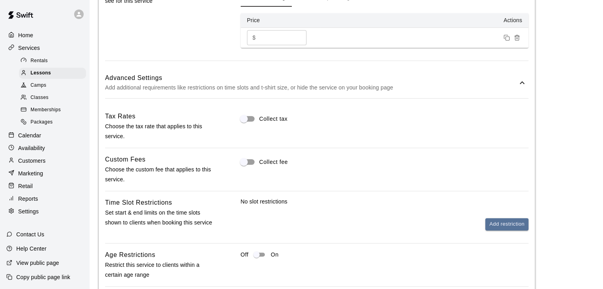
scroll to position [732, 0]
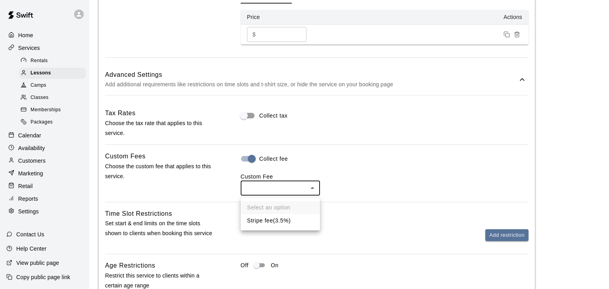
click at [276, 225] on li "Stripe fee ( 3.5% )" at bounding box center [279, 220] width 79 height 13
type input "***"
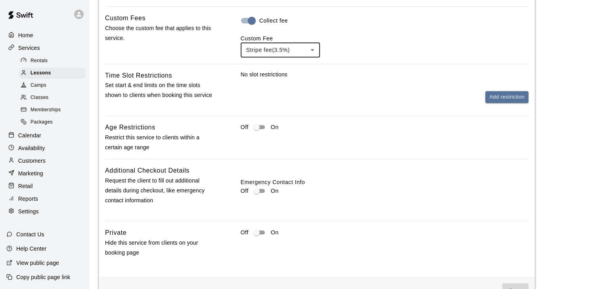
scroll to position [872, 0]
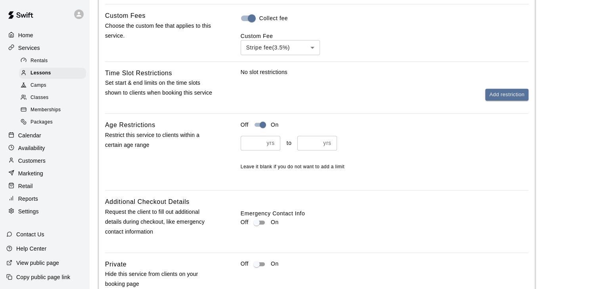
click at [251, 134] on div "Off On yrs ​ to yrs ​ Leave it blank if you do not want to add a limit" at bounding box center [384, 145] width 288 height 51
click at [250, 141] on input "number" at bounding box center [251, 143] width 23 height 15
type input "*"
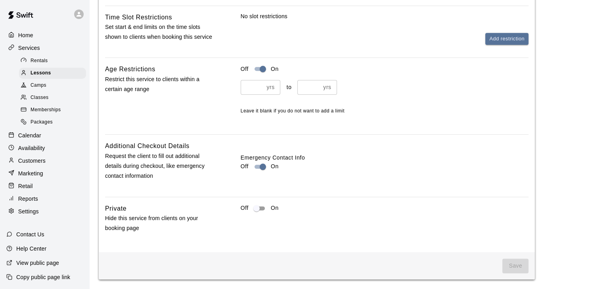
click at [523, 268] on span "Save" at bounding box center [515, 266] width 26 height 15
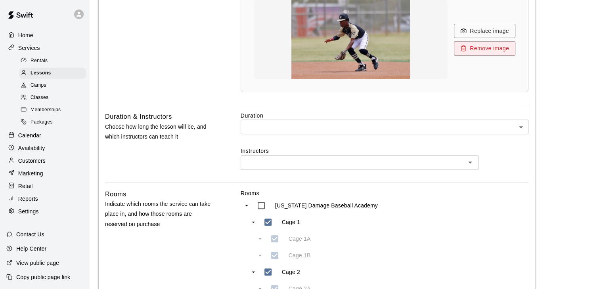
scroll to position [279, 0]
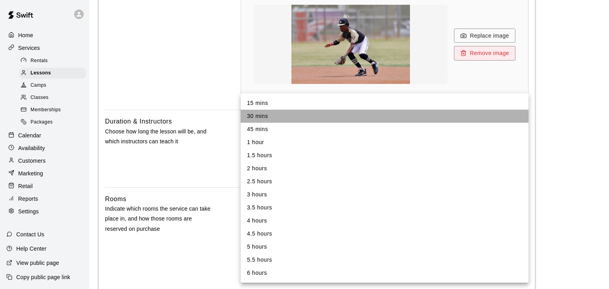
click at [306, 118] on li "30 mins" at bounding box center [384, 116] width 288 height 13
type input "**"
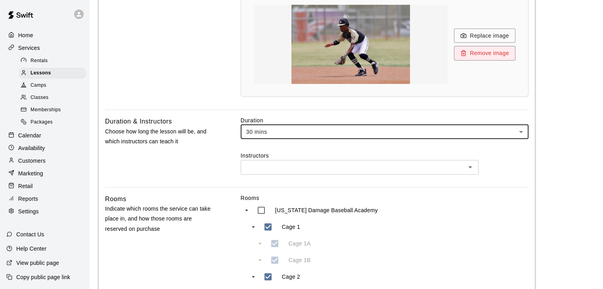
click at [303, 162] on div "​" at bounding box center [359, 167] width 238 height 15
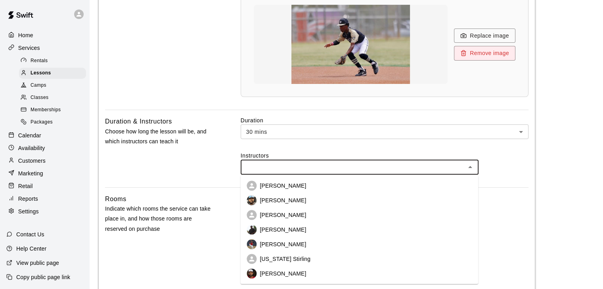
click at [315, 187] on li "[PERSON_NAME]" at bounding box center [359, 185] width 238 height 15
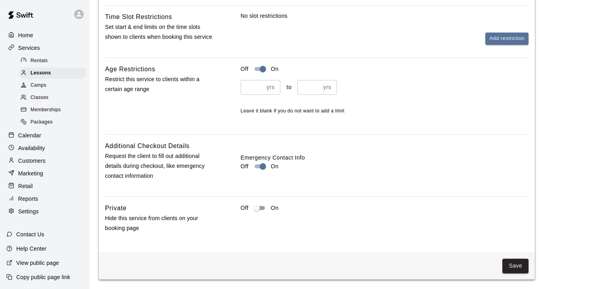
scroll to position [935, 0]
click at [516, 265] on button "Save" at bounding box center [515, 266] width 26 height 15
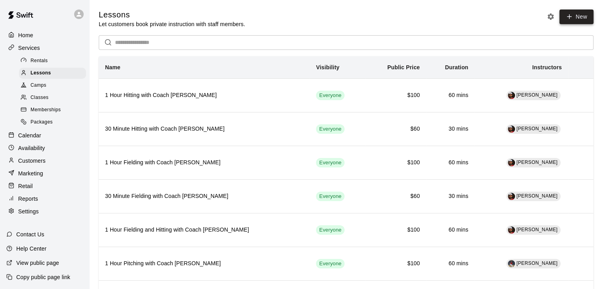
click at [572, 15] on icon at bounding box center [568, 16] width 7 height 7
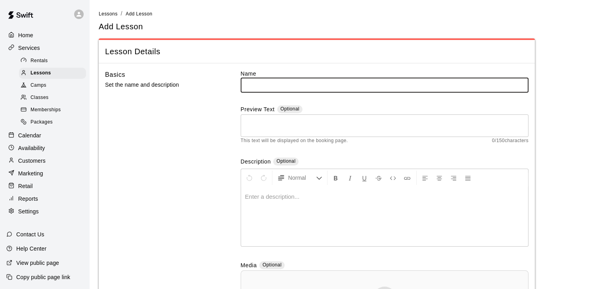
click at [268, 82] on input "text" at bounding box center [384, 85] width 288 height 15
click at [285, 85] on input "**********" at bounding box center [384, 85] width 288 height 15
click at [345, 83] on input "**********" at bounding box center [384, 85] width 288 height 15
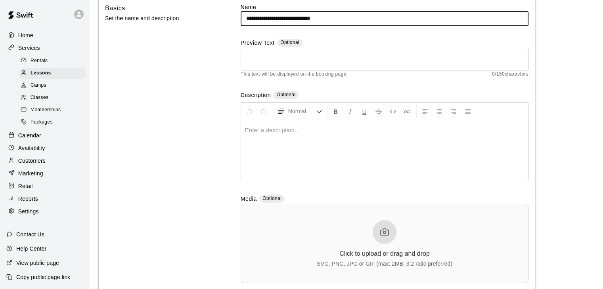
scroll to position [67, 0]
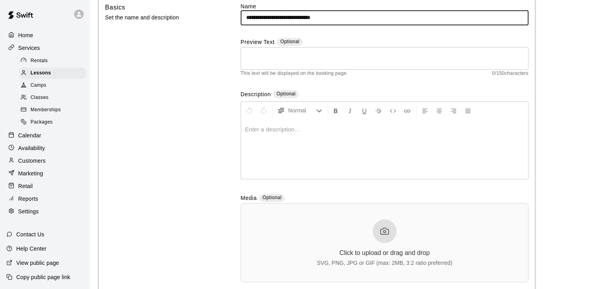
type input "**********"
click at [376, 228] on div at bounding box center [384, 232] width 24 height 24
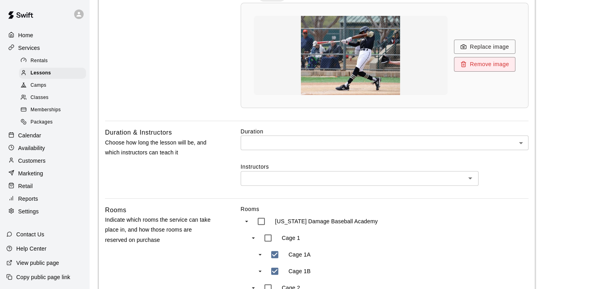
scroll to position [293, 0]
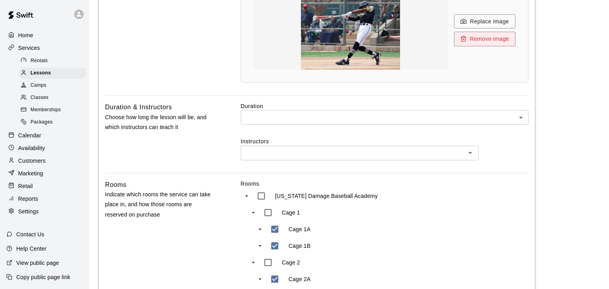
click at [271, 116] on body "**********" at bounding box center [304, 136] width 609 height 859
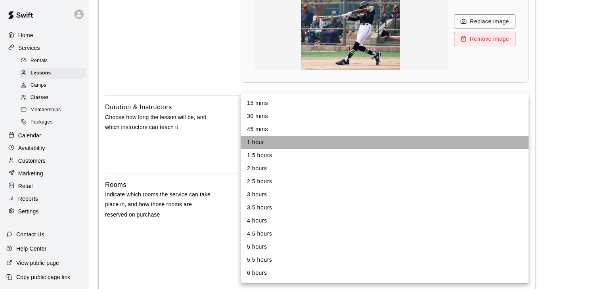
click at [269, 141] on li "1 hour" at bounding box center [384, 142] width 288 height 13
type input "**"
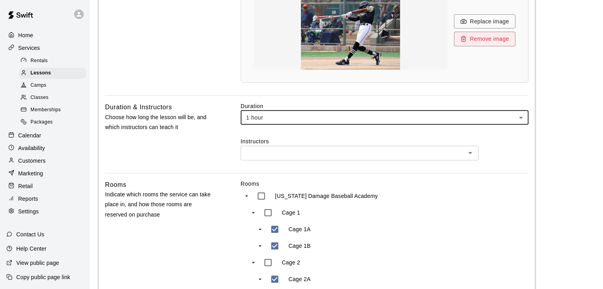
click at [268, 149] on input "text" at bounding box center [353, 153] width 220 height 10
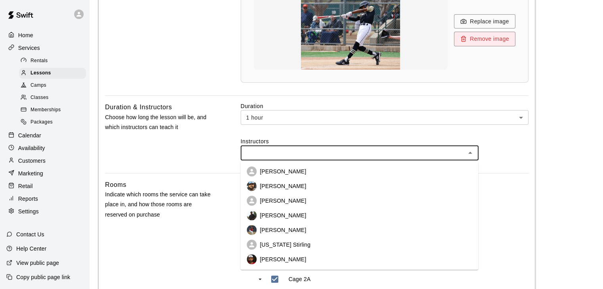
click at [267, 169] on p "[PERSON_NAME]" at bounding box center [283, 172] width 46 height 8
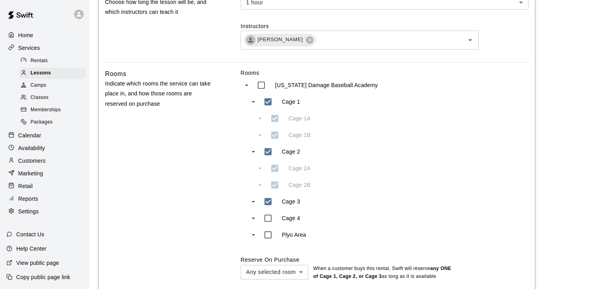
scroll to position [567, 0]
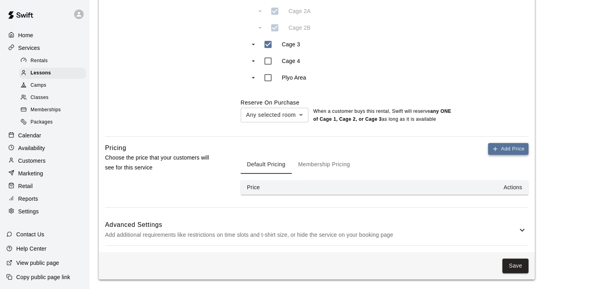
click at [518, 150] on button "Add Price" at bounding box center [508, 149] width 40 height 12
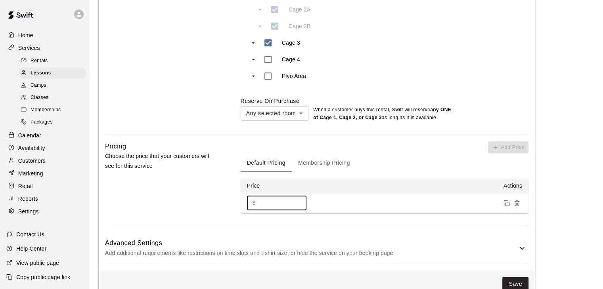
click at [282, 205] on input "*" at bounding box center [283, 203] width 48 height 15
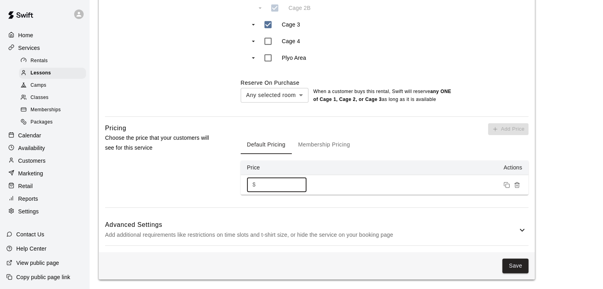
type input "***"
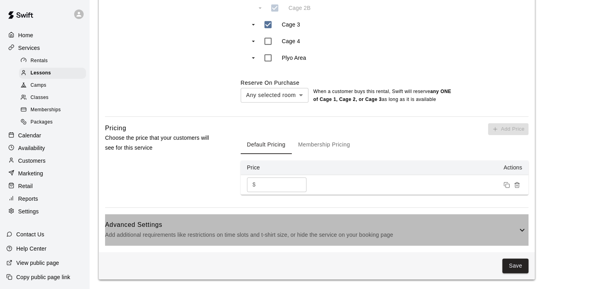
click at [262, 234] on p "Add additional requirements like restrictions on time slots and t-shirt size, o…" at bounding box center [311, 235] width 412 height 10
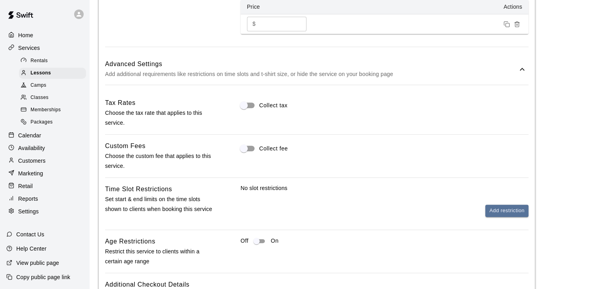
scroll to position [747, 0]
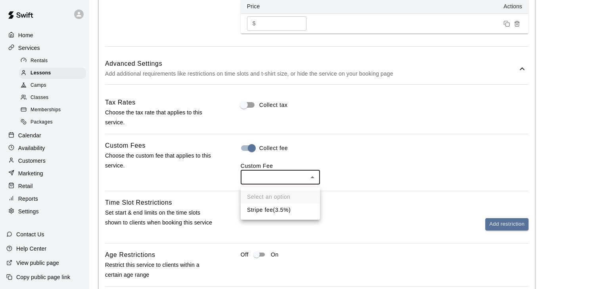
click at [255, 210] on li "Stripe fee ( 3.5% )" at bounding box center [279, 210] width 79 height 13
type input "***"
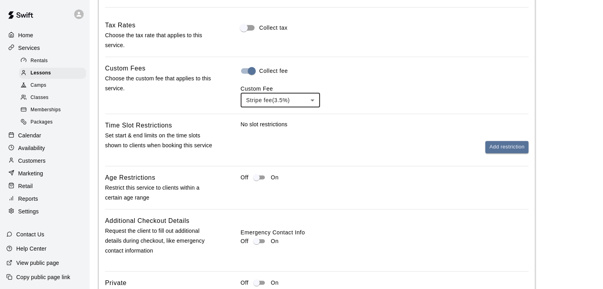
scroll to position [829, 0]
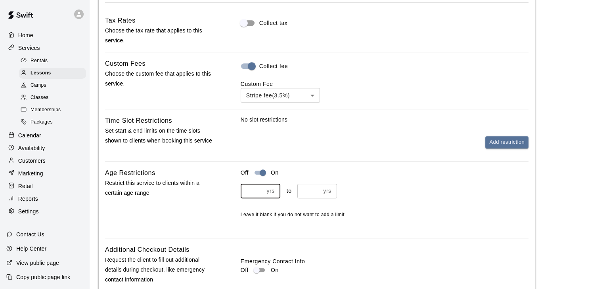
click at [253, 187] on input "number" at bounding box center [251, 191] width 23 height 15
type input "*"
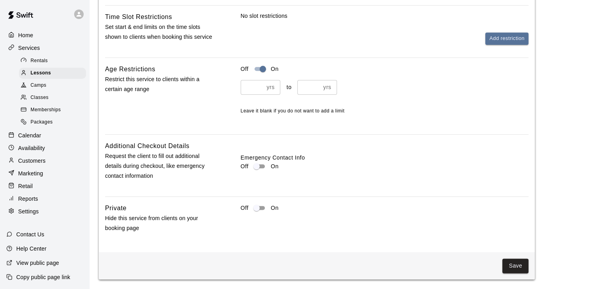
click at [260, 158] on label "Emergency Contact Info" at bounding box center [384, 158] width 288 height 8
click at [259, 160] on label "Emergency Contact Info" at bounding box center [384, 158] width 288 height 8
click at [521, 263] on button "Save" at bounding box center [515, 266] width 26 height 15
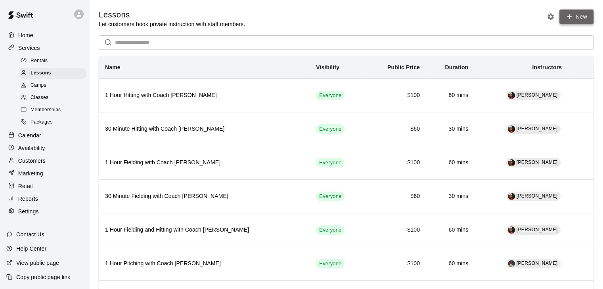
click at [565, 18] on icon at bounding box center [568, 16] width 7 height 7
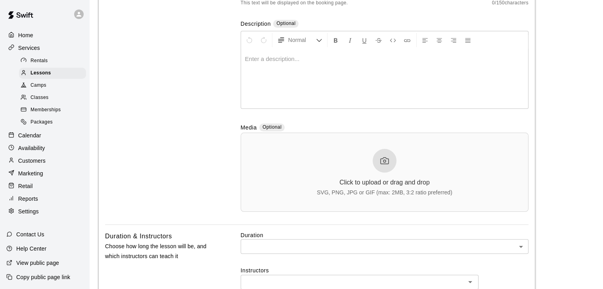
scroll to position [137, 0]
type input "**********"
click at [370, 170] on div "Click to upload or drag and drop SVG, PNG, JPG or GIF (max: 2MB, 3:2 ratio pref…" at bounding box center [385, 173] width 136 height 47
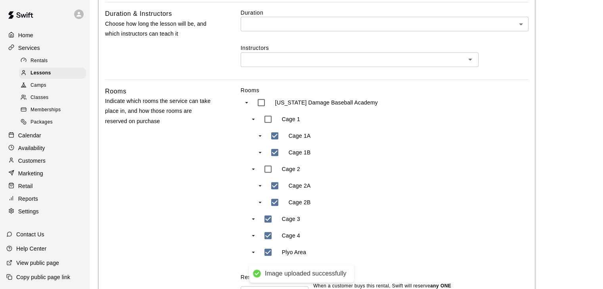
scroll to position [387, 0]
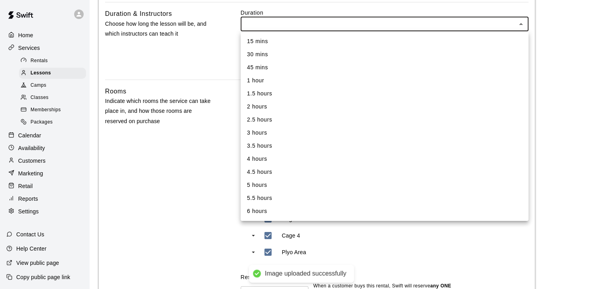
click at [277, 25] on body "**********" at bounding box center [301, 42] width 603 height 859
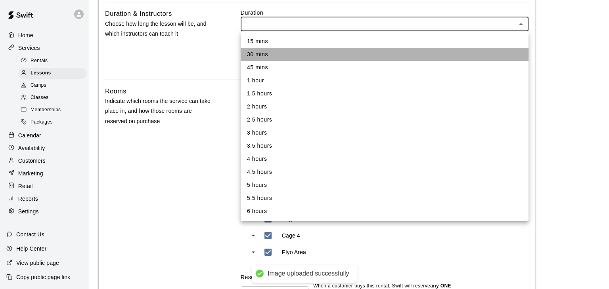
click at [265, 56] on li "30 mins" at bounding box center [384, 54] width 288 height 13
type input "**"
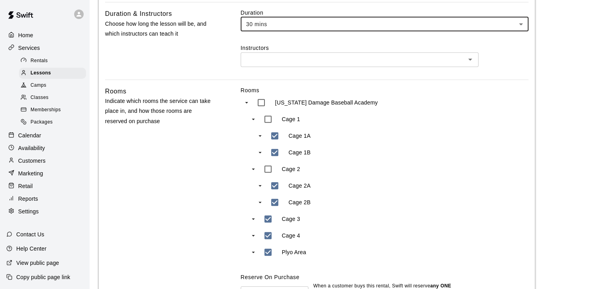
click at [265, 61] on input "text" at bounding box center [353, 60] width 220 height 10
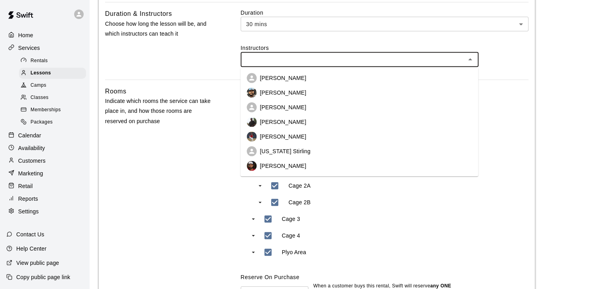
click at [266, 72] on li "[PERSON_NAME]" at bounding box center [359, 78] width 238 height 15
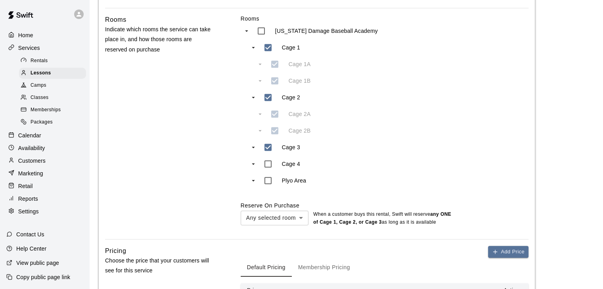
scroll to position [567, 0]
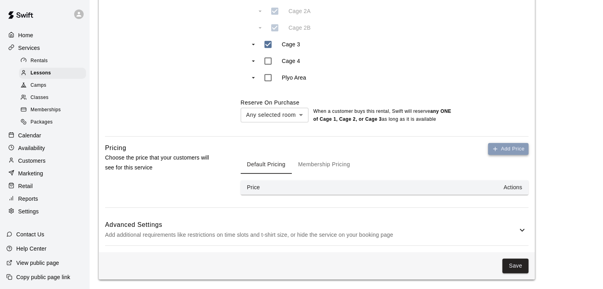
click at [490, 151] on button "Add Price" at bounding box center [508, 149] width 40 height 12
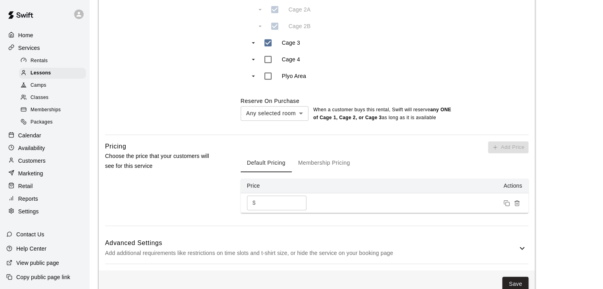
click at [276, 201] on input "*" at bounding box center [283, 203] width 48 height 15
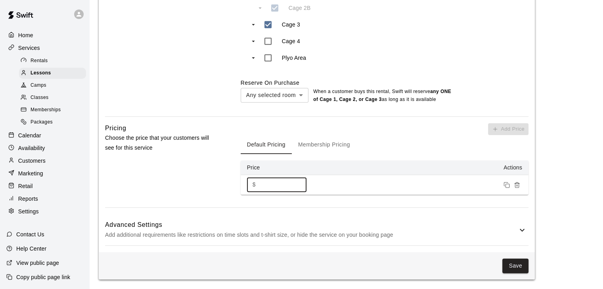
type input "**"
click at [261, 223] on h6 "Advanced Settings" at bounding box center [311, 225] width 412 height 10
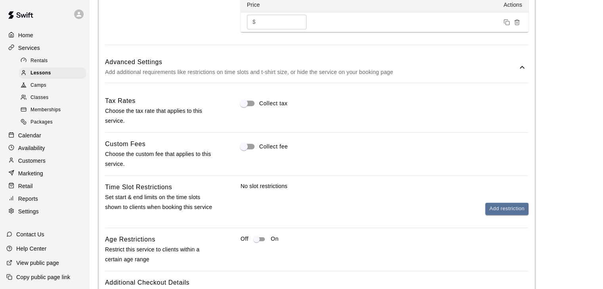
scroll to position [750, 0]
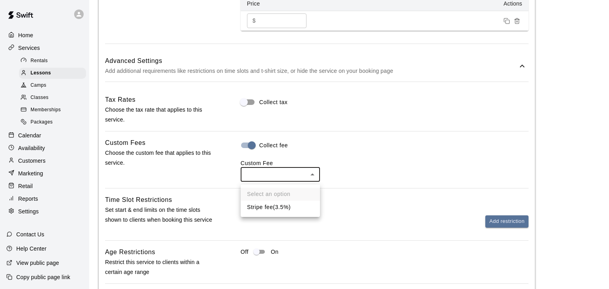
click at [260, 205] on li "Stripe fee ( 3.5% )" at bounding box center [279, 207] width 79 height 13
type input "***"
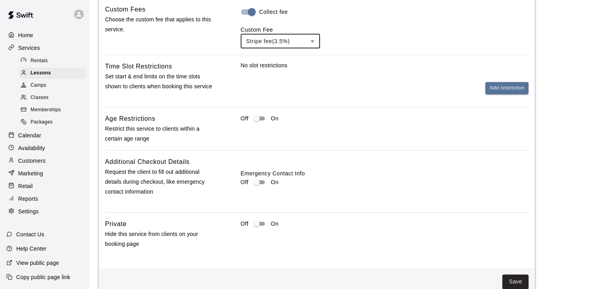
scroll to position [884, 0]
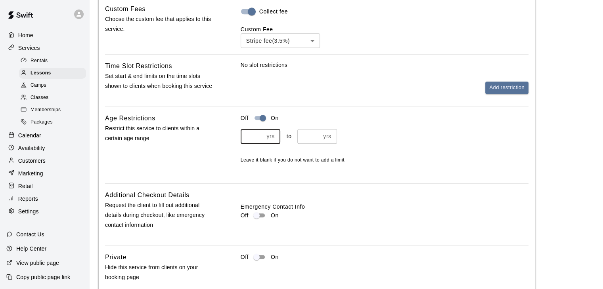
click at [247, 140] on input "number" at bounding box center [251, 136] width 23 height 15
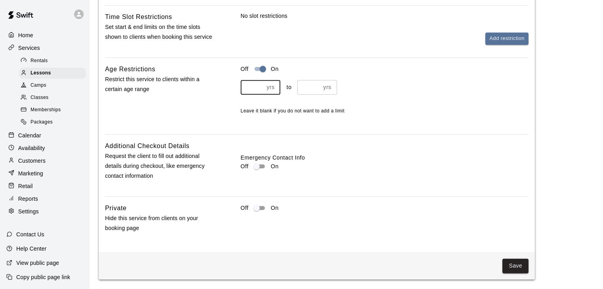
scroll to position [933, 0]
type input "*"
click at [516, 265] on button "Save" at bounding box center [515, 266] width 26 height 15
